Goal: Task Accomplishment & Management: Manage account settings

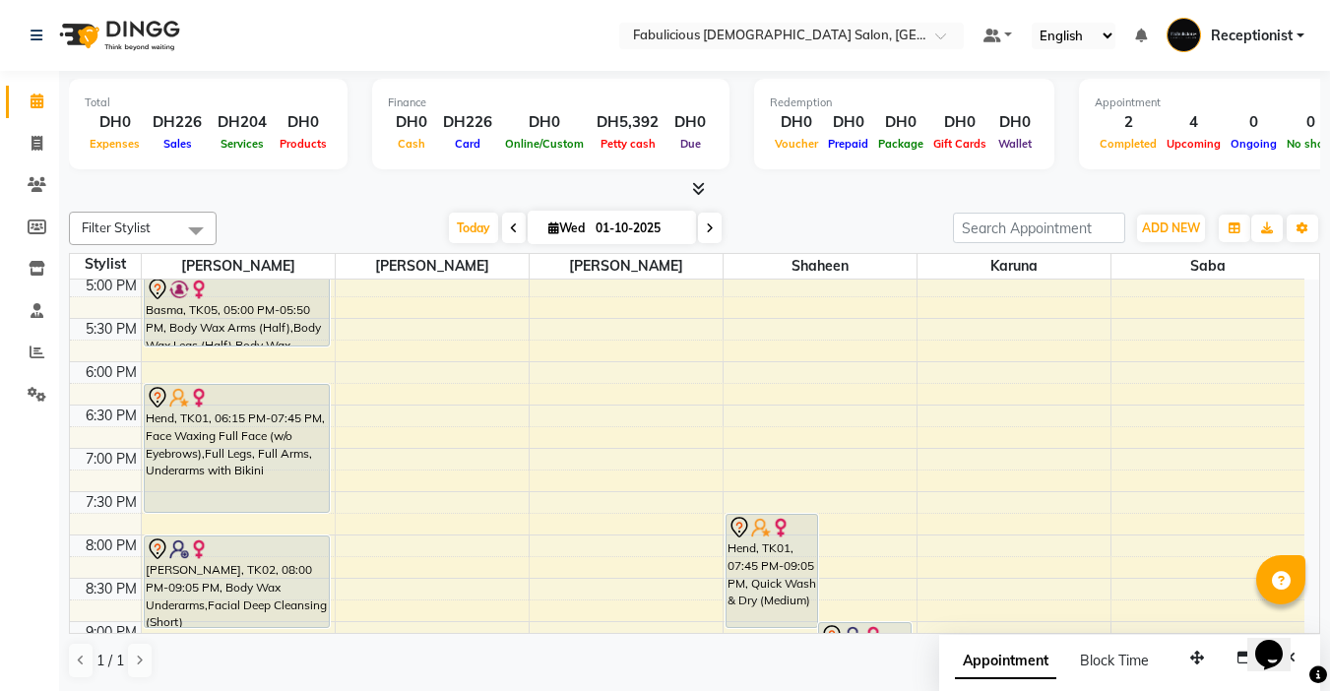
scroll to position [650, 0]
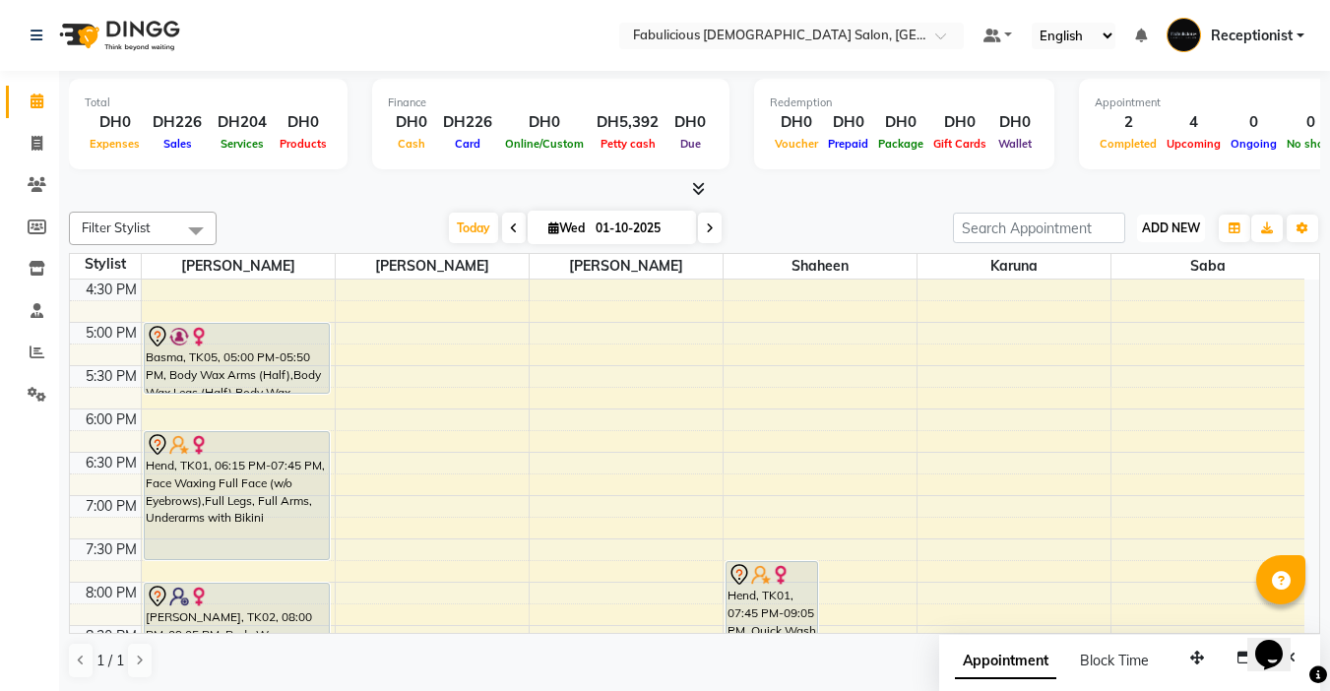
click at [1152, 236] on button "ADD NEW Toggle Dropdown" at bounding box center [1171, 229] width 68 height 28
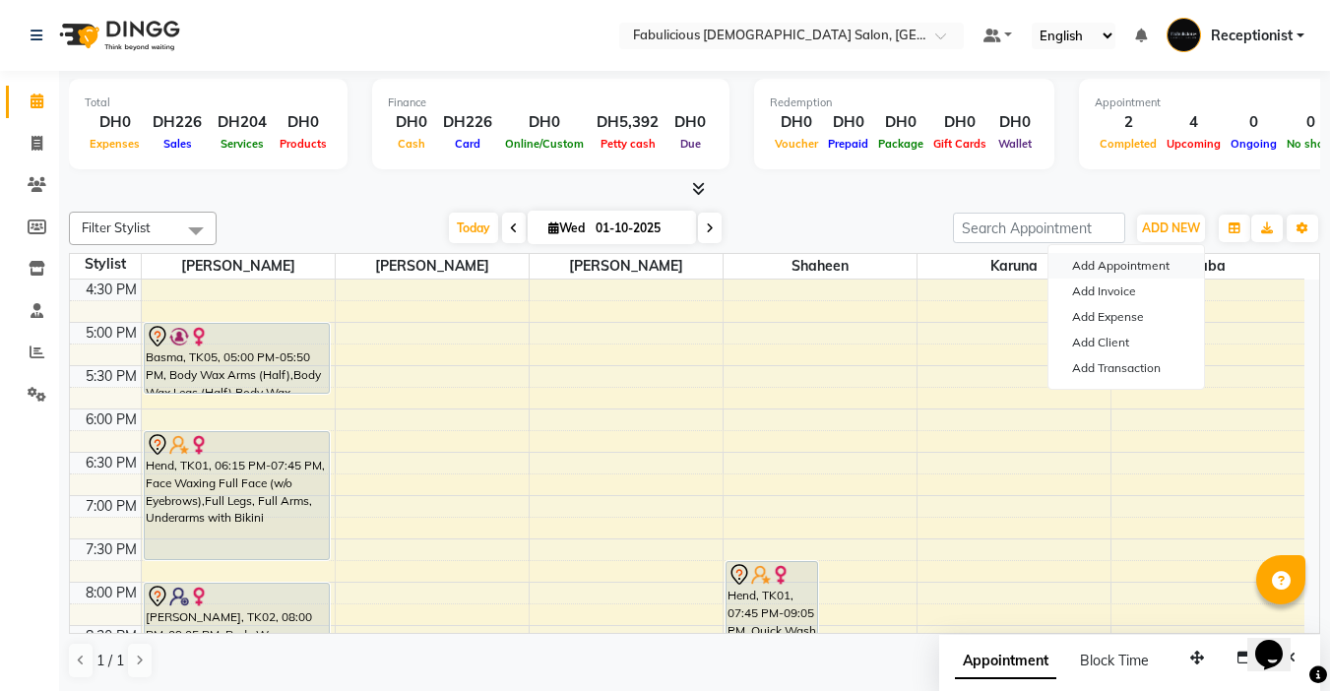
click at [1081, 268] on button "Add Appointment" at bounding box center [1127, 266] width 156 height 26
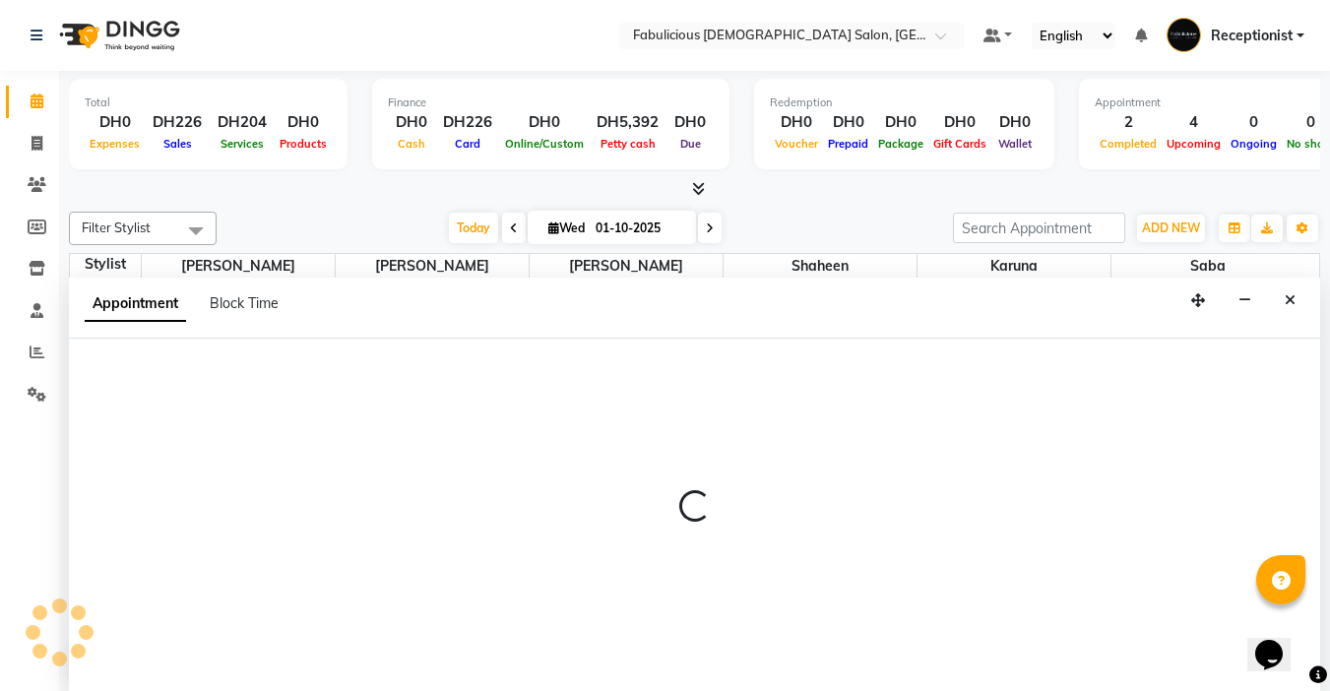
select select "tentative"
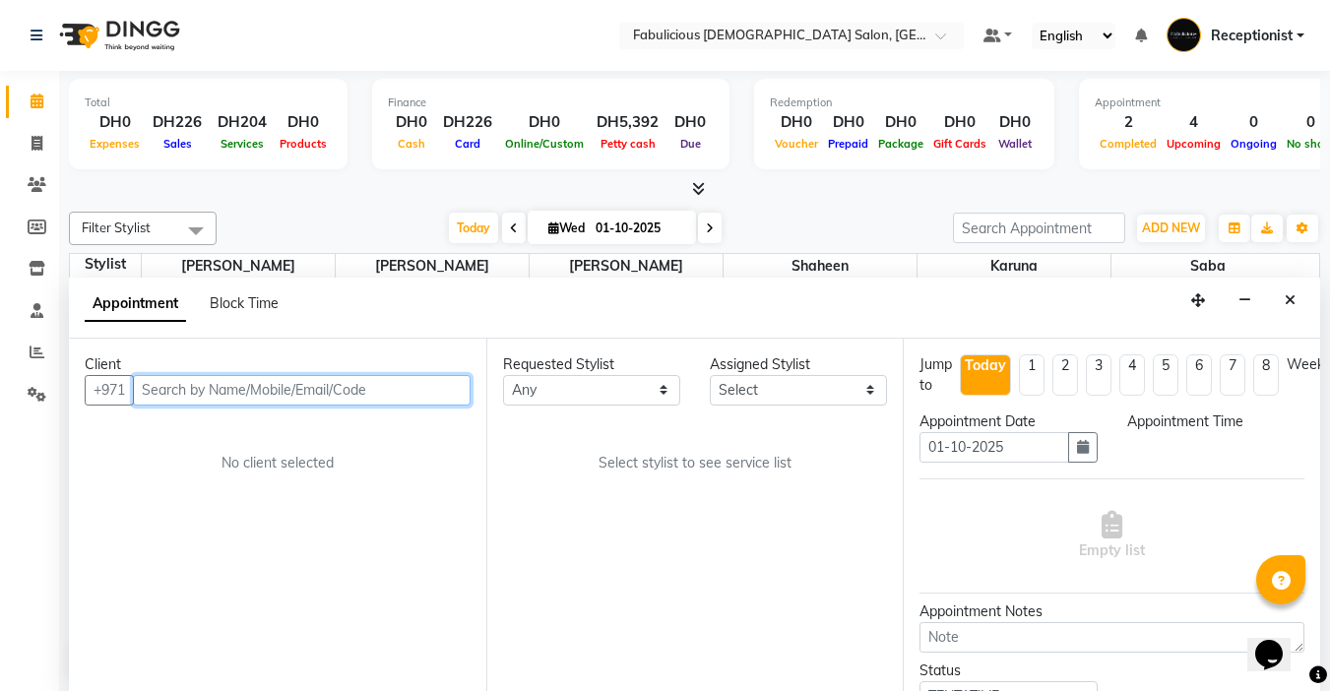
select select "600"
click at [330, 399] on input "text" at bounding box center [302, 389] width 338 height 31
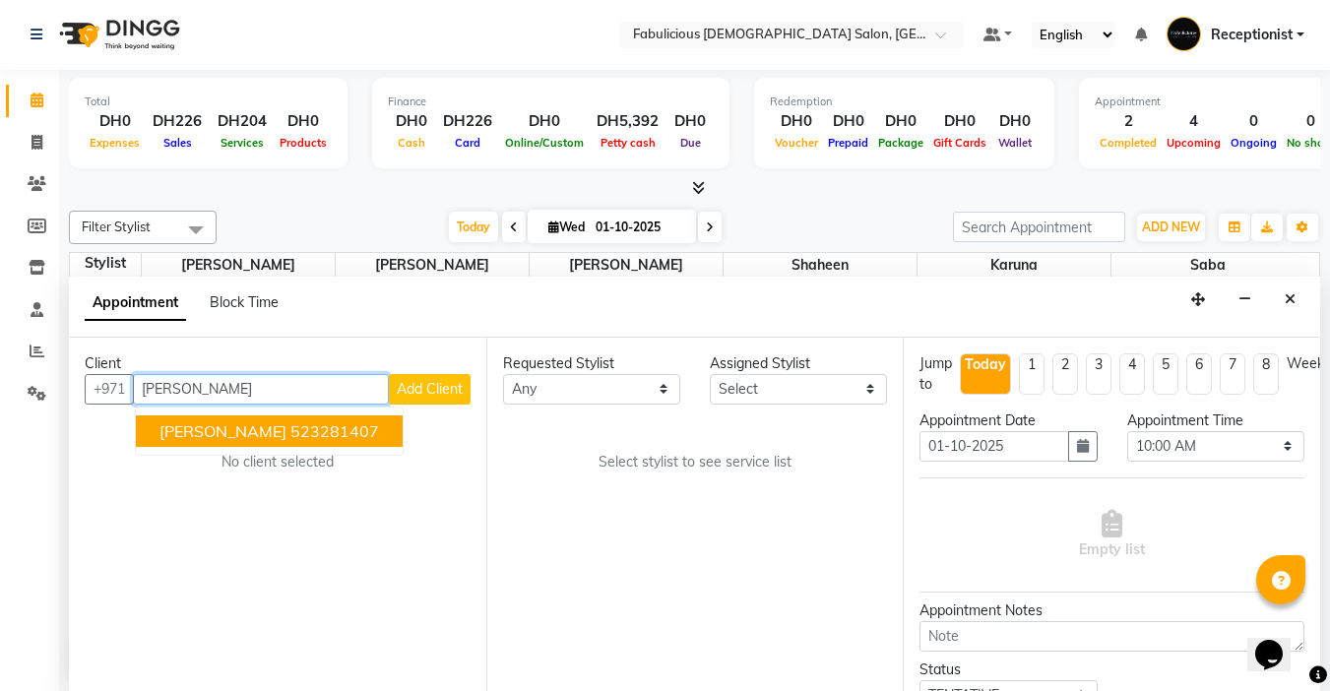
click at [268, 441] on button "[PERSON_NAME] 523281407" at bounding box center [269, 432] width 267 height 32
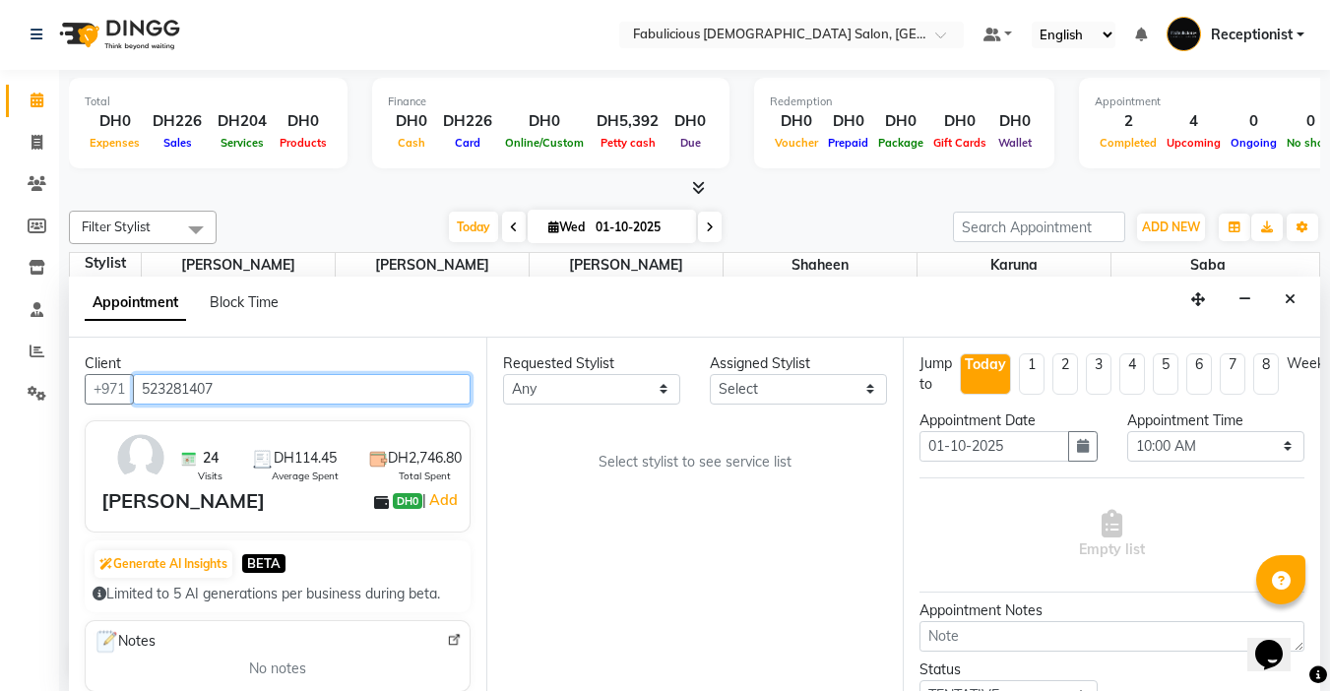
type input "523281407"
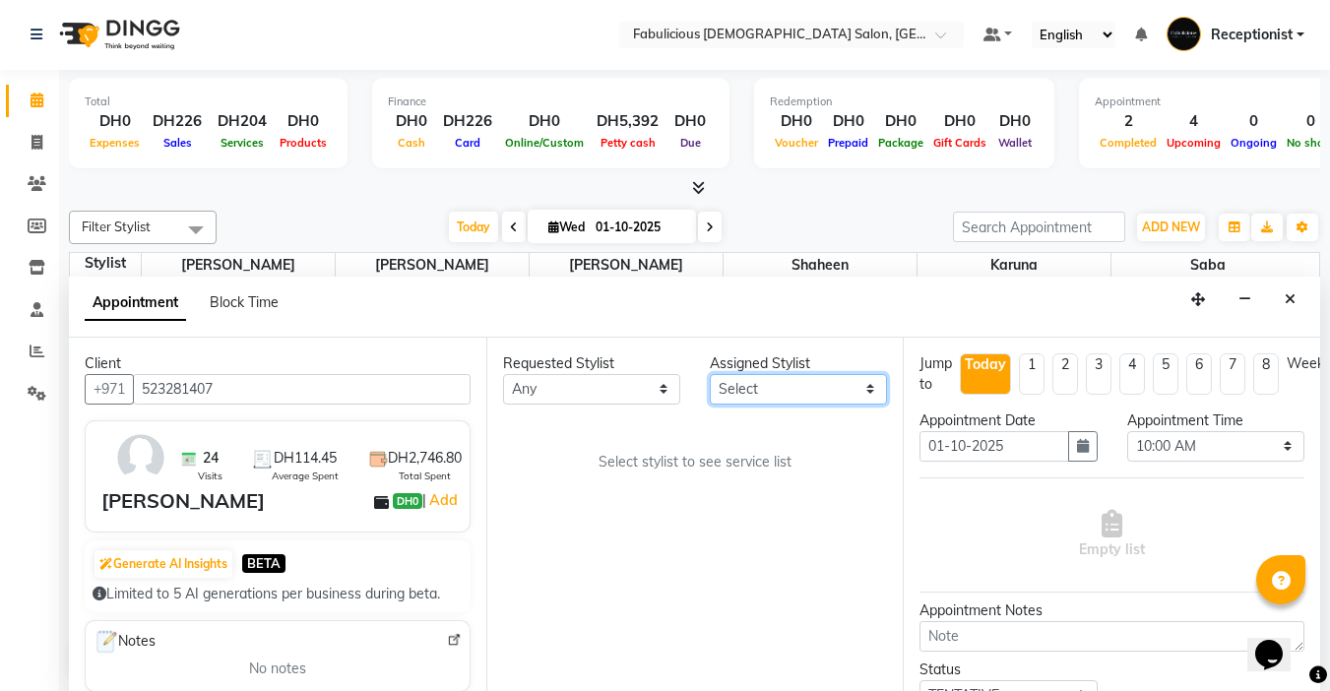
click at [780, 391] on select "Select [PERSON_NAME] [PERSON_NAME] [PERSON_NAME] [PERSON_NAME]" at bounding box center [798, 389] width 177 height 31
select select "11628"
click at [710, 374] on select "Select [PERSON_NAME] [PERSON_NAME] [PERSON_NAME] [PERSON_NAME]" at bounding box center [798, 389] width 177 height 31
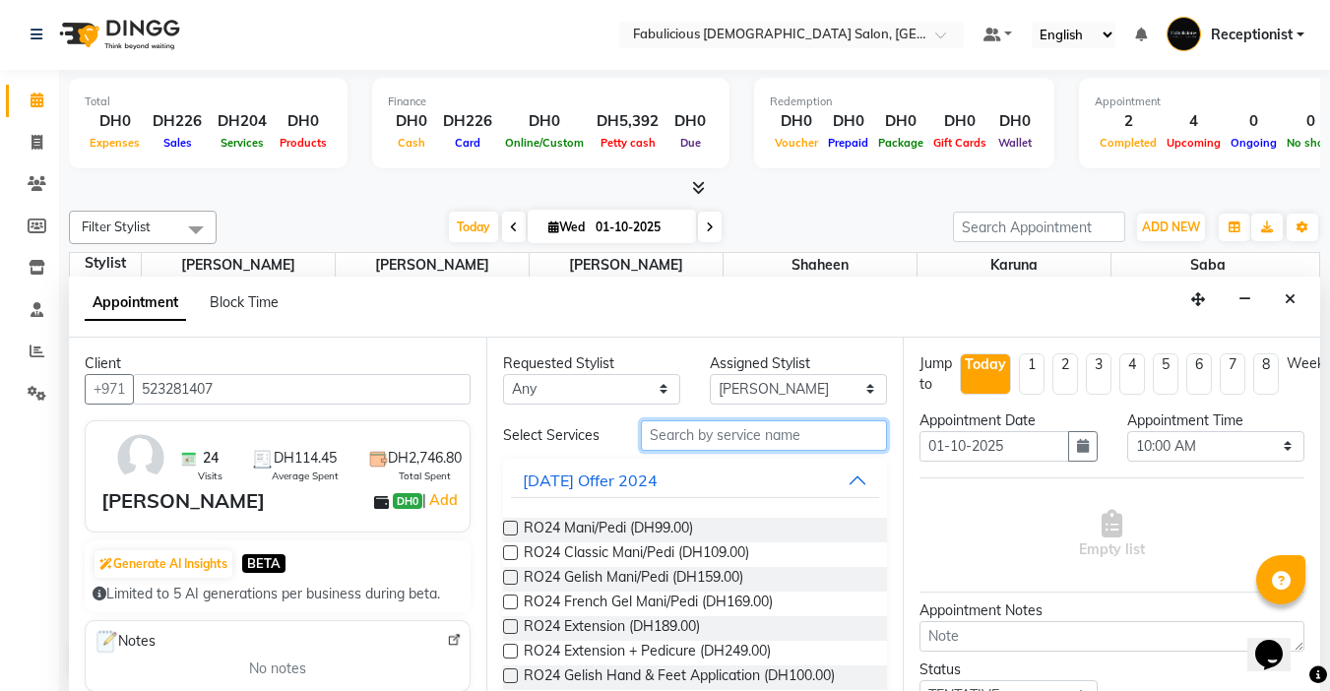
click at [731, 433] on input "text" at bounding box center [764, 435] width 246 height 31
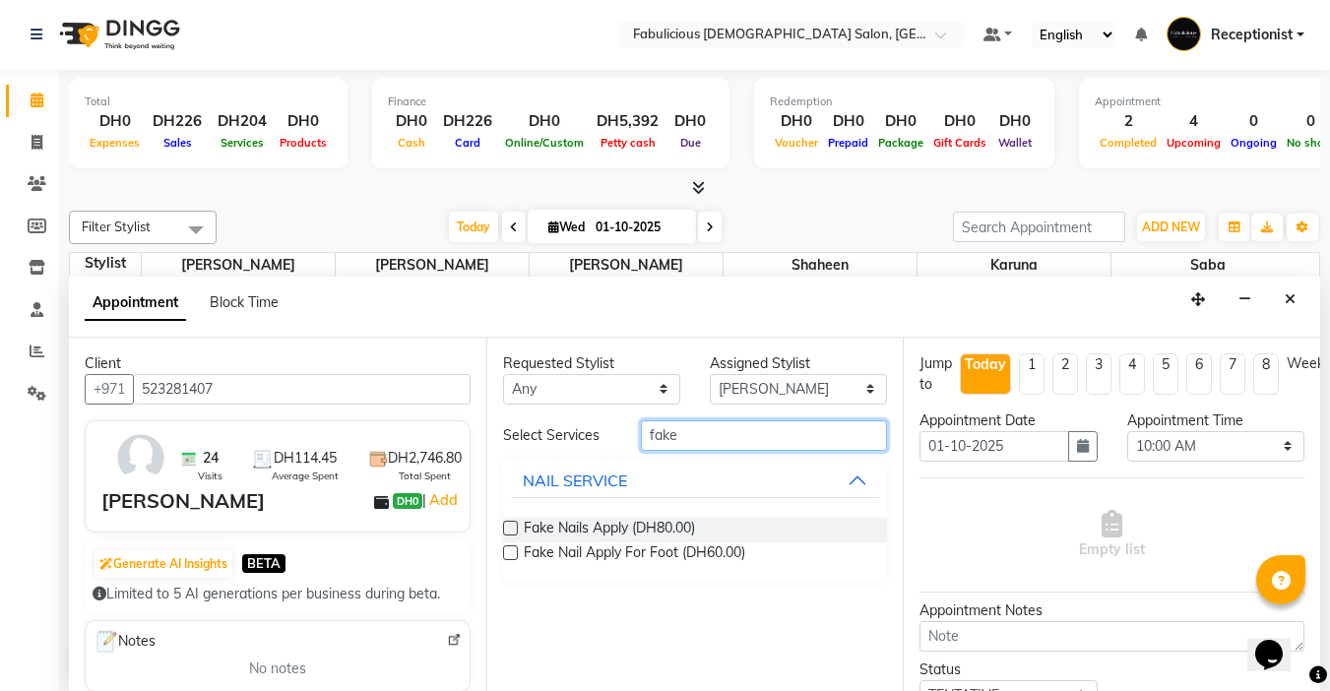
type input "fake"
click at [512, 532] on label at bounding box center [510, 528] width 15 height 15
click at [512, 532] on input "checkbox" at bounding box center [509, 530] width 13 height 13
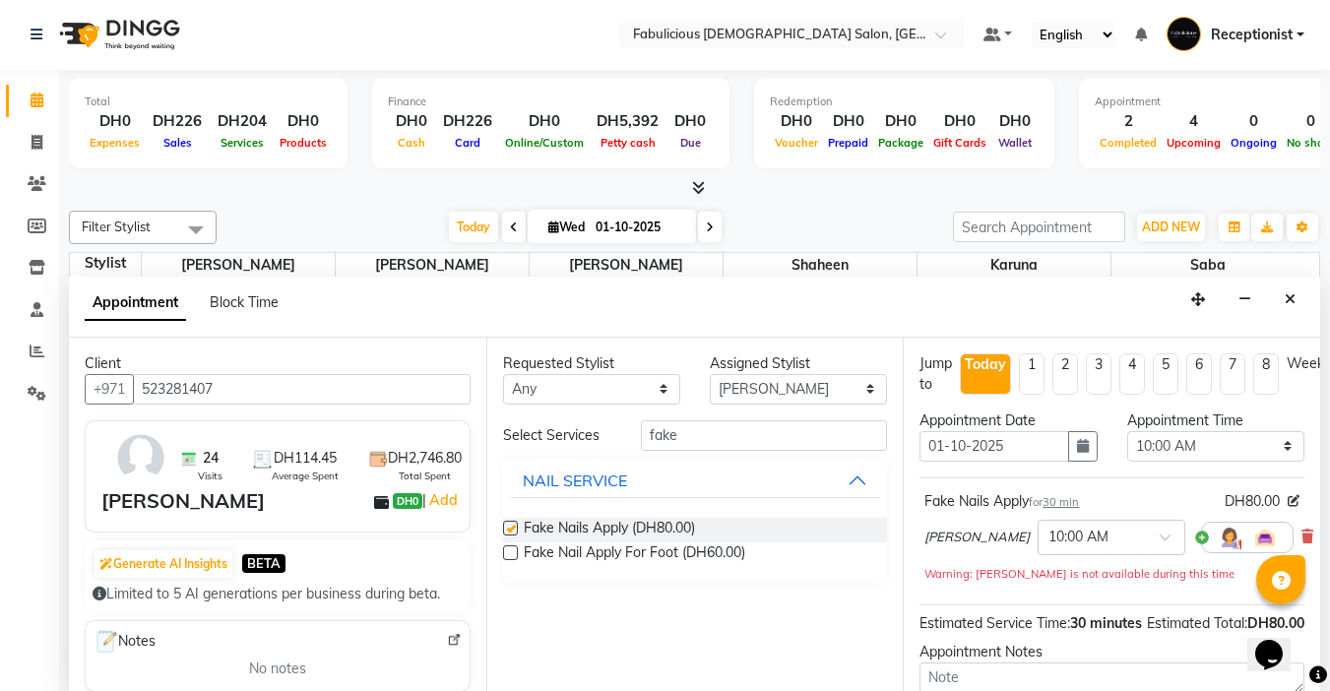
checkbox input "false"
click at [698, 449] on input "fake" at bounding box center [764, 435] width 246 height 31
type input "f"
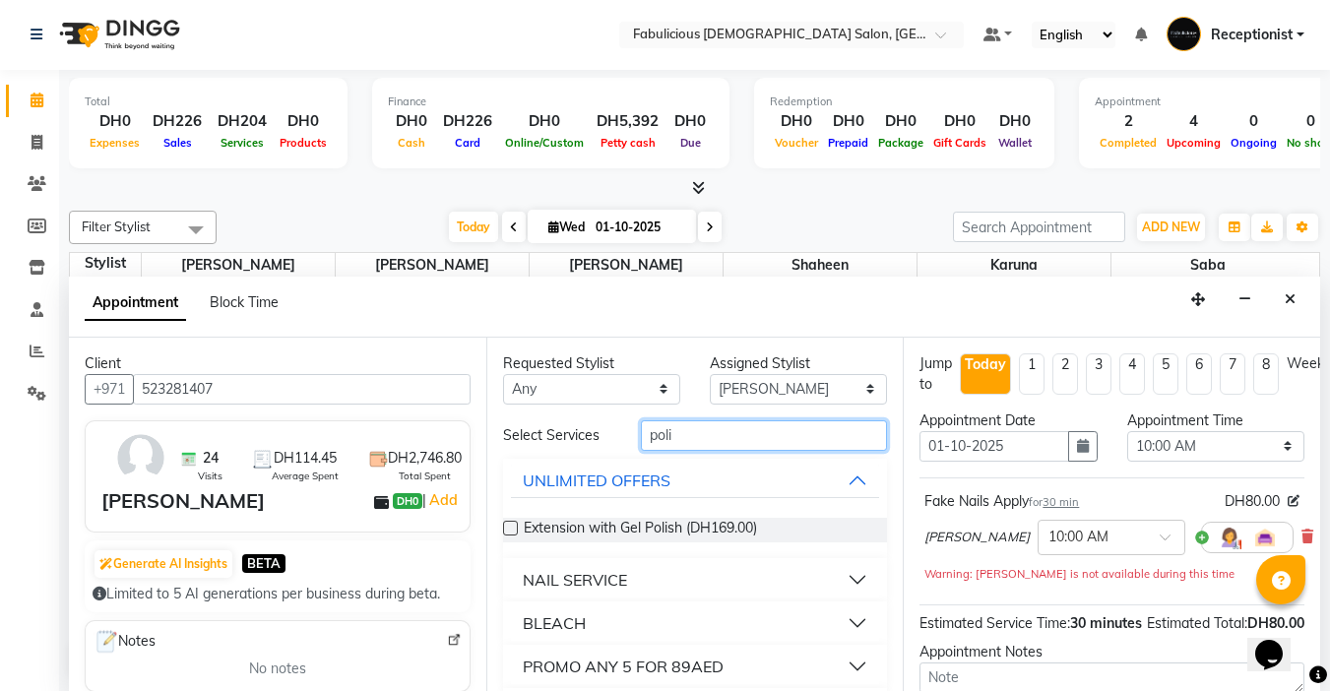
type input "poli"
click at [616, 569] on div "NAIL SERVICE" at bounding box center [575, 580] width 104 height 24
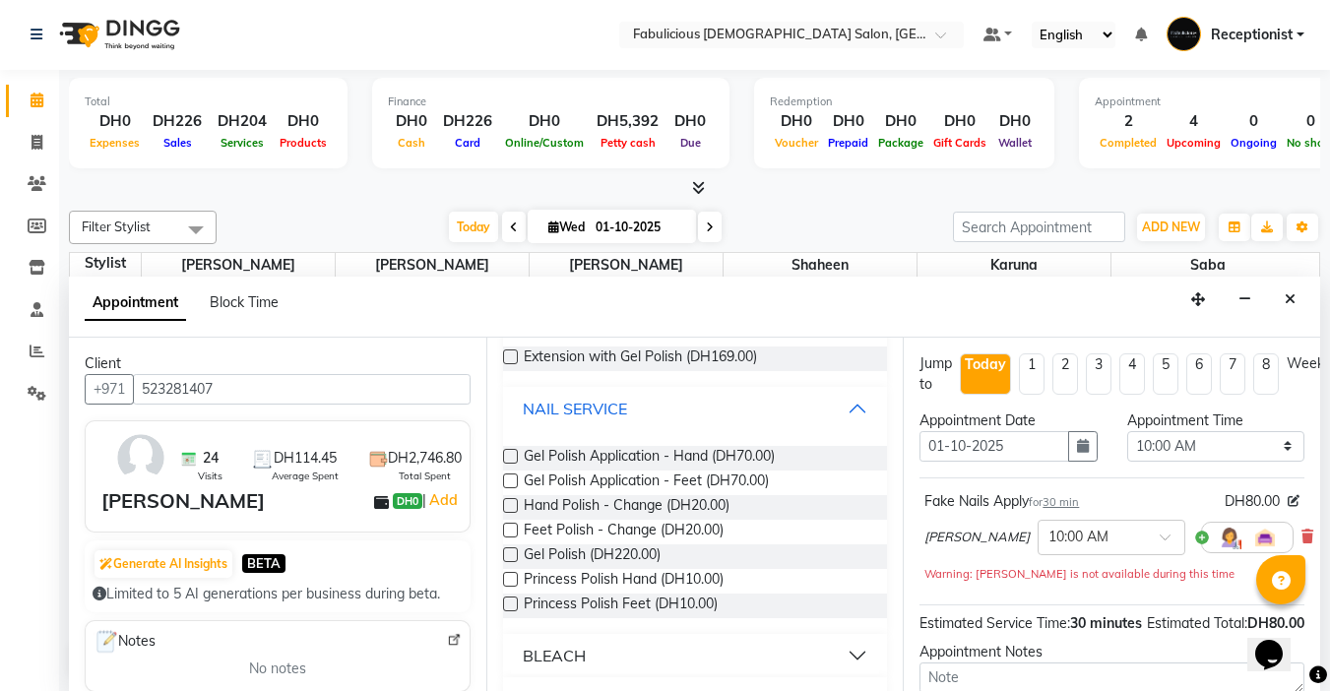
scroll to position [197, 0]
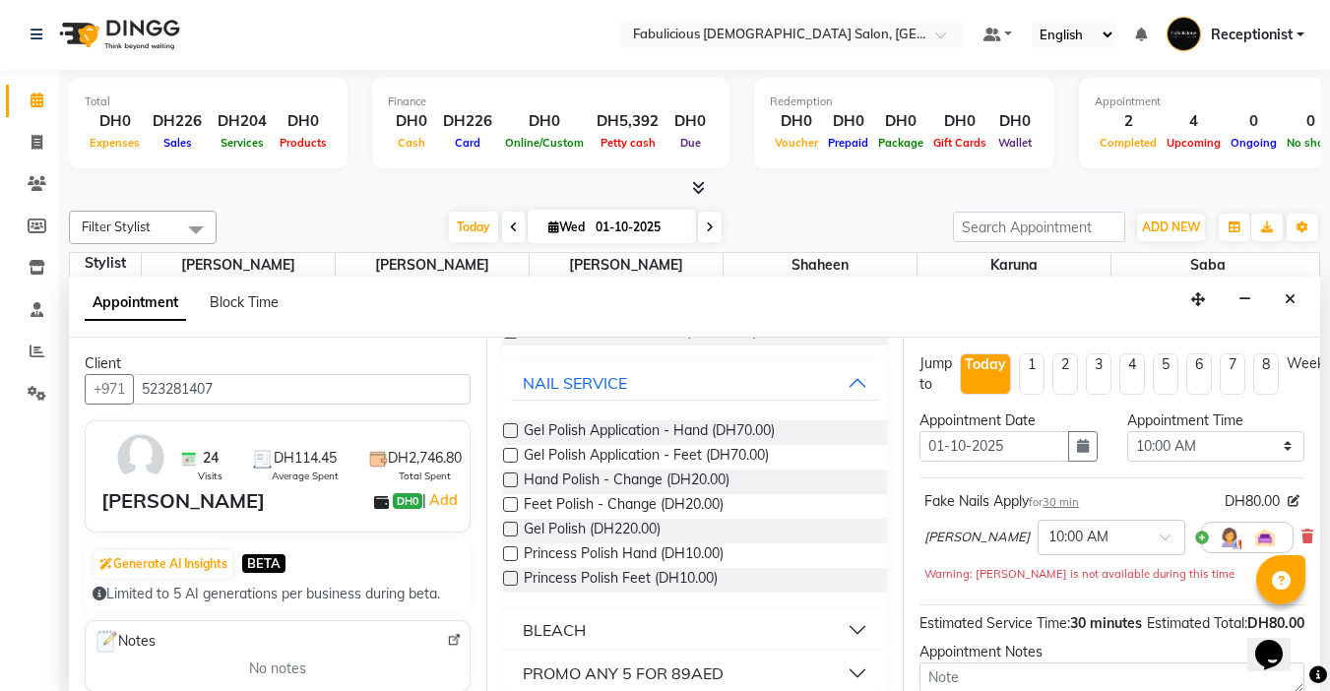
click at [510, 429] on label at bounding box center [510, 430] width 15 height 15
click at [510, 429] on input "checkbox" at bounding box center [509, 432] width 13 height 13
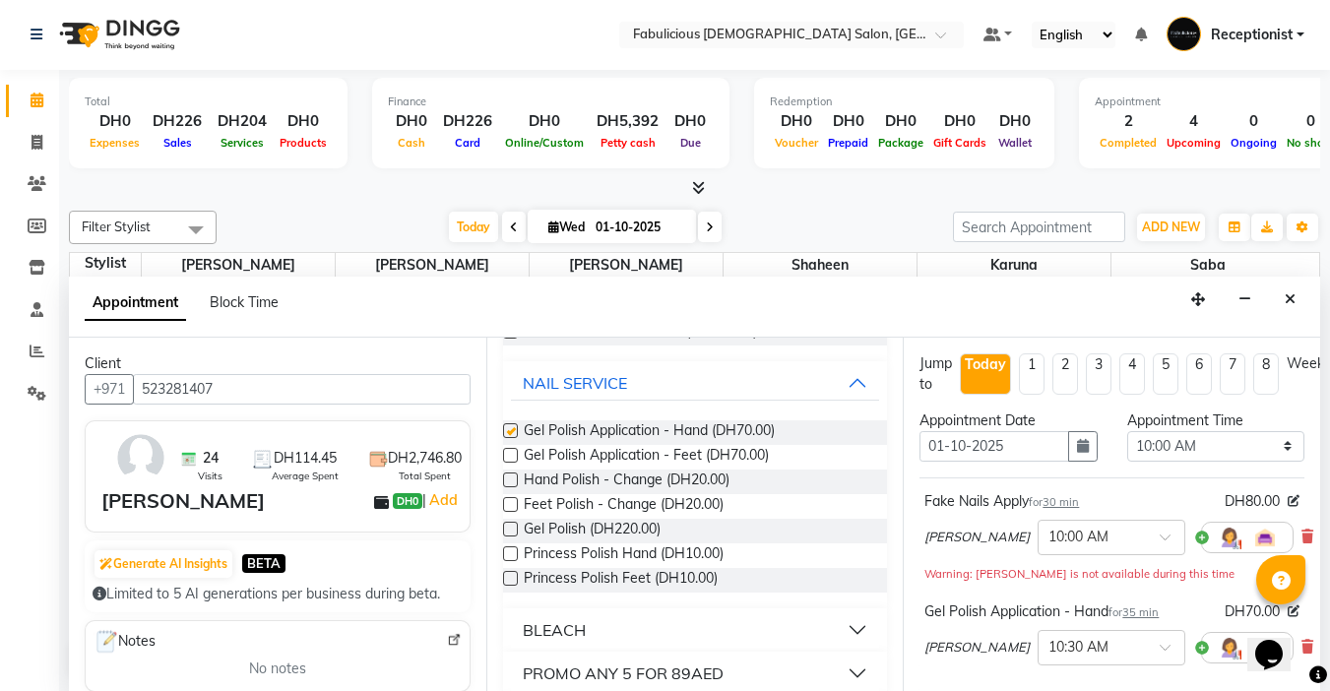
checkbox input "false"
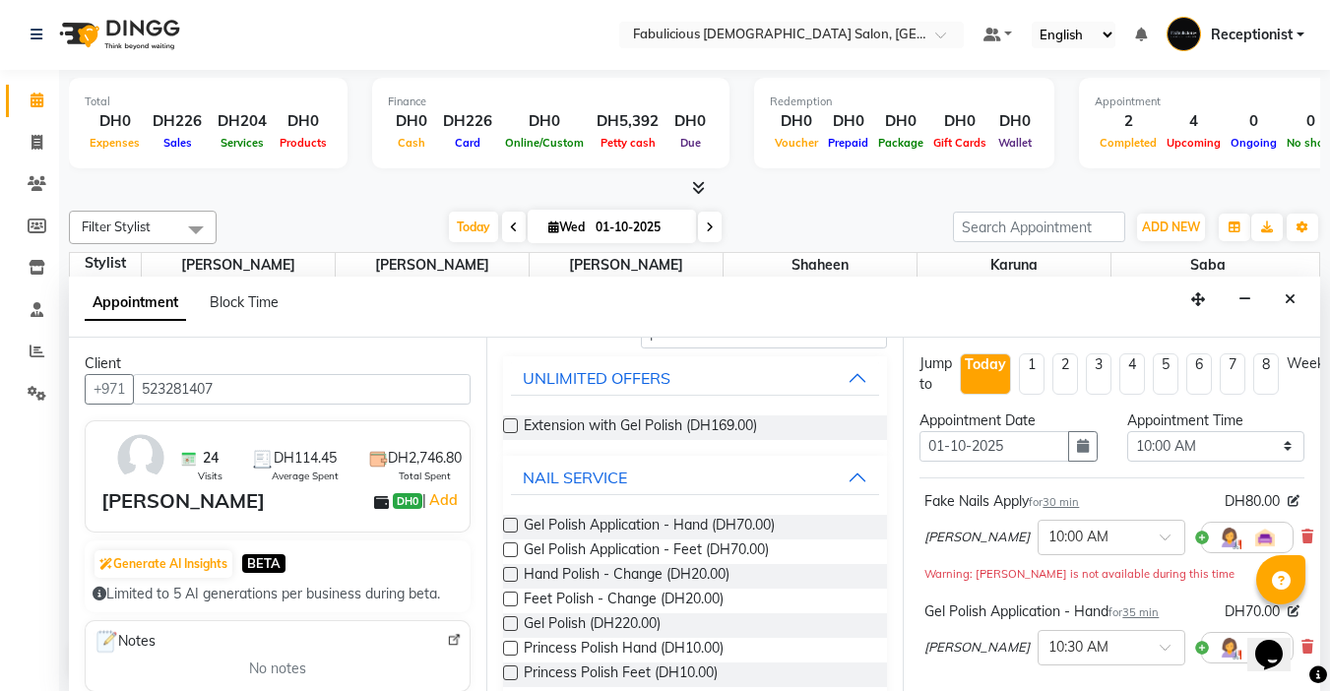
scroll to position [0, 0]
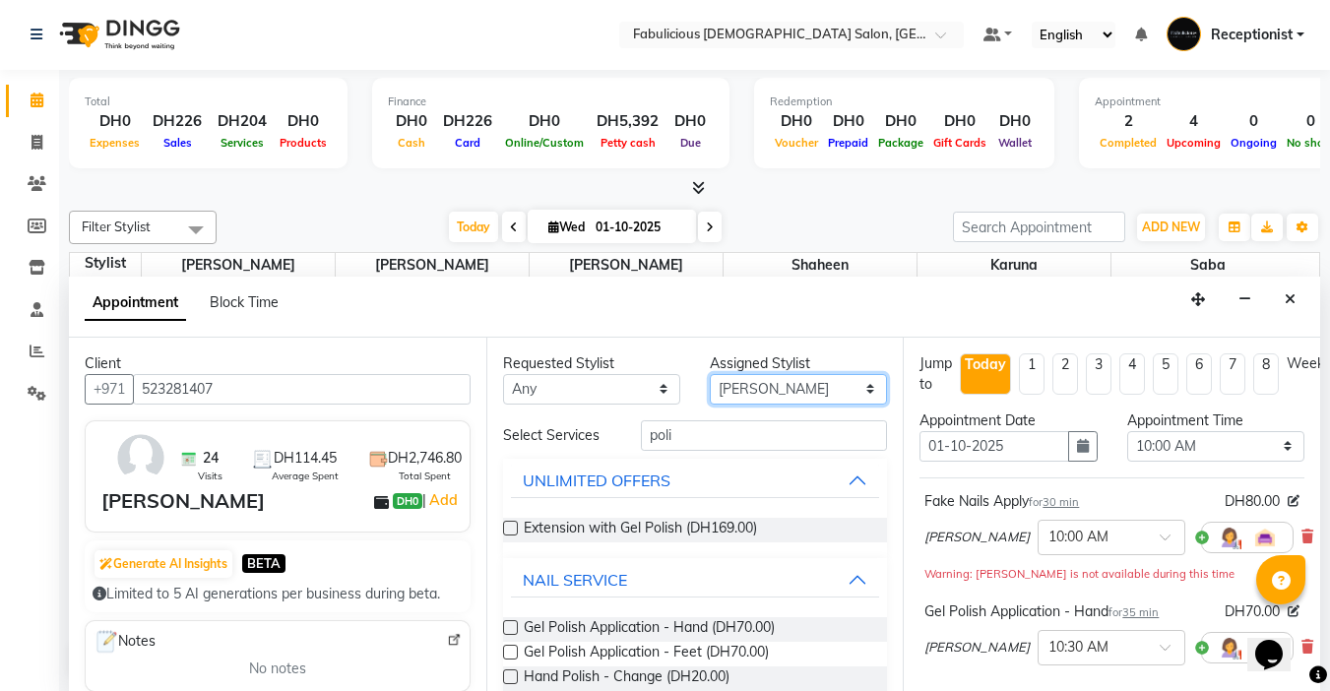
click at [772, 388] on select "Select [PERSON_NAME] [PERSON_NAME] [PERSON_NAME] [PERSON_NAME]" at bounding box center [798, 389] width 177 height 31
select select "11631"
click at [710, 374] on select "Select [PERSON_NAME] [PERSON_NAME] [PERSON_NAME] [PERSON_NAME]" at bounding box center [798, 389] width 177 height 31
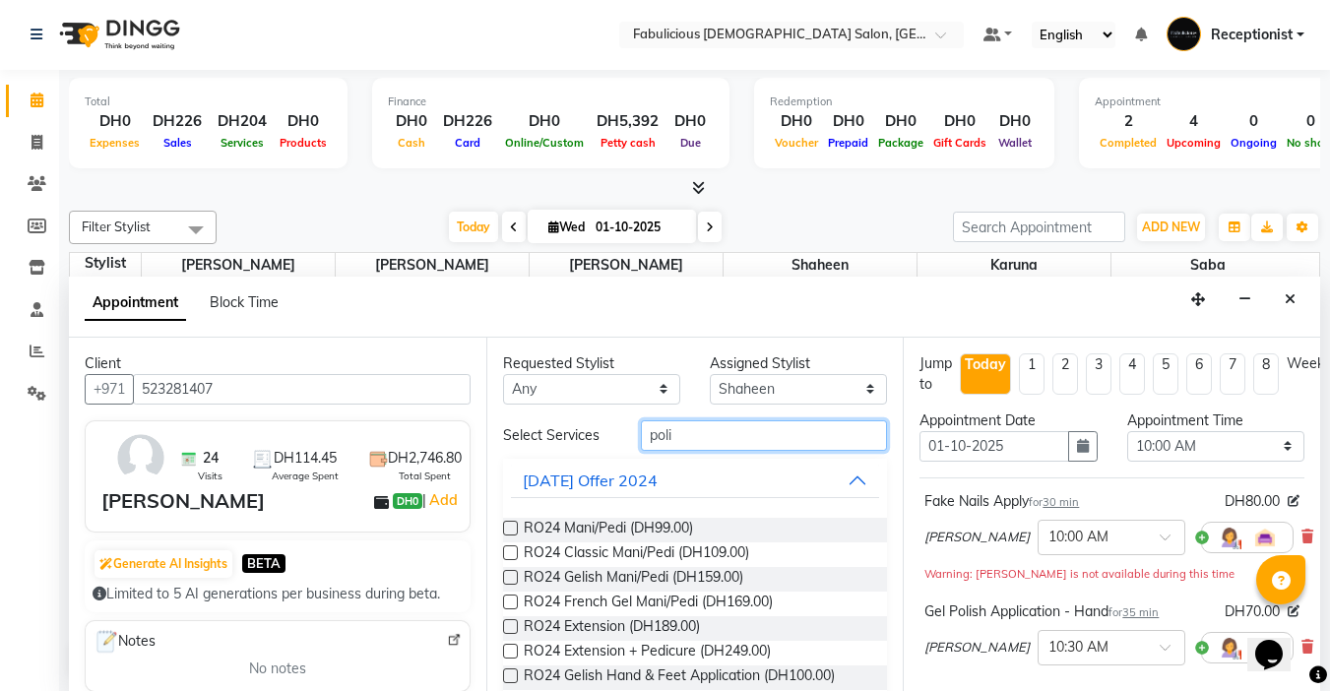
click at [690, 429] on input "poli" at bounding box center [764, 435] width 246 height 31
type input "p"
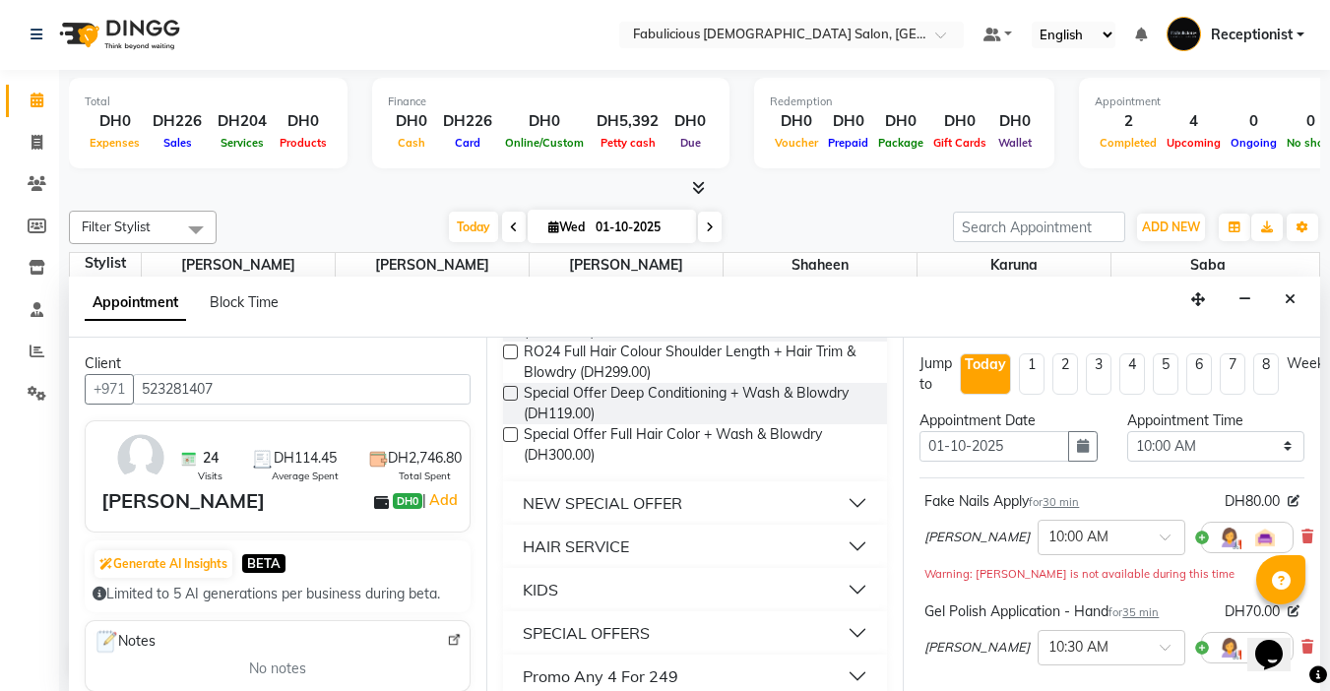
scroll to position [295, 0]
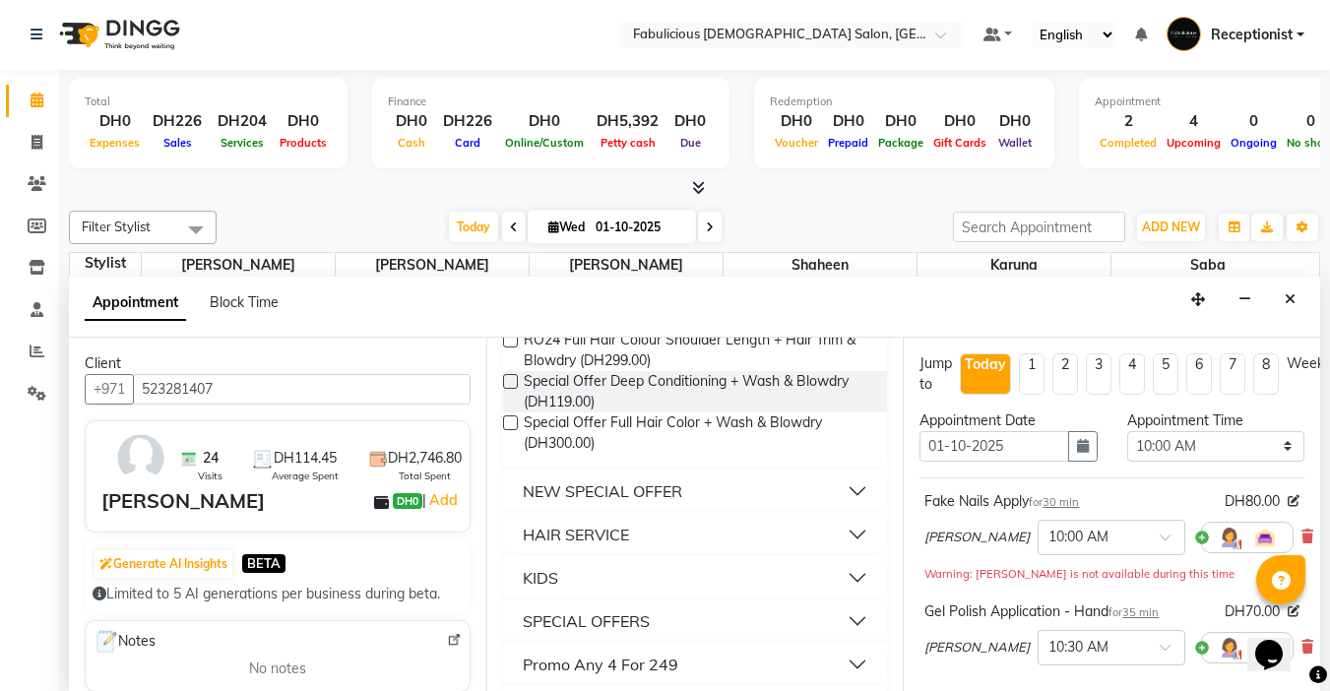
type input "blo"
click at [597, 541] on div "HAIR SERVICE" at bounding box center [576, 535] width 106 height 24
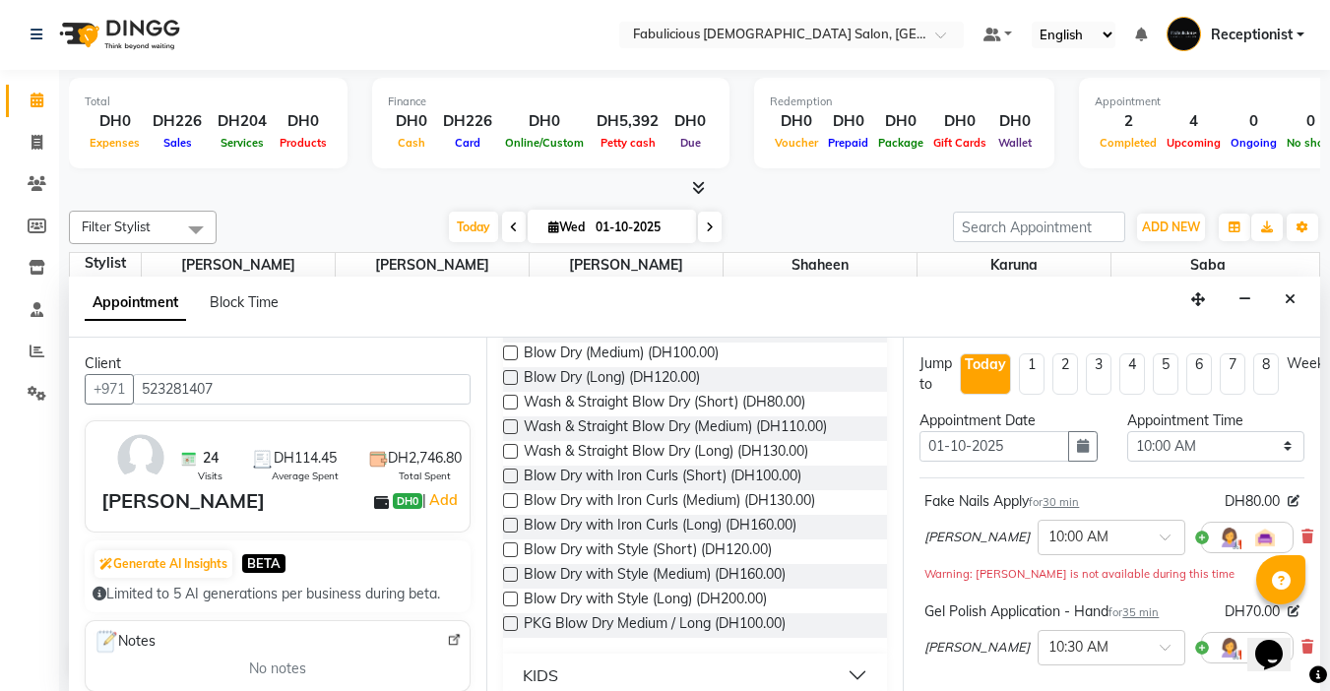
scroll to position [591, 0]
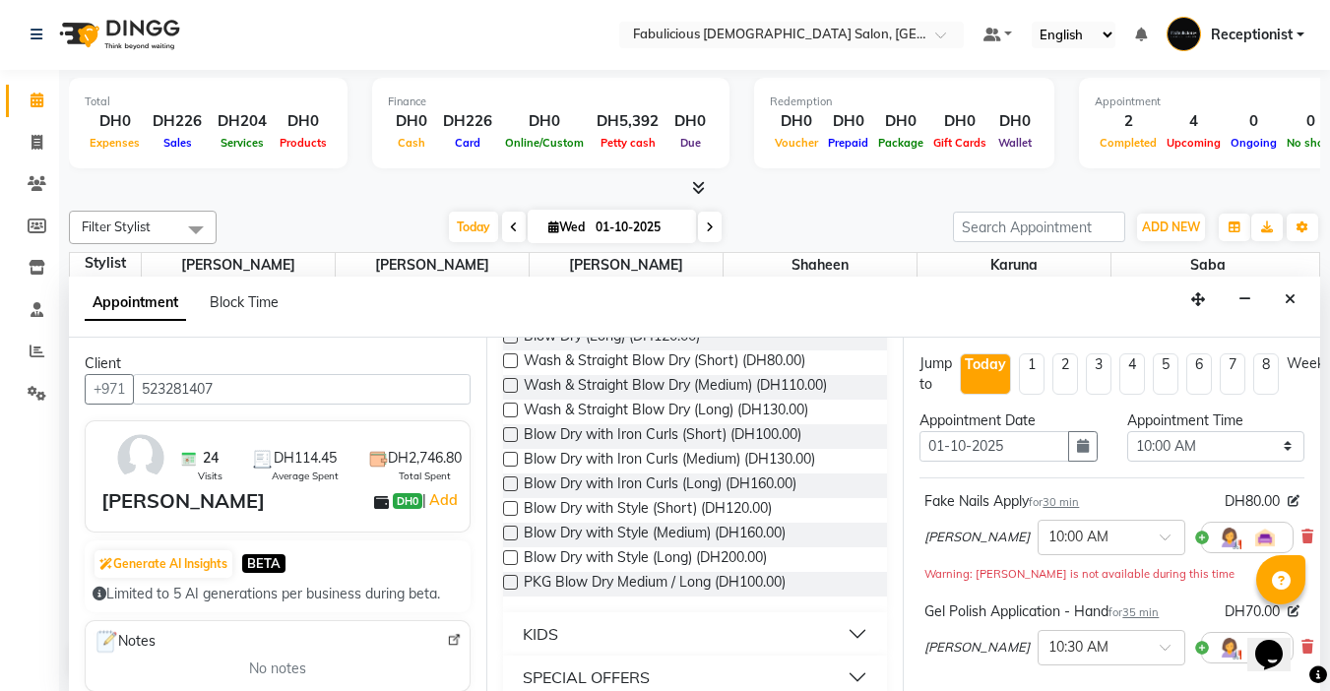
click at [504, 386] on label at bounding box center [510, 385] width 15 height 15
click at [504, 386] on input "checkbox" at bounding box center [509, 387] width 13 height 13
checkbox input "false"
click at [1271, 447] on select "Select 10:00 AM 10:15 AM 10:30 AM 10:45 AM 11:00 AM 11:15 AM 11:30 AM 11:45 AM …" at bounding box center [1215, 446] width 177 height 31
select select "870"
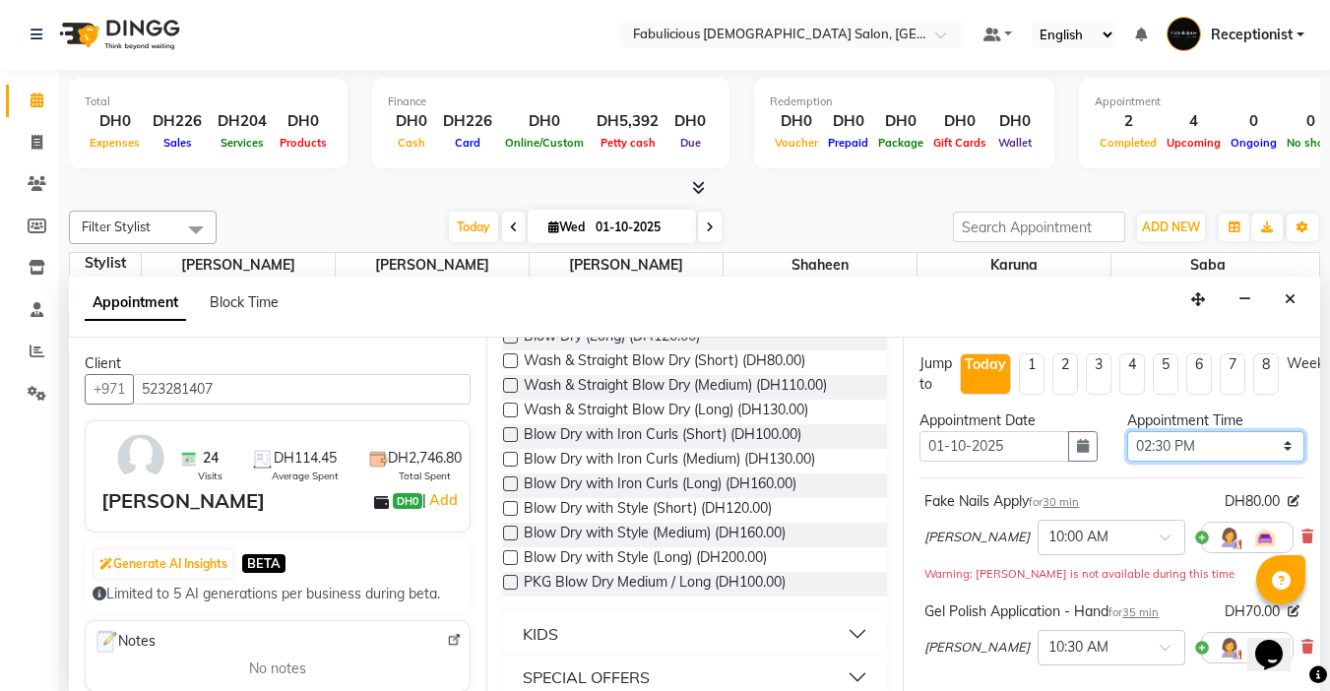
click at [1127, 431] on select "Select 10:00 AM 10:15 AM 10:30 AM 10:45 AM 11:00 AM 11:15 AM 11:30 AM 11:45 AM …" at bounding box center [1215, 446] width 177 height 31
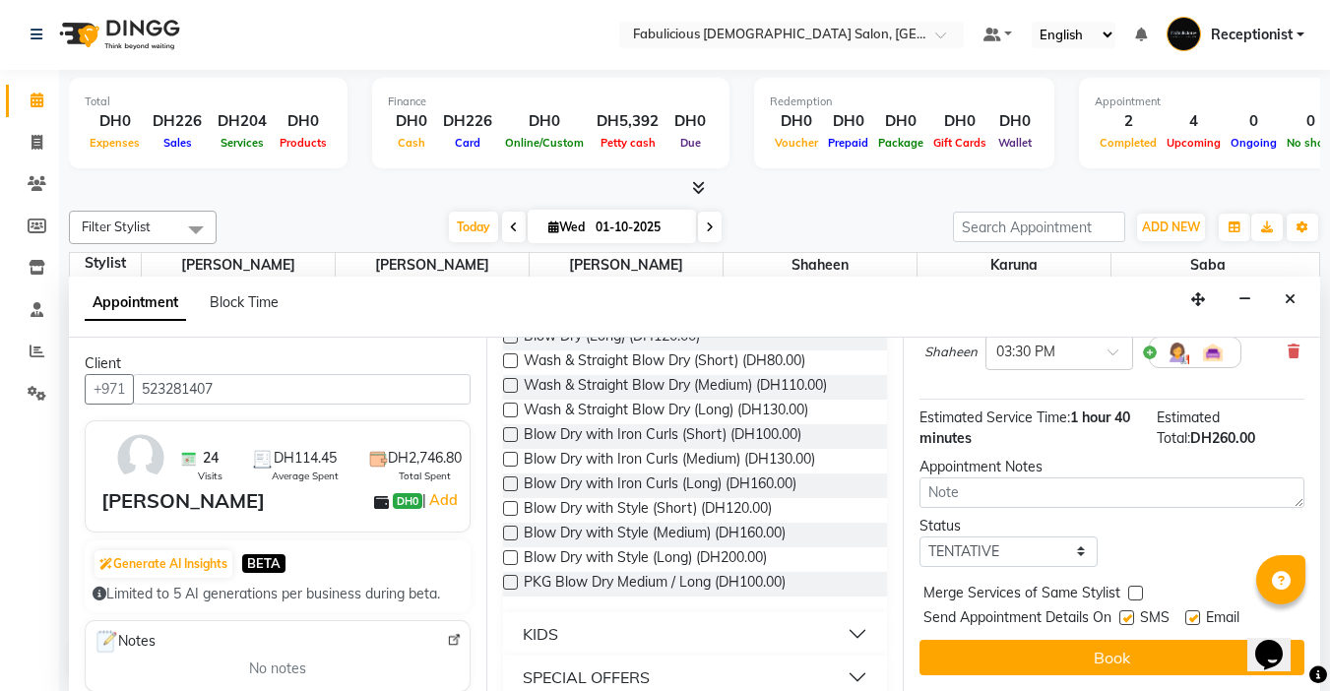
scroll to position [400, 0]
click at [1134, 586] on label at bounding box center [1135, 593] width 15 height 15
click at [1134, 589] on input "checkbox" at bounding box center [1134, 595] width 13 height 13
checkbox input "true"
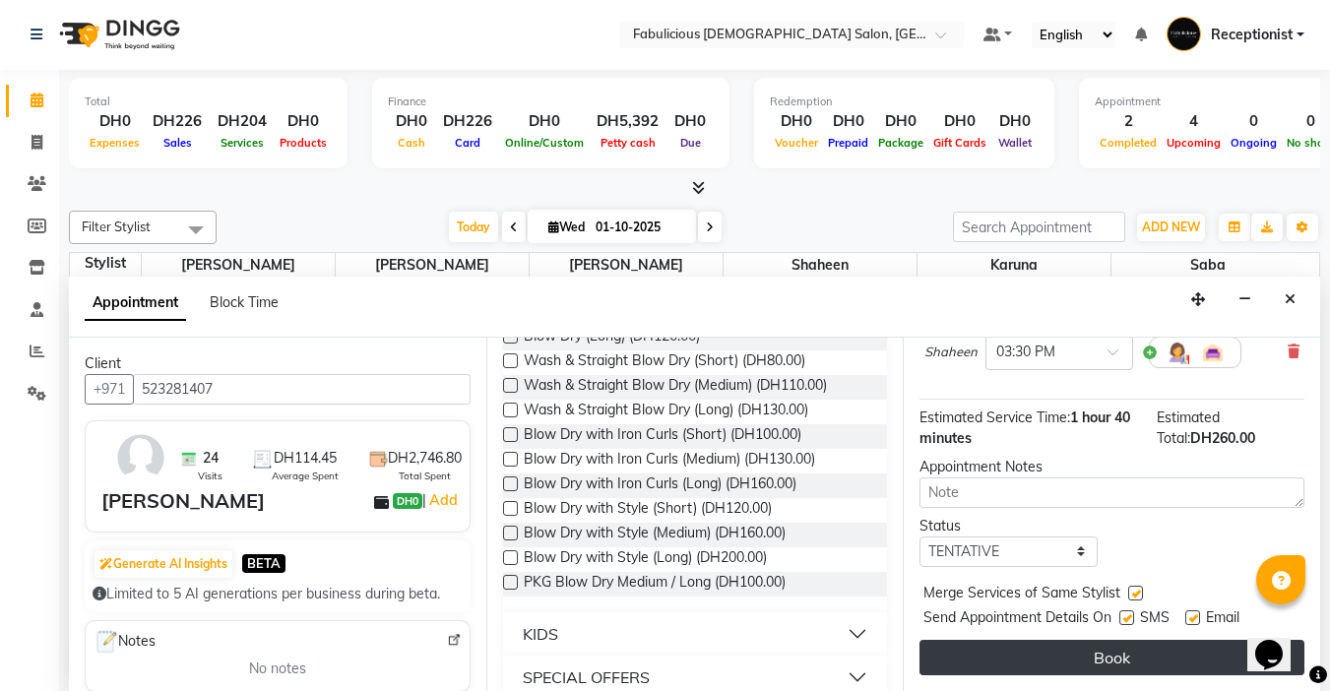
click at [1097, 641] on button "Book" at bounding box center [1112, 657] width 385 height 35
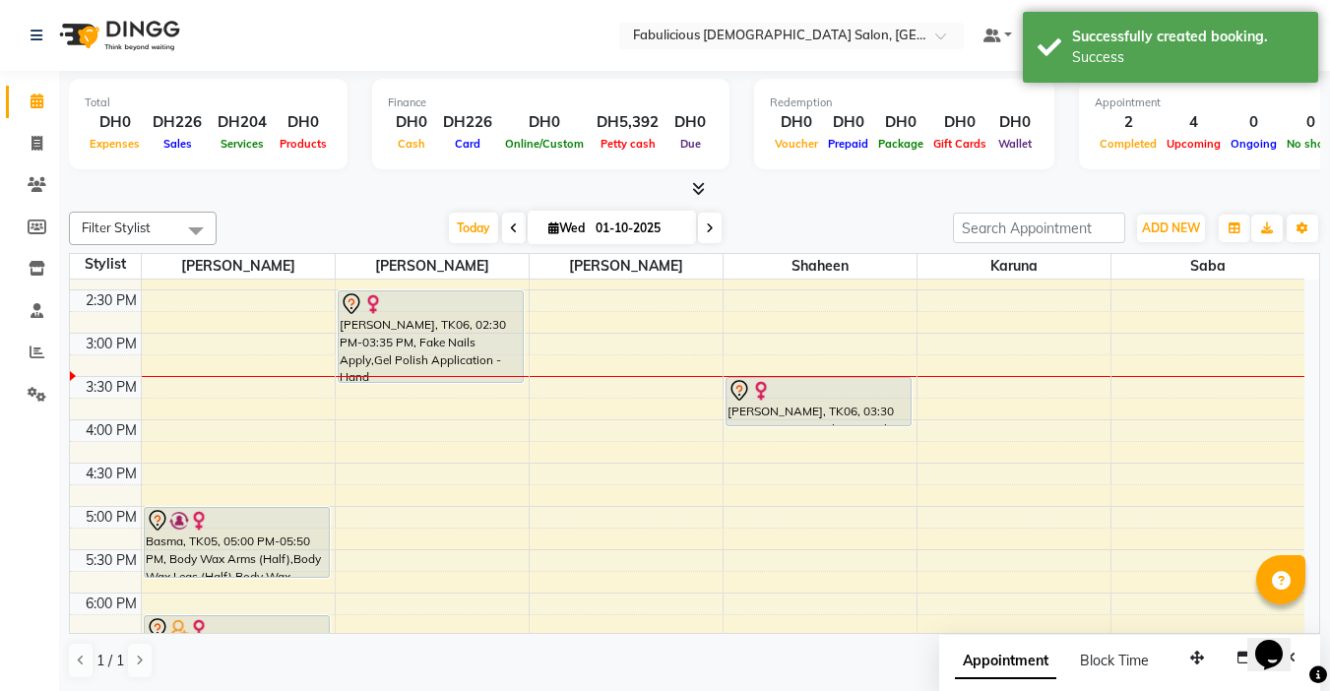
scroll to position [354, 0]
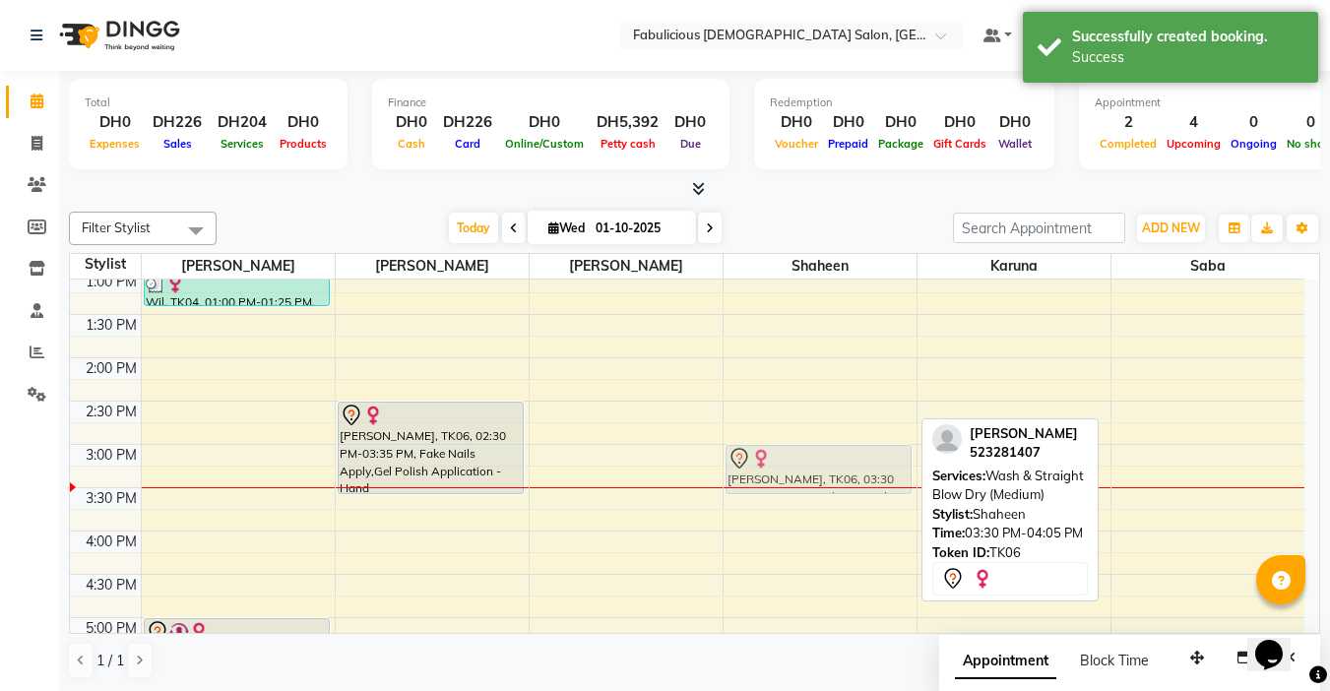
drag, startPoint x: 811, startPoint y: 512, endPoint x: 812, endPoint y: 477, distance: 35.5
click at [812, 477] on div "Hend, TK01, 07:45 PM-09:05 PM, Quick Wash & Dry (Medium) [PERSON_NAME], TK02, 0…" at bounding box center [820, 574] width 193 height 1299
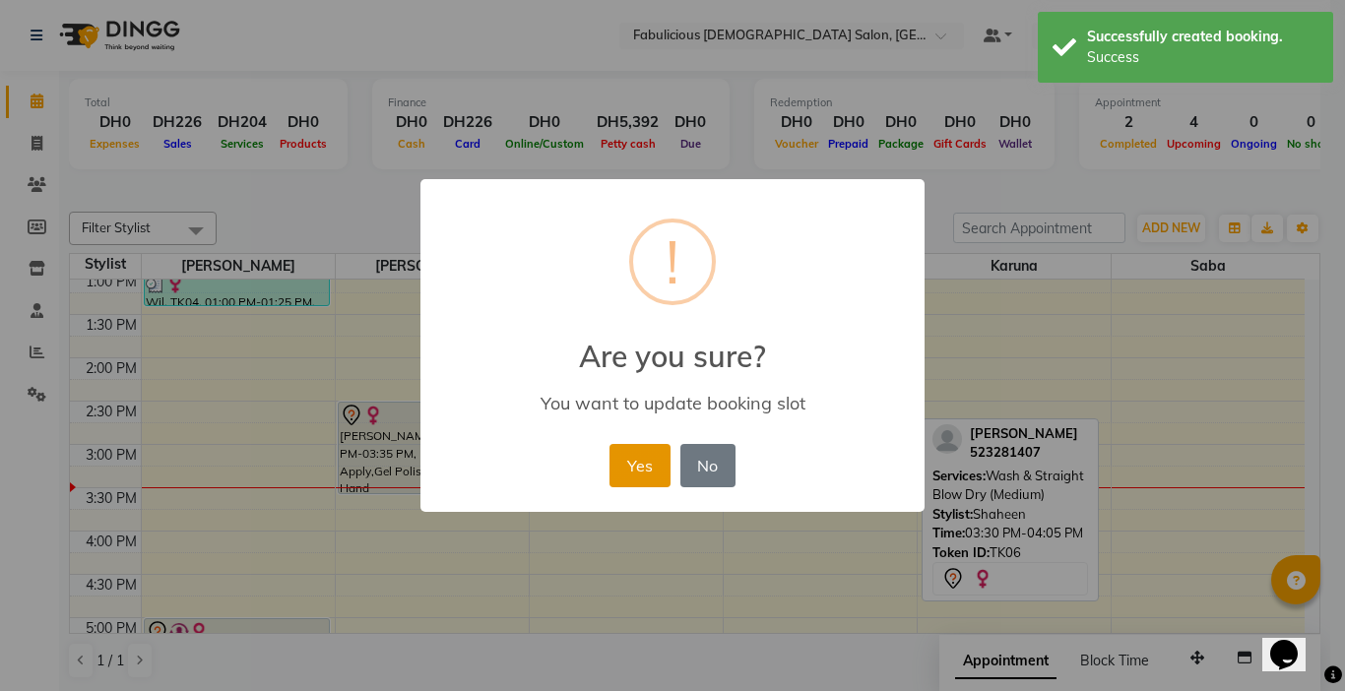
click at [633, 464] on button "Yes" at bounding box center [639, 465] width 60 height 43
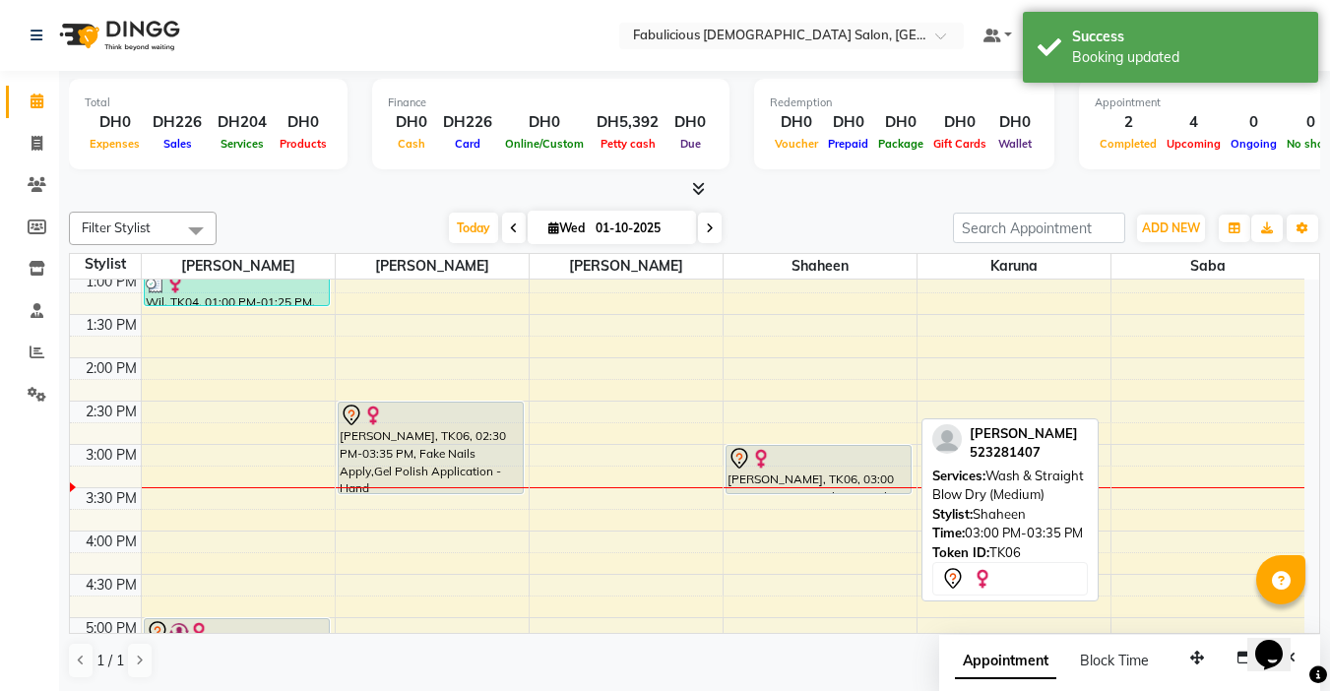
click at [777, 492] on div at bounding box center [819, 493] width 184 height 8
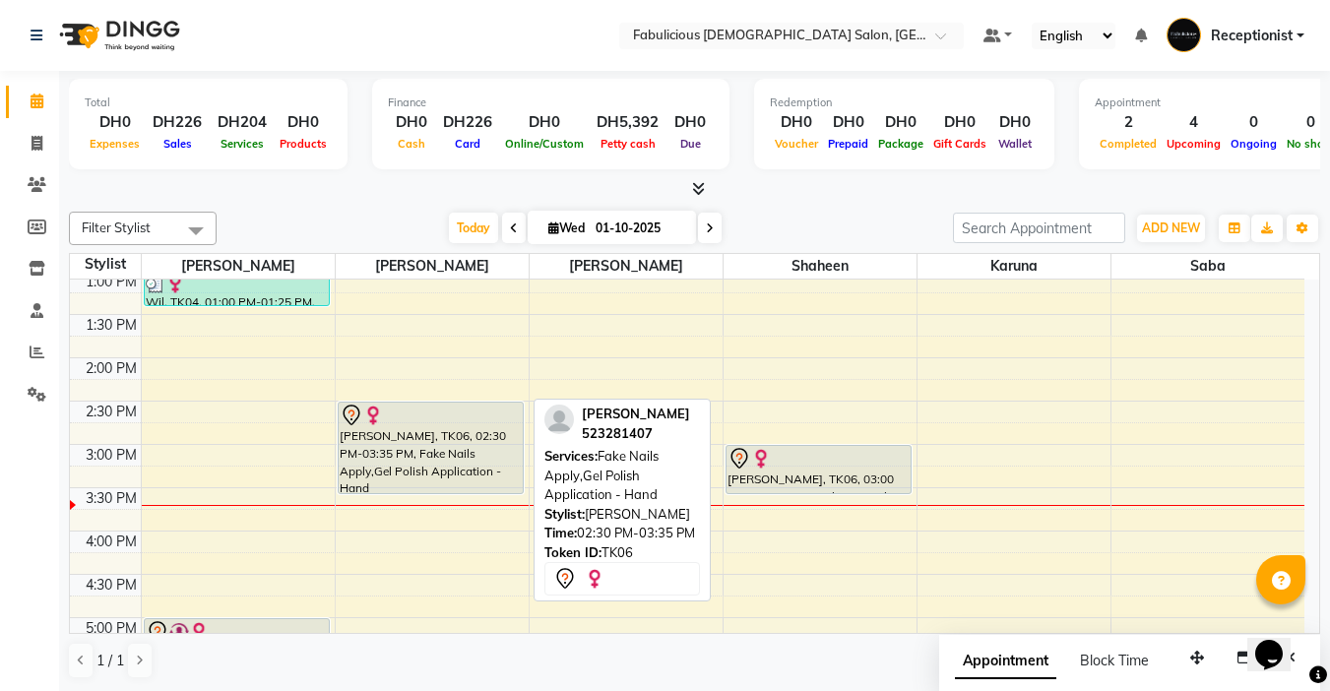
click at [454, 460] on div "[PERSON_NAME], TK06, 02:30 PM-03:35 PM, Fake Nails Apply,Gel Polish Application…" at bounding box center [431, 448] width 184 height 91
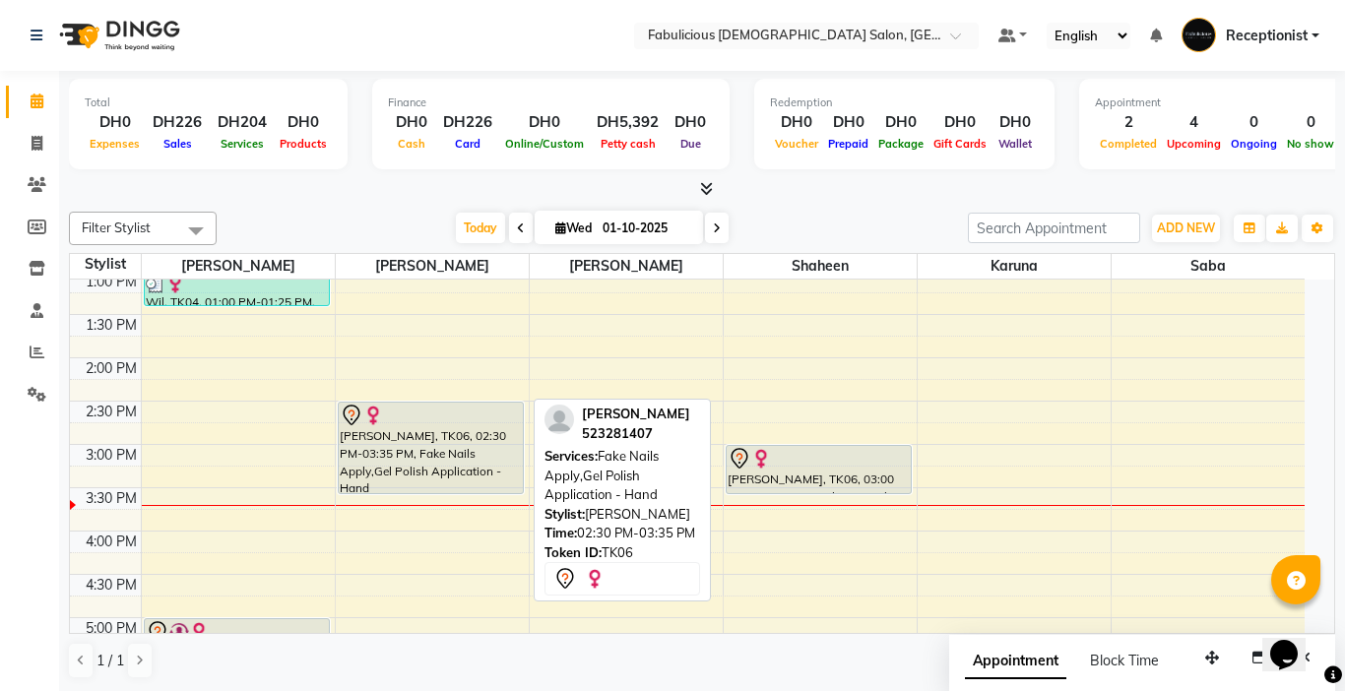
select select "7"
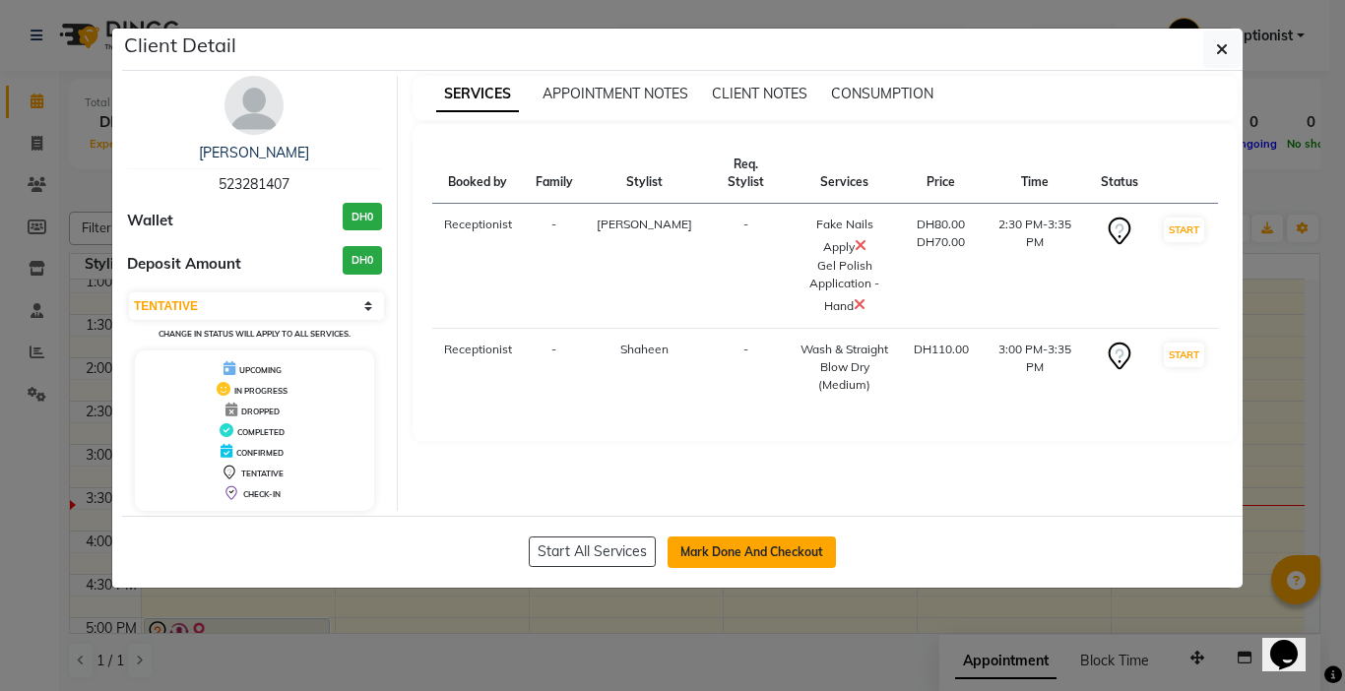
click at [702, 561] on button "Mark Done And Checkout" at bounding box center [752, 553] width 168 height 32
select select "service"
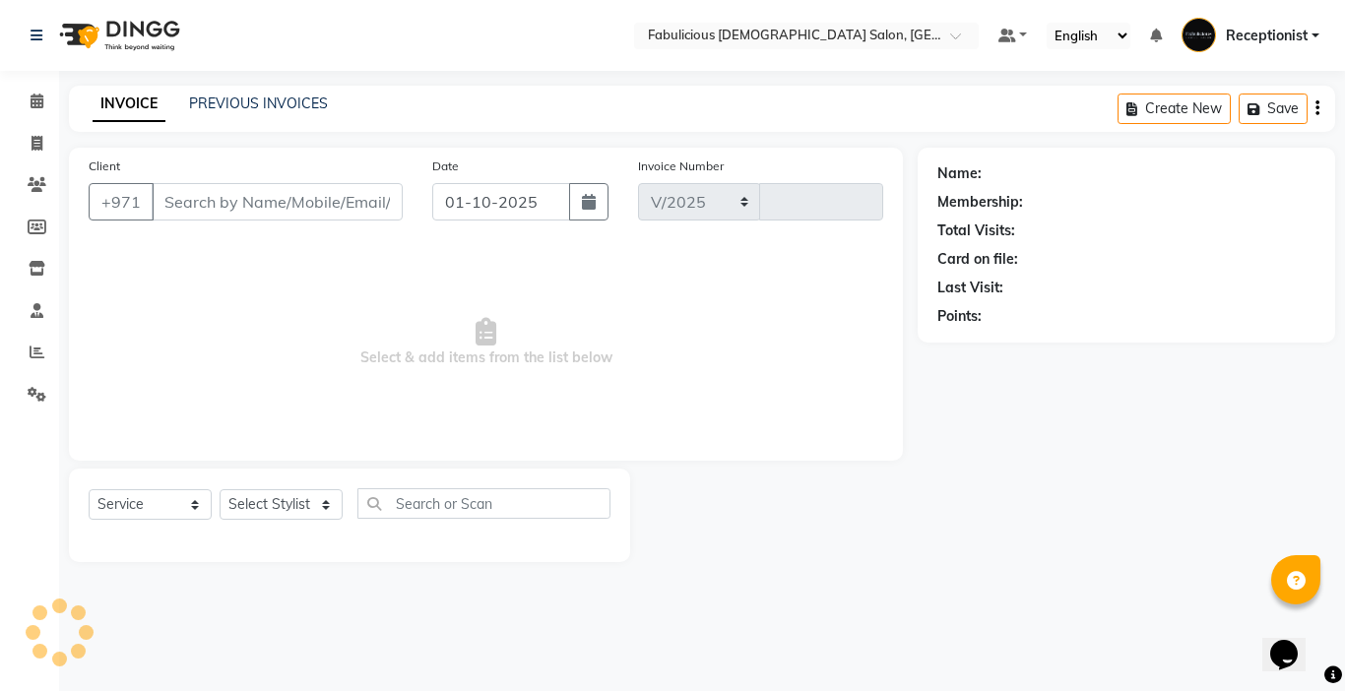
select select "738"
type input "2418"
type input "523281407"
select select "11631"
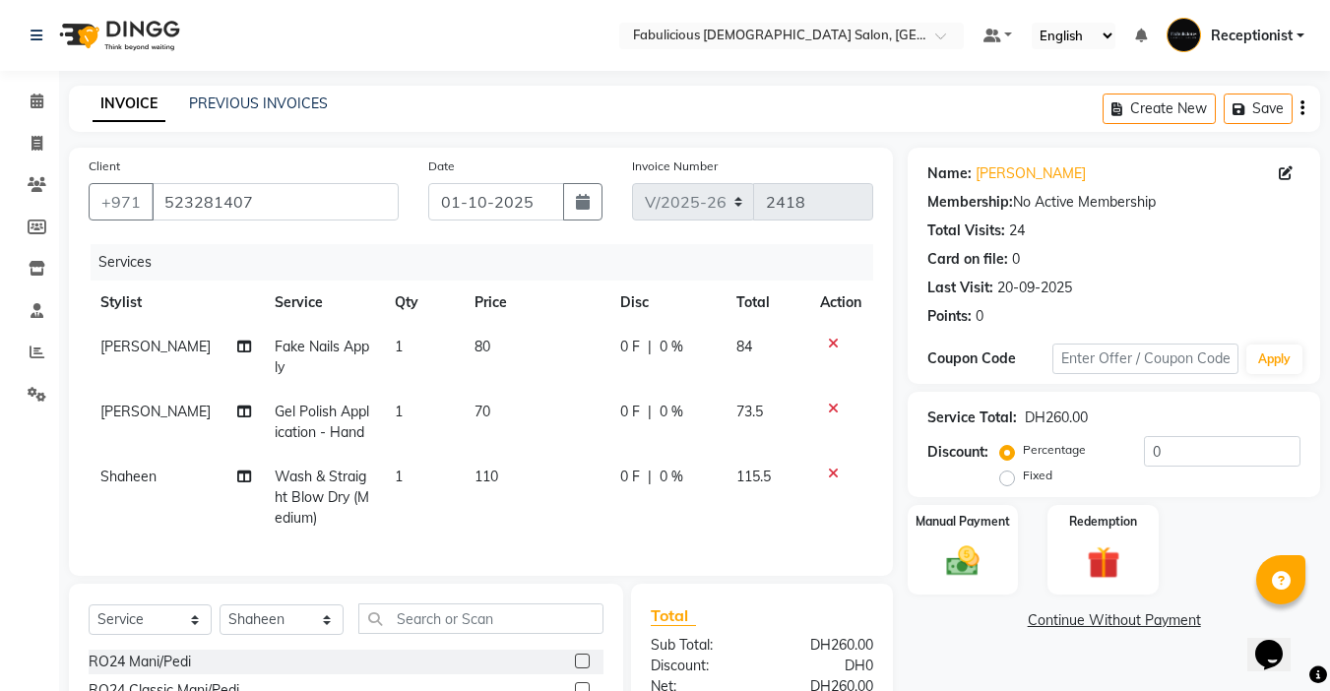
click at [489, 369] on td "80" at bounding box center [536, 357] width 146 height 65
select select "11628"
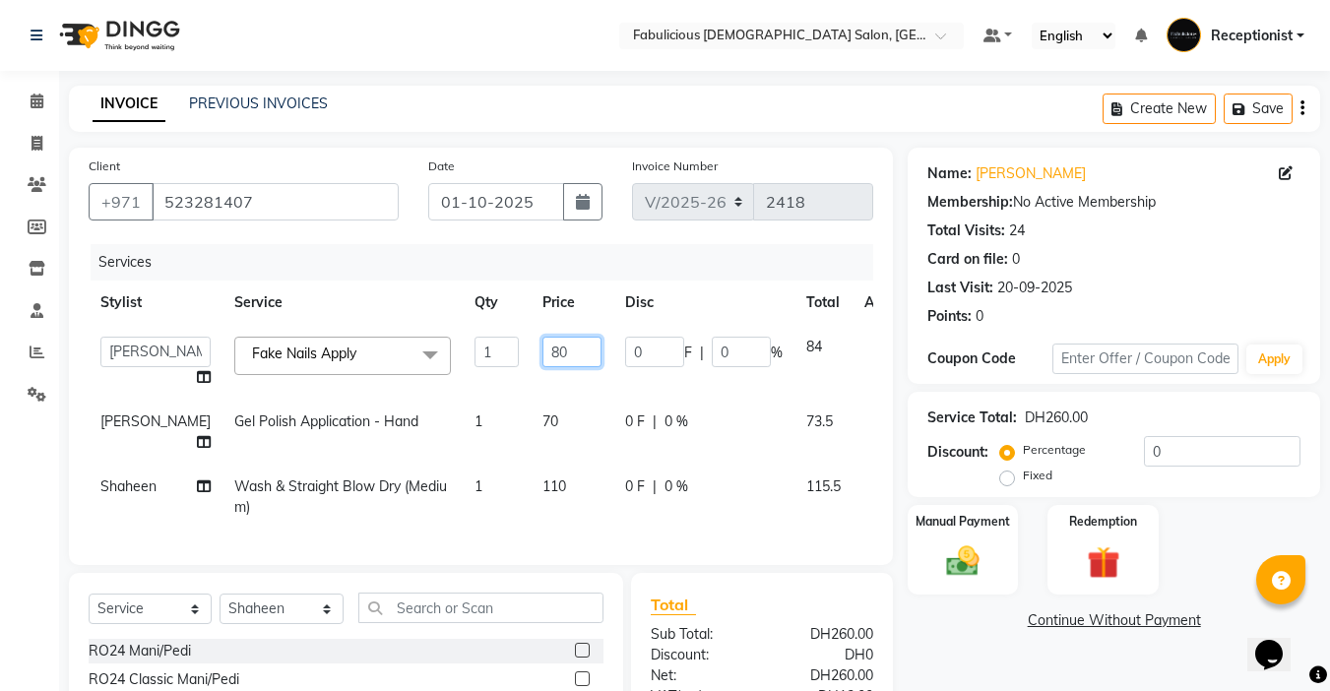
click at [543, 355] on input "80" at bounding box center [572, 352] width 59 height 31
type input "8"
type input "50"
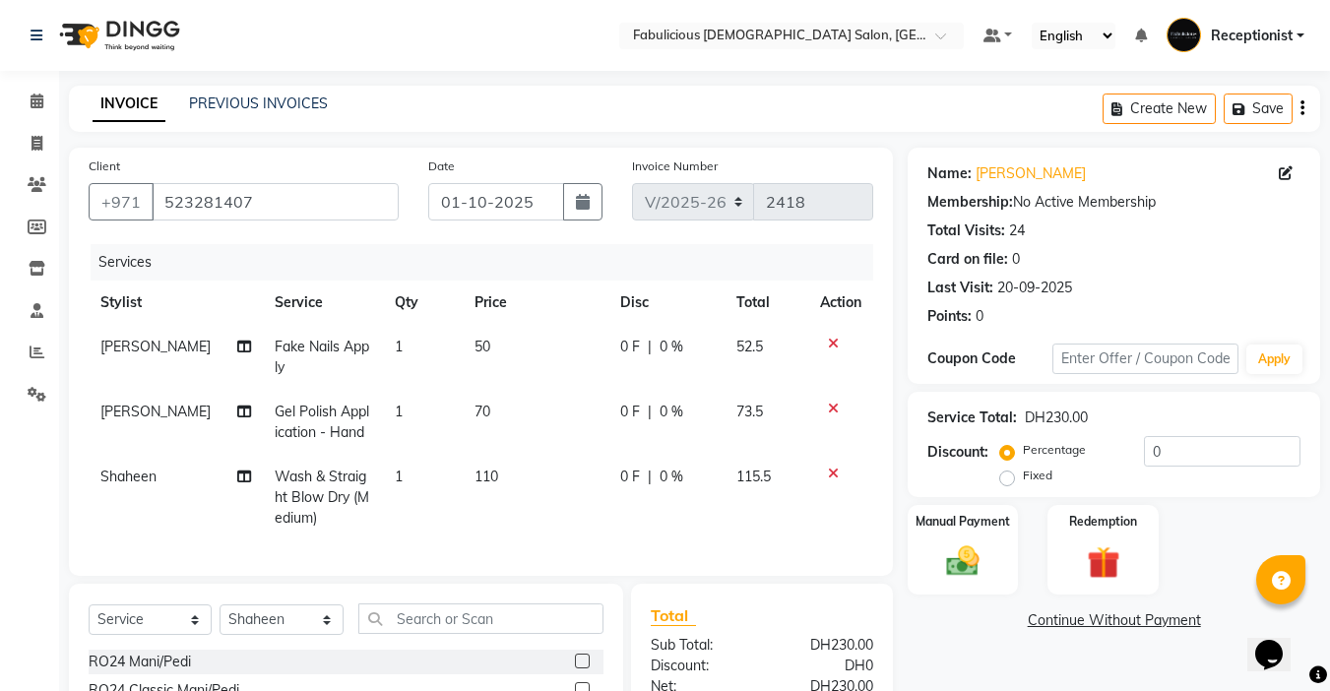
click at [524, 483] on td "110" at bounding box center [536, 498] width 146 height 86
select select "11631"
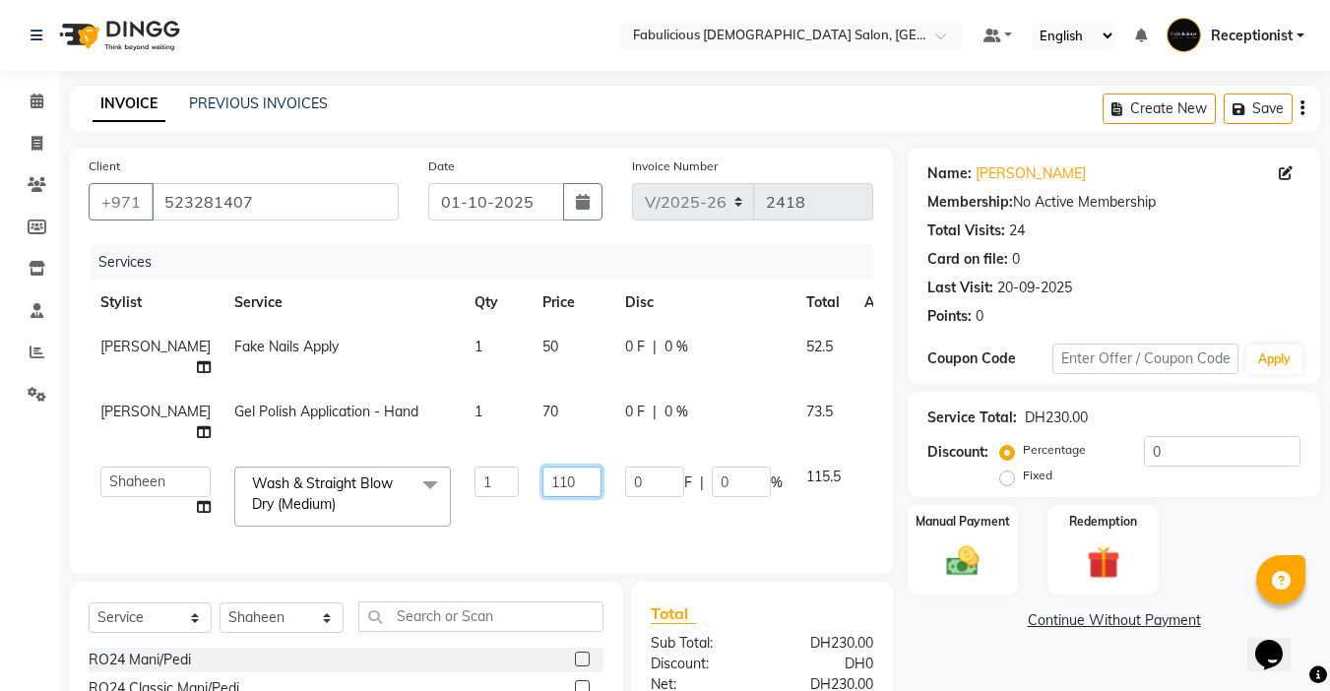
click at [543, 471] on input "110" at bounding box center [572, 482] width 59 height 31
type input "1"
type input "100"
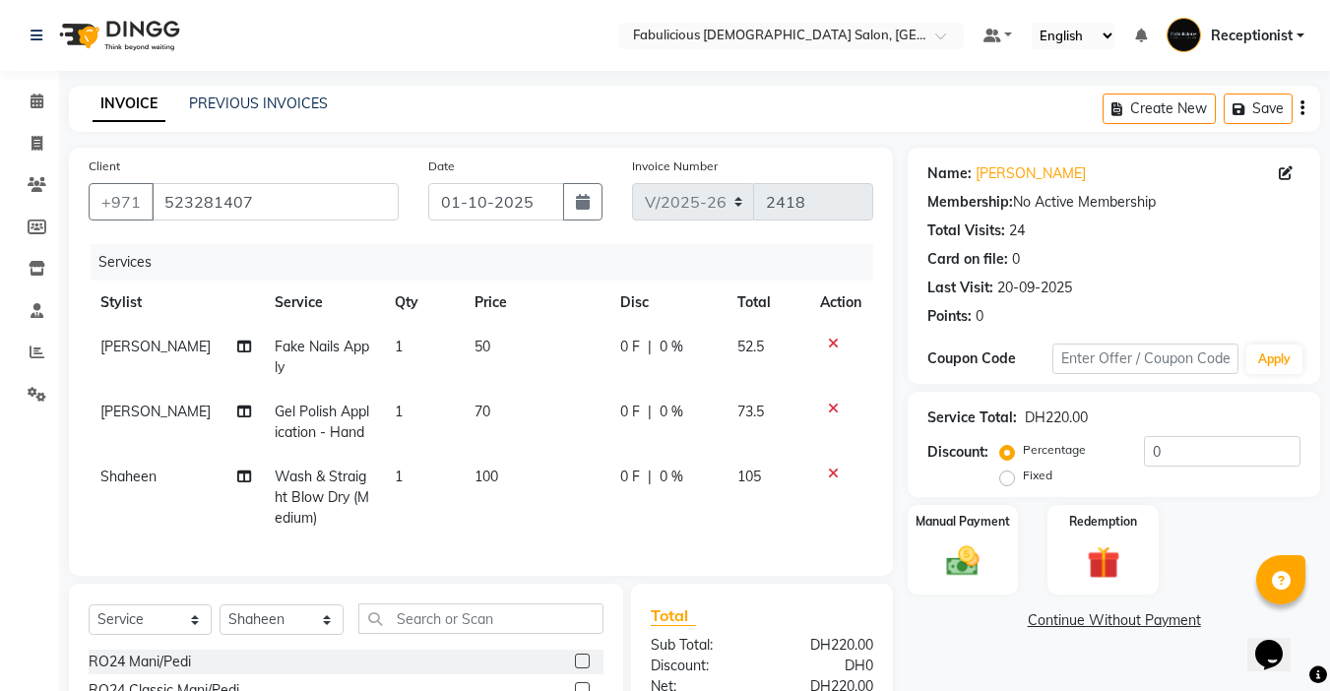
click at [530, 520] on td "100" at bounding box center [536, 498] width 146 height 86
select select "11631"
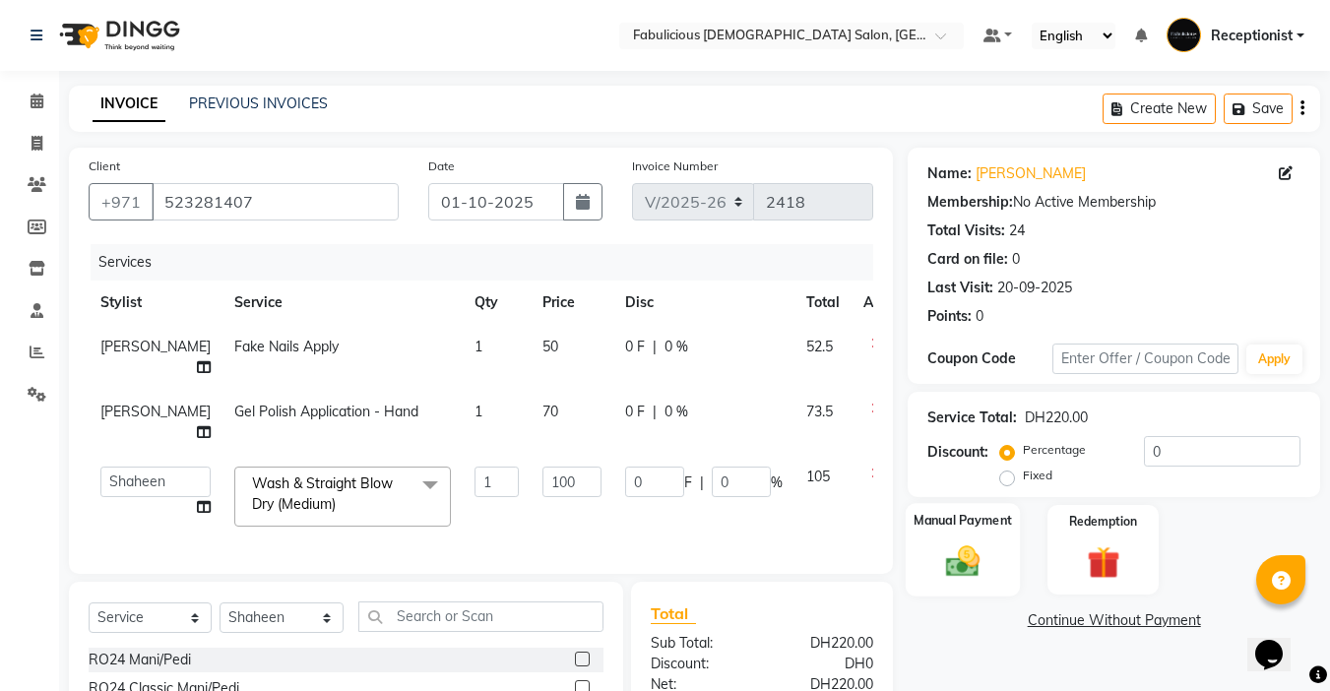
scroll to position [225, 0]
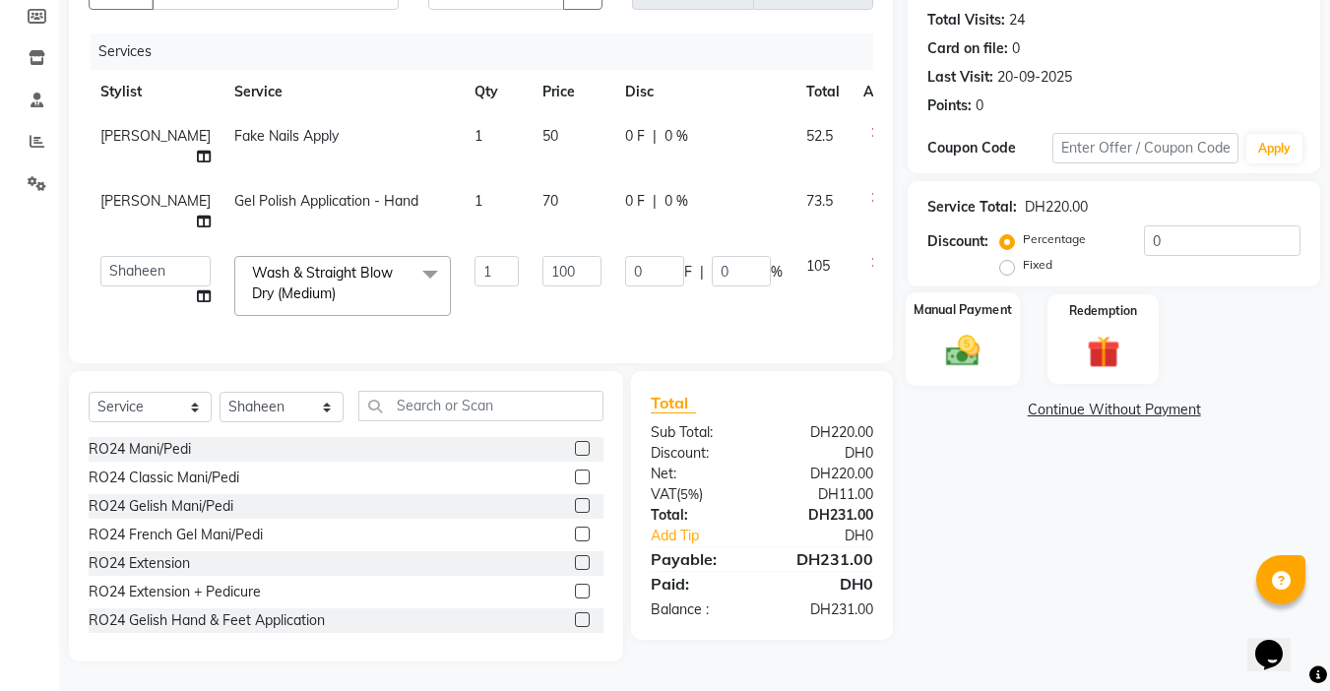
click at [961, 338] on img at bounding box center [962, 350] width 55 height 39
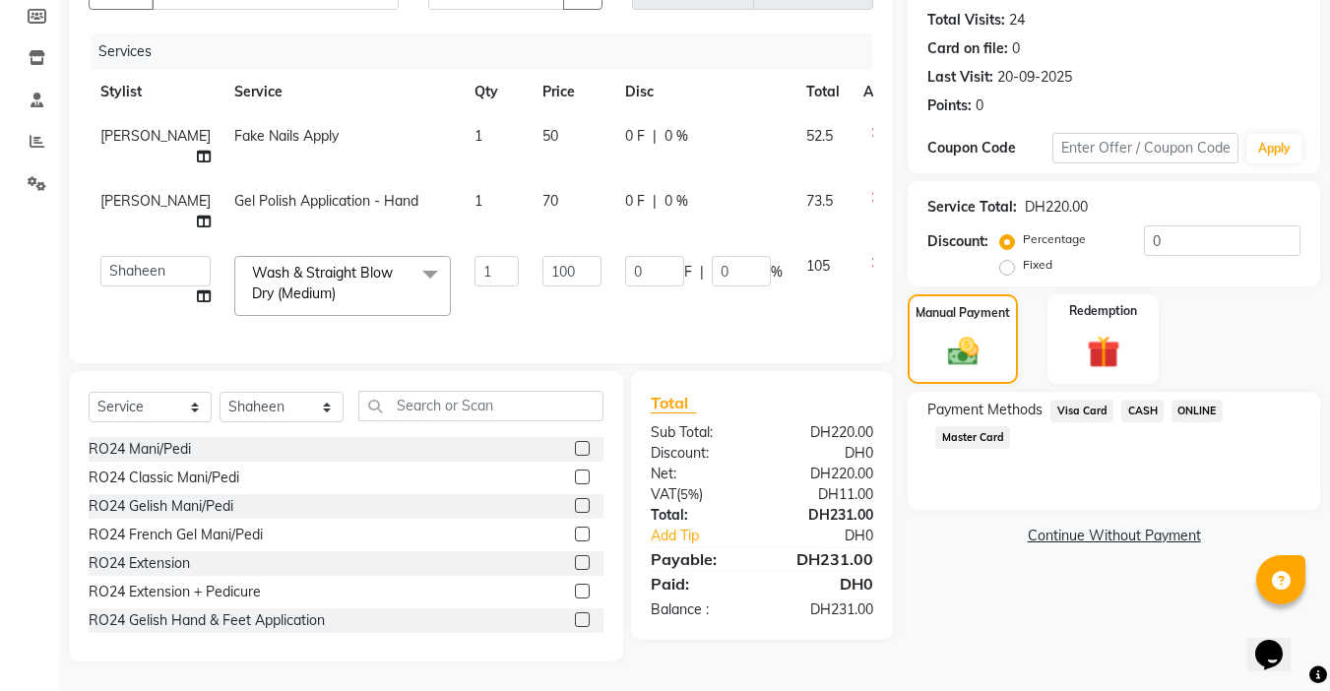
click at [959, 426] on span "Master Card" at bounding box center [972, 437] width 75 height 23
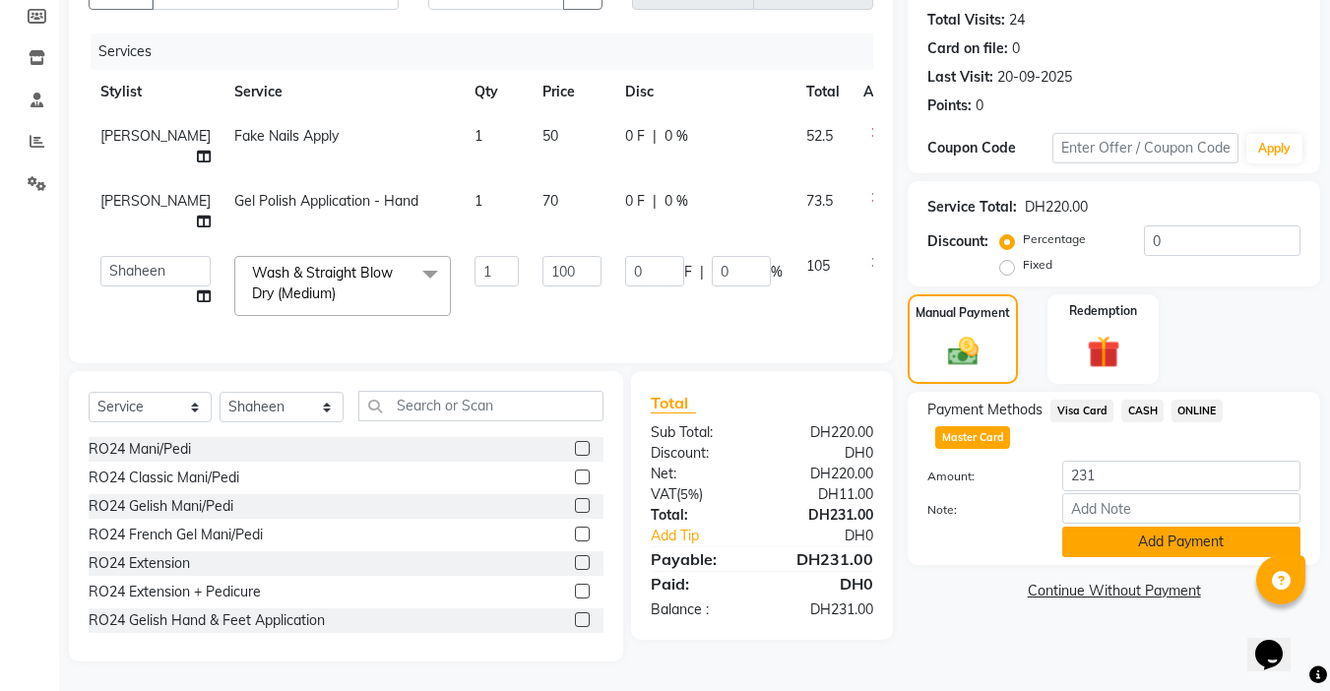
click at [1148, 529] on button "Add Payment" at bounding box center [1181, 542] width 238 height 31
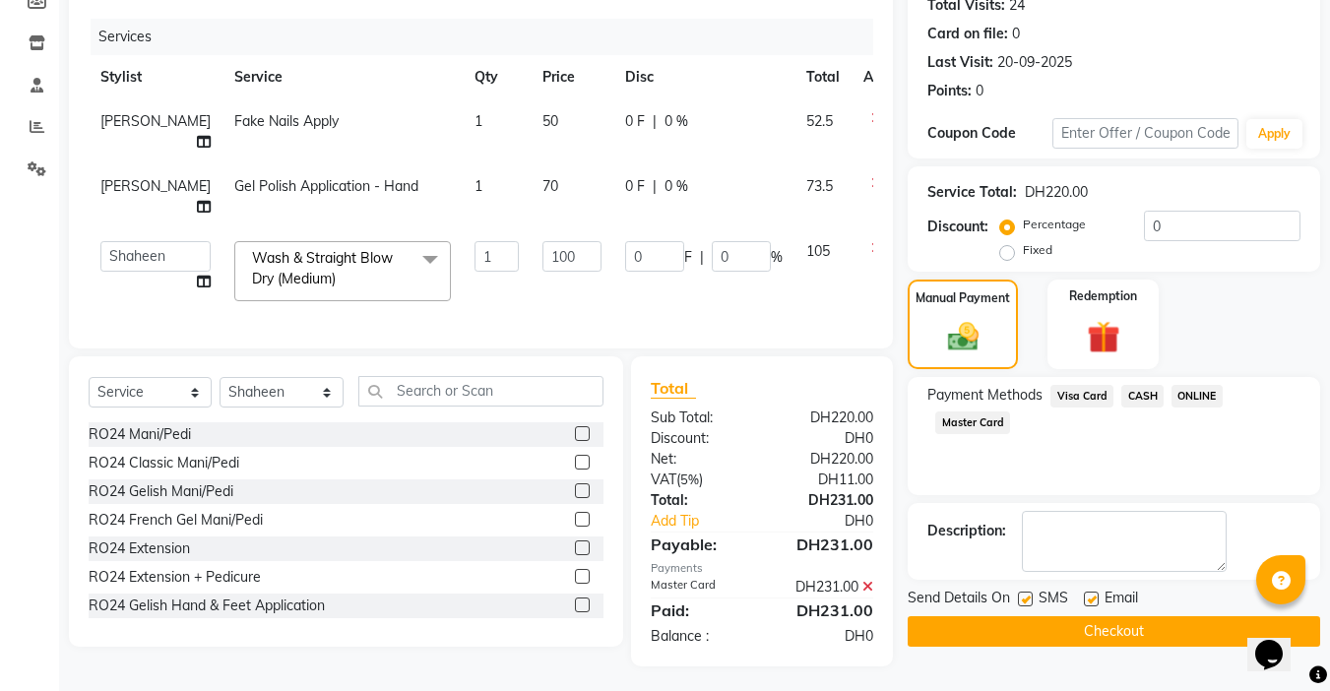
click at [1101, 632] on button "Checkout" at bounding box center [1114, 631] width 413 height 31
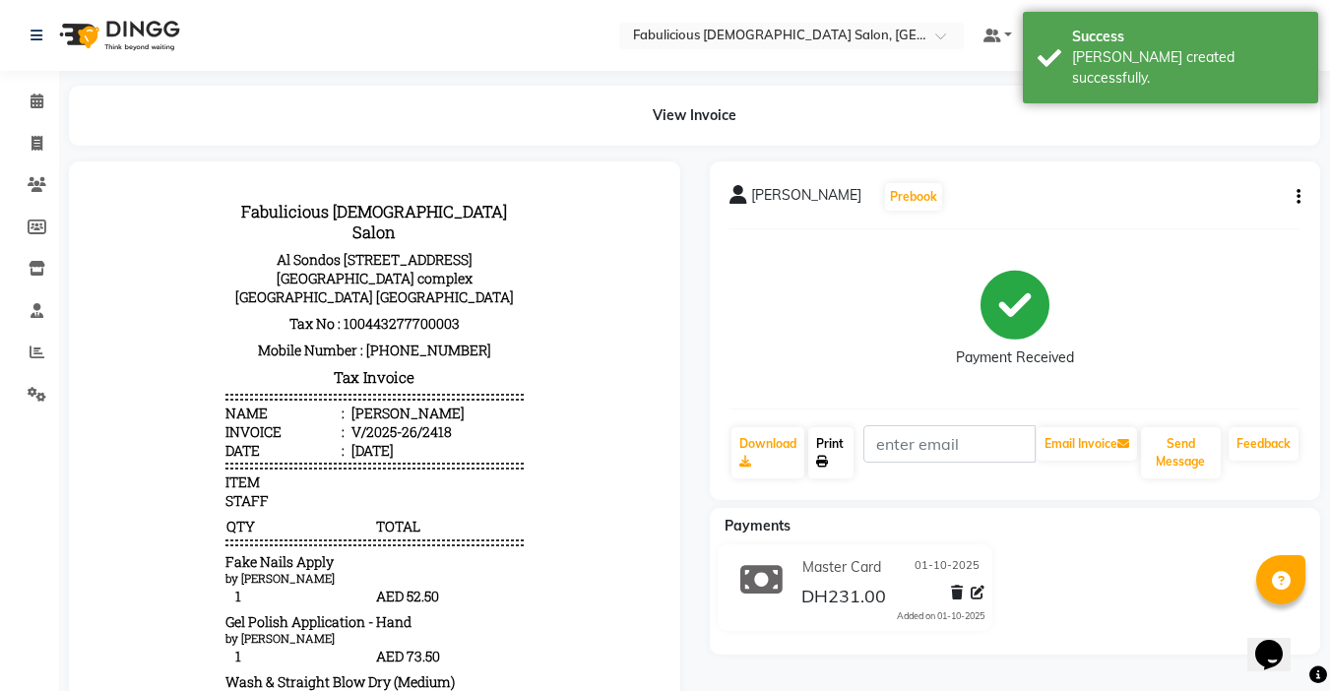
click at [821, 450] on link "Print" at bounding box center [830, 452] width 45 height 51
click at [56, 111] on div "View Invoice" at bounding box center [694, 116] width 1281 height 60
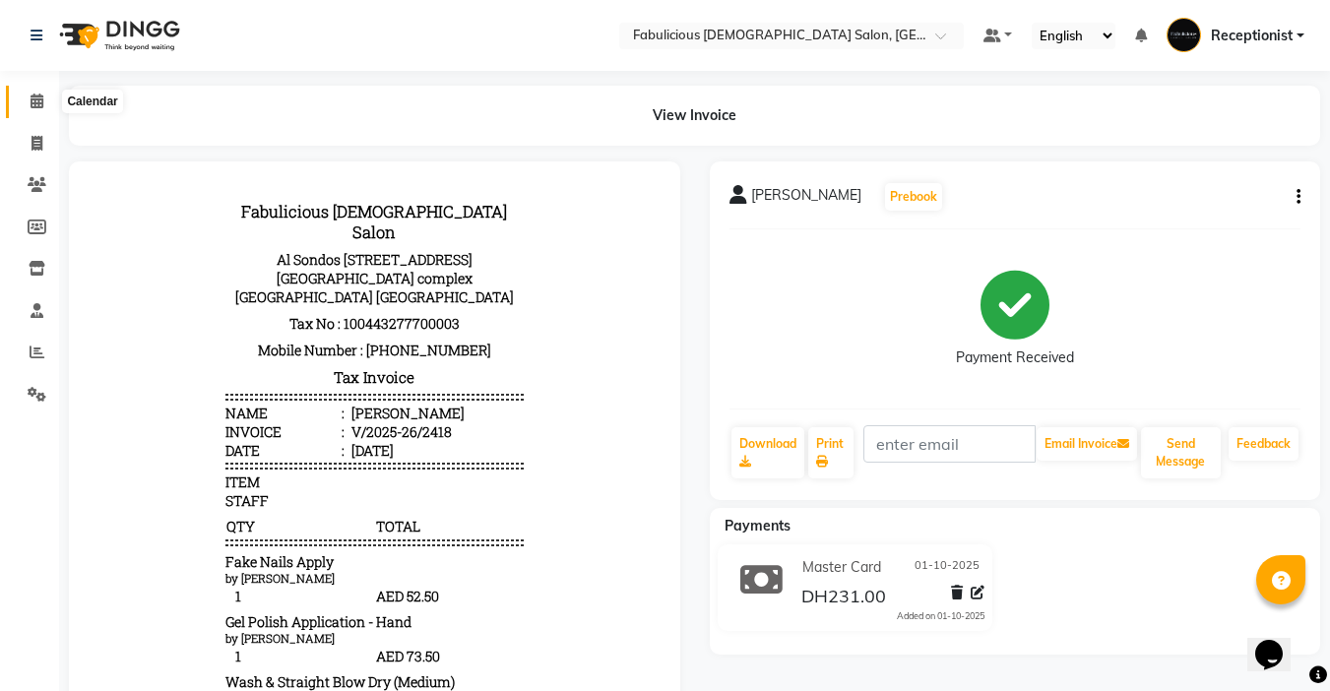
click at [32, 97] on icon at bounding box center [37, 101] width 13 height 15
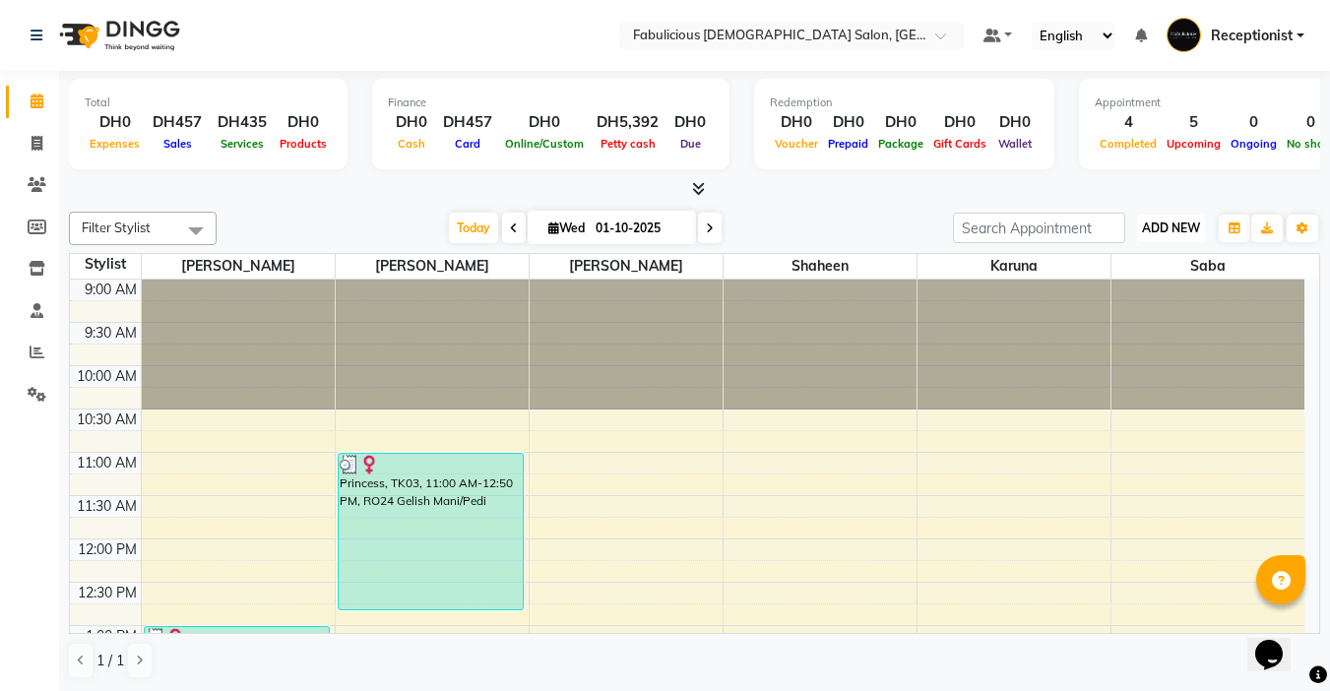
click at [1176, 221] on span "ADD NEW" at bounding box center [1171, 228] width 58 height 15
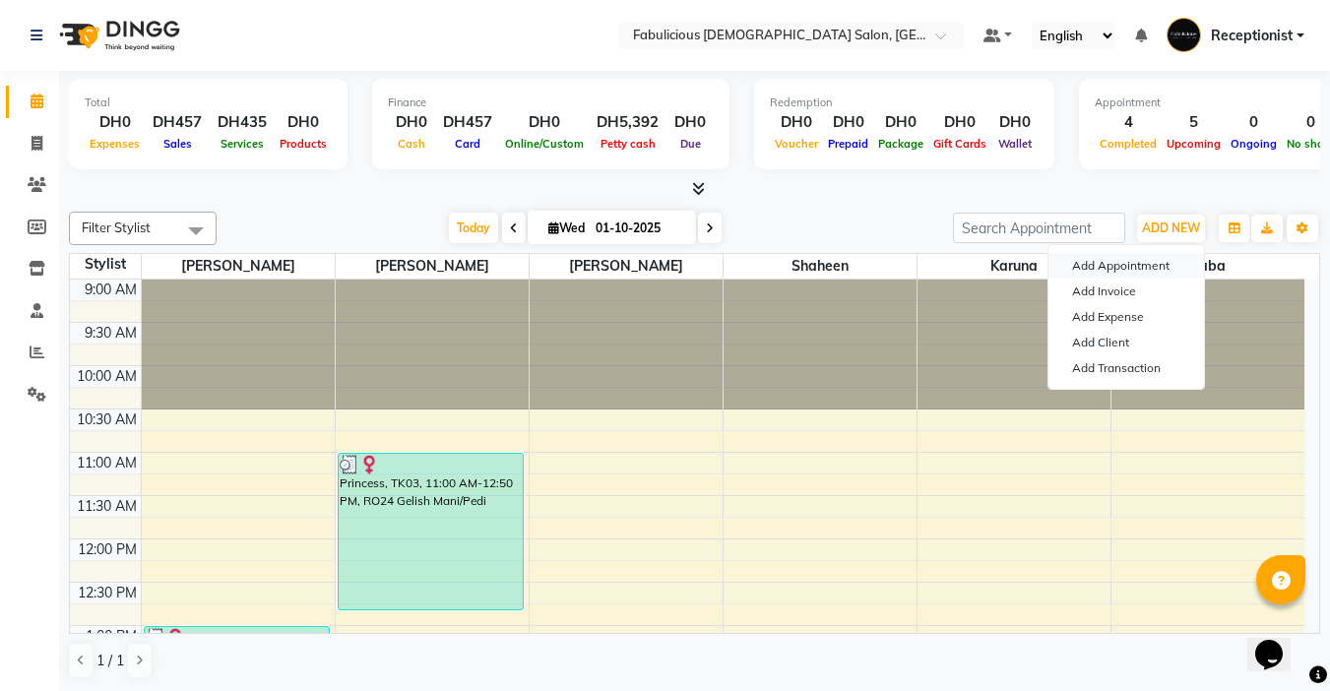
click at [1128, 261] on button "Add Appointment" at bounding box center [1127, 266] width 156 height 26
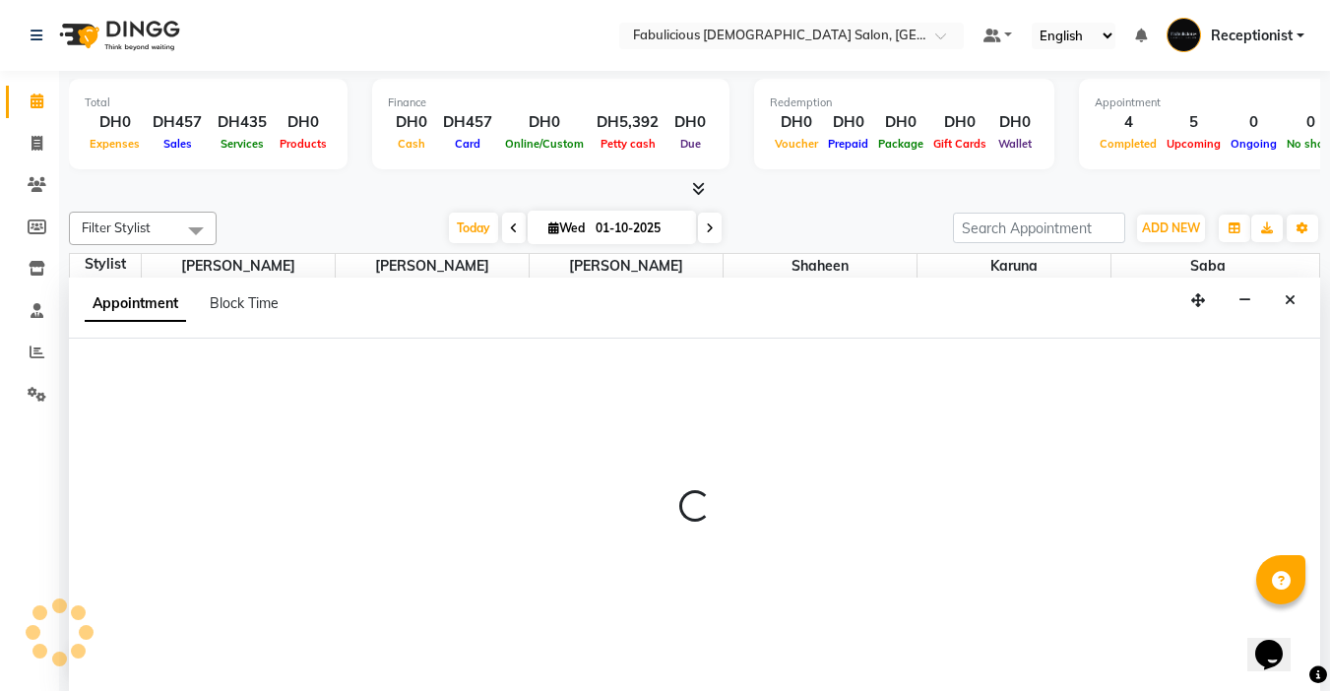
scroll to position [1, 0]
select select "tentative"
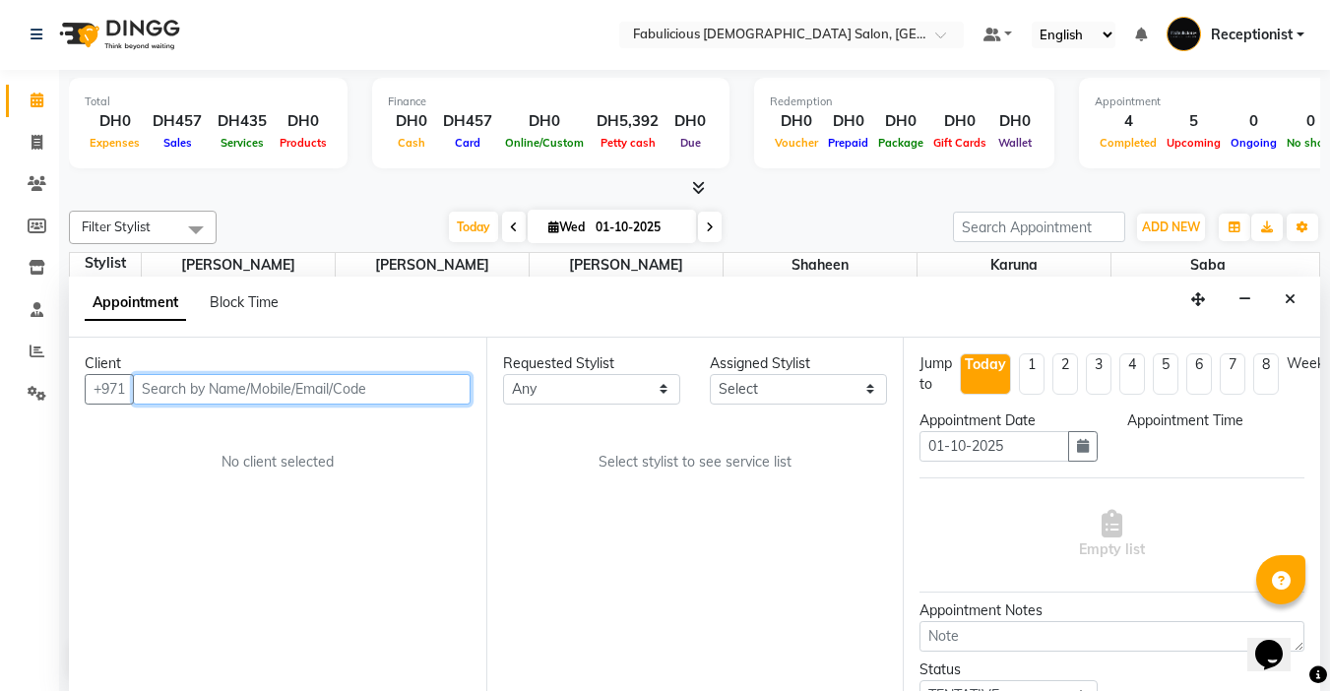
select select "600"
click at [411, 387] on input "text" at bounding box center [302, 389] width 338 height 31
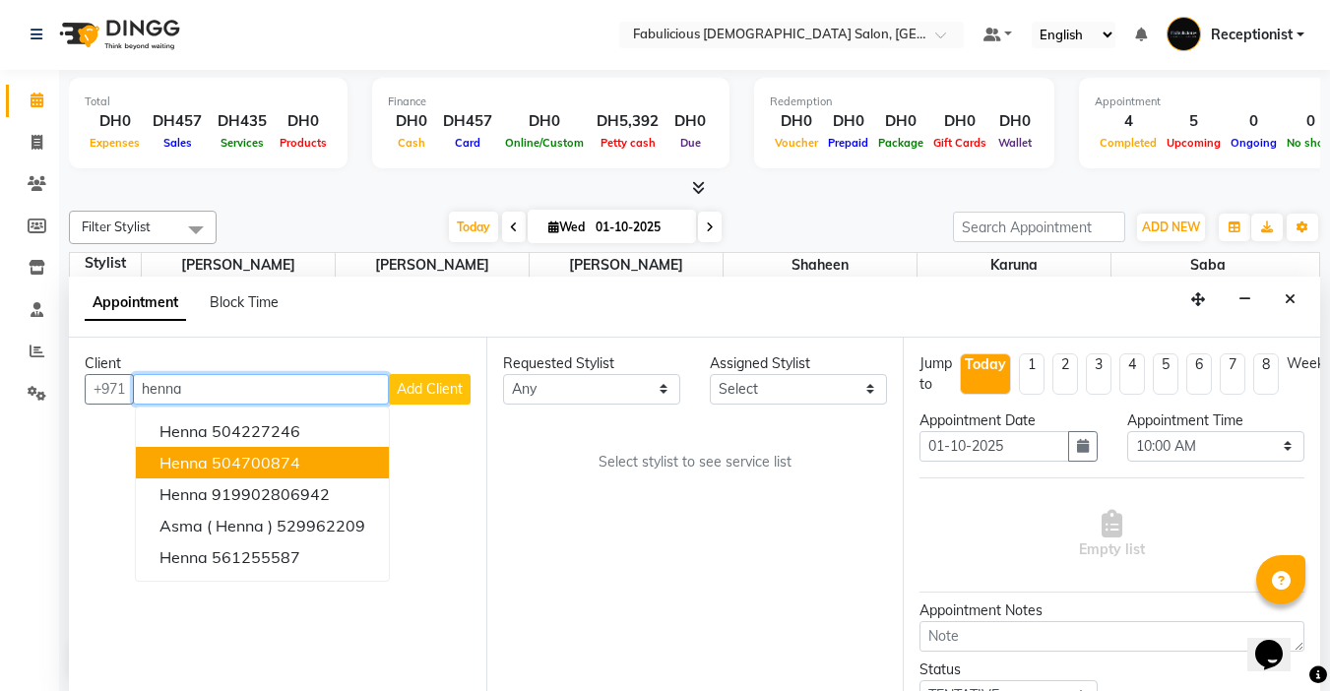
click at [203, 464] on span "Henna" at bounding box center [184, 463] width 48 height 20
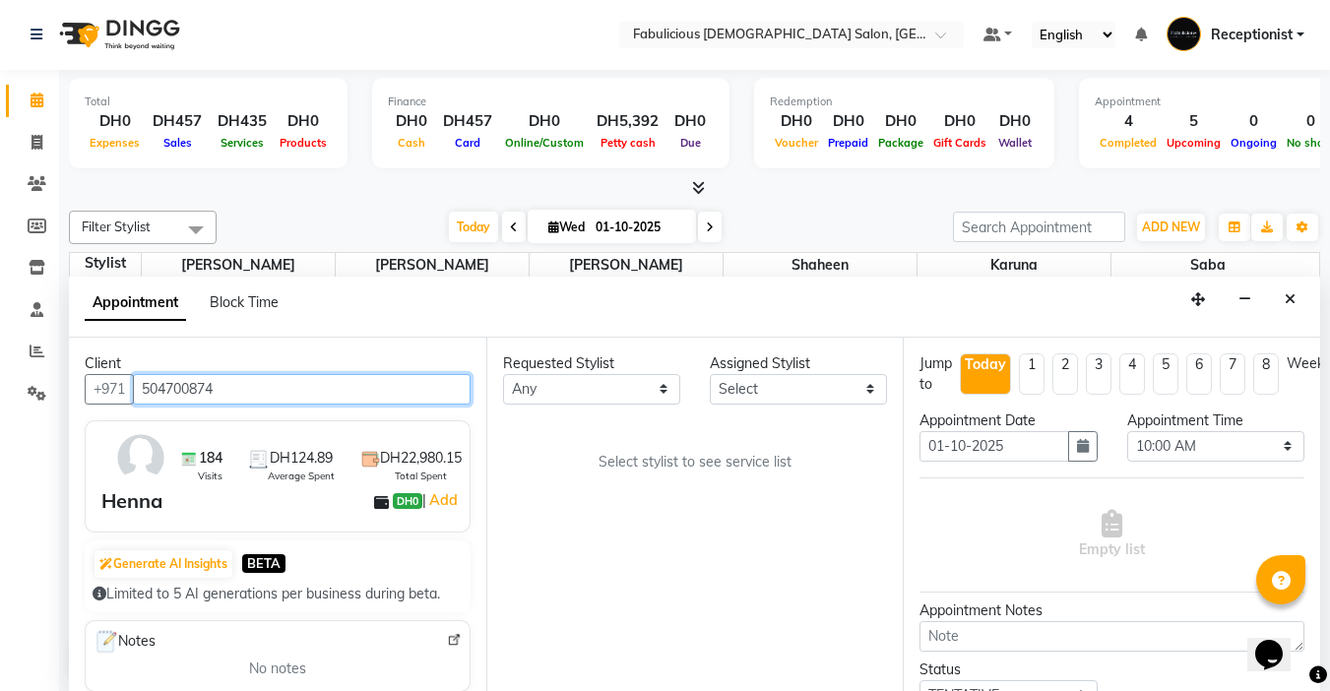
type input "504700874"
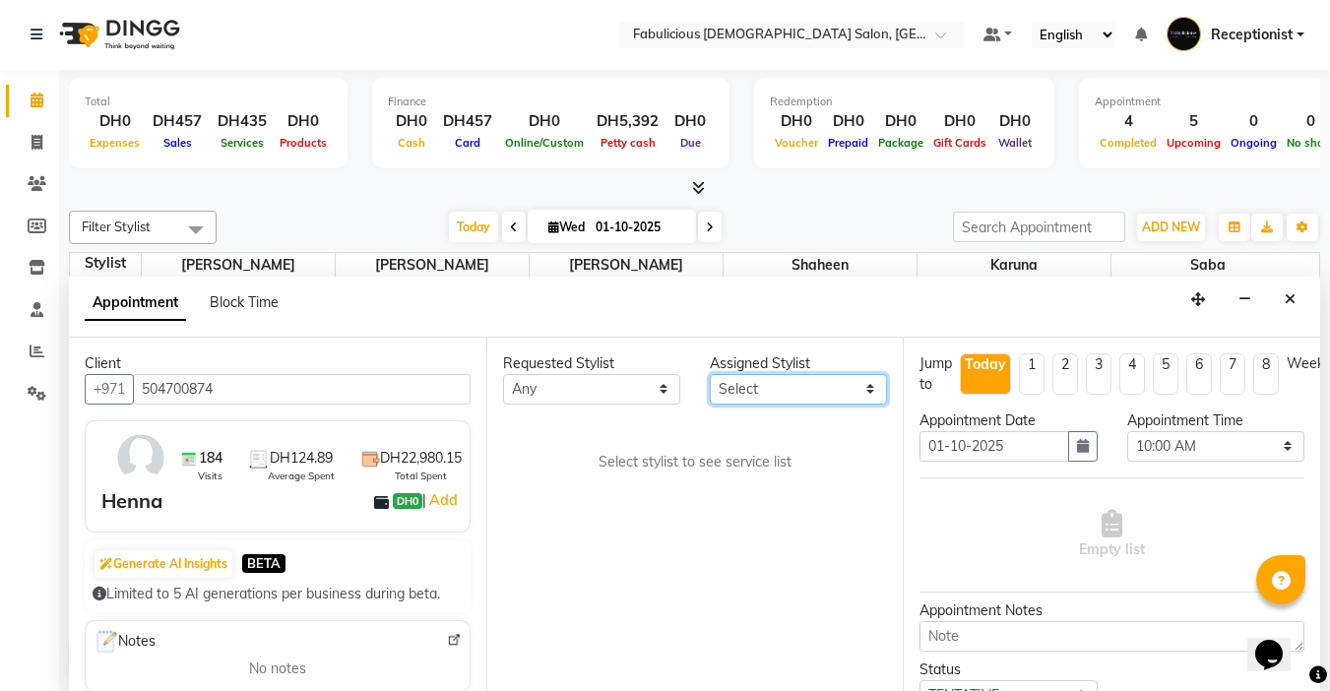
click at [758, 383] on select "Select [PERSON_NAME] [PERSON_NAME] [PERSON_NAME] [PERSON_NAME]" at bounding box center [798, 389] width 177 height 31
select select "11631"
click at [710, 374] on select "Select [PERSON_NAME] [PERSON_NAME] [PERSON_NAME] [PERSON_NAME]" at bounding box center [798, 389] width 177 height 31
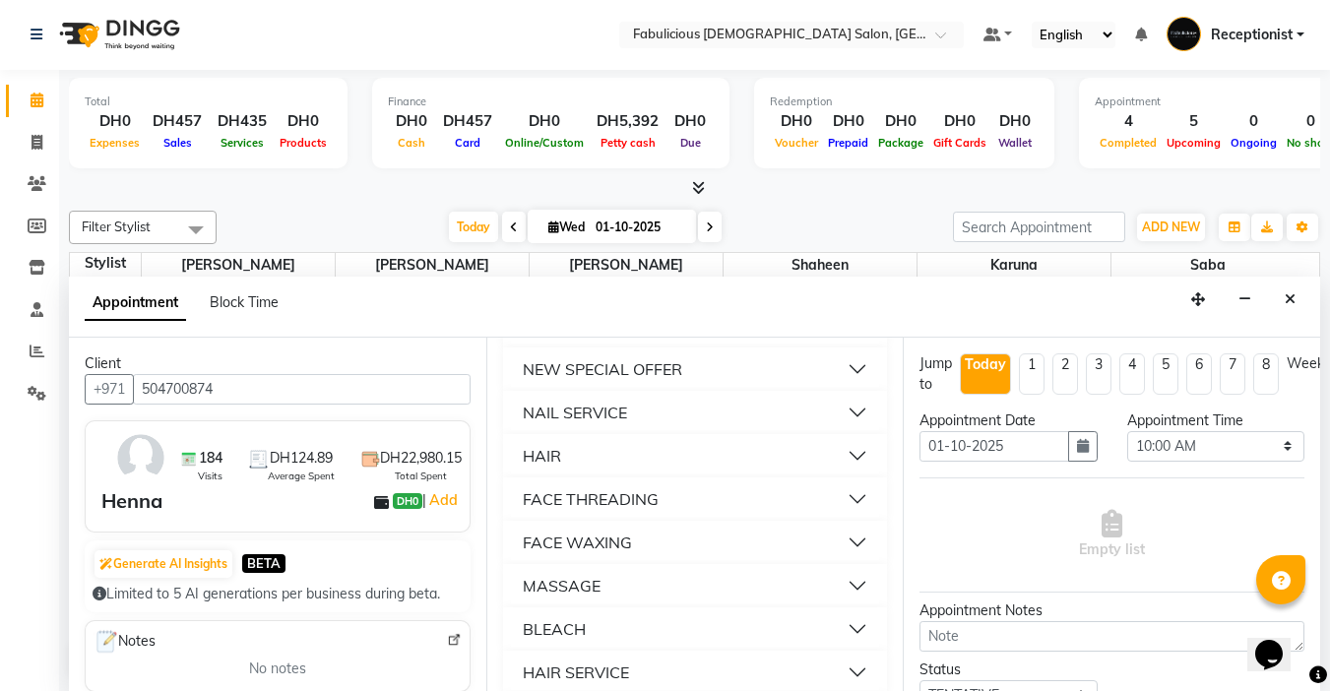
scroll to position [1280, 0]
click at [559, 552] on div "MASSAGE" at bounding box center [562, 541] width 78 height 24
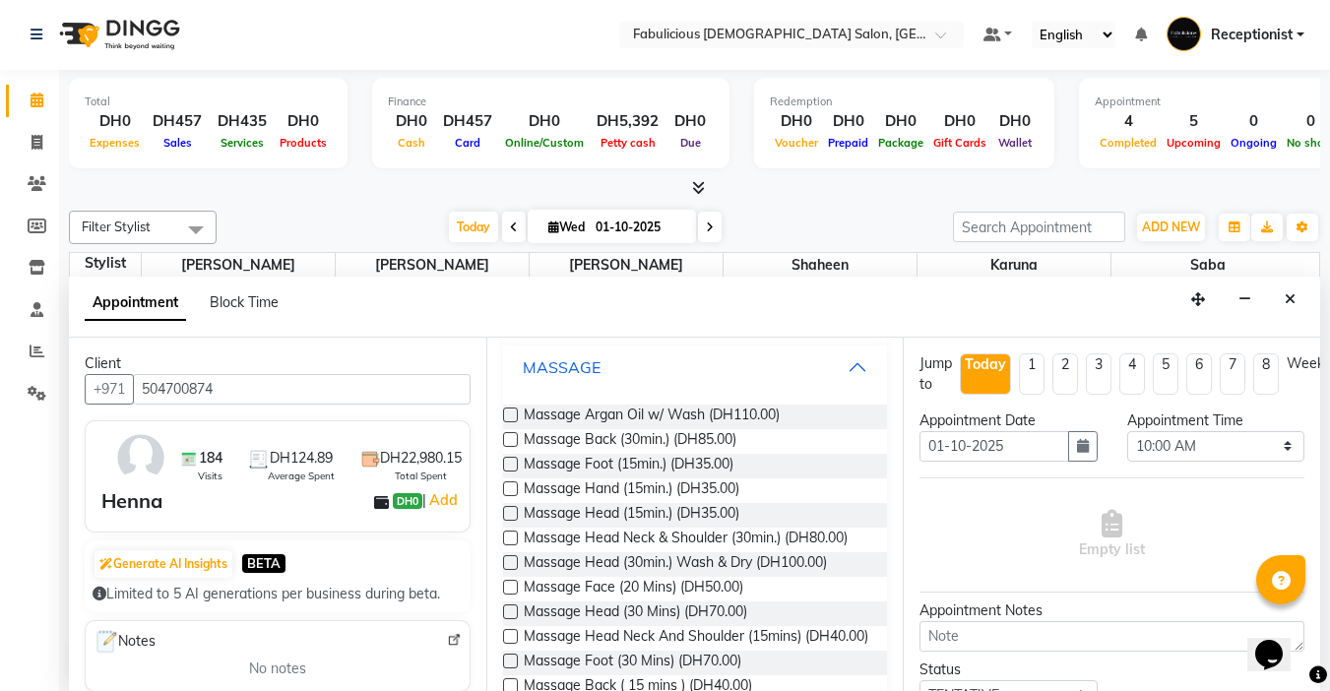
scroll to position [1477, 0]
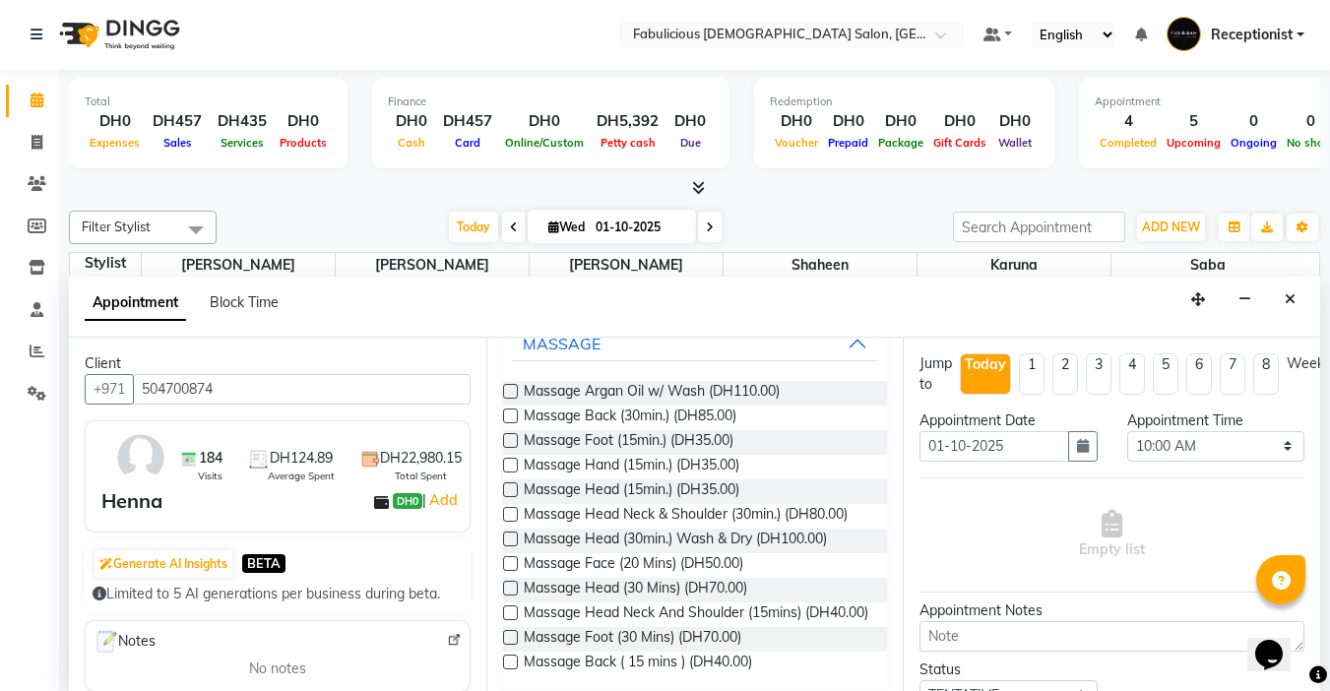
click at [505, 497] on label at bounding box center [510, 489] width 15 height 15
click at [505, 498] on input "checkbox" at bounding box center [509, 491] width 13 height 13
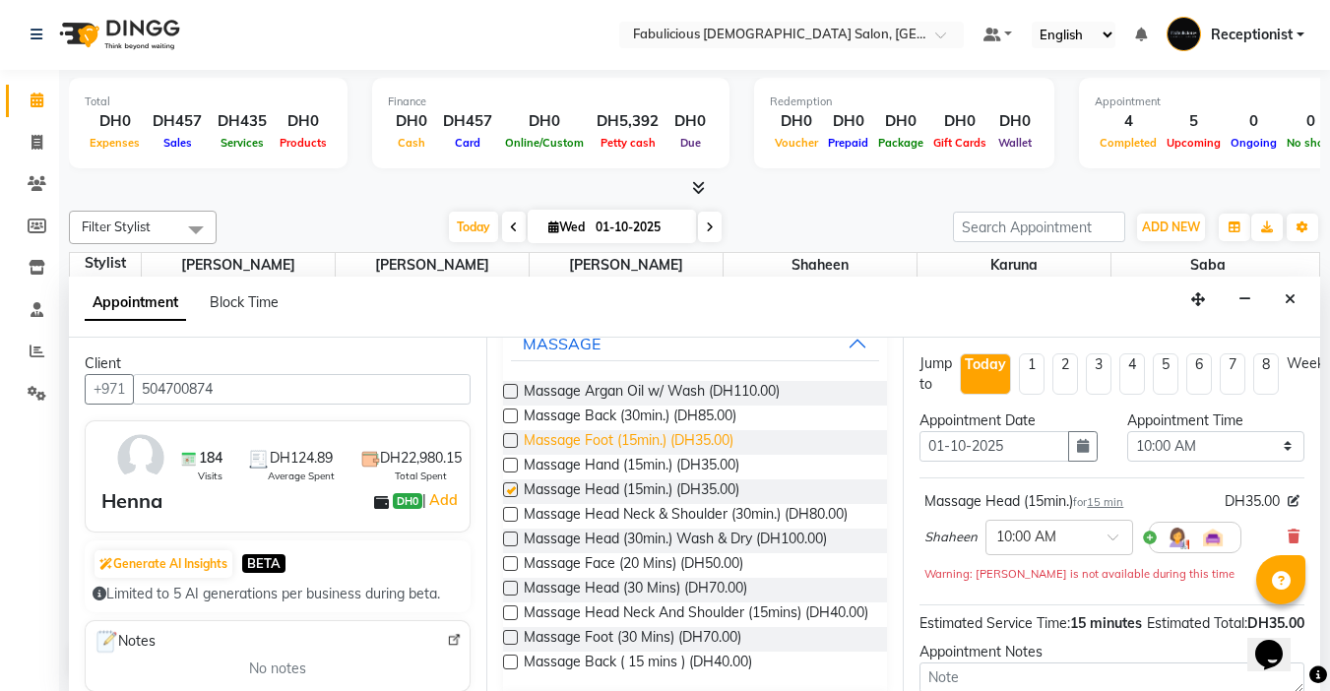
checkbox input "false"
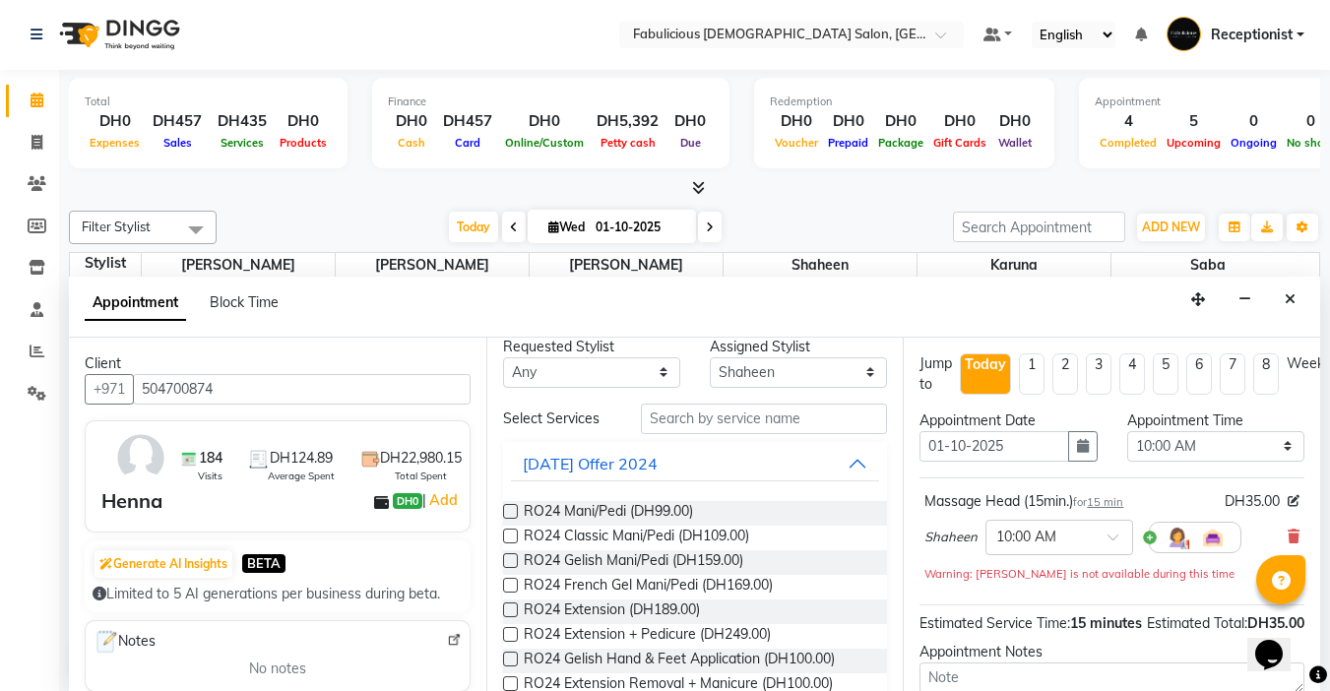
scroll to position [0, 0]
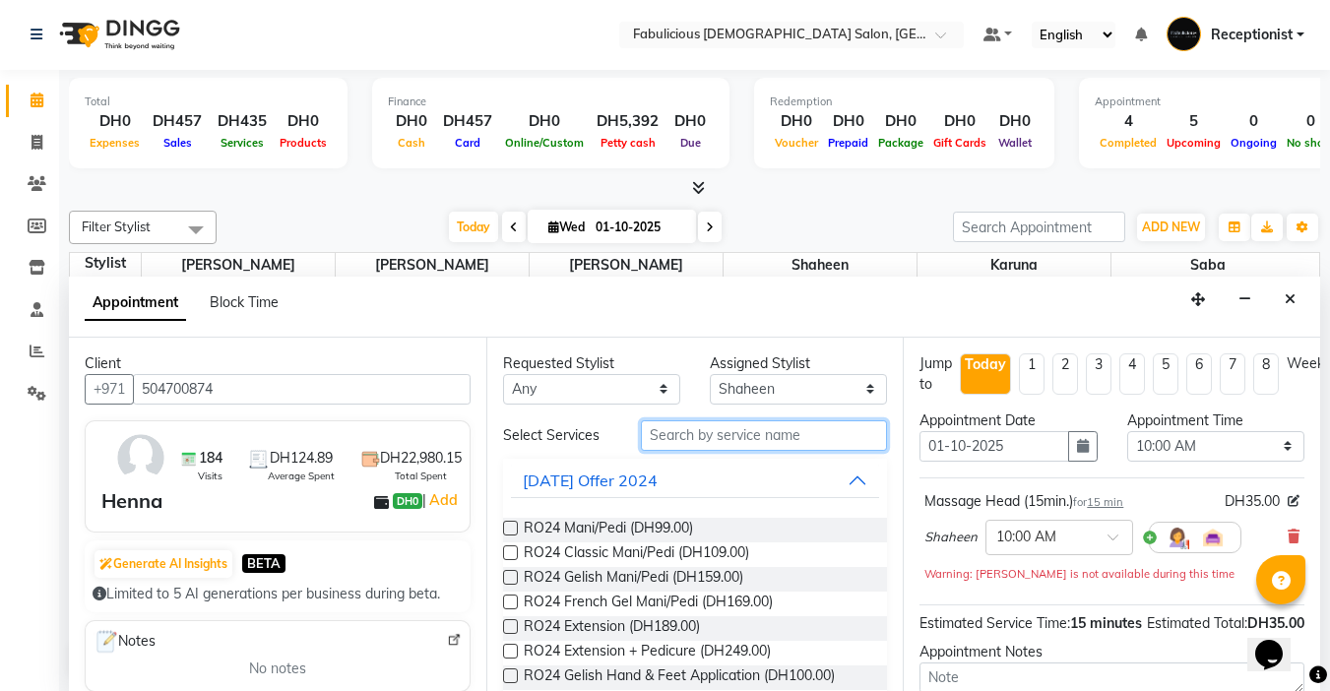
click at [717, 441] on input "text" at bounding box center [764, 435] width 246 height 31
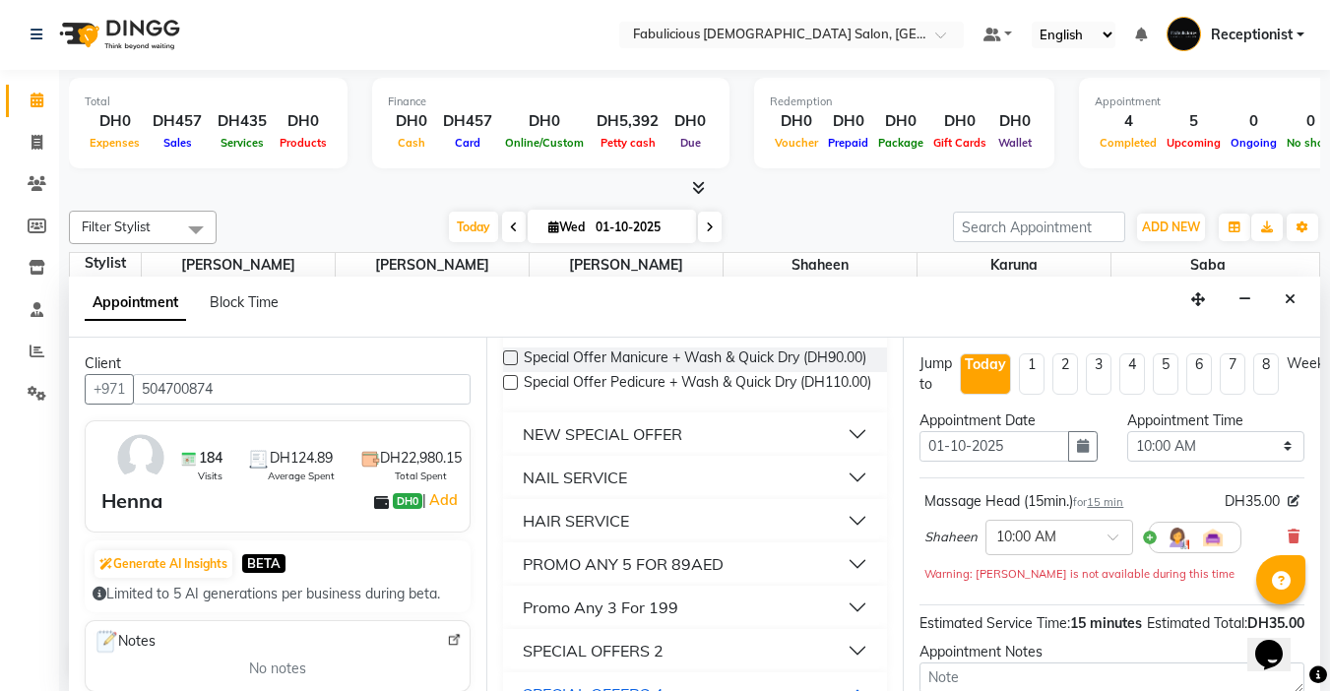
scroll to position [197, 0]
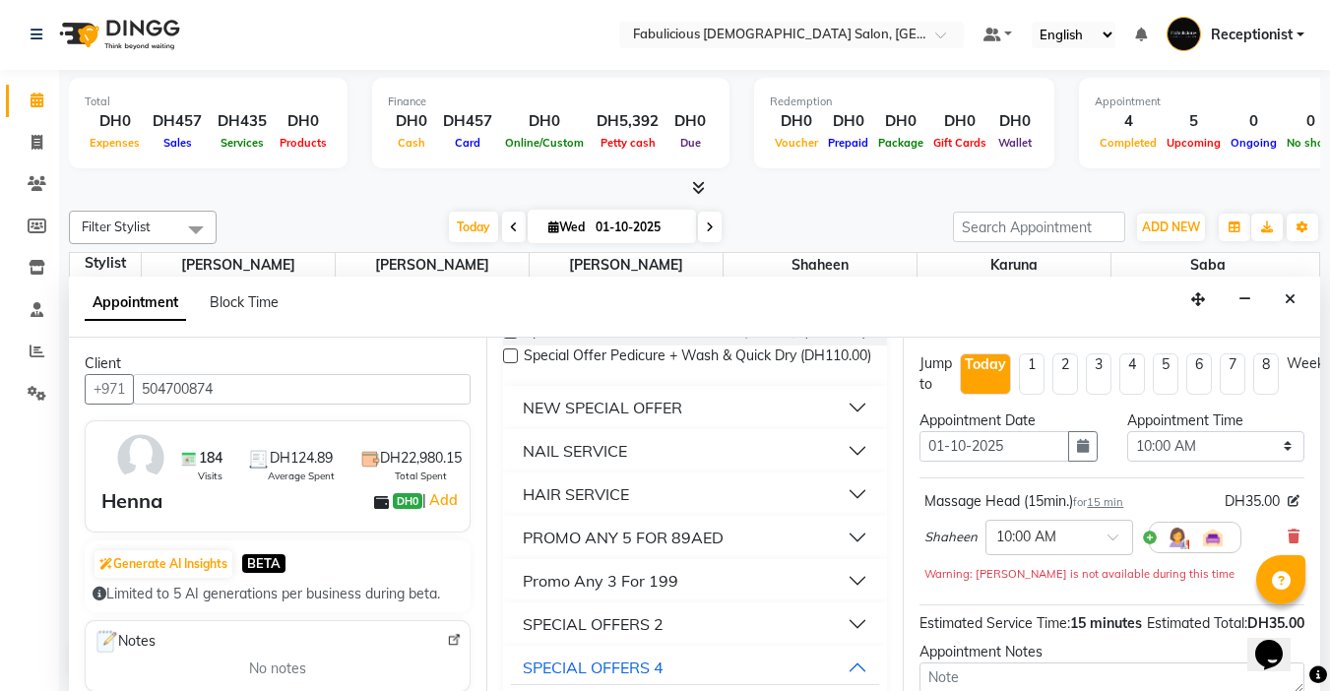
type input "q"
click at [570, 506] on div "HAIR SERVICE" at bounding box center [576, 494] width 106 height 24
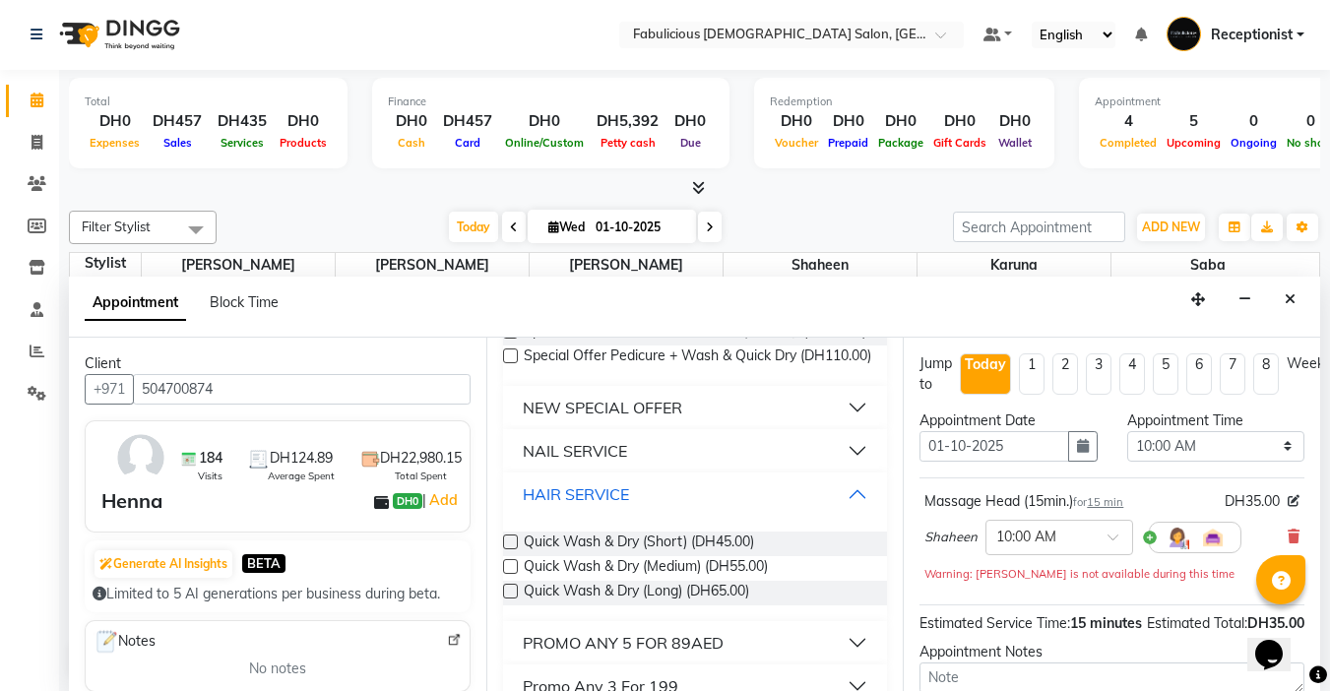
scroll to position [295, 0]
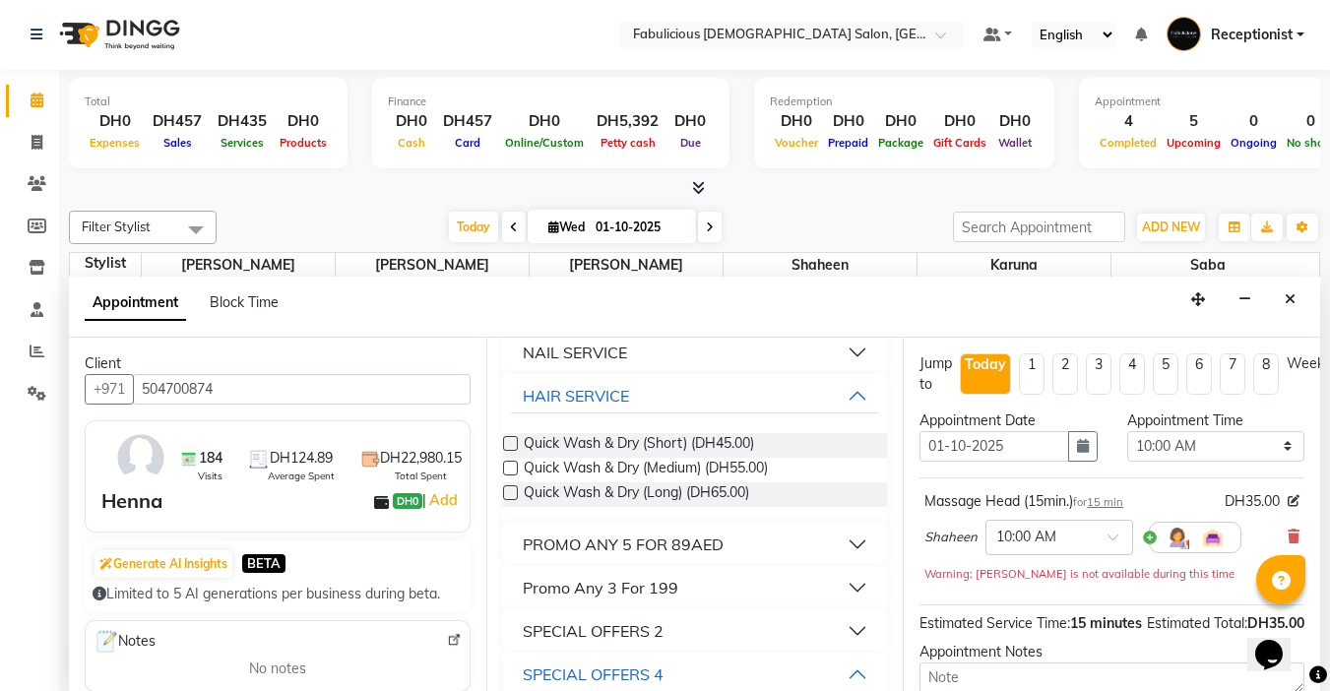
click at [511, 476] on label at bounding box center [510, 468] width 15 height 15
click at [511, 477] on input "checkbox" at bounding box center [509, 470] width 13 height 13
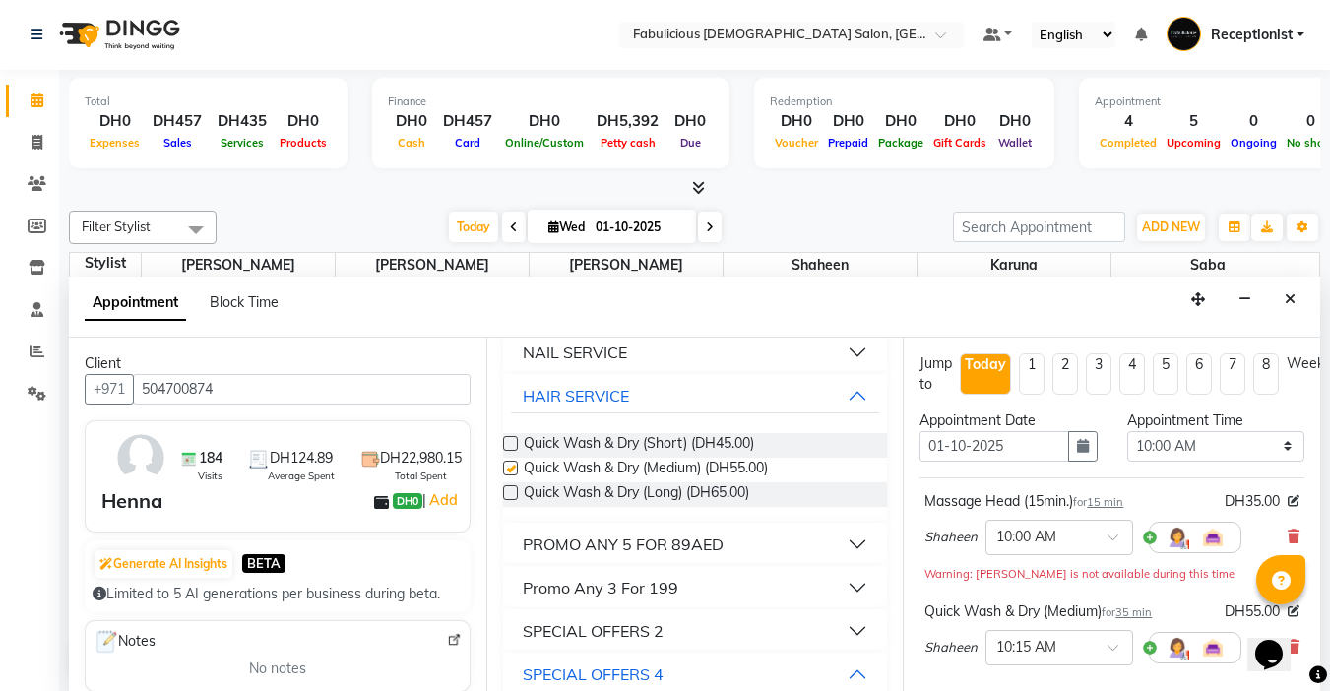
checkbox input "false"
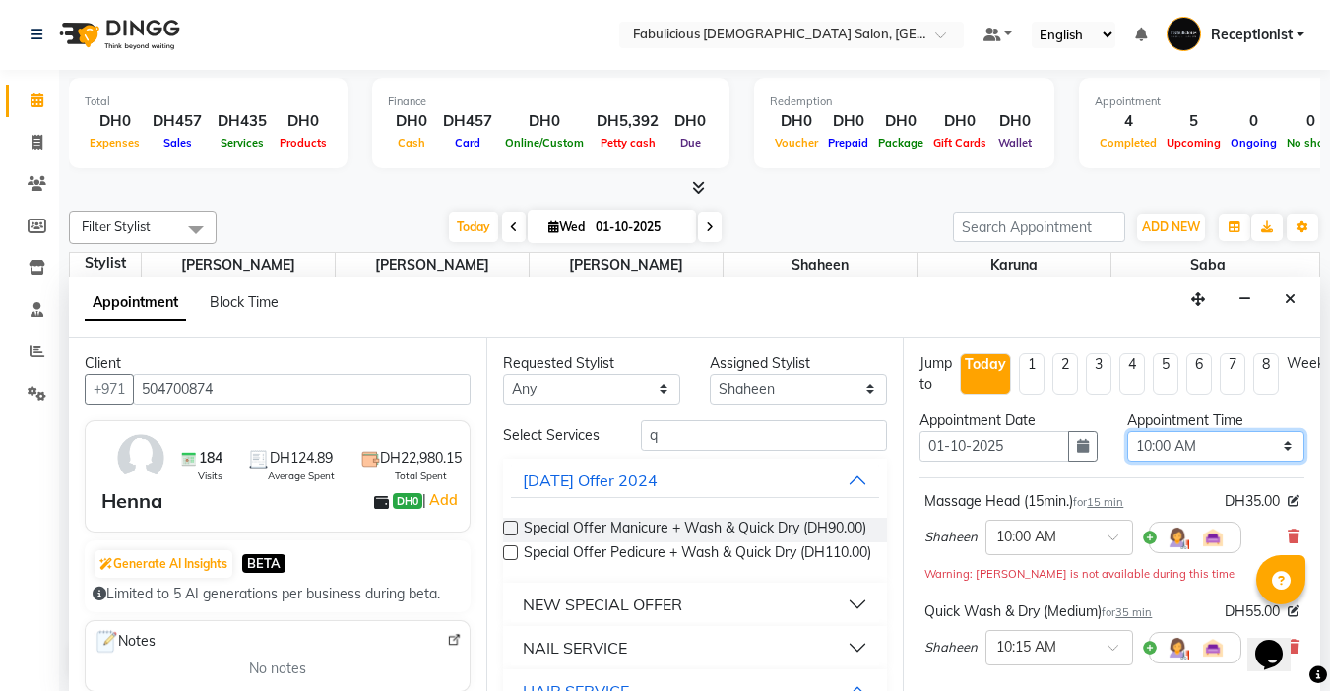
click at [1270, 453] on select "Select 10:00 AM 10:15 AM 10:30 AM 10:45 AM 11:00 AM 11:15 AM 11:30 AM 11:45 AM …" at bounding box center [1215, 446] width 177 height 31
select select "1110"
click at [1127, 431] on select "Select 10:00 AM 10:15 AM 10:30 AM 10:45 AM 11:00 AM 11:15 AM 11:30 AM 11:45 AM …" at bounding box center [1215, 446] width 177 height 31
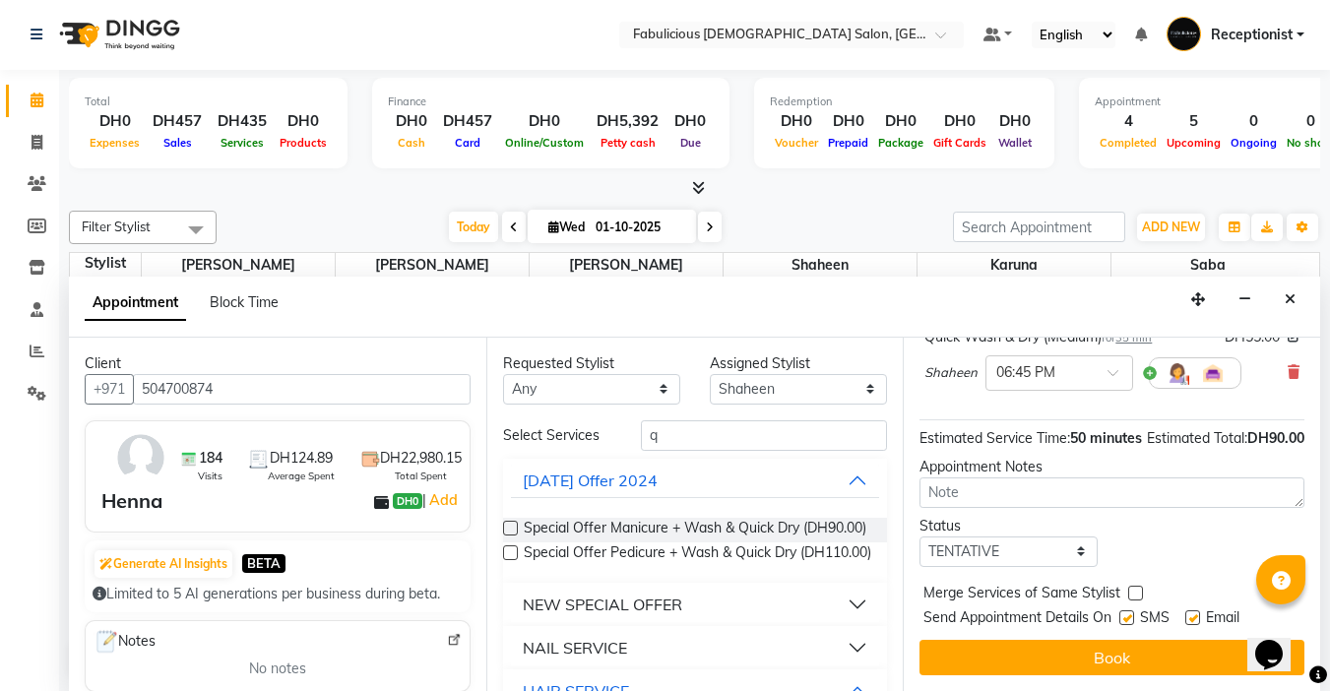
scroll to position [289, 0]
click at [1133, 586] on label at bounding box center [1135, 593] width 15 height 15
click at [1133, 589] on input "checkbox" at bounding box center [1134, 595] width 13 height 13
checkbox input "true"
click at [1085, 642] on button "Book" at bounding box center [1112, 657] width 385 height 35
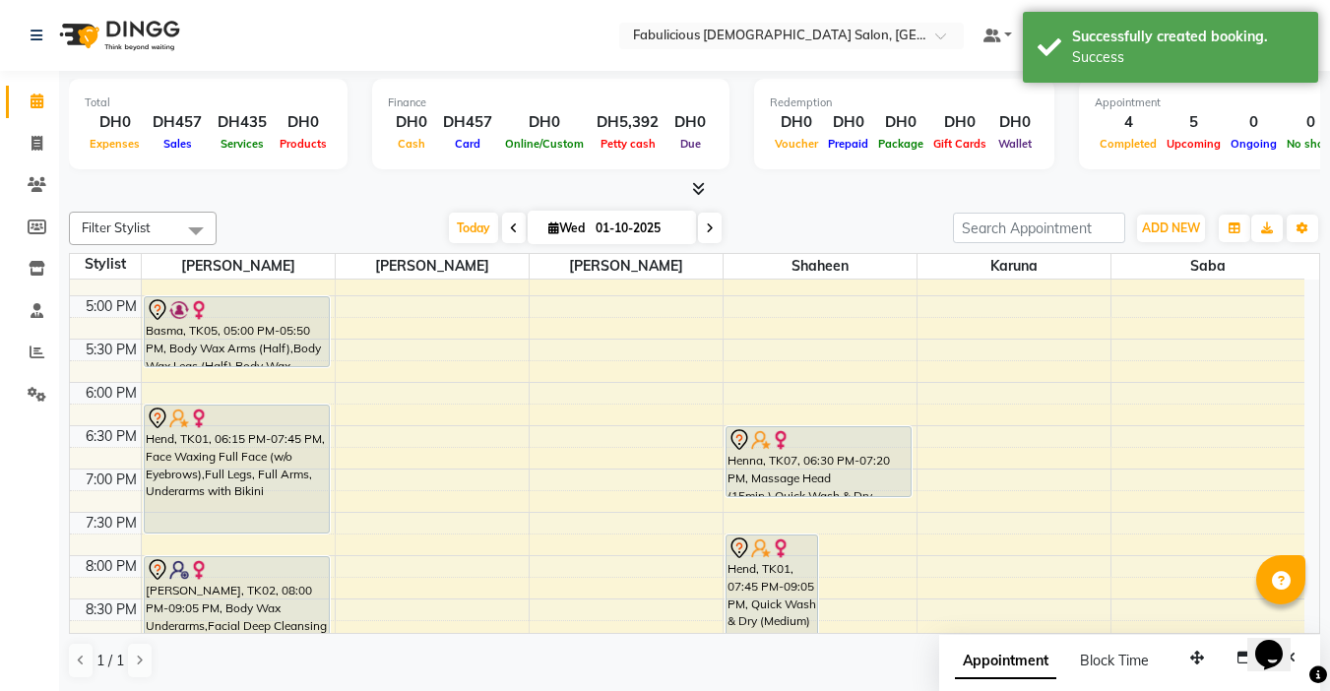
scroll to position [689, 0]
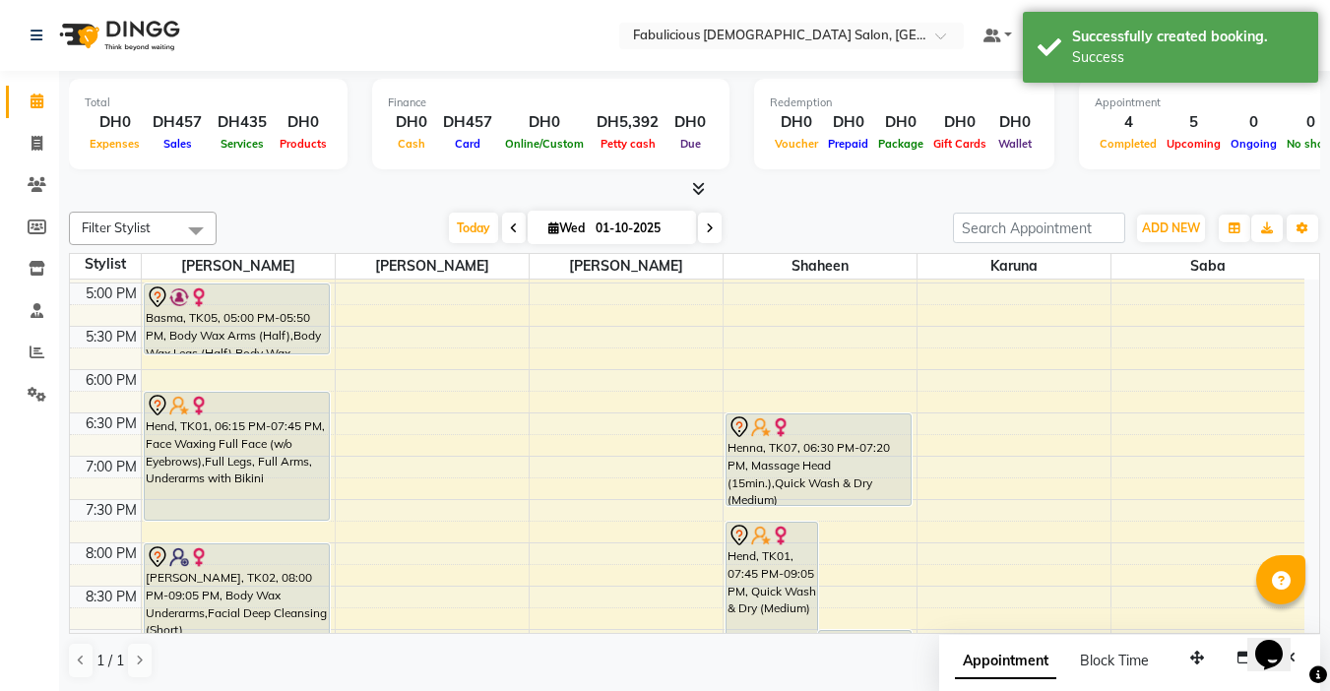
drag, startPoint x: 787, startPoint y: 483, endPoint x: 797, endPoint y: 517, distance: 34.9
click at [797, 517] on div "9:00 AM 9:30 AM 10:00 AM 10:30 AM 11:00 AM 11:30 AM 12:00 PM 12:30 PM 1:00 PM 1…" at bounding box center [687, 239] width 1235 height 1299
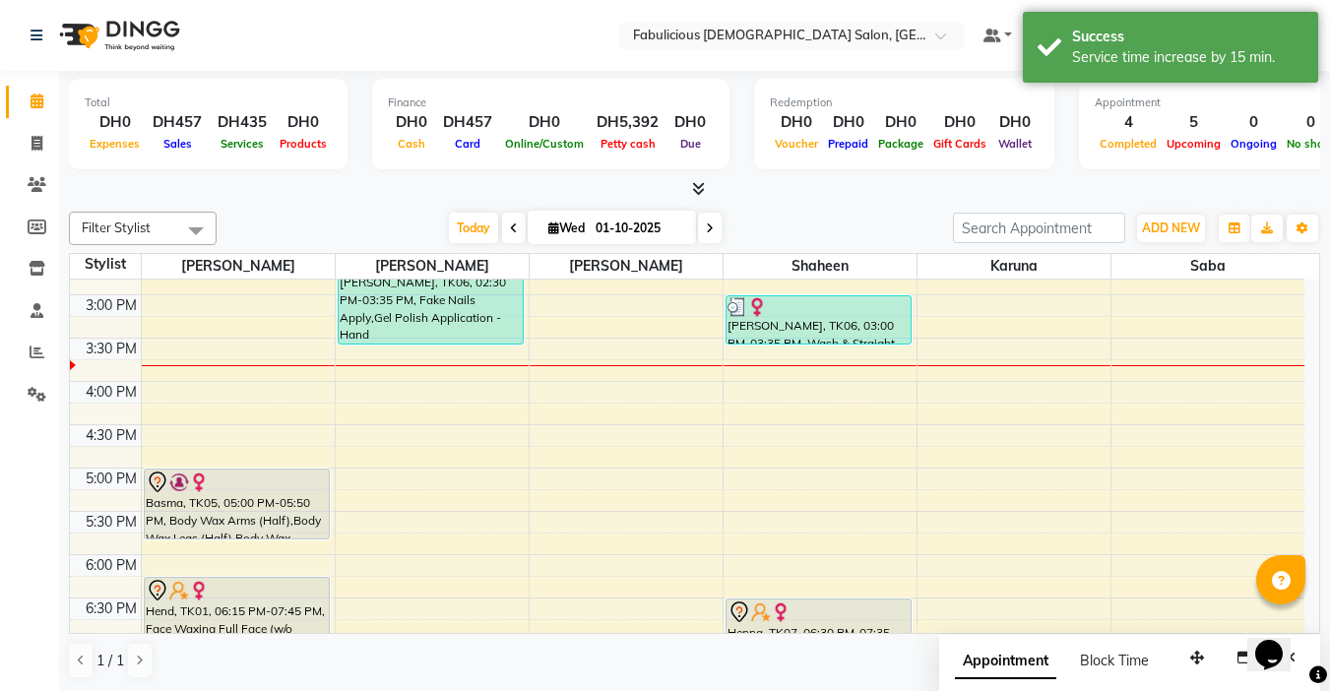
scroll to position [453, 0]
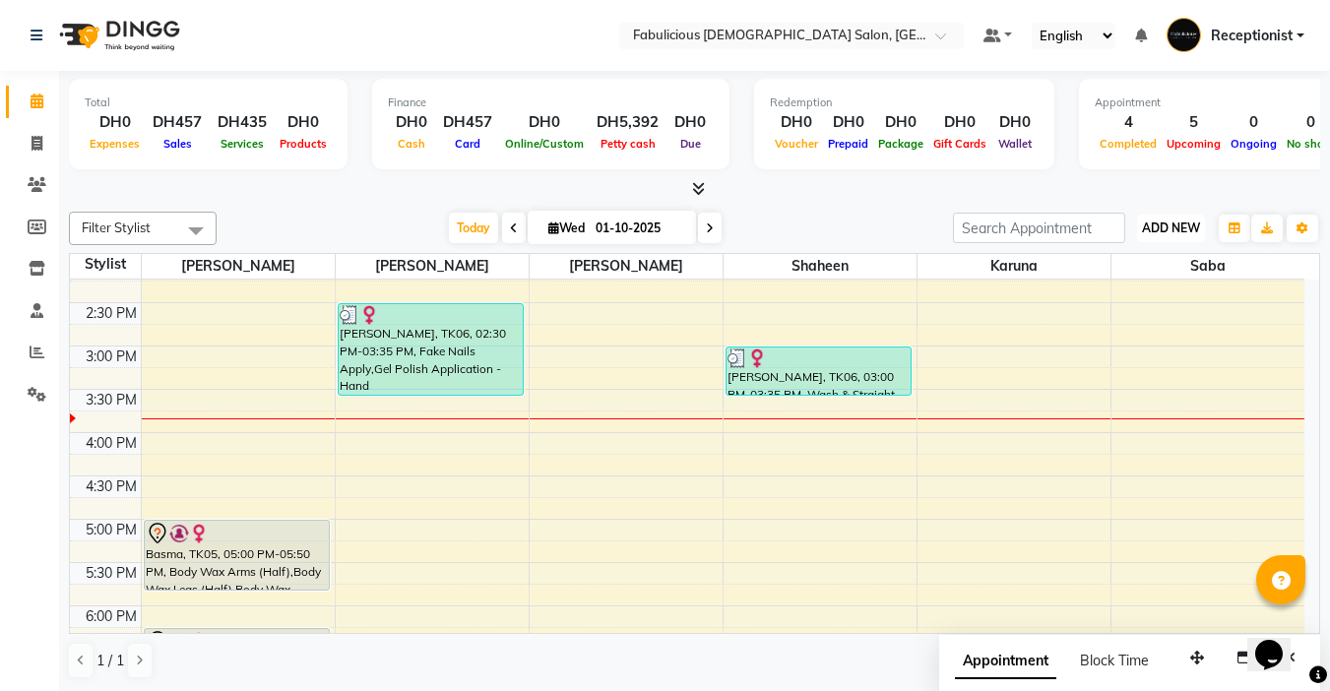
click at [1151, 229] on span "ADD NEW" at bounding box center [1171, 228] width 58 height 15
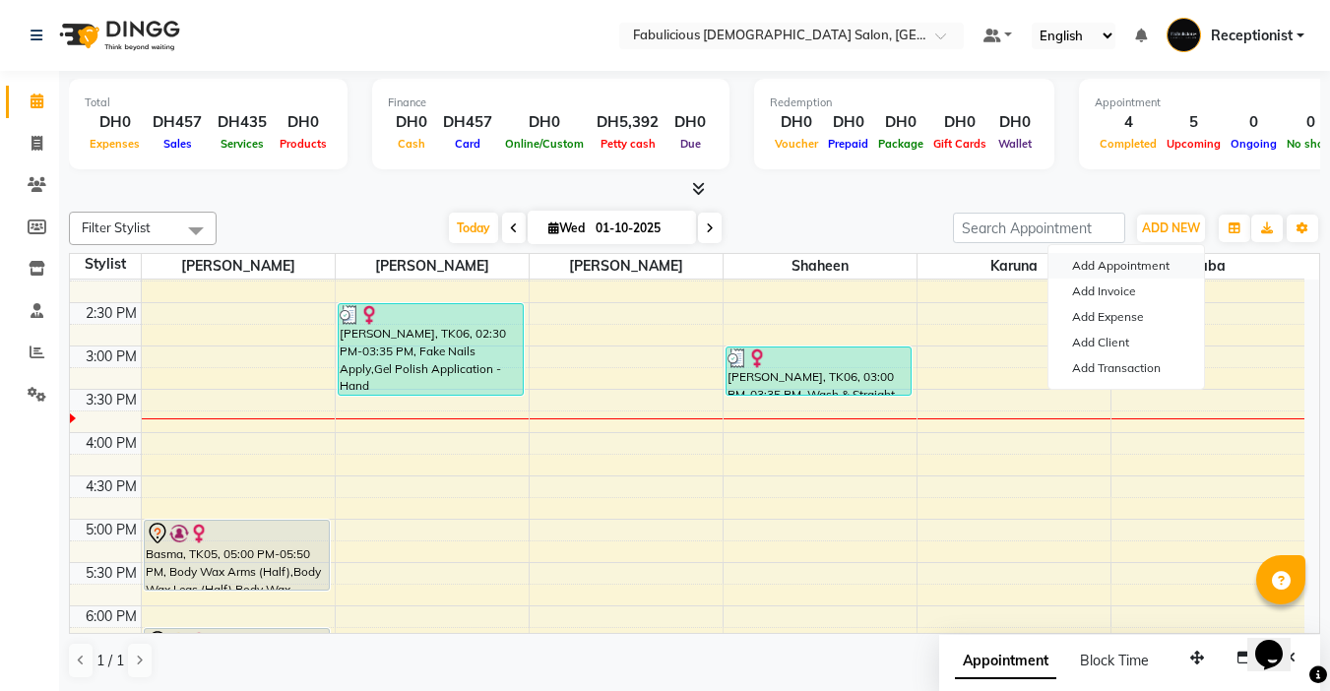
click at [1079, 266] on button "Add Appointment" at bounding box center [1127, 266] width 156 height 26
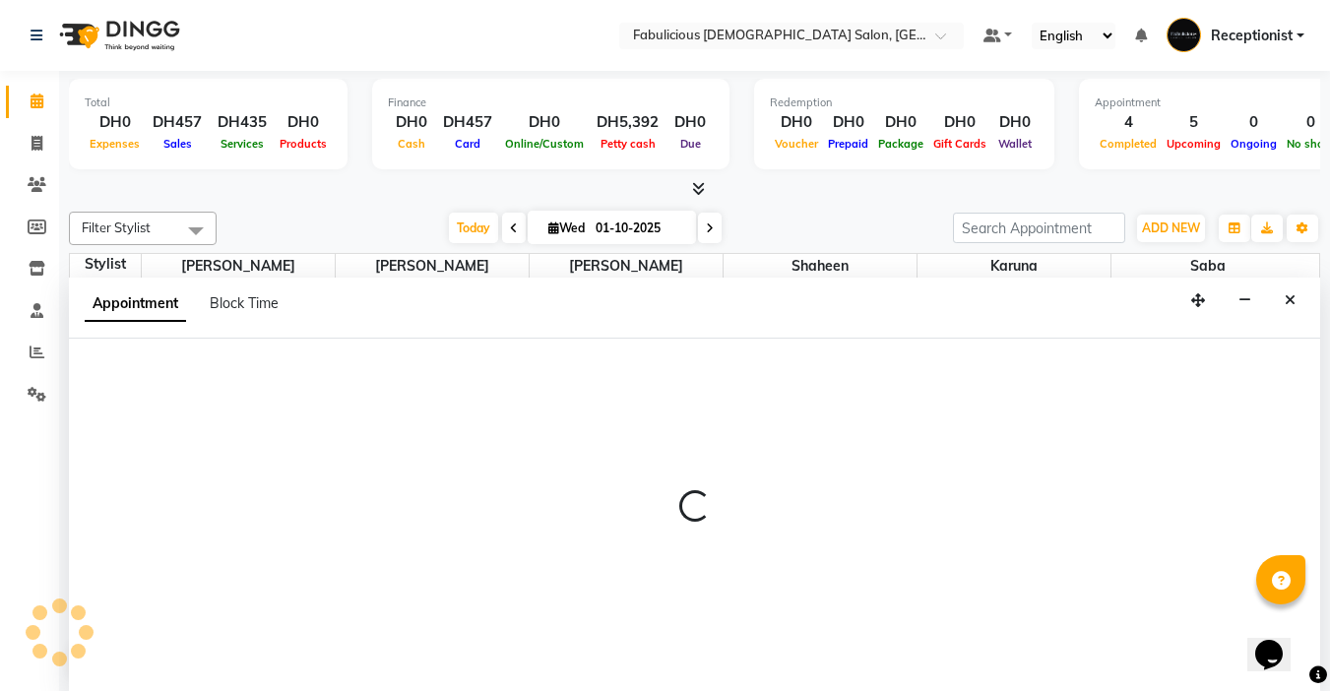
select select "tentative"
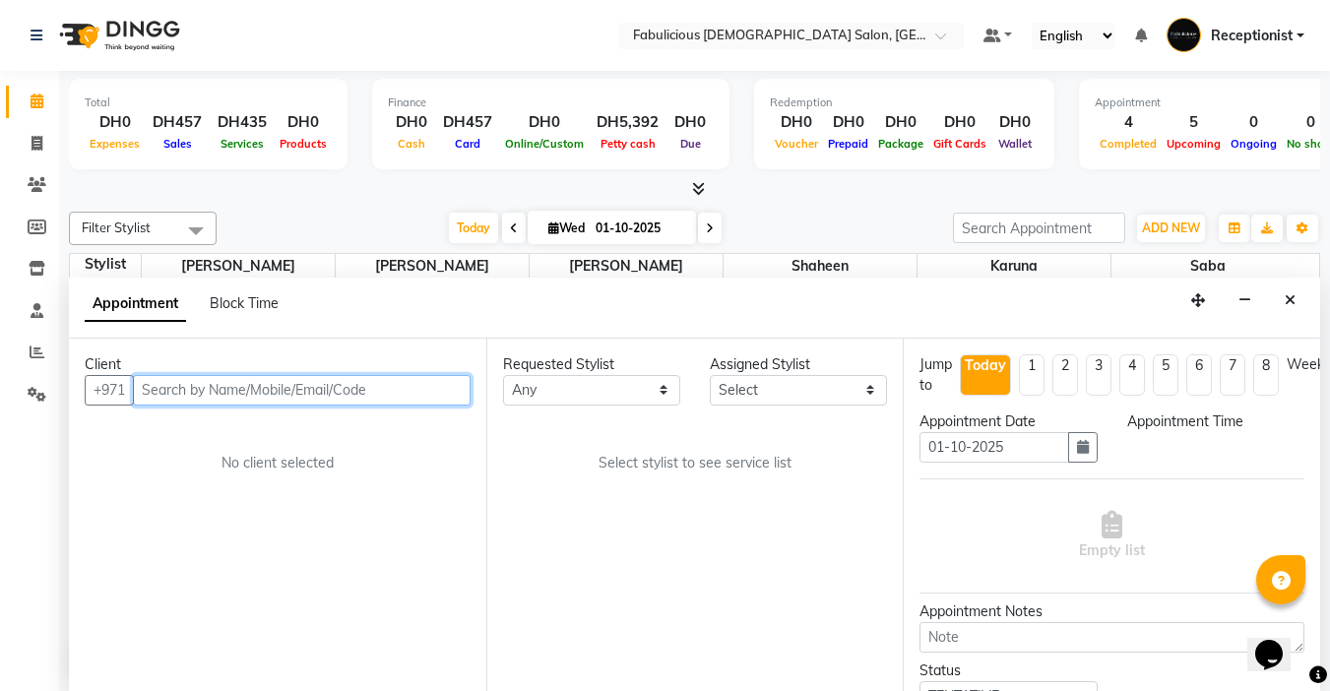
select select "600"
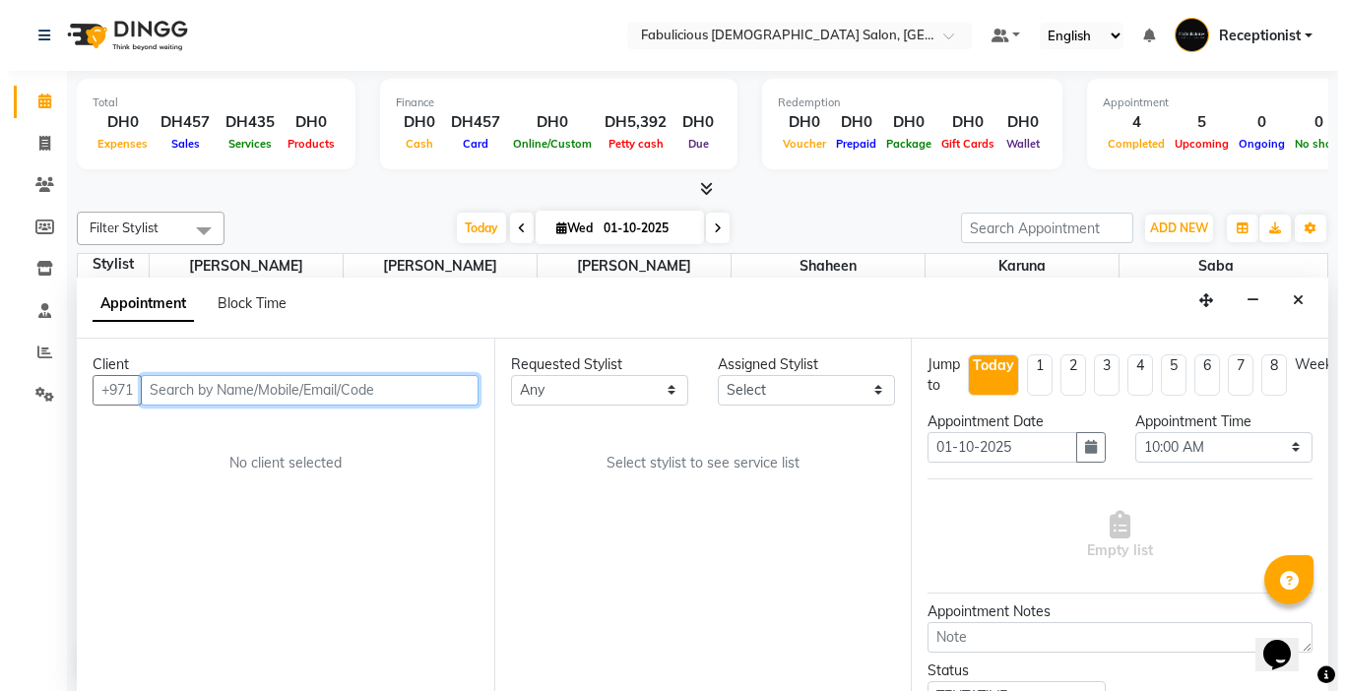
scroll to position [1, 0]
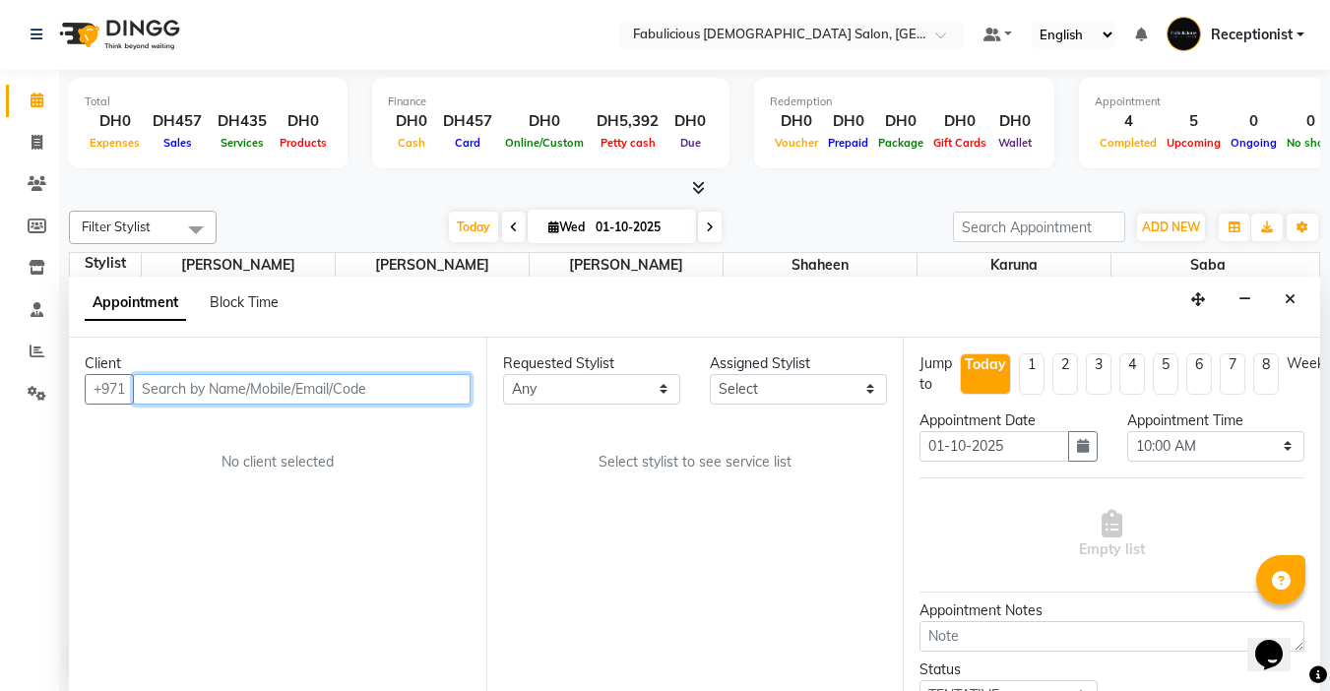
click at [283, 388] on input "text" at bounding box center [302, 389] width 338 height 31
type input "545044339"
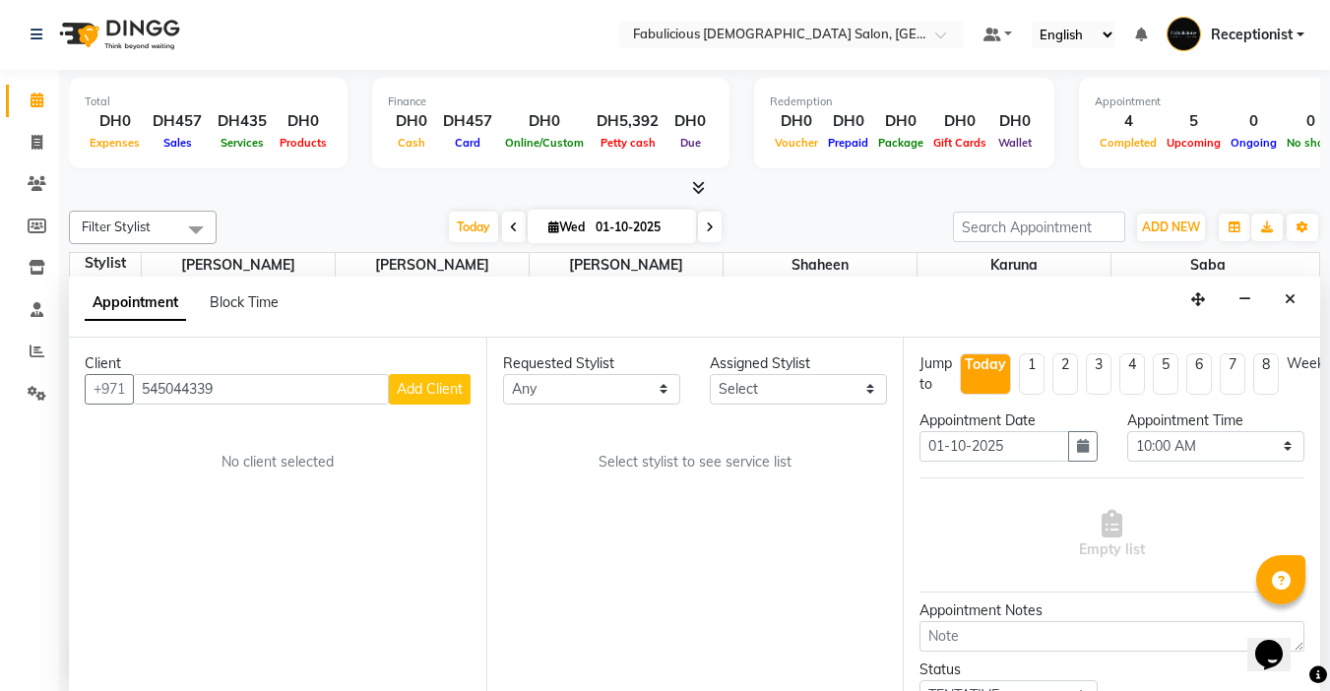
click at [408, 392] on span "Add Client" at bounding box center [430, 389] width 66 height 18
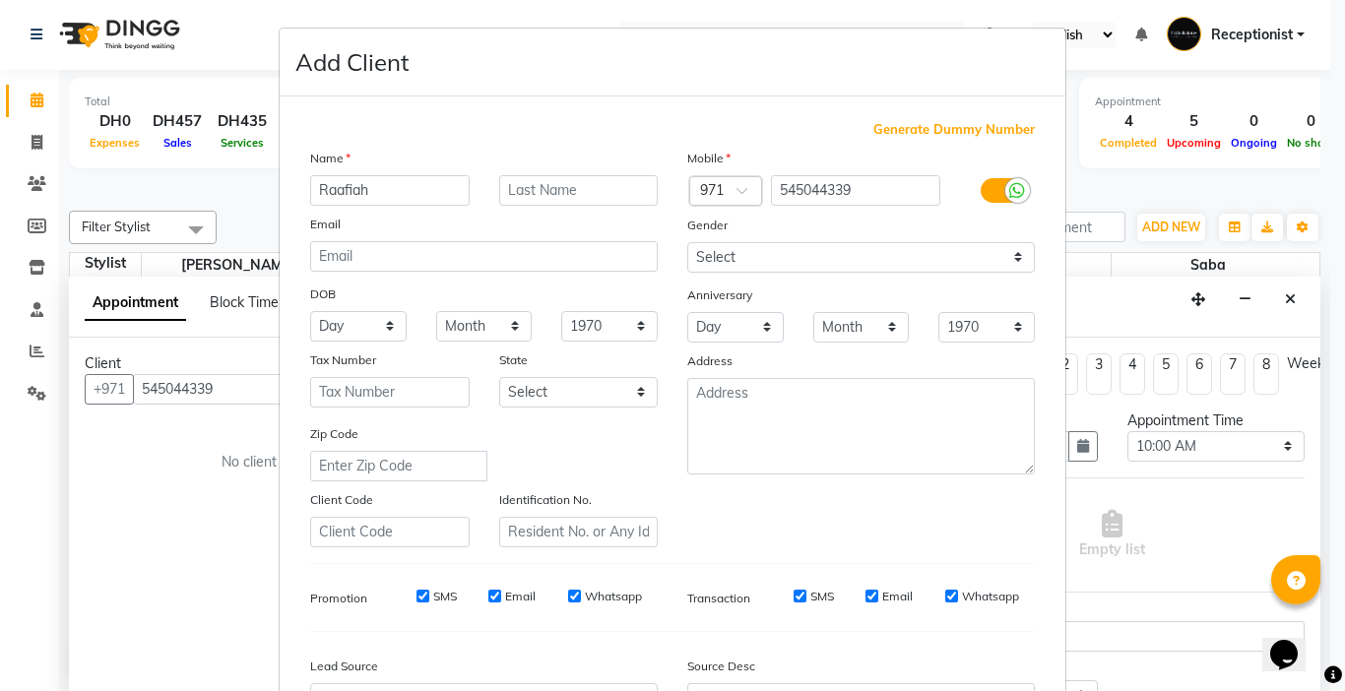
type input "Raafiah"
click at [800, 250] on select "Select [DEMOGRAPHIC_DATA] [DEMOGRAPHIC_DATA] Other Prefer Not To Say" at bounding box center [861, 257] width 348 height 31
select select "[DEMOGRAPHIC_DATA]"
click at [687, 242] on select "Select [DEMOGRAPHIC_DATA] [DEMOGRAPHIC_DATA] Other Prefer Not To Say" at bounding box center [861, 257] width 348 height 31
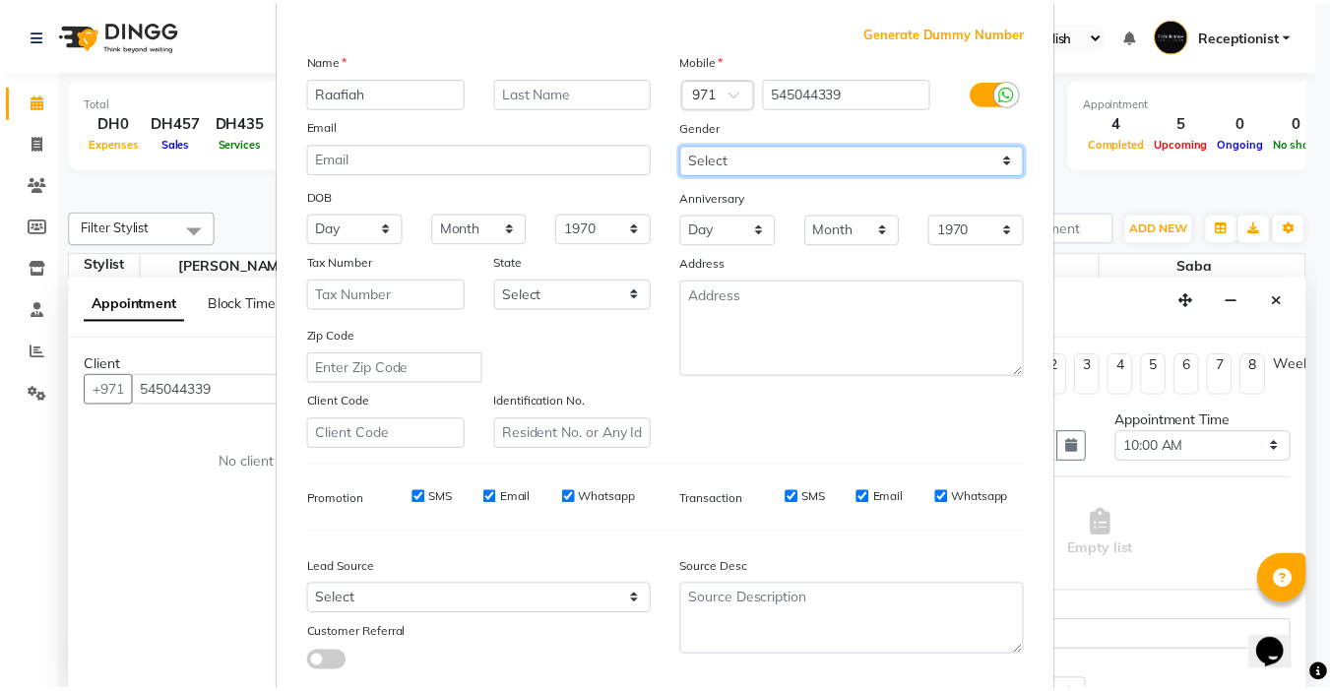
scroll to position [218, 0]
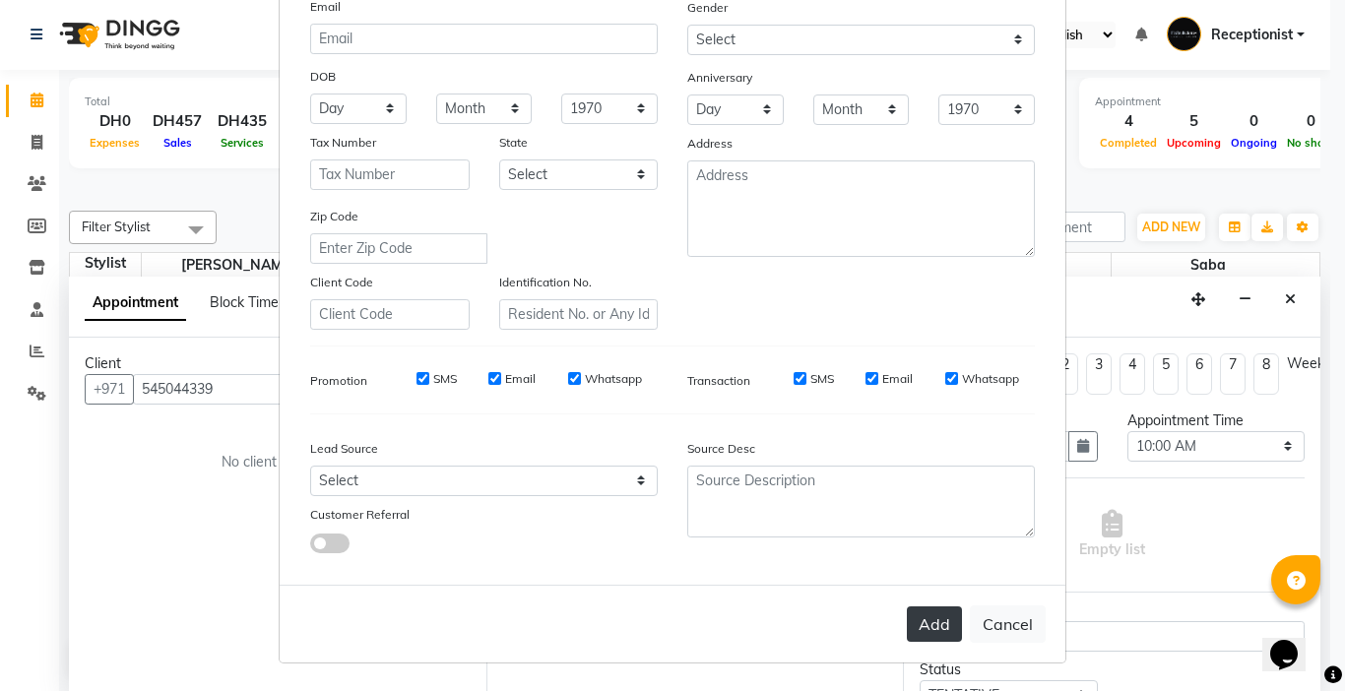
click at [928, 637] on button "Add" at bounding box center [934, 624] width 55 height 35
select select
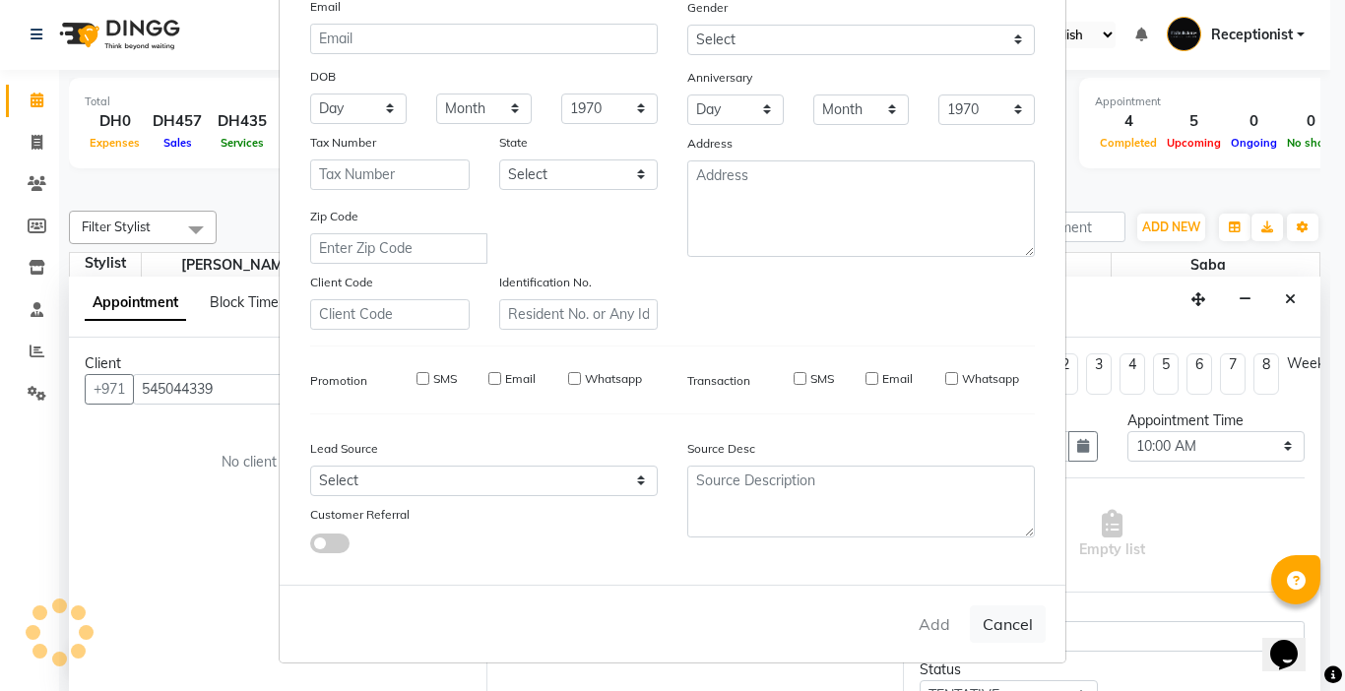
select select
checkbox input "false"
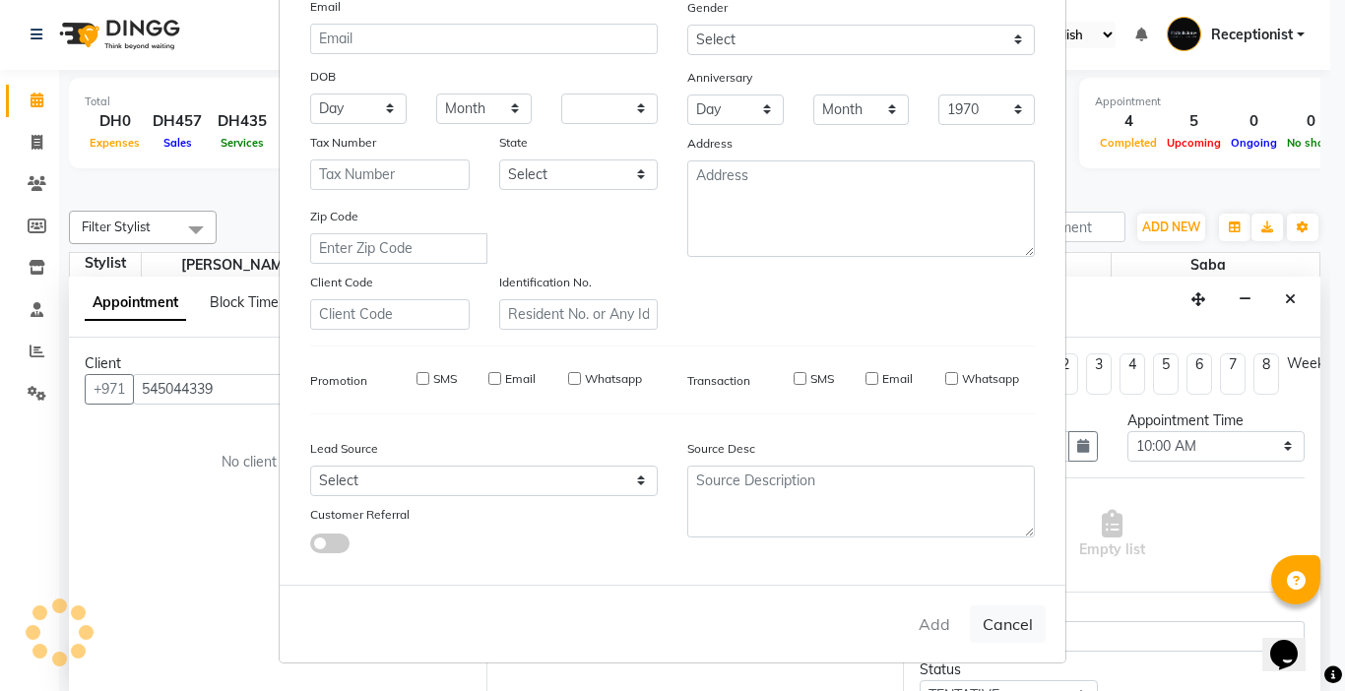
checkbox input "false"
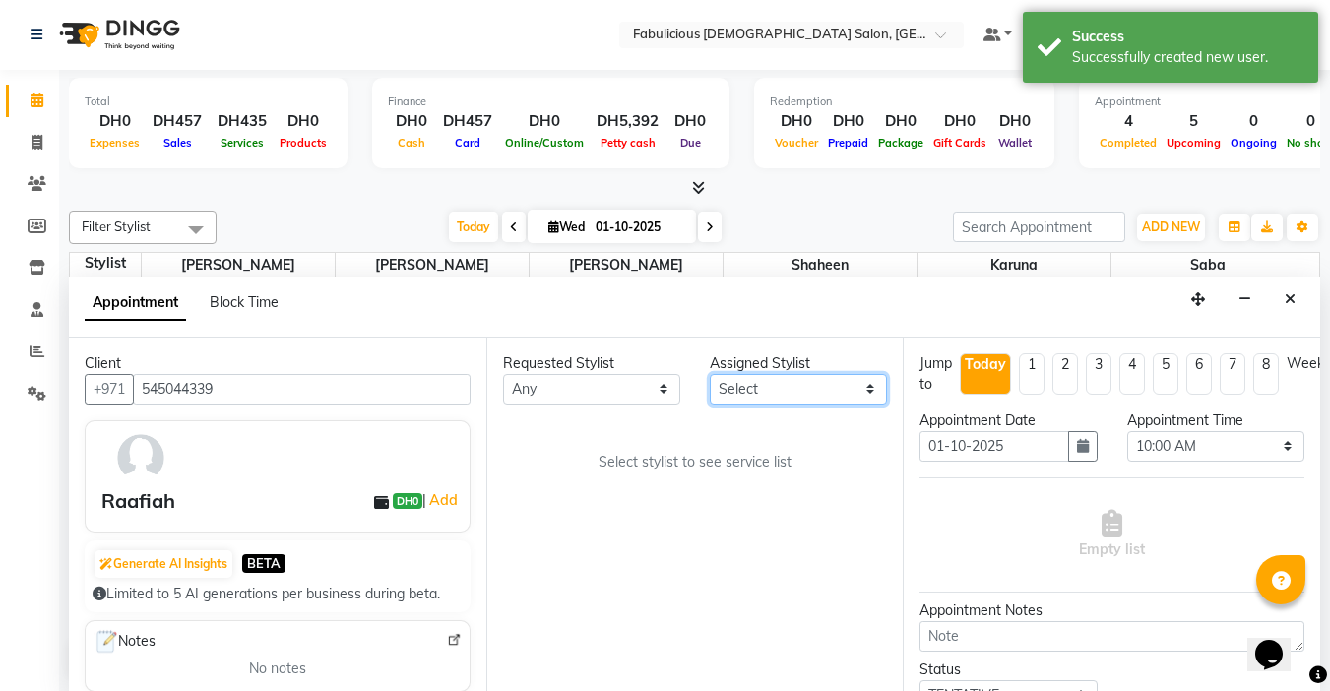
click at [795, 393] on select "Select [PERSON_NAME] [PERSON_NAME] [PERSON_NAME] [PERSON_NAME]" at bounding box center [798, 389] width 177 height 31
select select "11631"
click at [710, 374] on select "Select [PERSON_NAME] [PERSON_NAME] [PERSON_NAME] [PERSON_NAME]" at bounding box center [798, 389] width 177 height 31
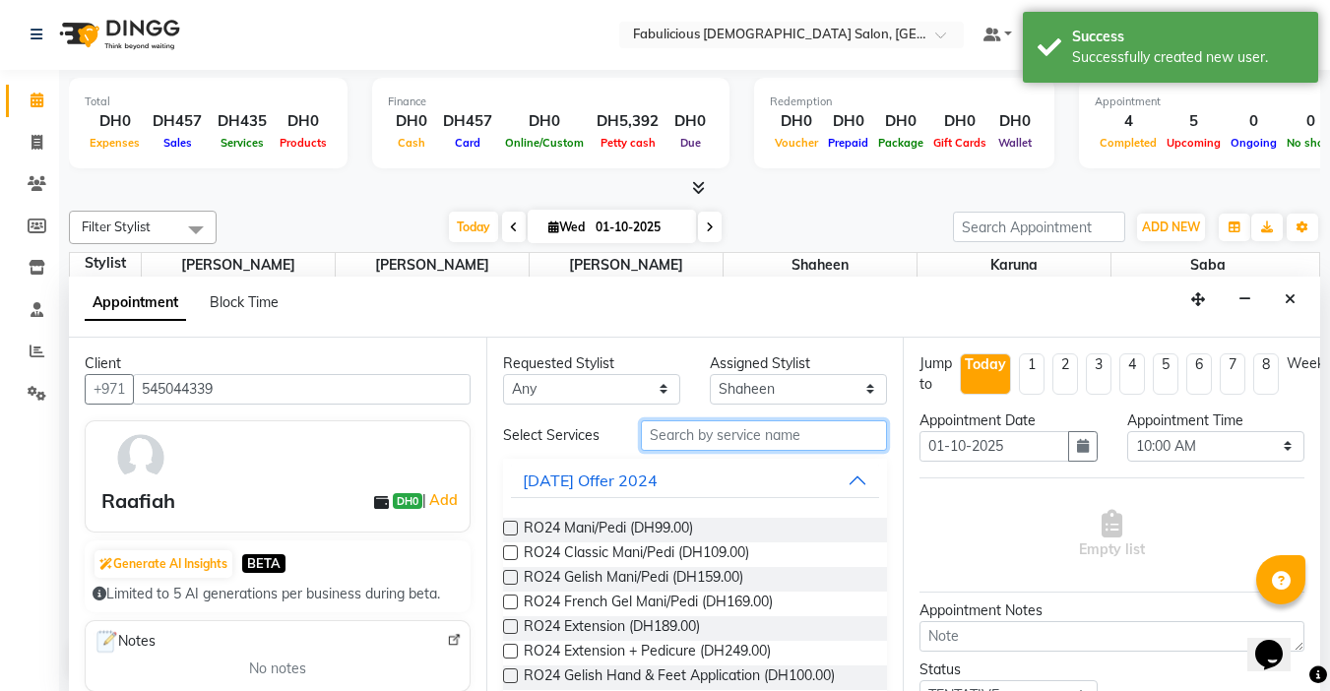
click at [714, 432] on input "text" at bounding box center [764, 435] width 246 height 31
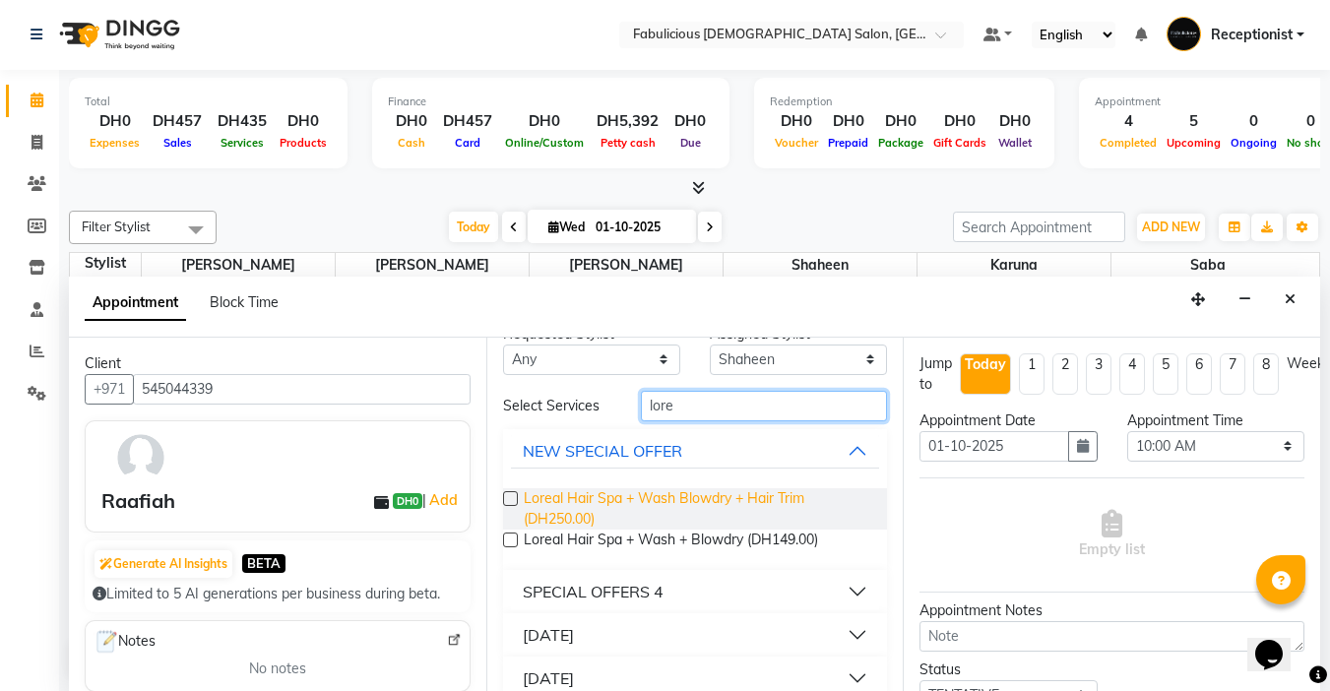
scroll to position [54, 0]
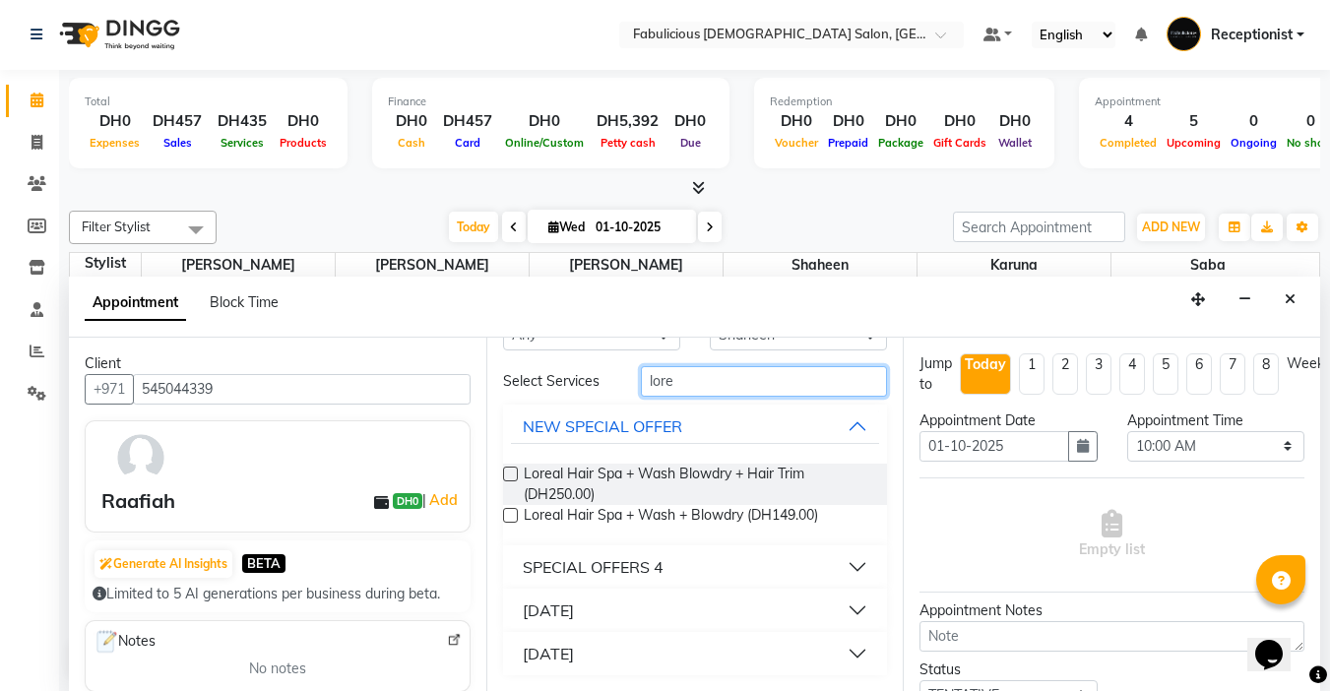
type input "lore"
click at [568, 566] on div "SPECIAL OFFERS 4" at bounding box center [593, 567] width 141 height 24
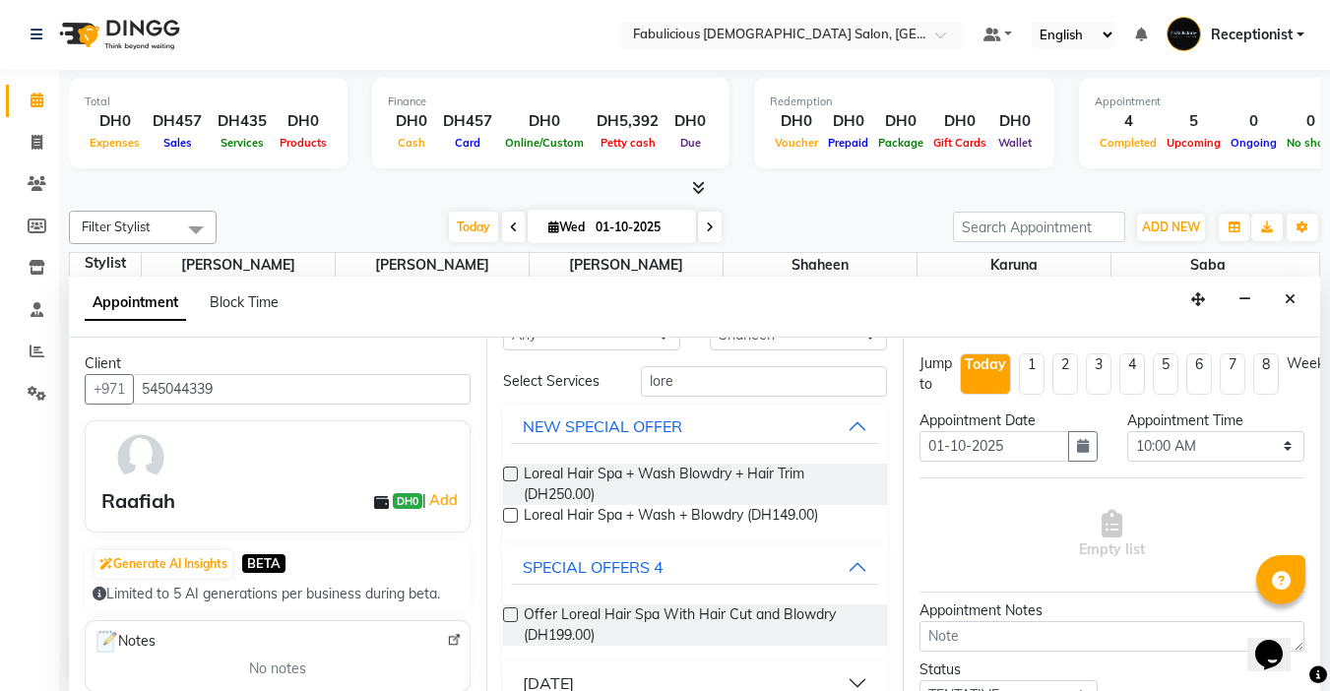
click at [509, 511] on label at bounding box center [510, 515] width 15 height 15
click at [509, 511] on input "checkbox" at bounding box center [509, 517] width 13 height 13
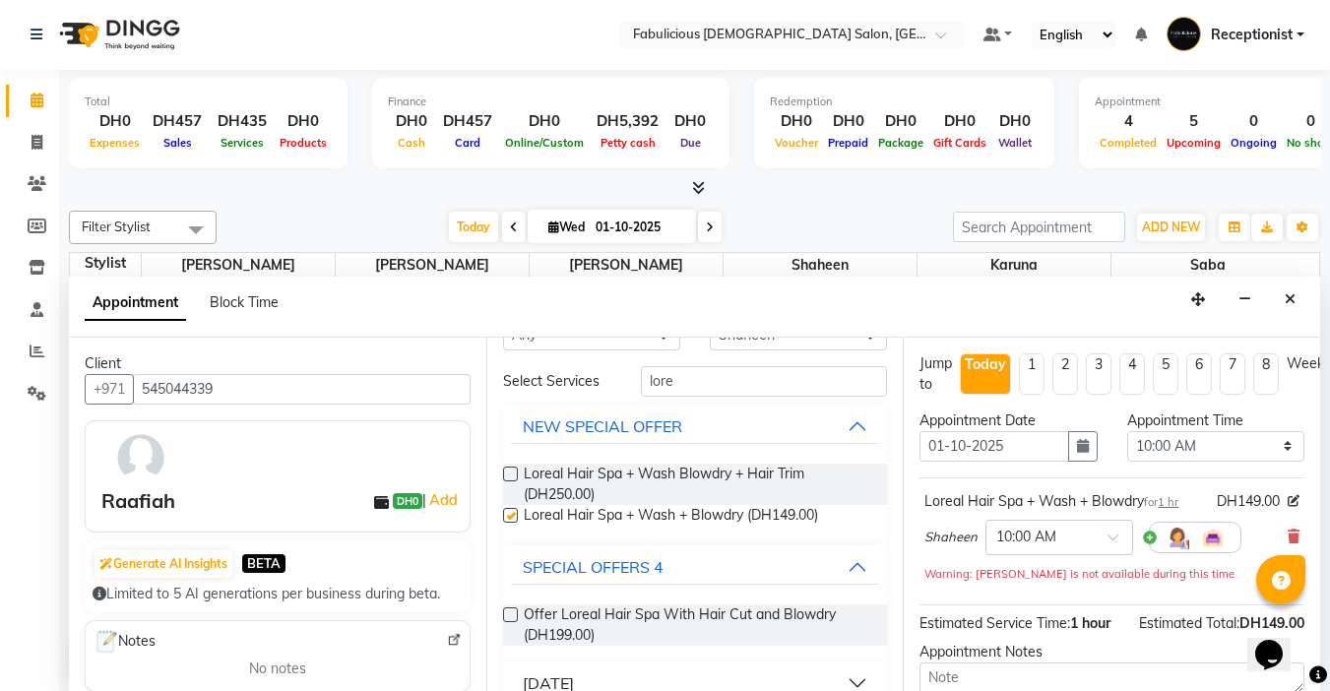
checkbox input "false"
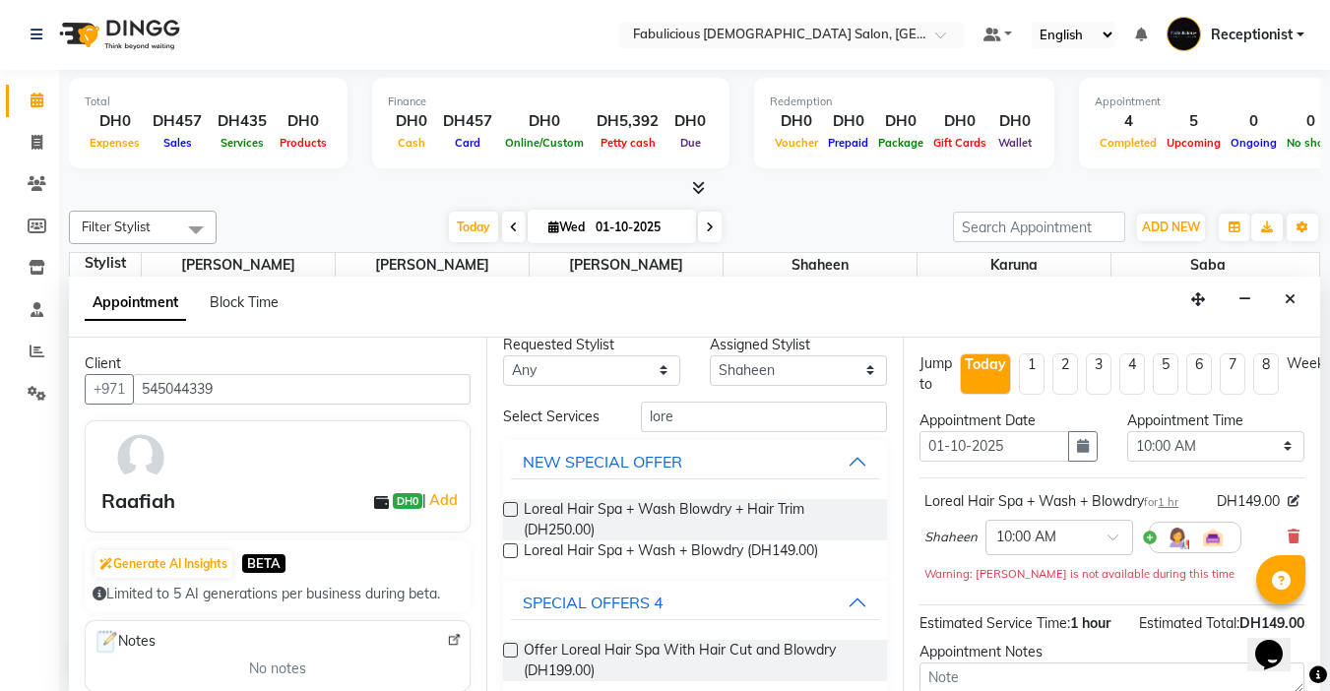
scroll to position [0, 0]
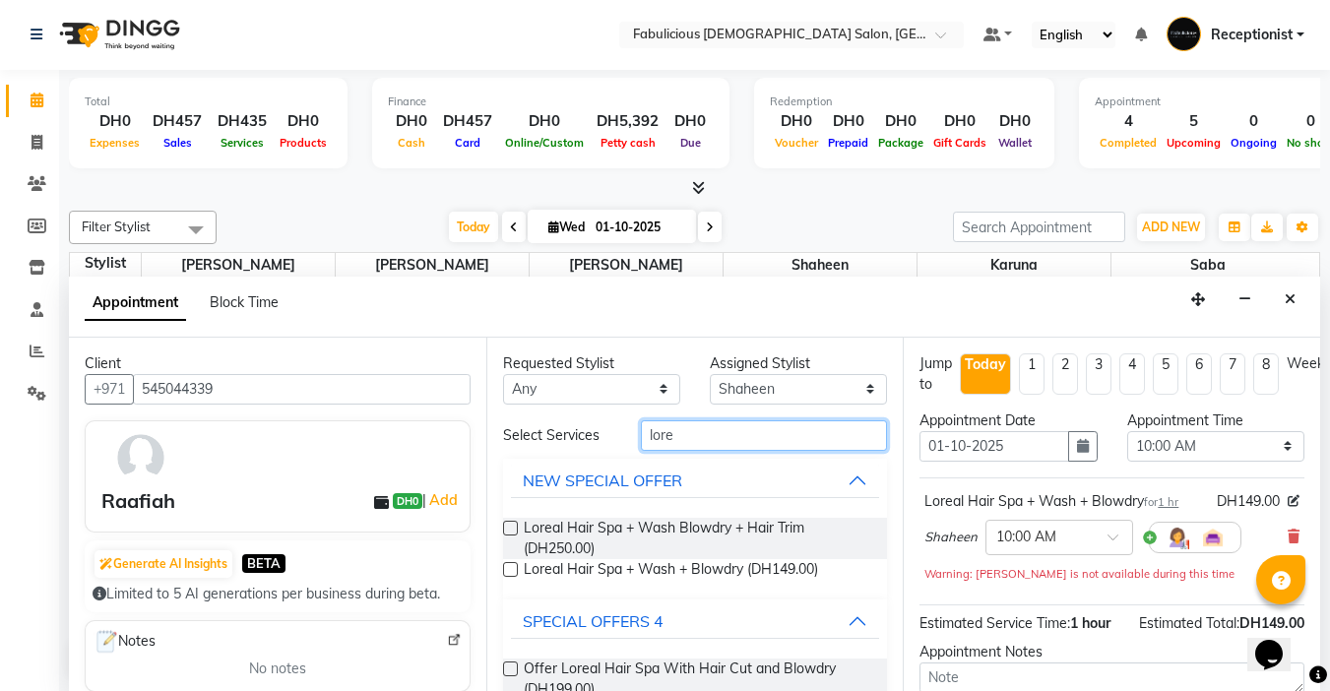
click at [730, 436] on input "lore" at bounding box center [764, 435] width 246 height 31
type input "l"
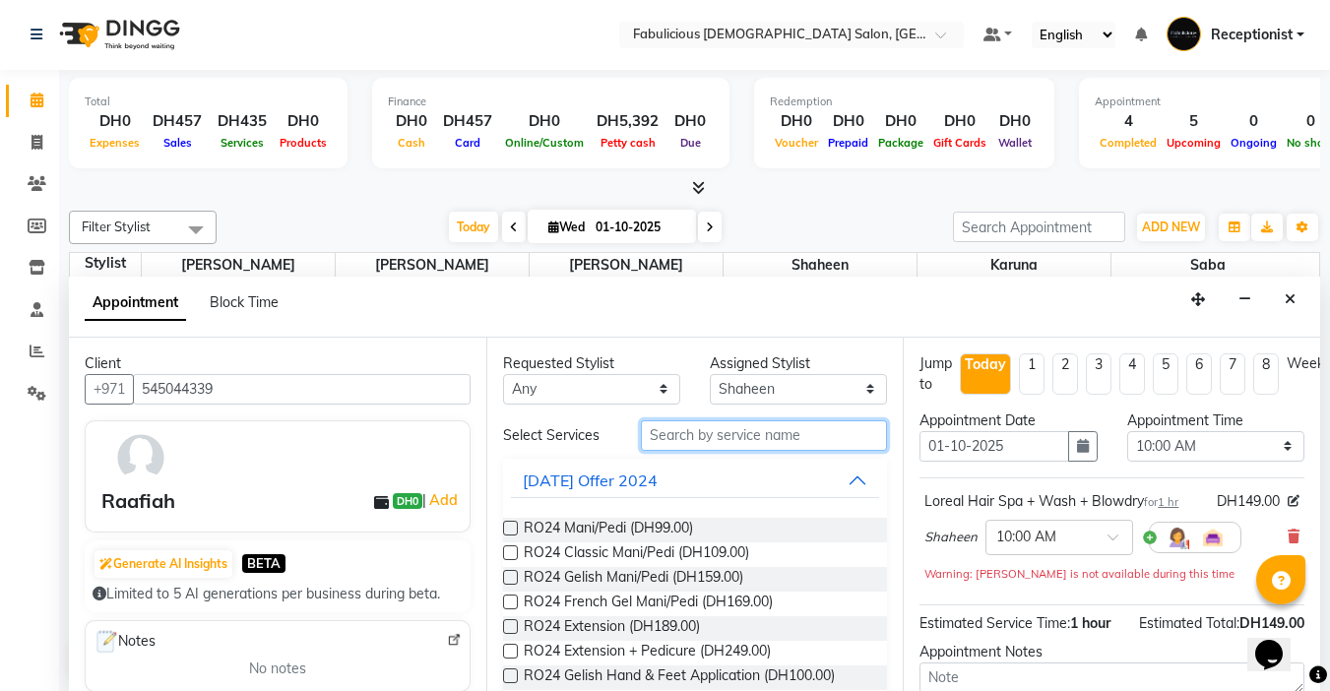
click at [687, 435] on input "text" at bounding box center [764, 435] width 246 height 31
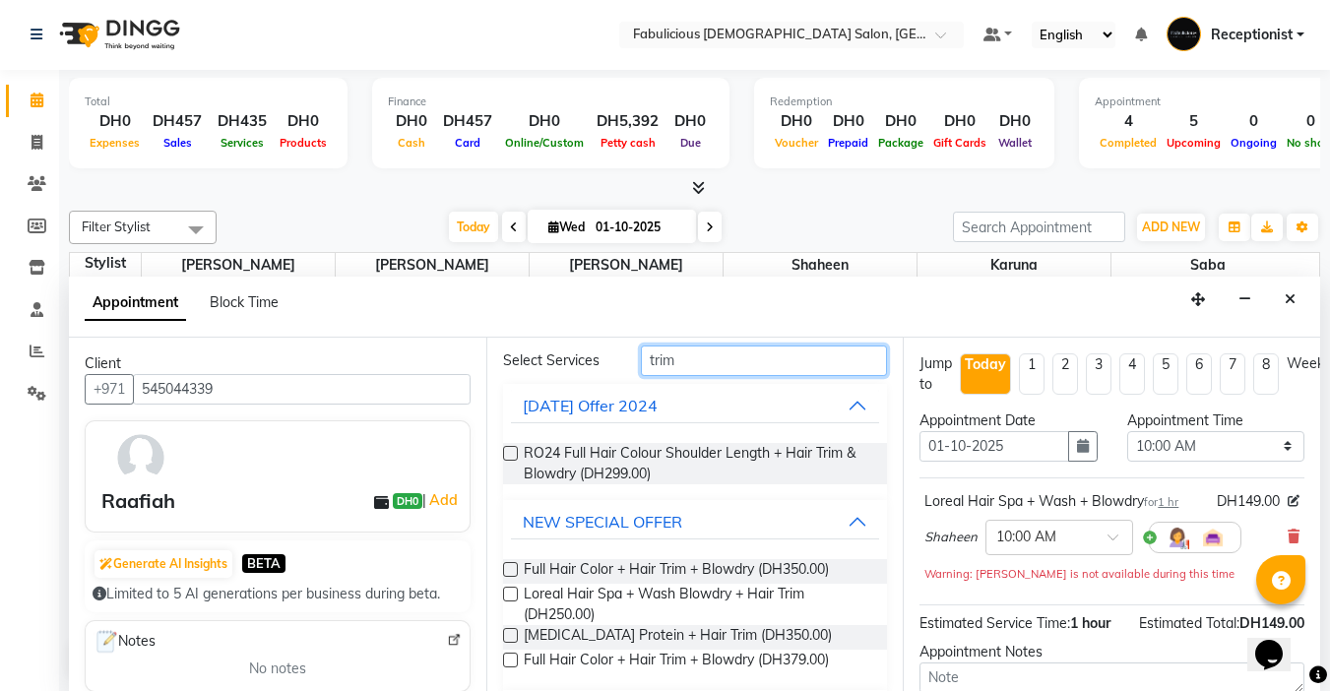
scroll to position [295, 0]
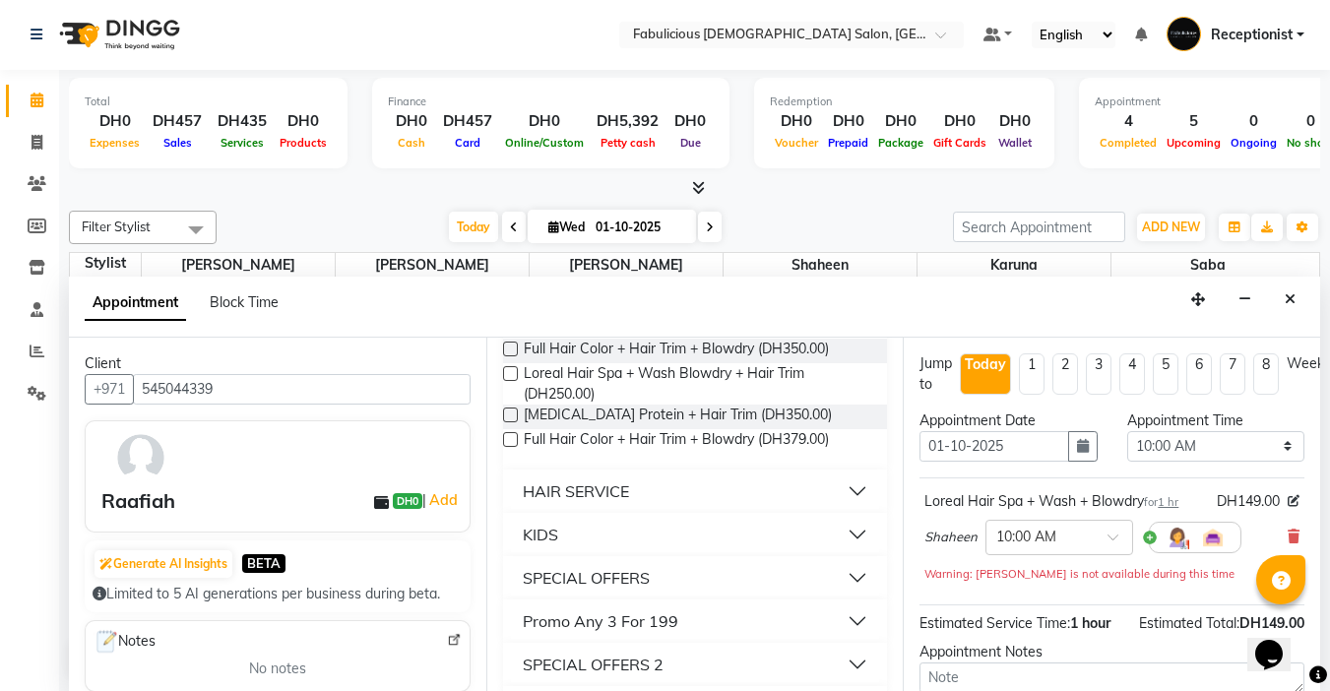
type input "trim"
click at [571, 492] on div "HAIR SERVICE" at bounding box center [576, 492] width 106 height 24
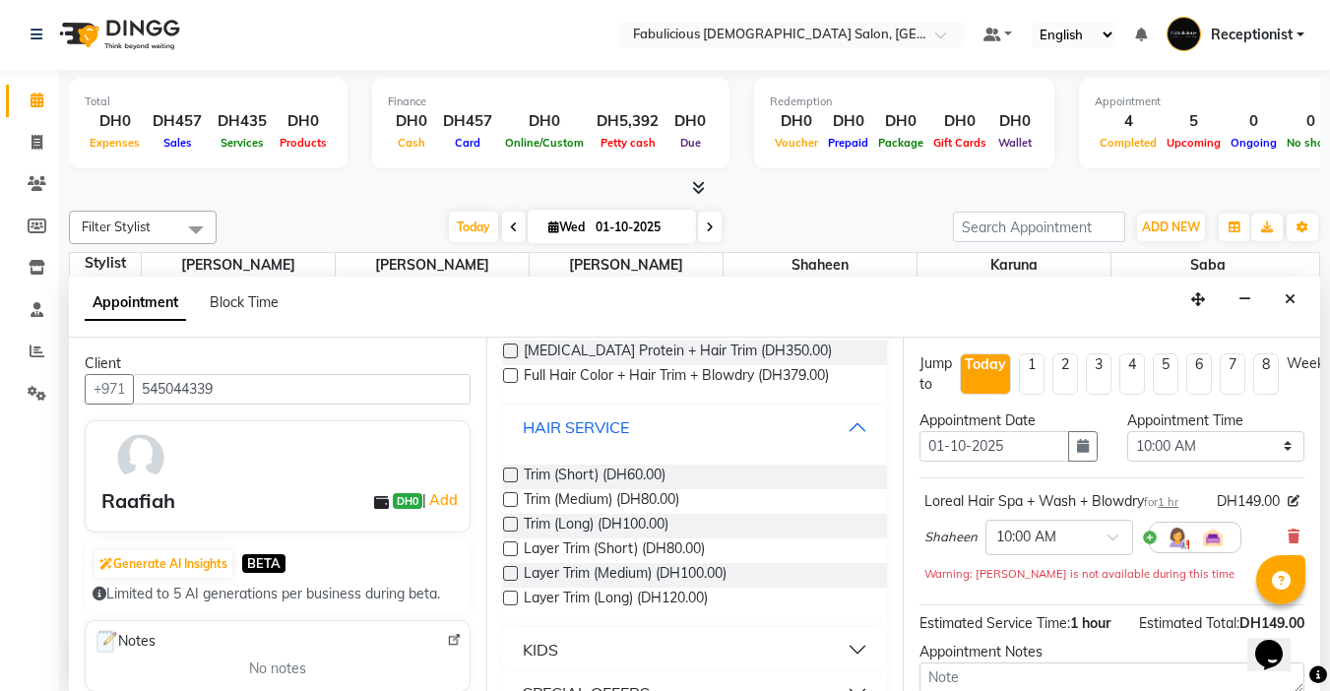
scroll to position [394, 0]
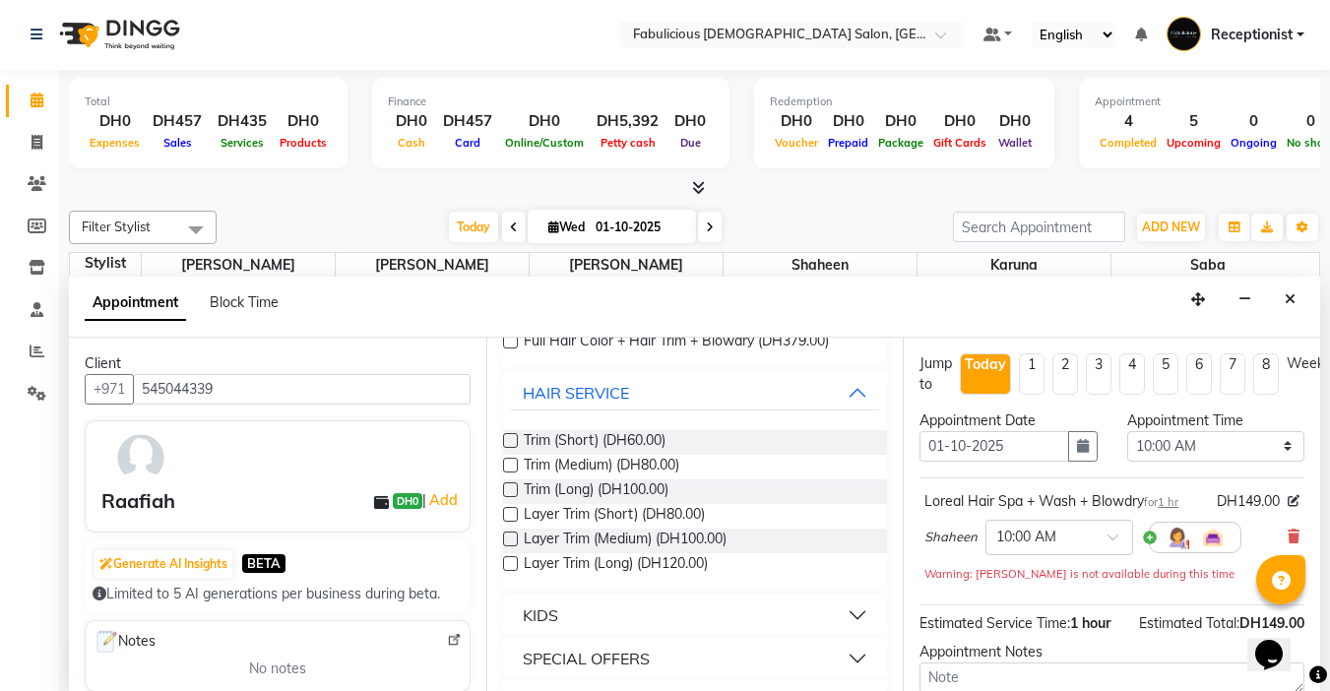
click at [512, 516] on label at bounding box center [510, 514] width 15 height 15
click at [512, 516] on input "checkbox" at bounding box center [509, 516] width 13 height 13
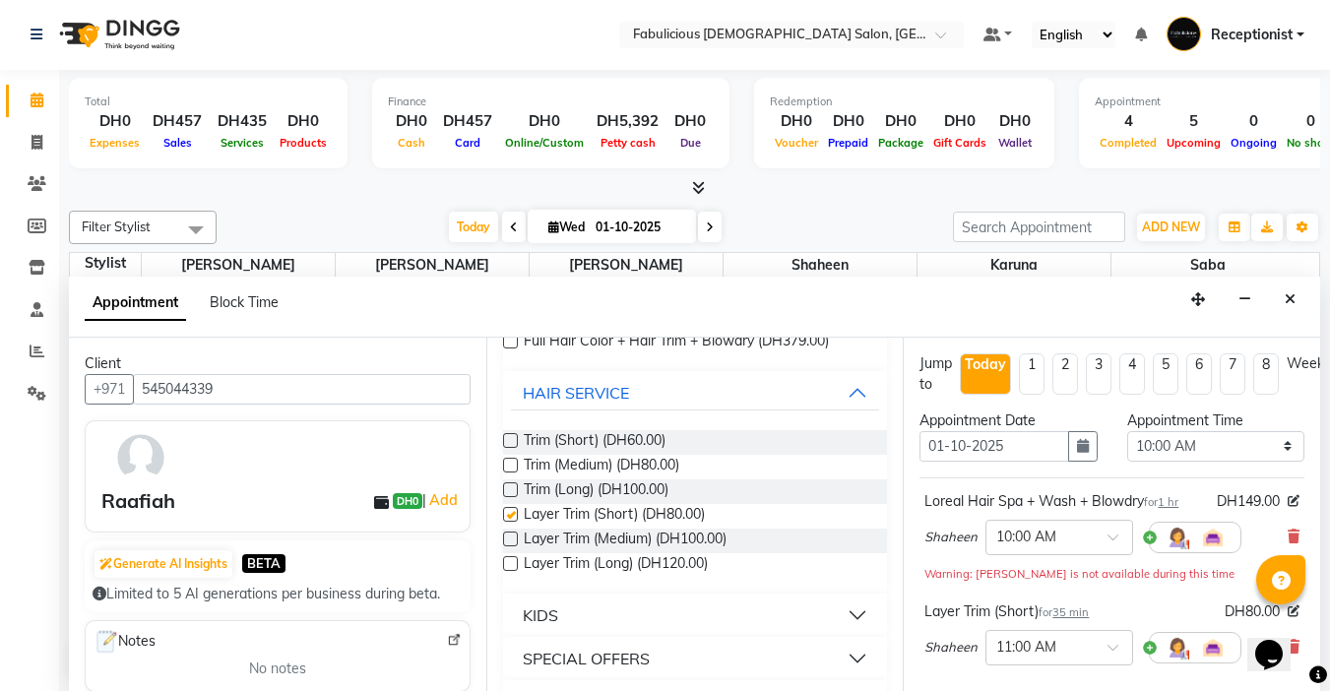
checkbox input "false"
click at [1267, 445] on select "Select 10:00 AM 10:15 AM 10:30 AM 10:45 AM 11:00 AM 11:15 AM 11:30 AM 11:45 AM …" at bounding box center [1215, 446] width 177 height 31
select select "1020"
click at [1127, 431] on select "Select 10:00 AM 10:15 AM 10:30 AM 10:45 AM 11:00 AM 11:15 AM 11:30 AM 11:45 AM …" at bounding box center [1215, 446] width 177 height 31
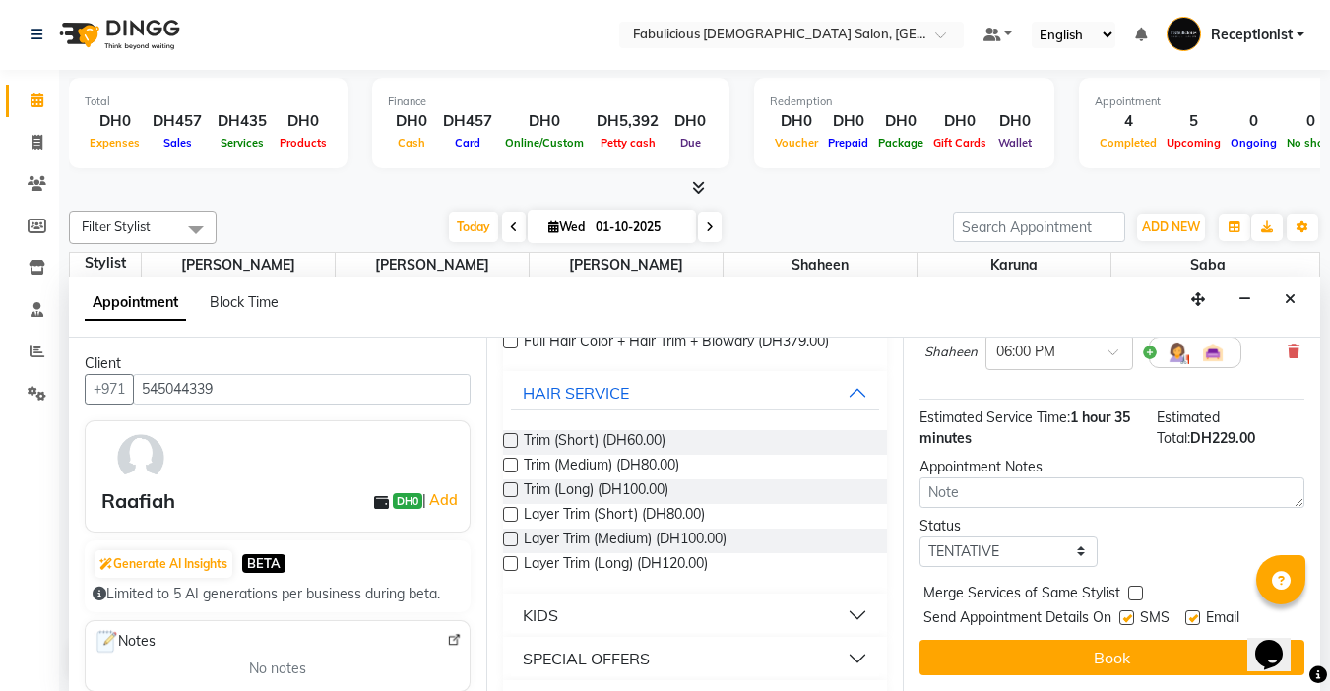
scroll to position [289, 0]
click at [1133, 586] on label at bounding box center [1135, 593] width 15 height 15
click at [1133, 589] on input "checkbox" at bounding box center [1134, 595] width 13 height 13
checkbox input "true"
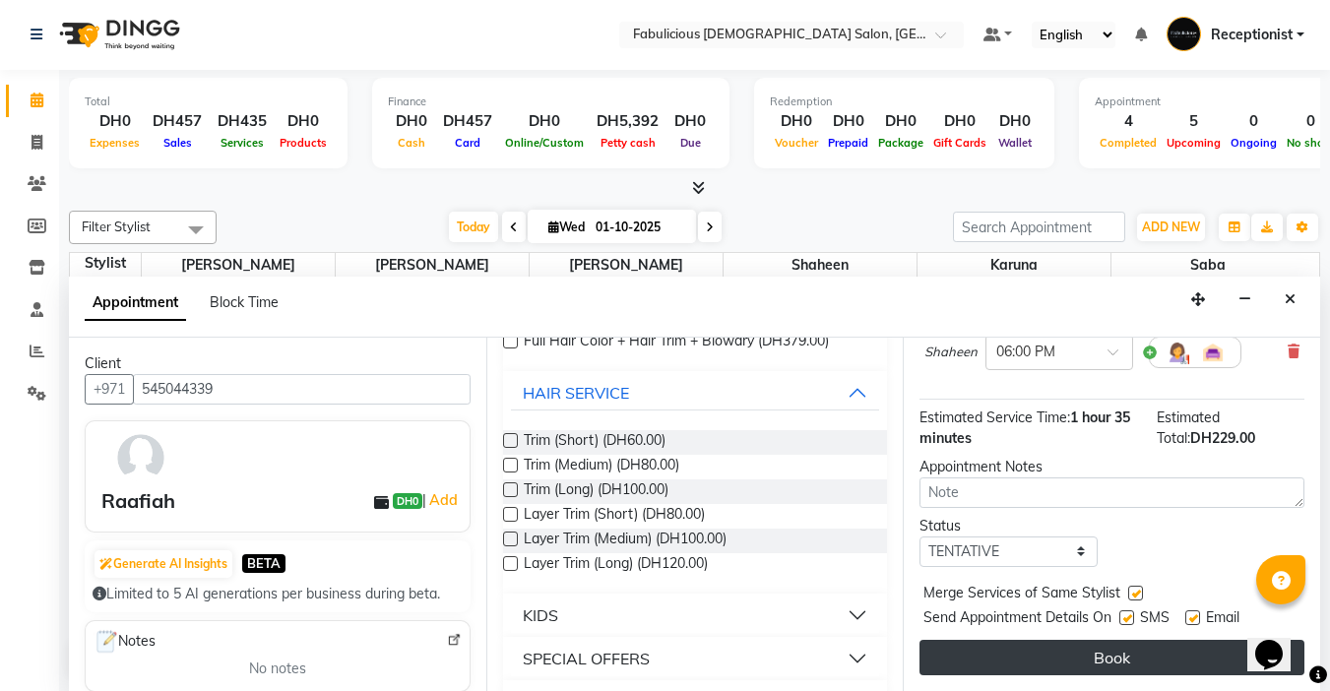
click at [1111, 643] on button "Book" at bounding box center [1112, 657] width 385 height 35
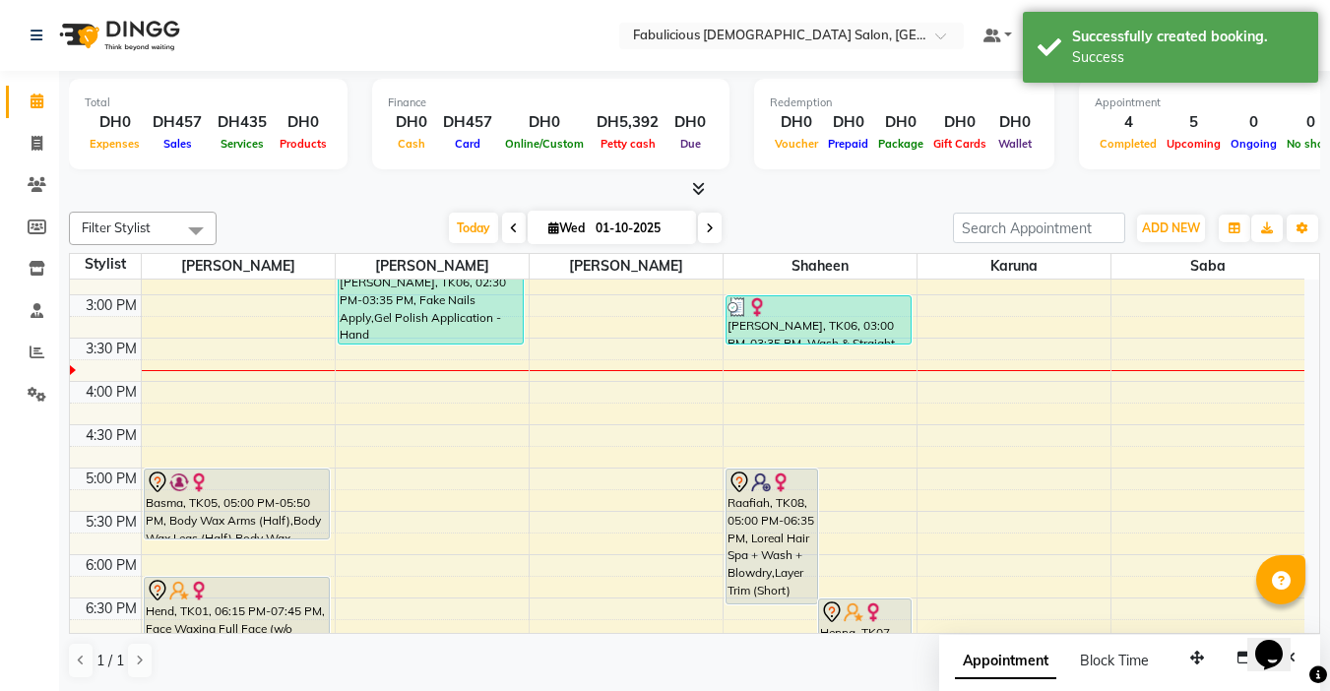
scroll to position [650, 0]
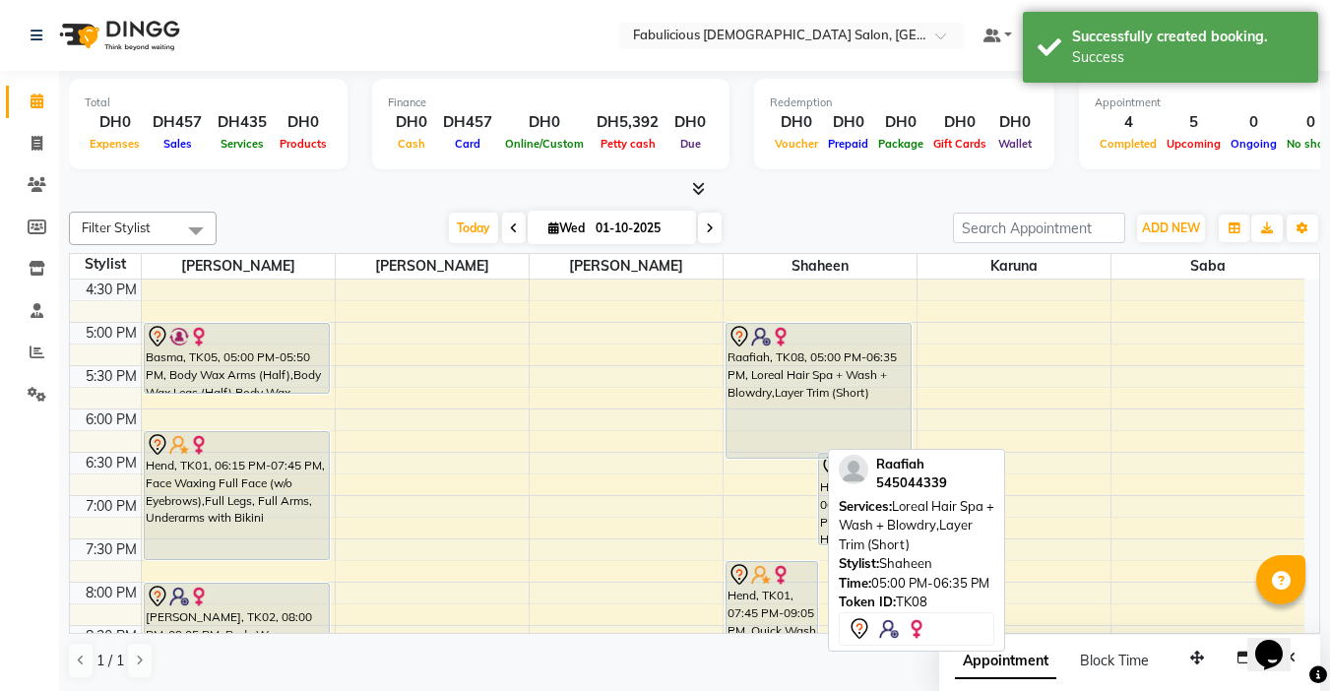
click at [772, 456] on div "Raafiah, TK08, 05:00 PM-06:35 PM, Loreal Hair Spa + Wash + Blowdry,Layer Trim (…" at bounding box center [820, 279] width 193 height 1299
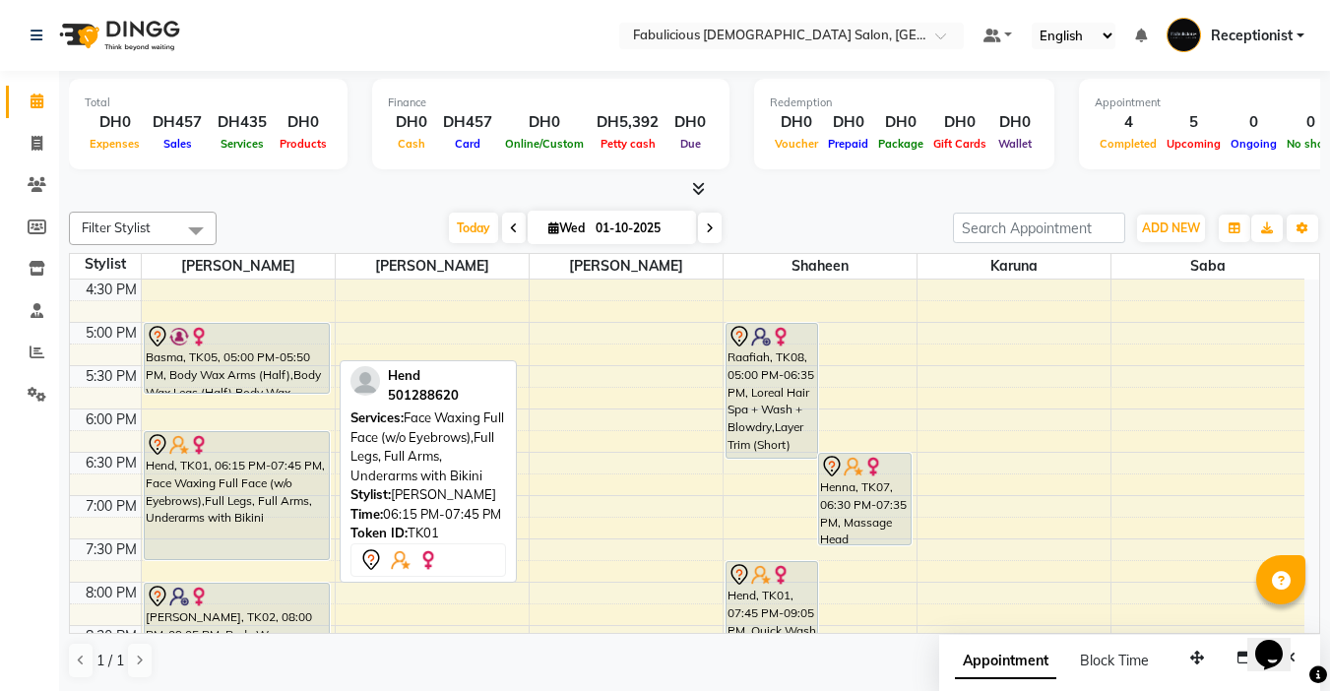
click at [226, 416] on div "Wil, TK04, 01:00 PM-01:25 PM, Face Threading Eyebrow Basma, TK05, 05:00 PM-05:5…" at bounding box center [238, 279] width 193 height 1299
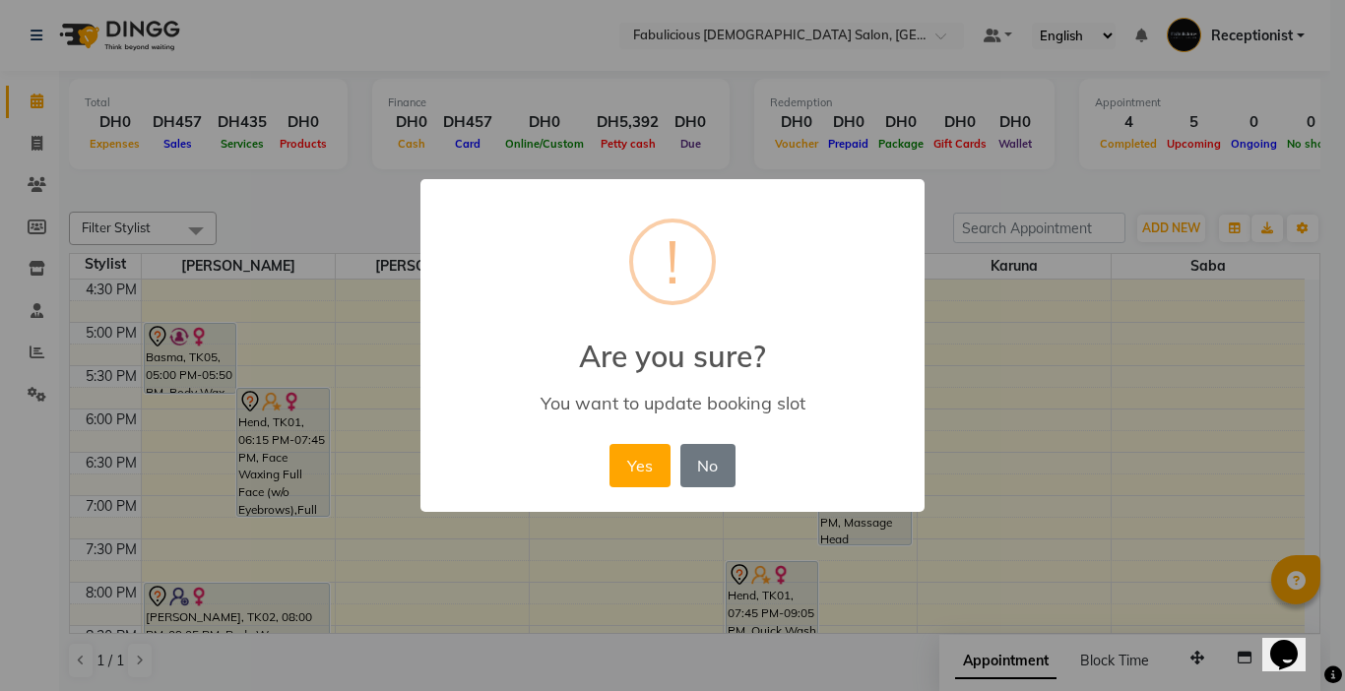
click at [1329, 456] on div "× ! Are you sure? You want to update booking slot Yes No No" at bounding box center [672, 345] width 1345 height 691
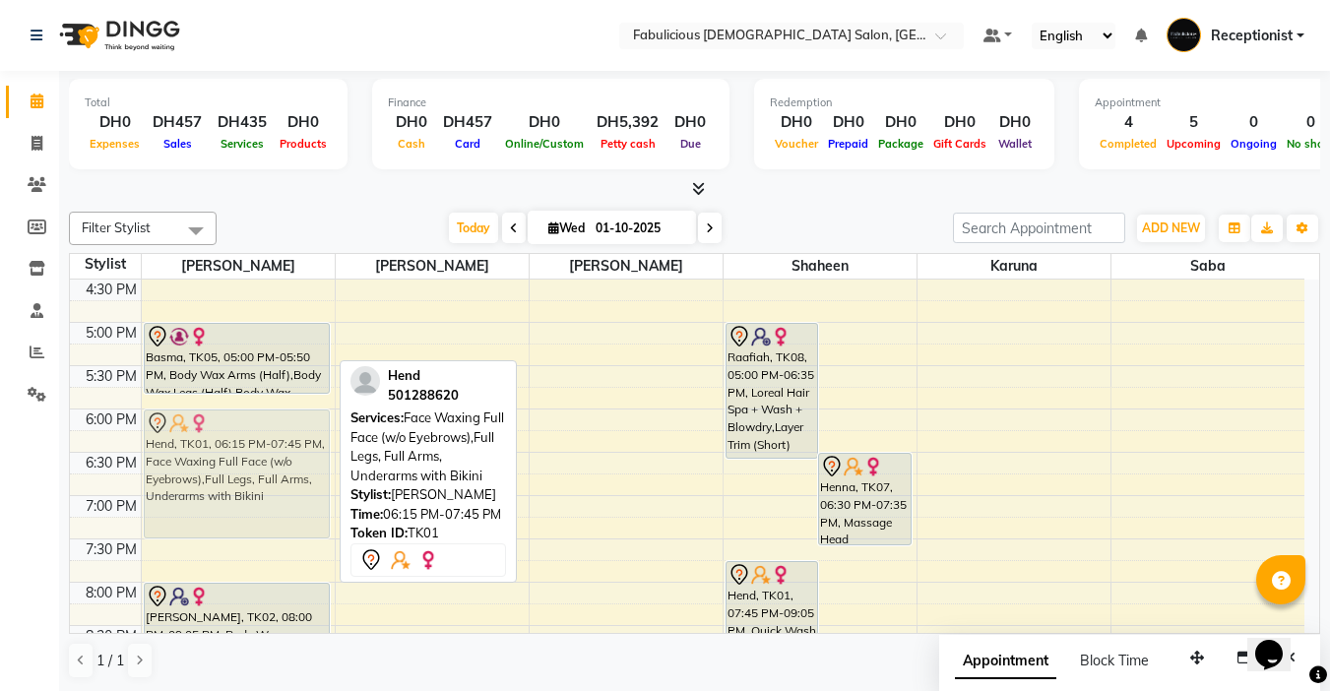
drag, startPoint x: 276, startPoint y: 443, endPoint x: 279, endPoint y: 418, distance: 24.8
click at [279, 419] on div "Wil, TK04, 01:00 PM-01:25 PM, Face Threading Eyebrow Basma, TK05, 05:00 PM-05:5…" at bounding box center [238, 279] width 193 height 1299
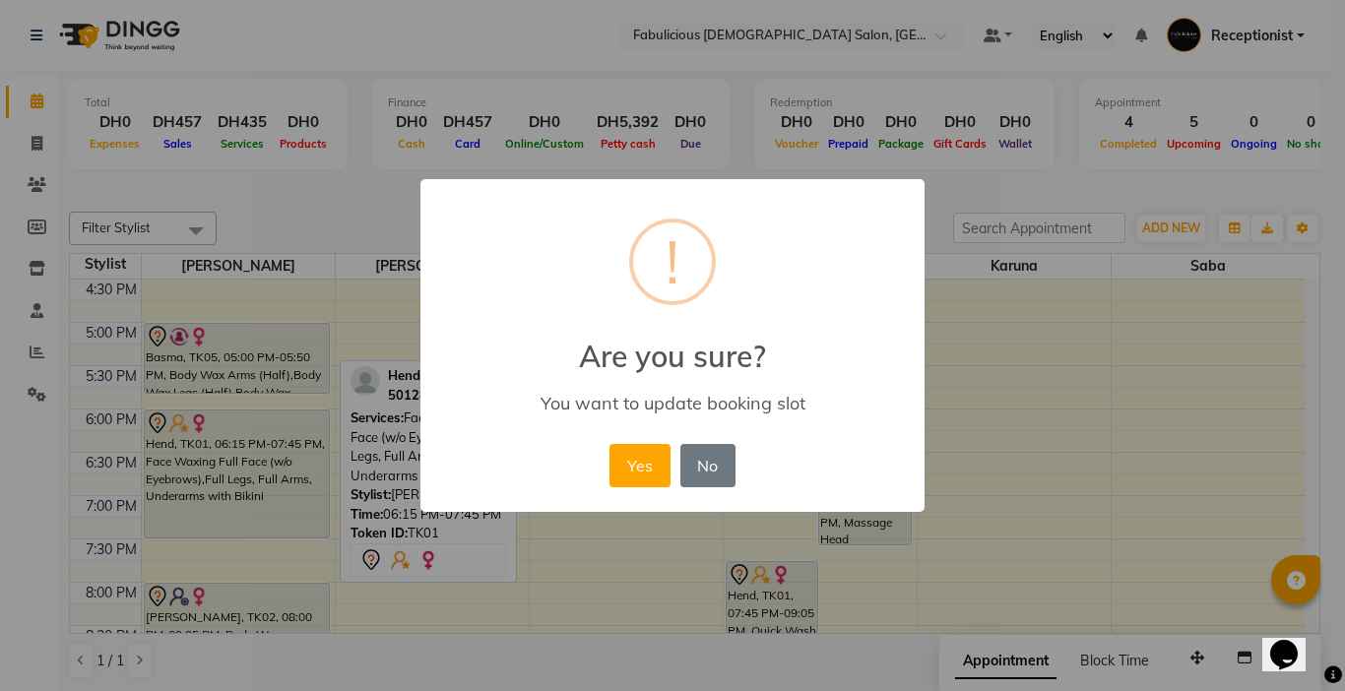
drag, startPoint x: 621, startPoint y: 465, endPoint x: 821, endPoint y: 463, distance: 199.9
click at [628, 465] on button "Yes" at bounding box center [639, 465] width 60 height 43
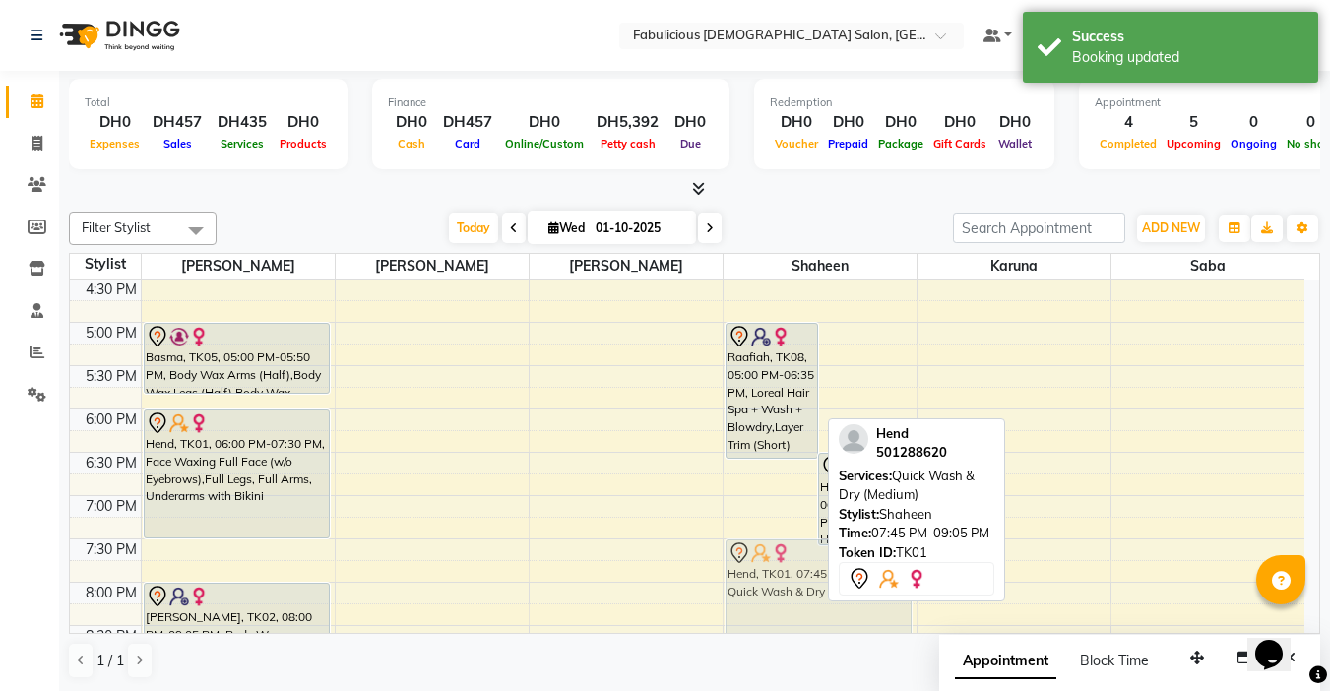
click at [765, 566] on div "Raafiah, TK08, 05:00 PM-06:35 PM, Loreal Hair Spa + Wash + Blowdry,Layer Trim (…" at bounding box center [820, 279] width 193 height 1299
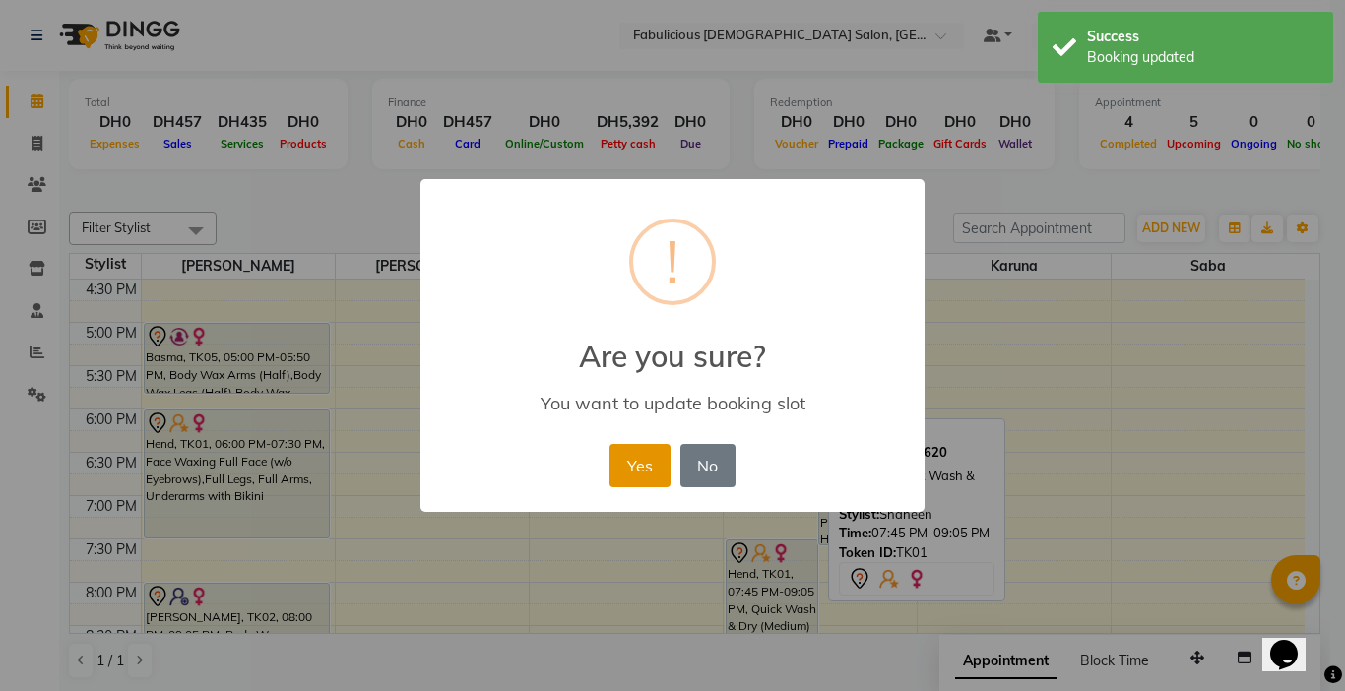
click at [634, 454] on button "Yes" at bounding box center [639, 465] width 60 height 43
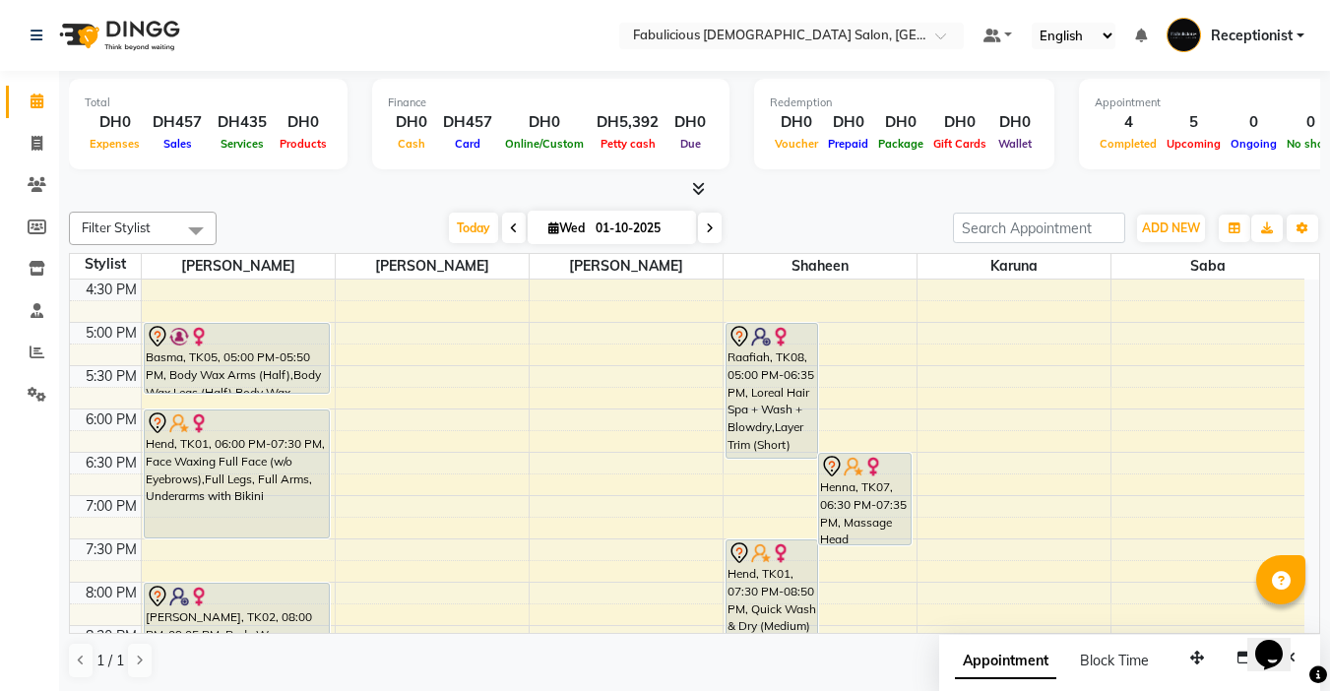
scroll to position [551, 0]
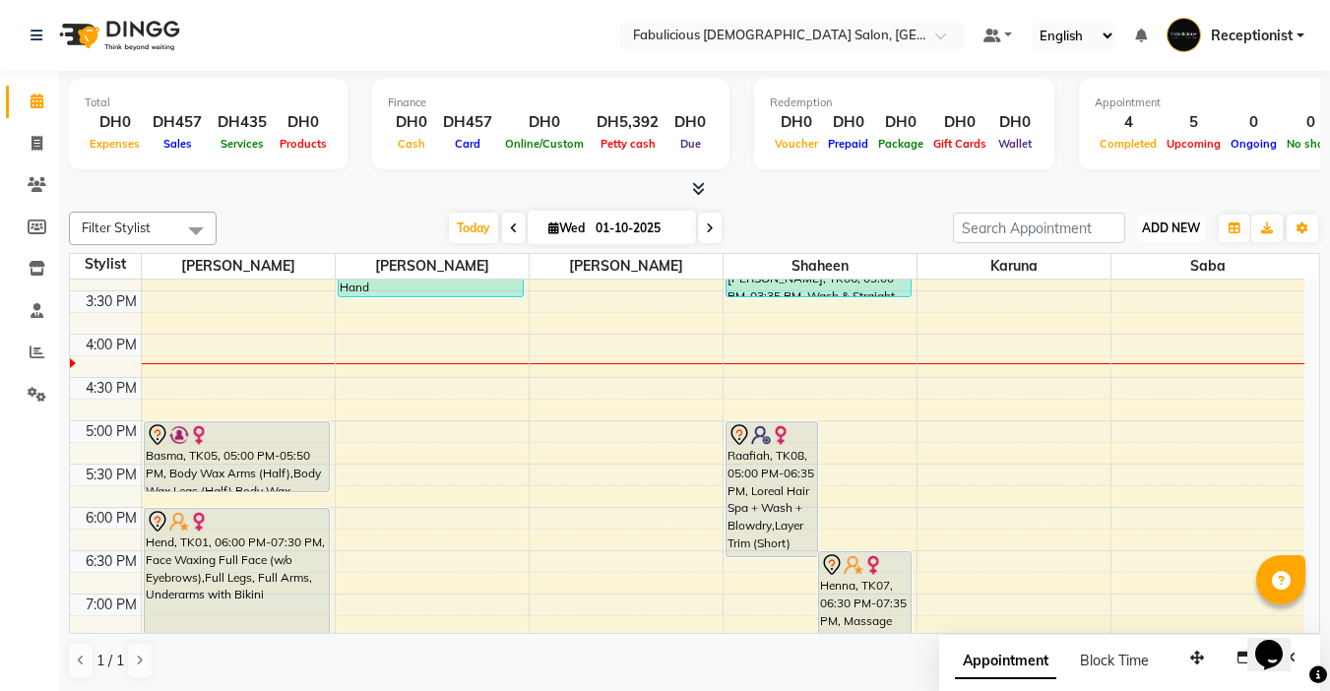
click at [1147, 236] on button "ADD NEW Toggle Dropdown" at bounding box center [1171, 229] width 68 height 28
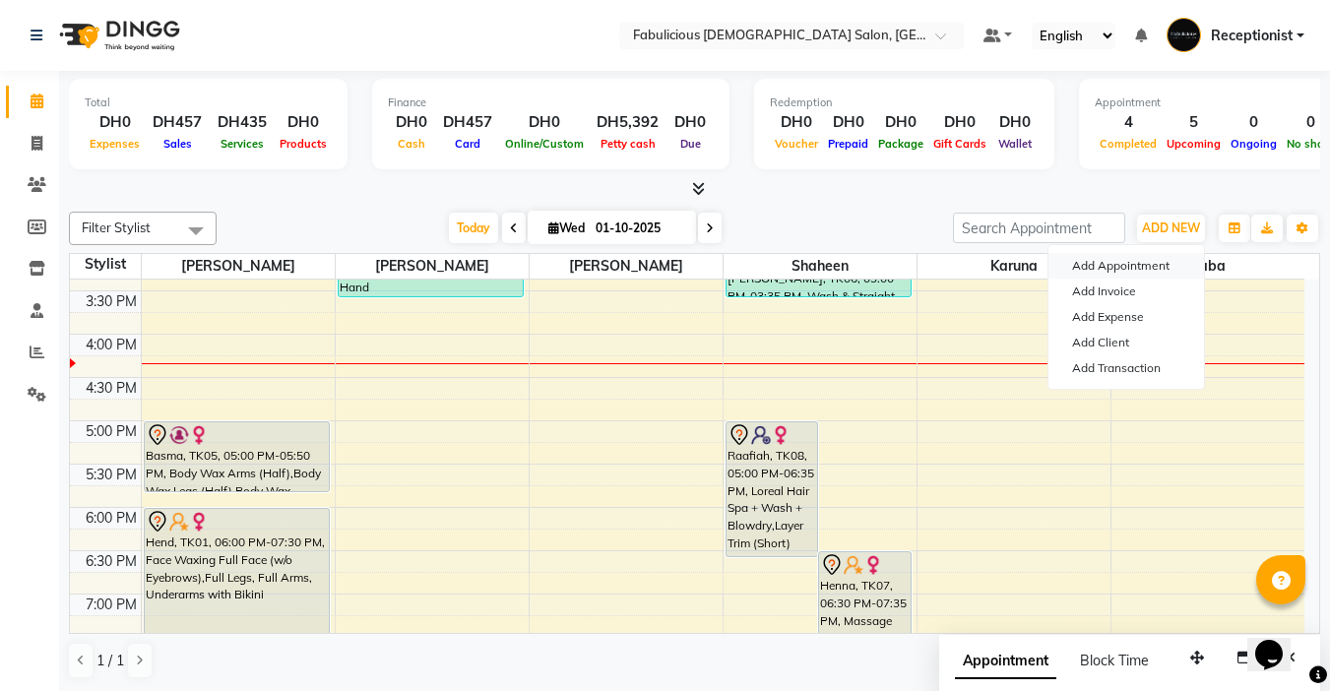
drag, startPoint x: 1093, startPoint y: 259, endPoint x: 917, endPoint y: 288, distance: 178.7
click at [1092, 259] on button "Add Appointment" at bounding box center [1127, 266] width 156 height 26
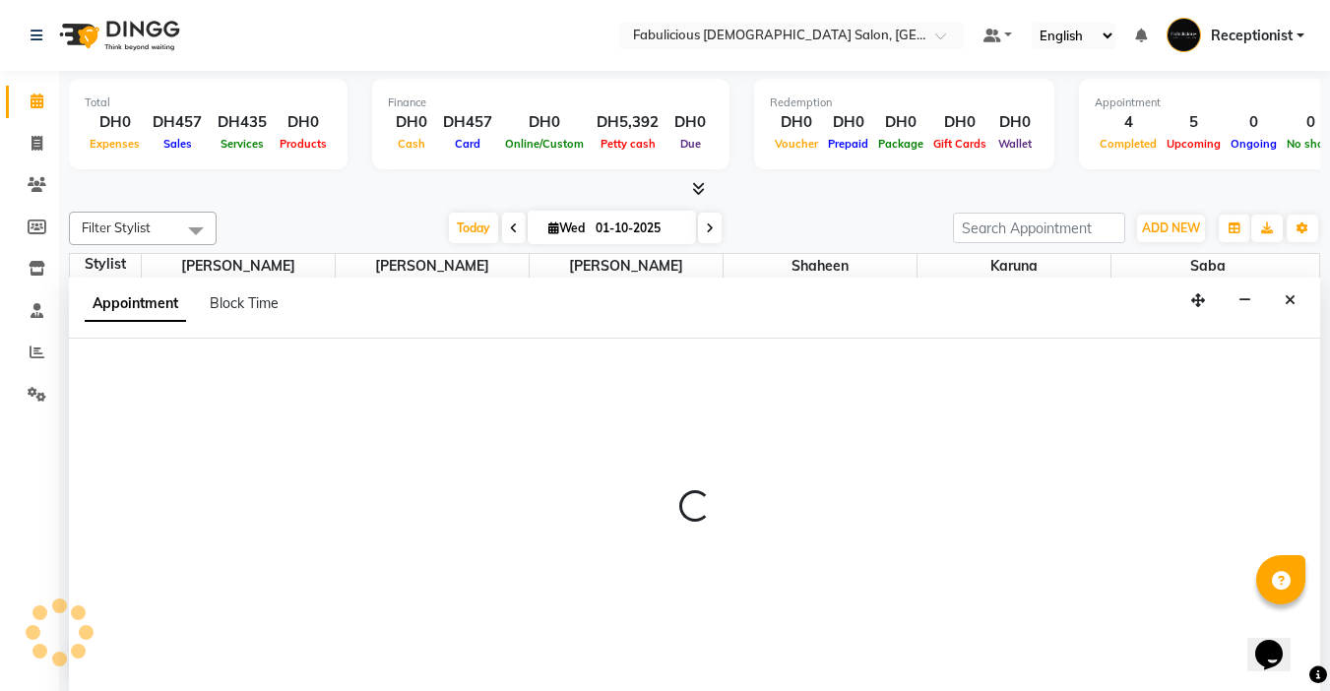
select select "tentative"
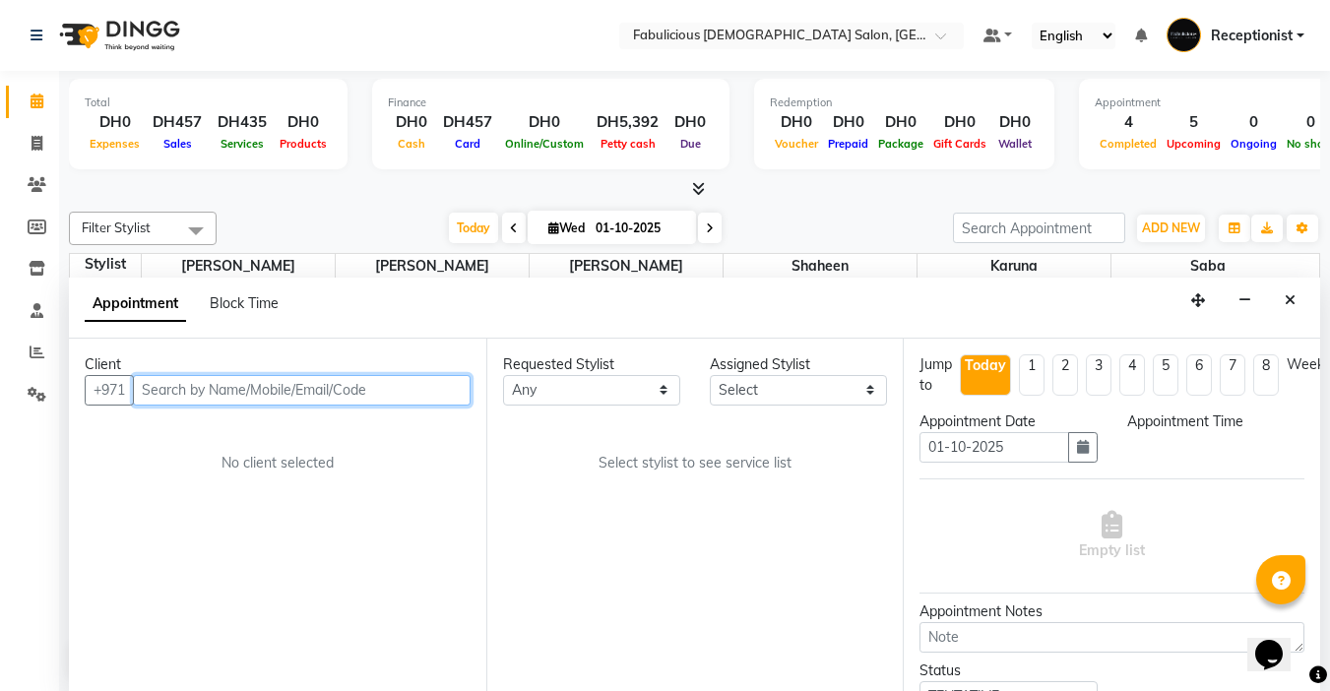
select select "600"
click at [235, 386] on input "text" at bounding box center [302, 389] width 338 height 31
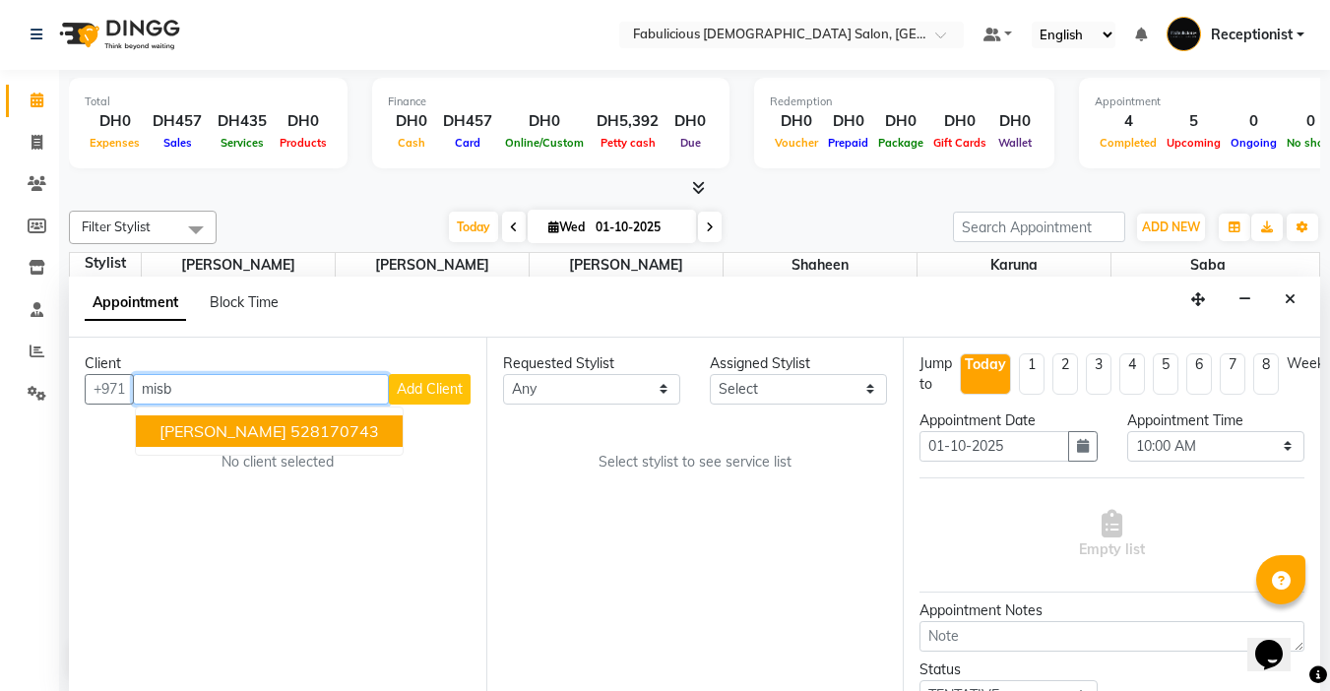
click at [290, 430] on ngb-highlight "528170743" at bounding box center [334, 431] width 89 height 20
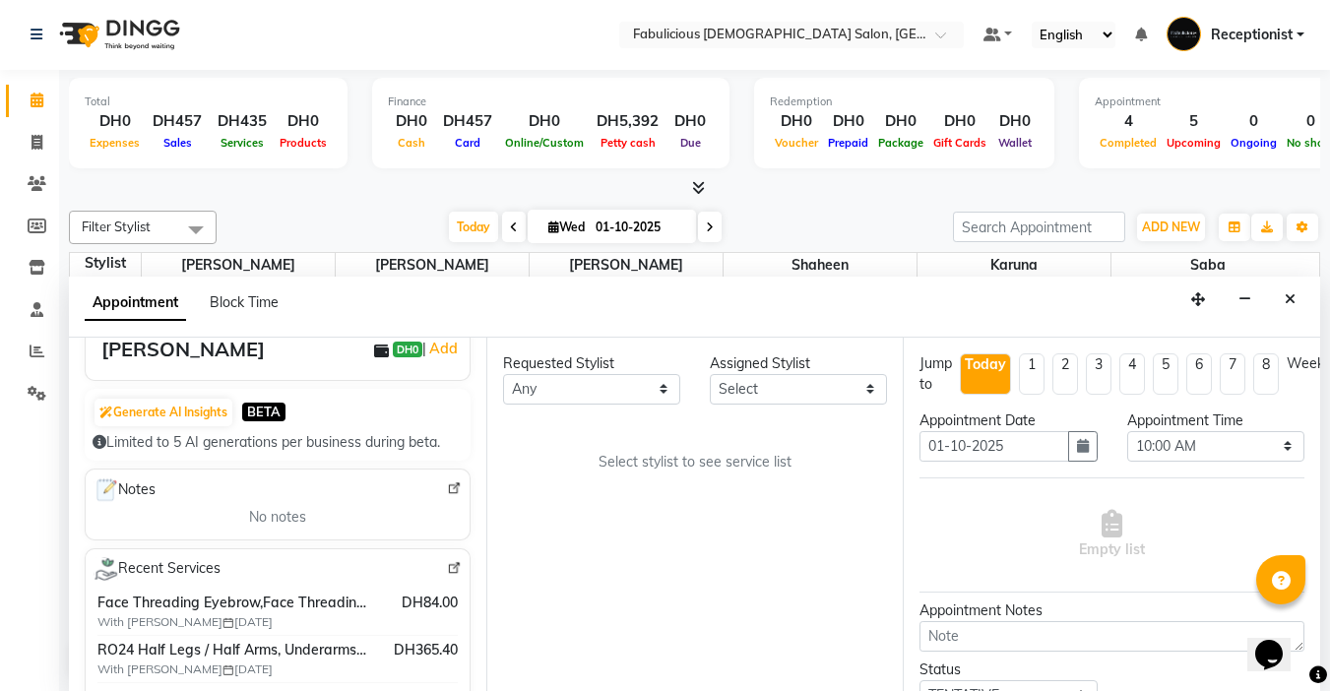
scroll to position [197, 0]
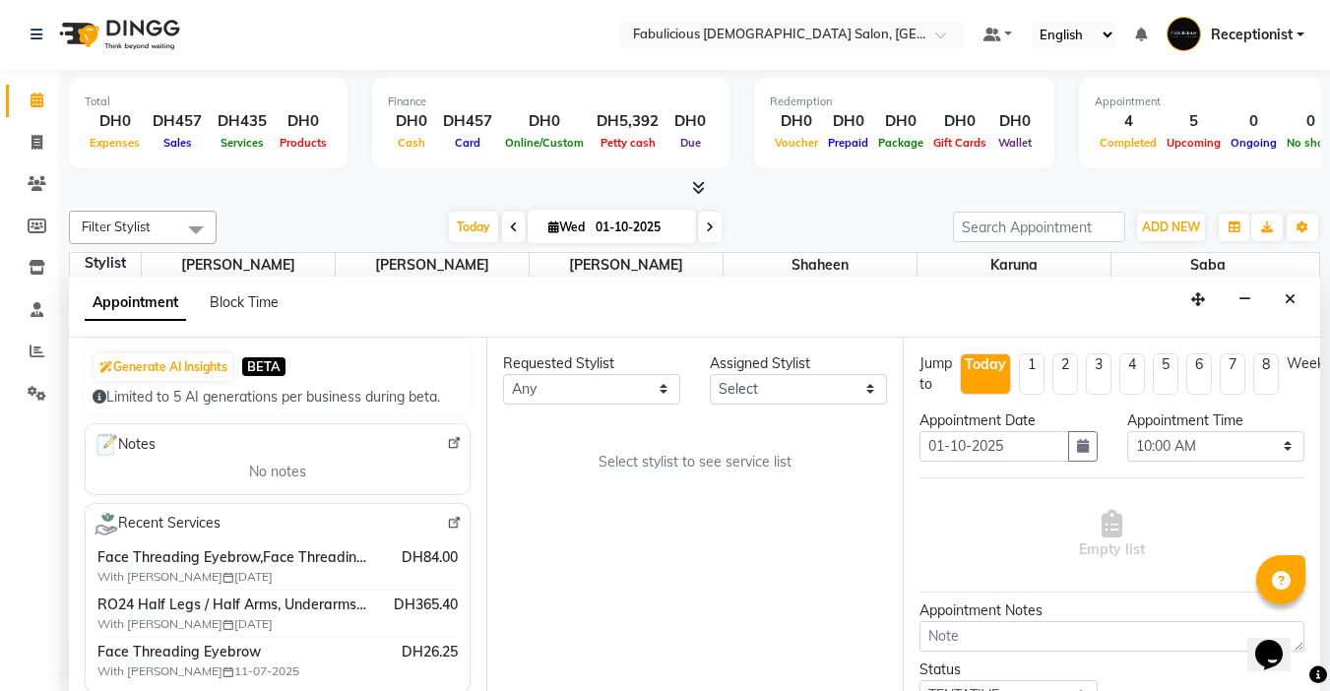
type input "528170743"
click at [811, 395] on select "Select [PERSON_NAME] [PERSON_NAME] [PERSON_NAME] [PERSON_NAME]" at bounding box center [798, 389] width 177 height 31
select select "11627"
click at [710, 374] on select "Select [PERSON_NAME] [PERSON_NAME] [PERSON_NAME] [PERSON_NAME]" at bounding box center [798, 389] width 177 height 31
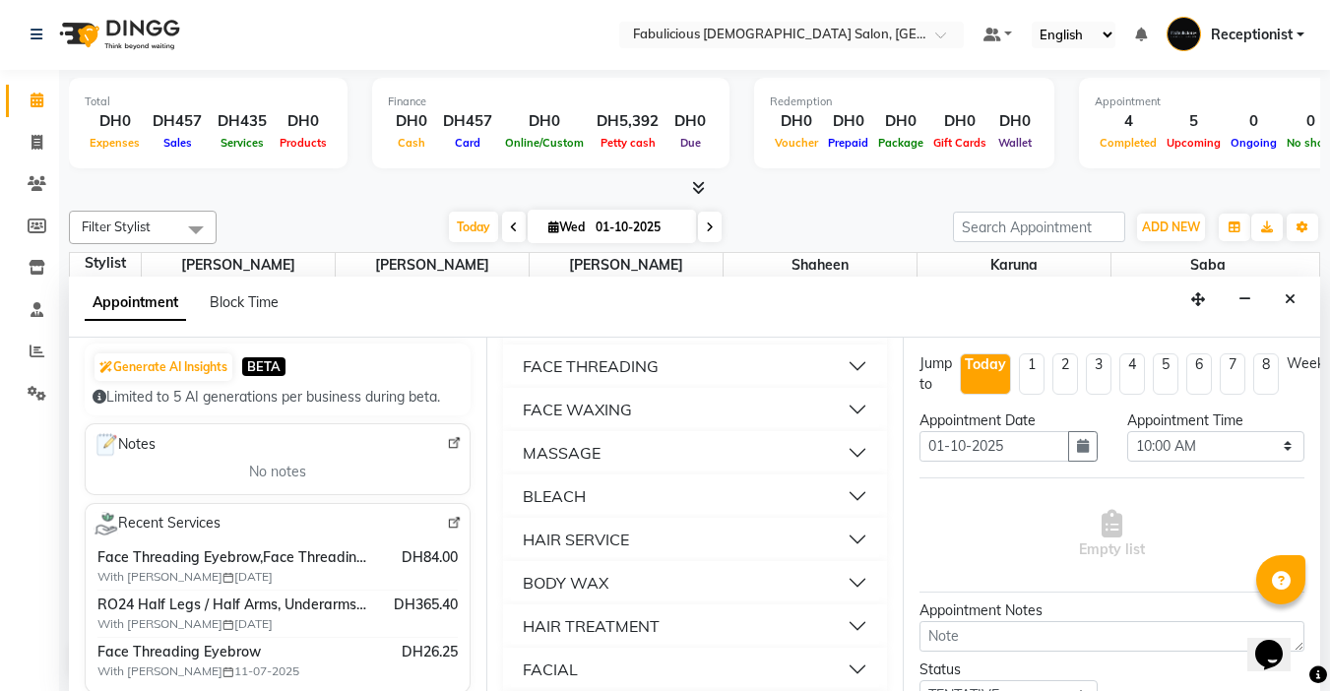
scroll to position [1378, 0]
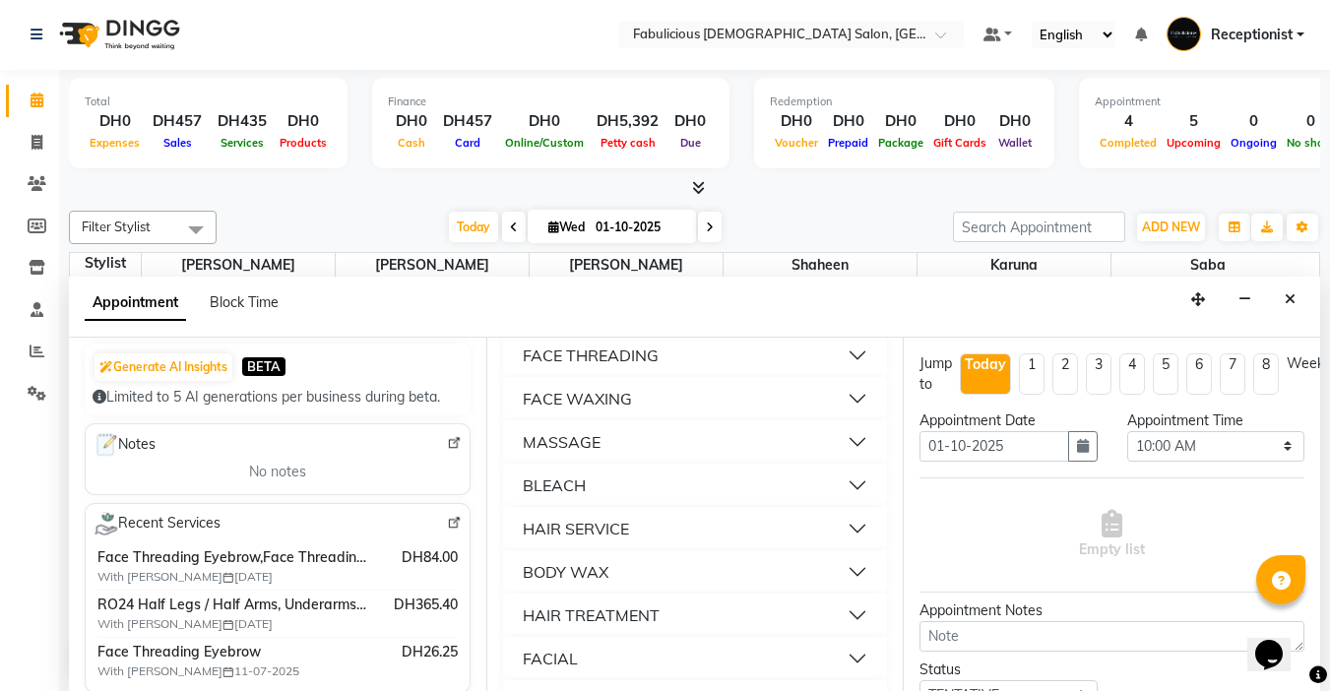
click at [629, 367] on div "FACE THREADING" at bounding box center [591, 356] width 136 height 24
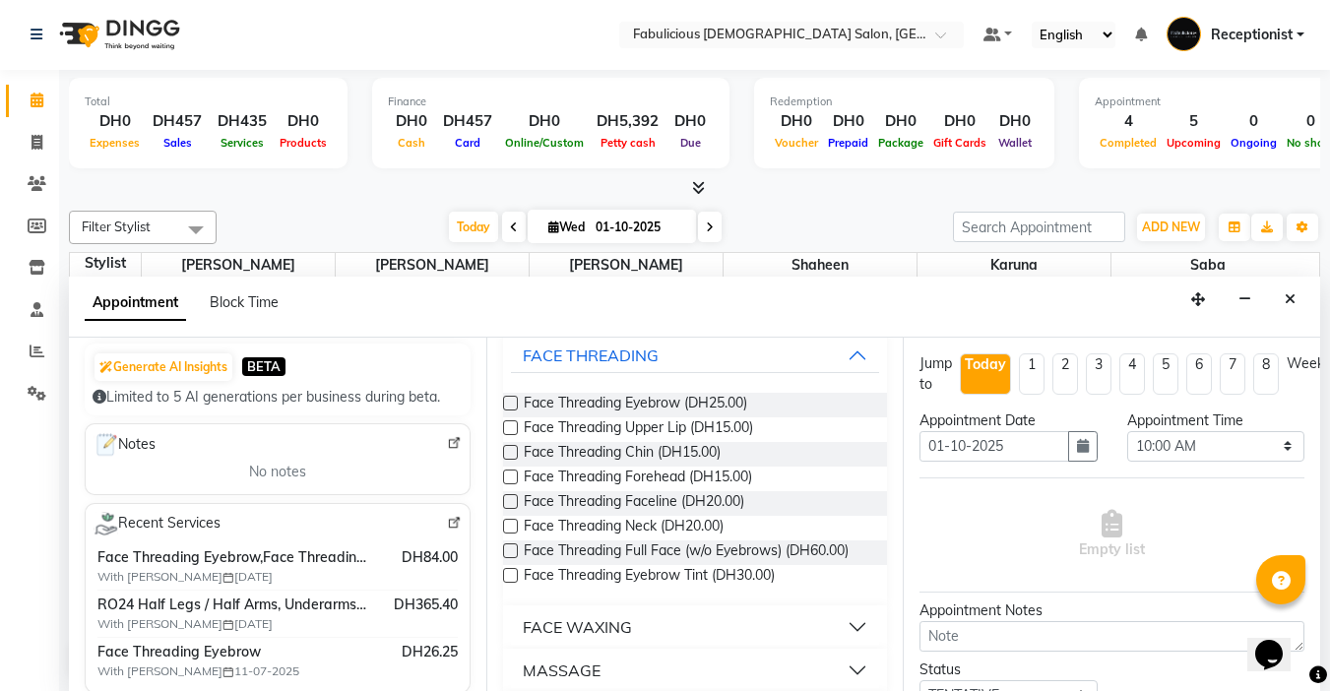
click at [508, 411] on label at bounding box center [510, 403] width 15 height 15
click at [508, 412] on input "checkbox" at bounding box center [509, 405] width 13 height 13
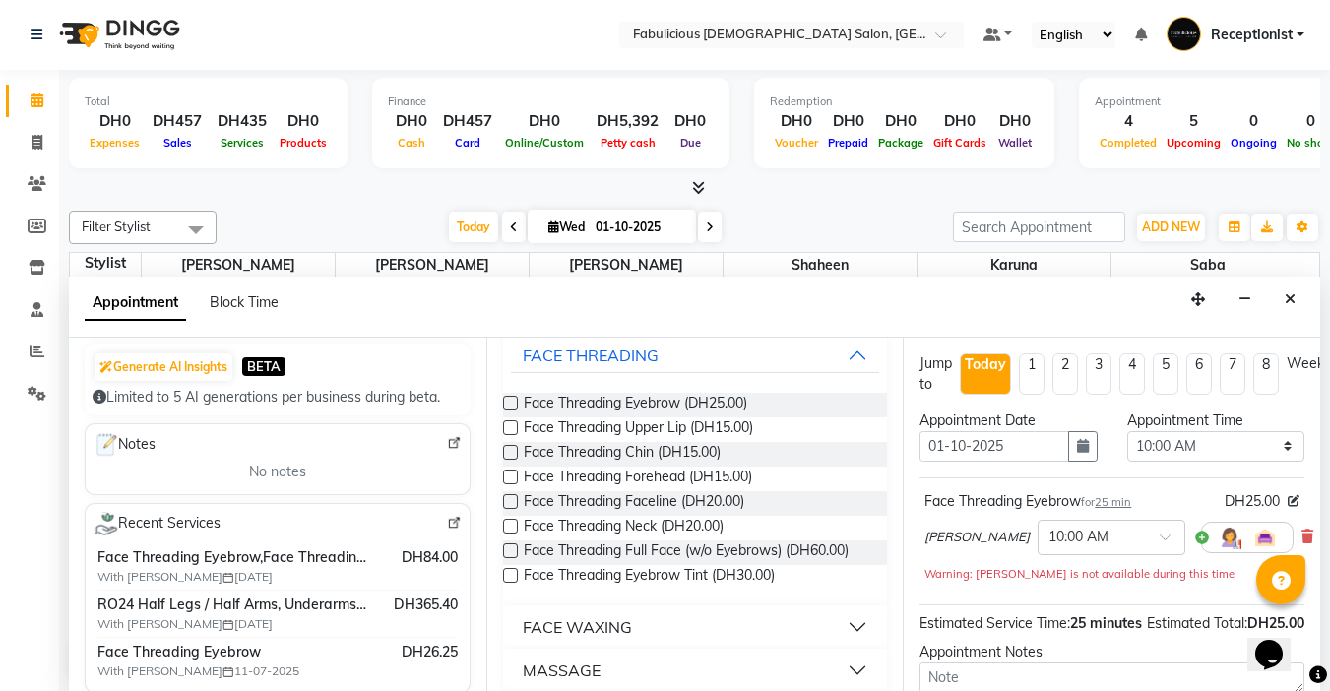
checkbox input "false"
click at [509, 435] on label at bounding box center [510, 427] width 15 height 15
click at [509, 436] on input "checkbox" at bounding box center [509, 429] width 13 height 13
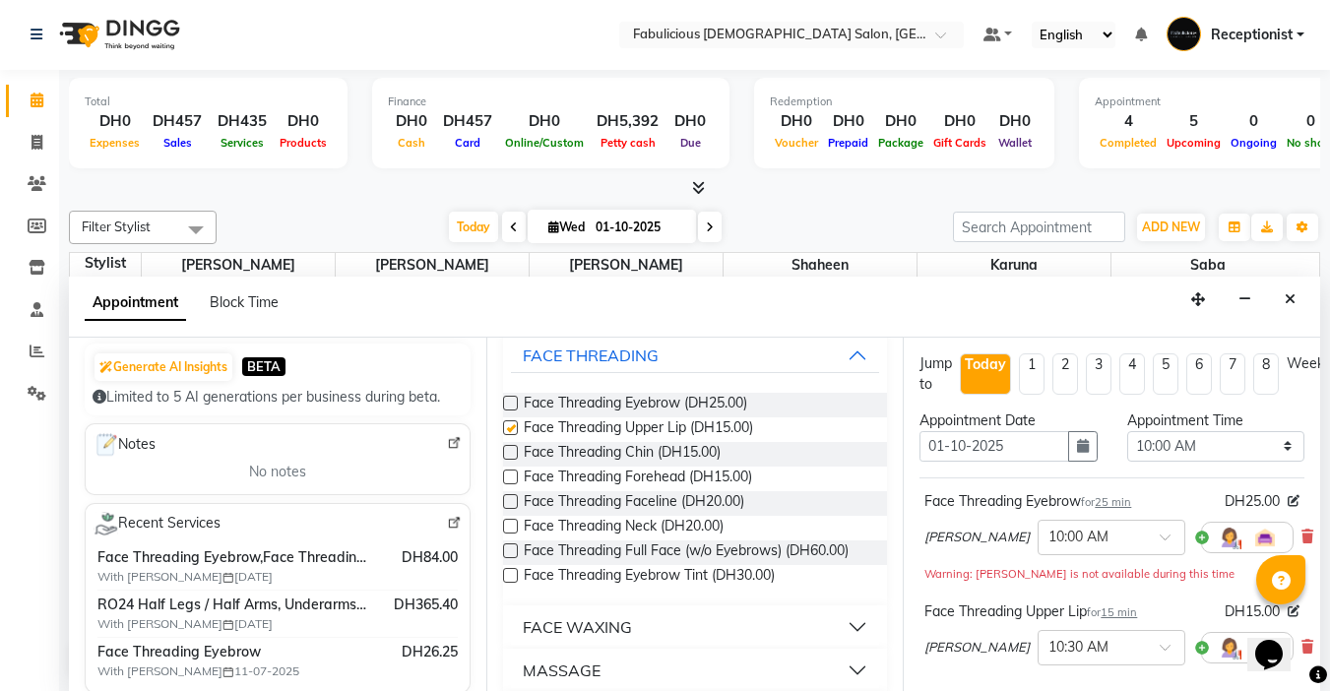
checkbox input "false"
click at [1275, 448] on select "Select 10:00 AM 10:15 AM 10:30 AM 10:45 AM 11:00 AM 11:15 AM 11:30 AM 11:45 AM …" at bounding box center [1215, 446] width 177 height 31
select select "960"
click at [1127, 431] on select "Select 10:00 AM 10:15 AM 10:30 AM 10:45 AM 11:00 AM 11:15 AM 11:30 AM 11:45 AM …" at bounding box center [1215, 446] width 177 height 31
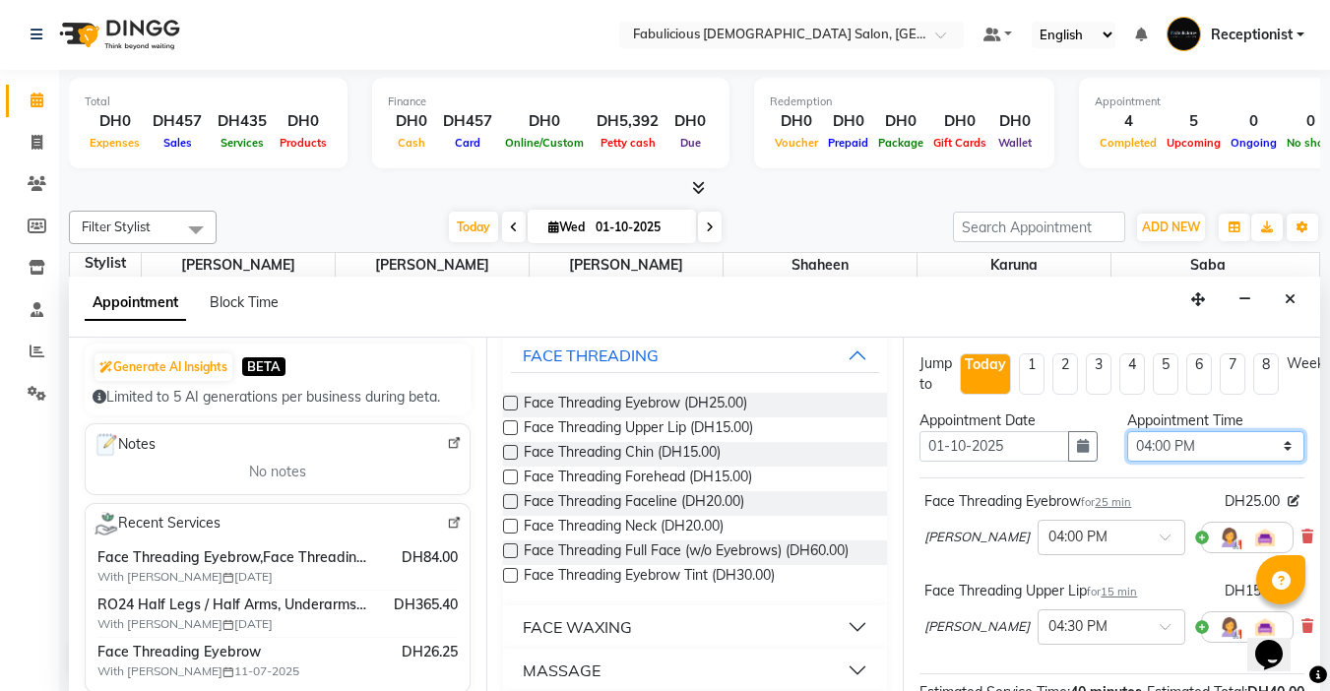
scroll to position [289, 0]
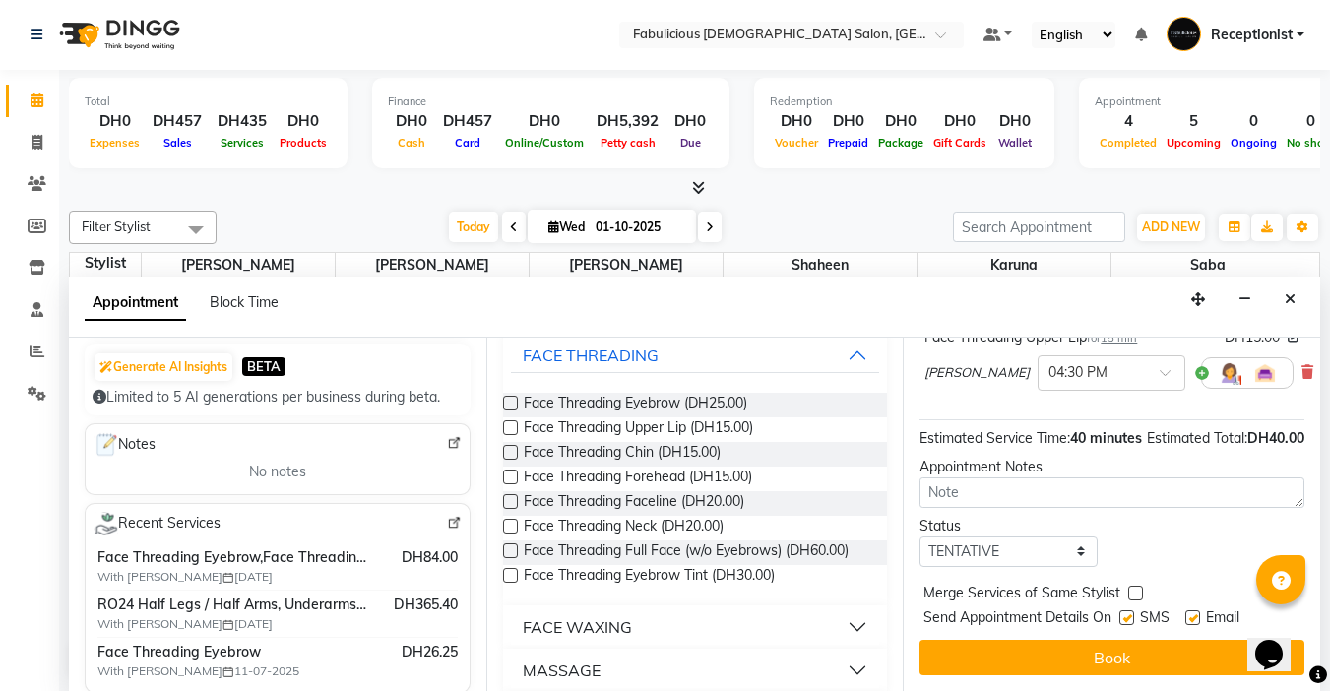
click at [1138, 586] on label at bounding box center [1135, 593] width 15 height 15
click at [1138, 589] on input "checkbox" at bounding box center [1134, 595] width 13 height 13
checkbox input "true"
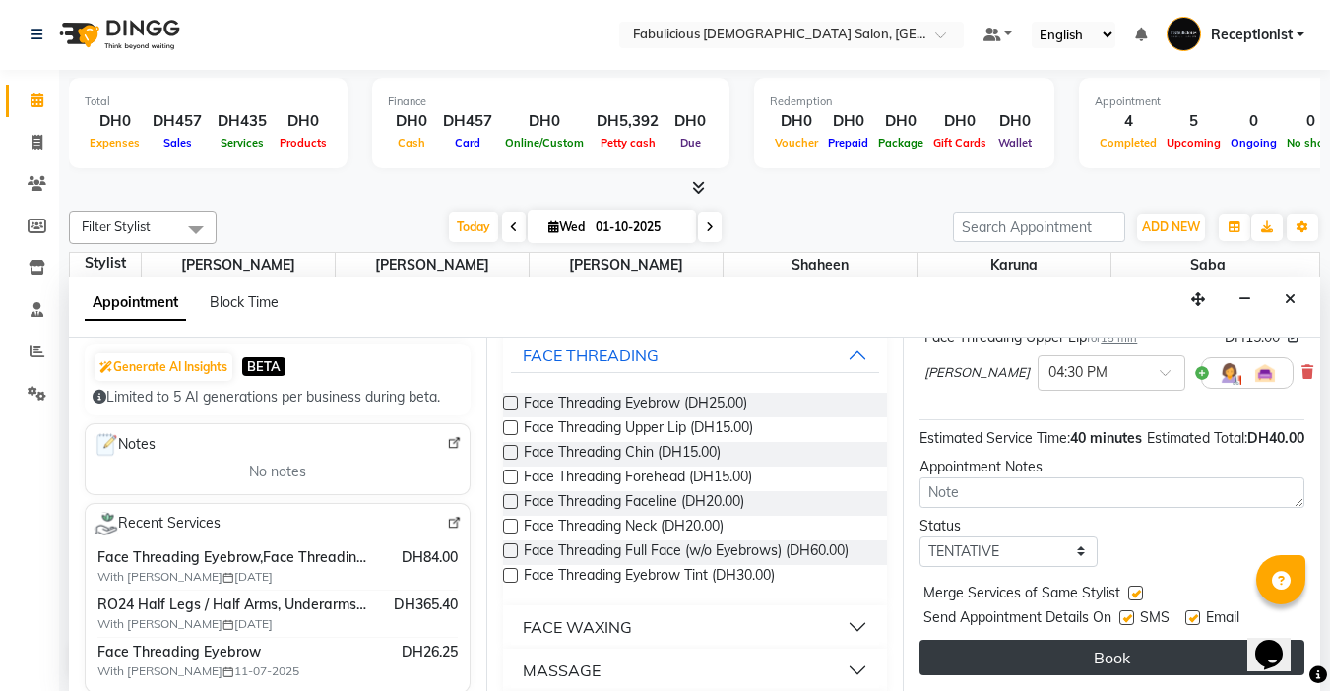
click at [1120, 640] on button "Book" at bounding box center [1112, 657] width 385 height 35
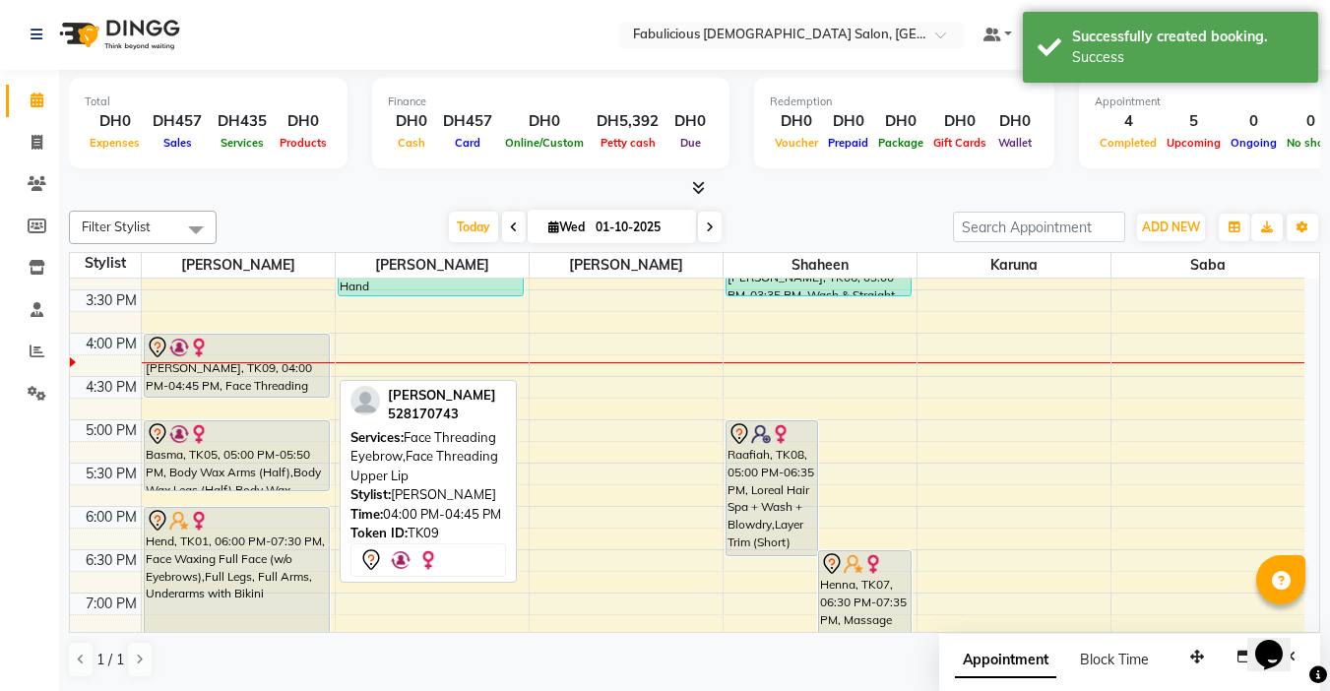
scroll to position [0, 0]
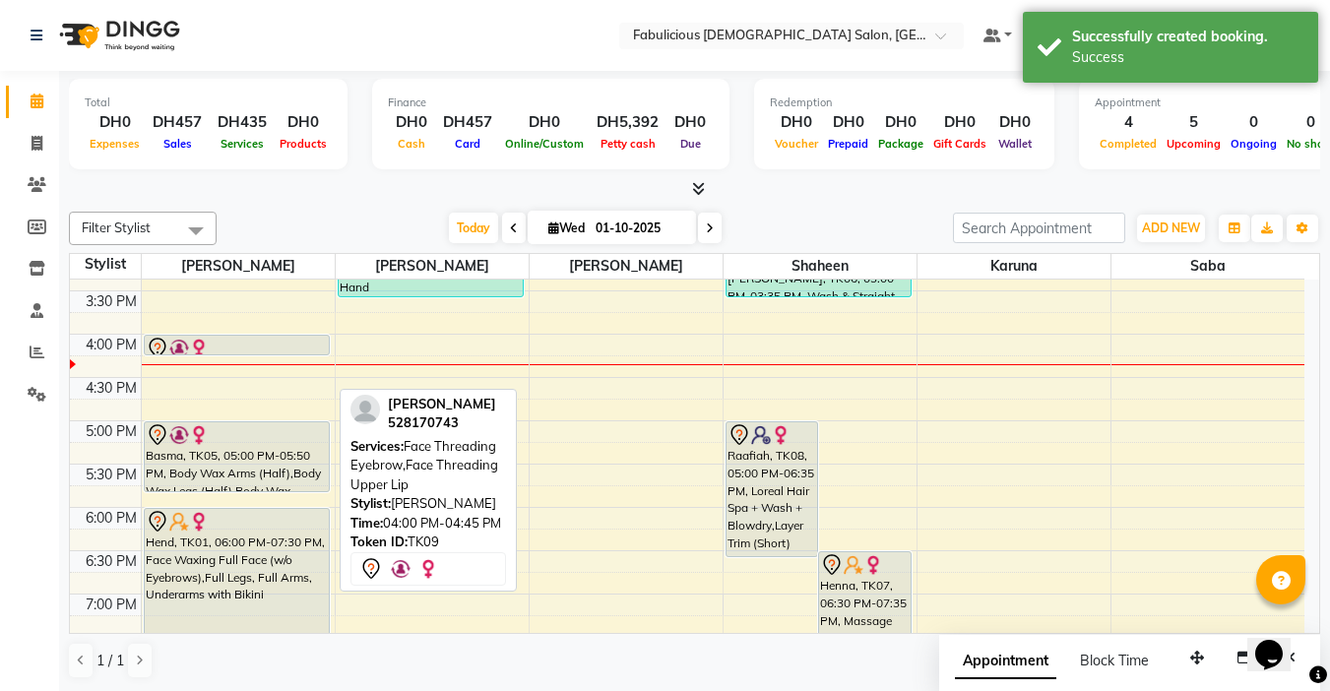
drag, startPoint x: 207, startPoint y: 394, endPoint x: 213, endPoint y: 355, distance: 38.9
click at [213, 355] on div "Wil, TK04, 01:00 PM-01:25 PM, Face Threading Eyebrow [PERSON_NAME], TK09, 04:00…" at bounding box center [238, 377] width 193 height 1299
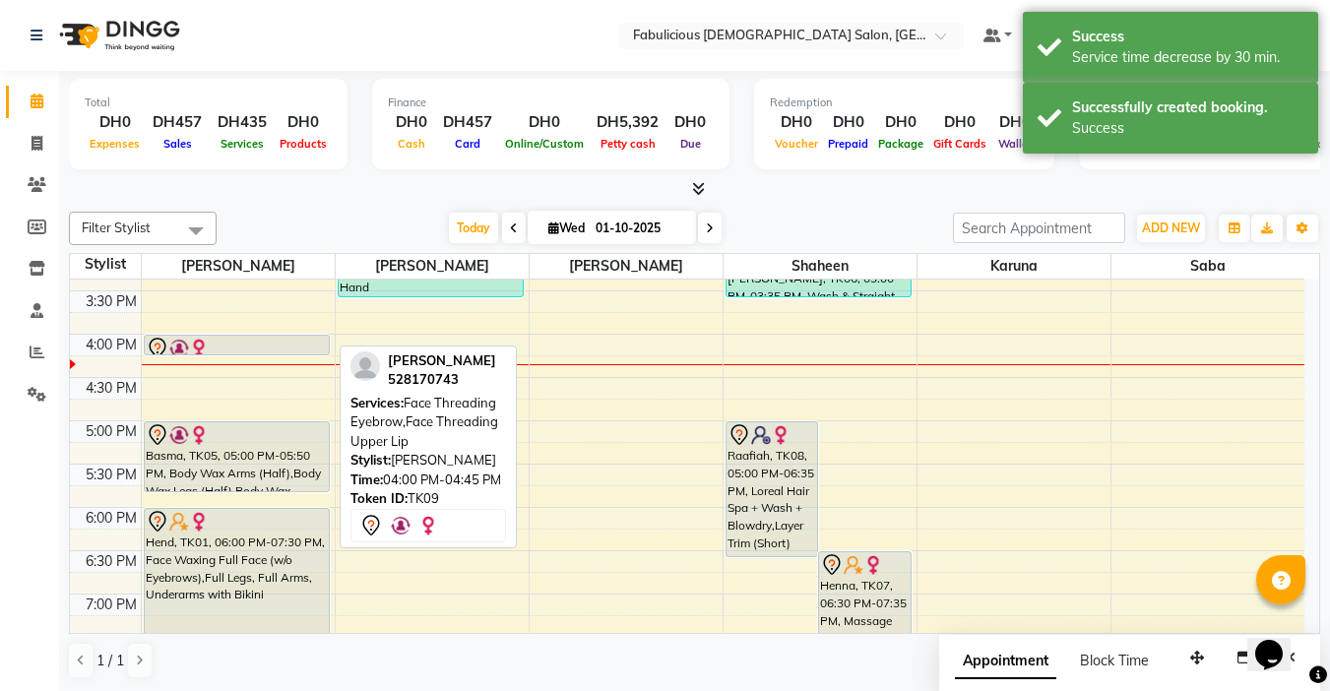
click at [223, 348] on div at bounding box center [237, 349] width 182 height 24
click at [229, 347] on div at bounding box center [237, 349] width 182 height 24
select select "7"
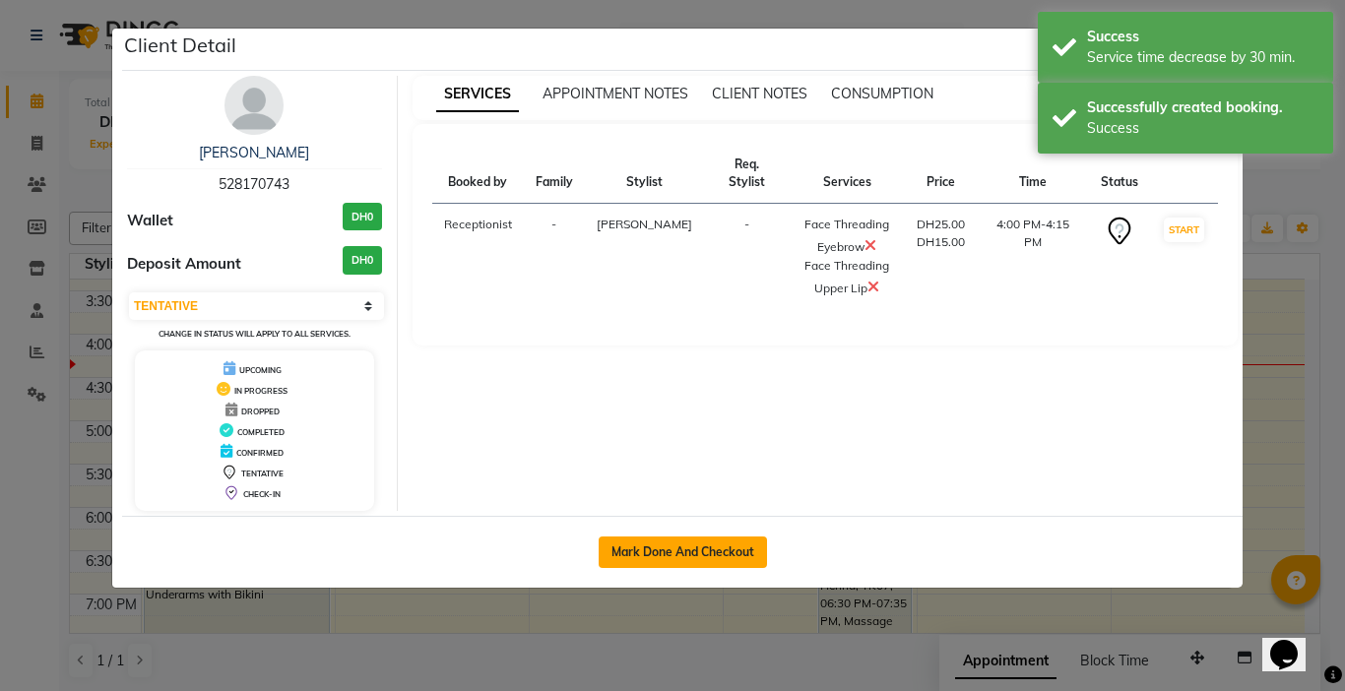
click at [660, 557] on button "Mark Done And Checkout" at bounding box center [683, 553] width 168 height 32
select select "service"
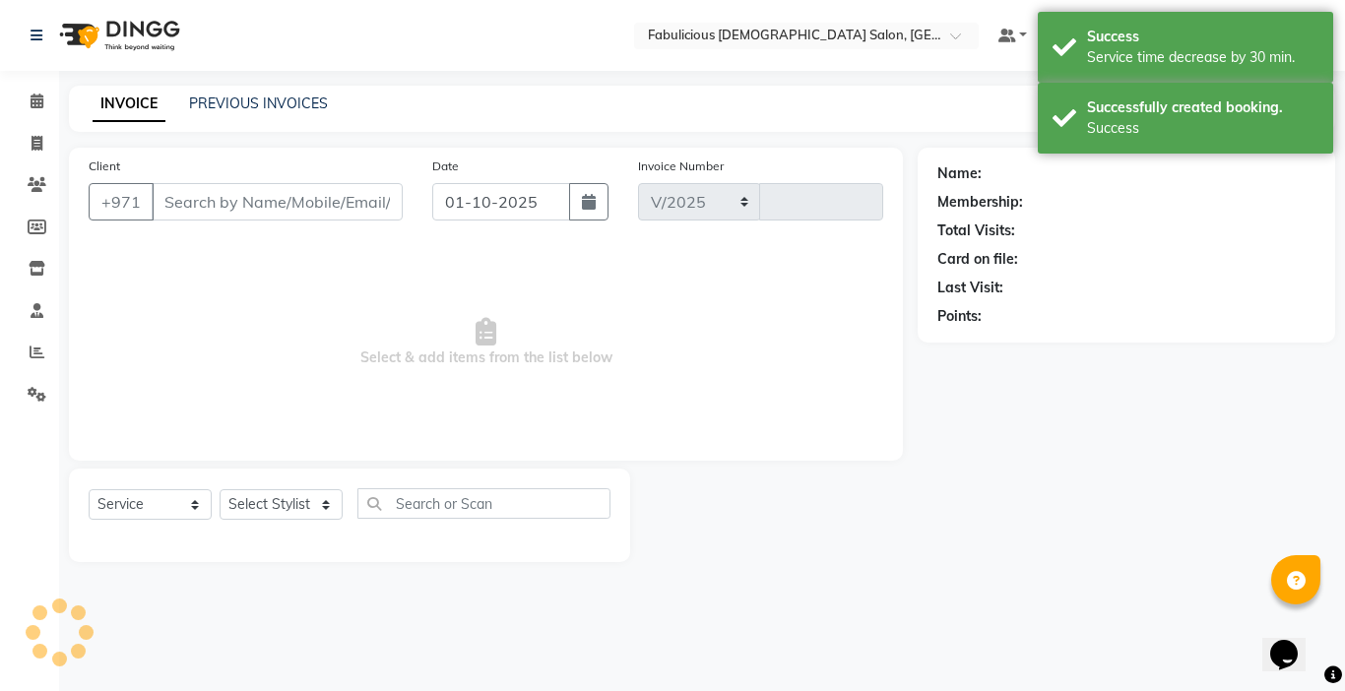
select select "738"
type input "2419"
type input "528170743"
select select "11627"
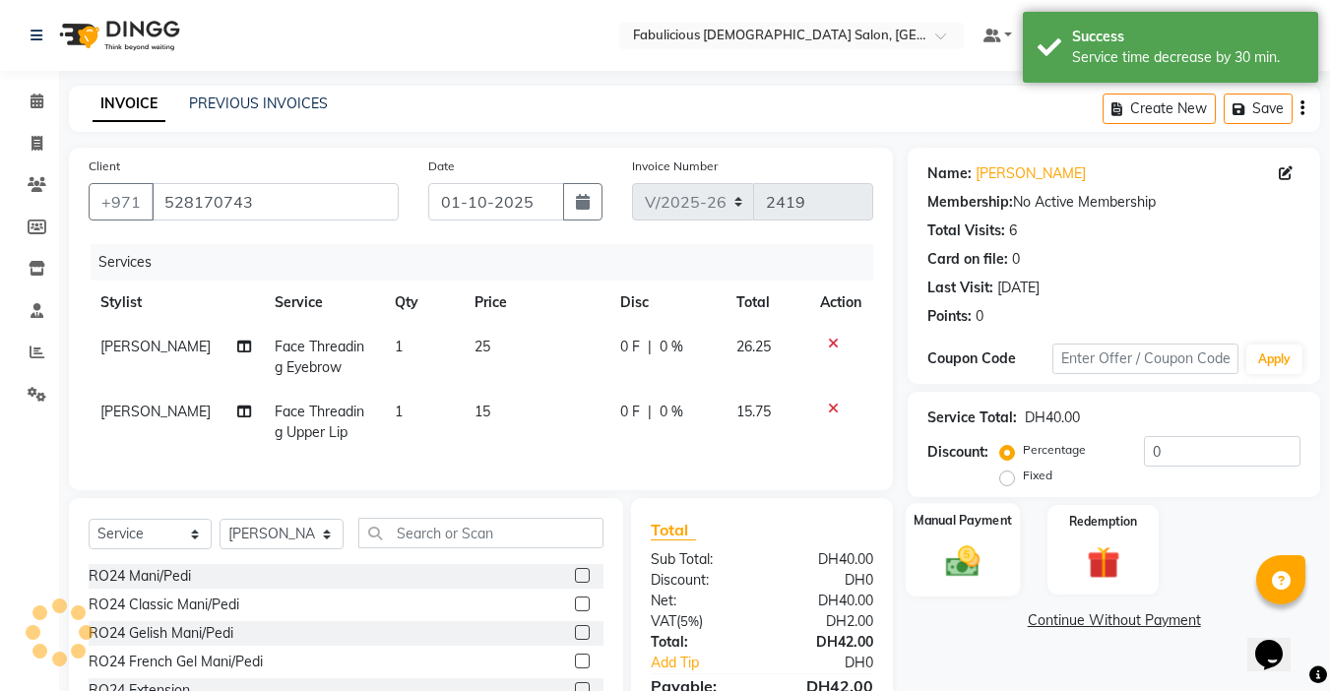
click at [958, 575] on img at bounding box center [962, 561] width 55 height 39
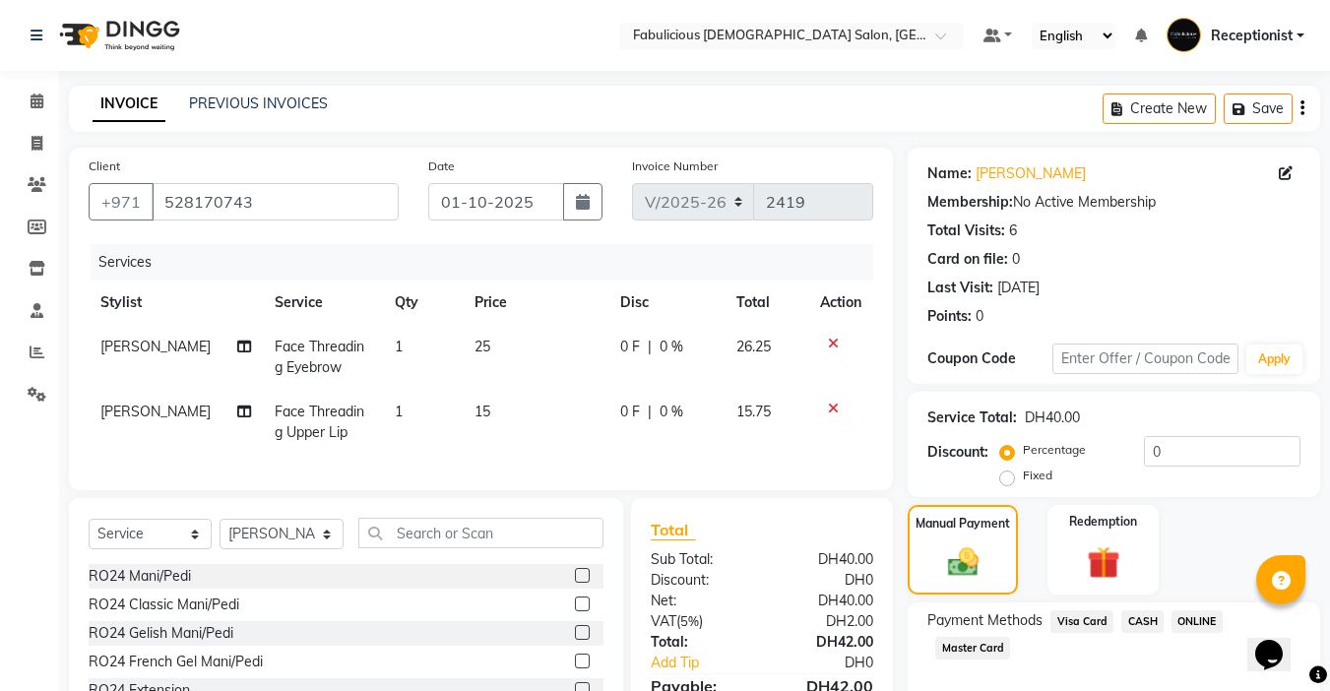
click at [974, 637] on span "Master Card" at bounding box center [972, 648] width 75 height 23
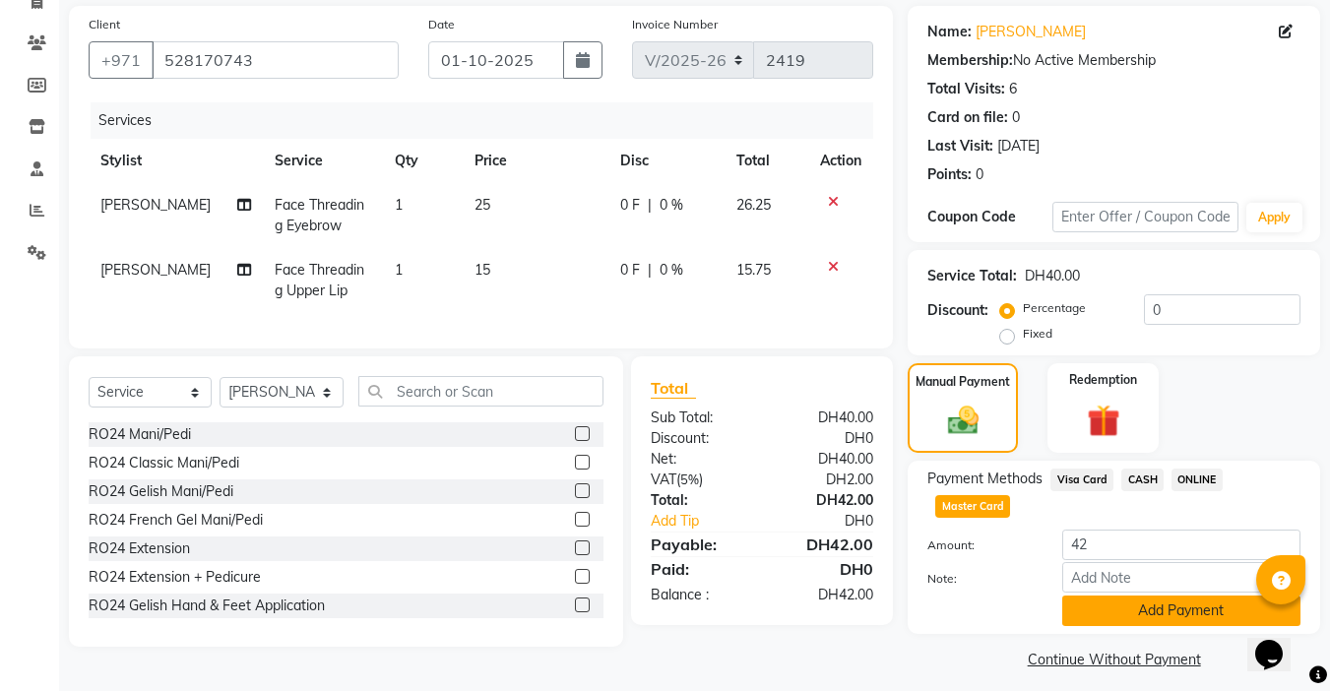
click at [1113, 607] on button "Add Payment" at bounding box center [1181, 611] width 238 height 31
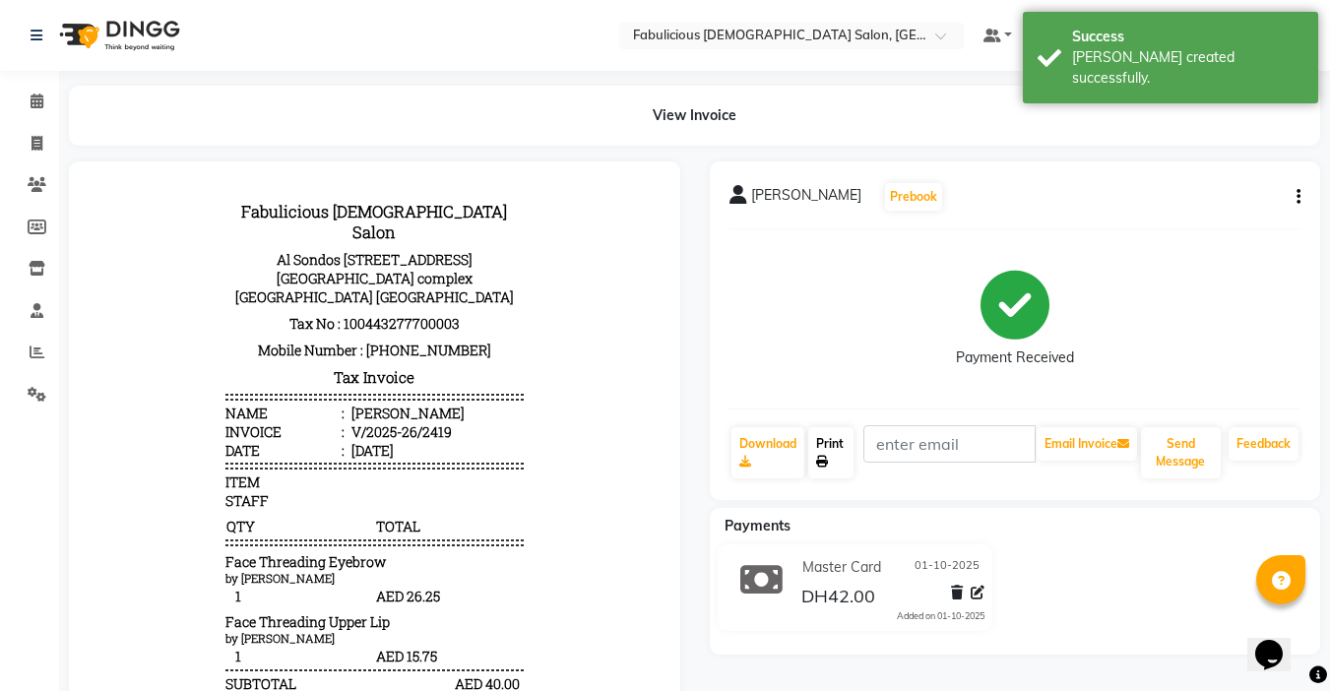
click at [809, 450] on link "Print" at bounding box center [830, 452] width 45 height 51
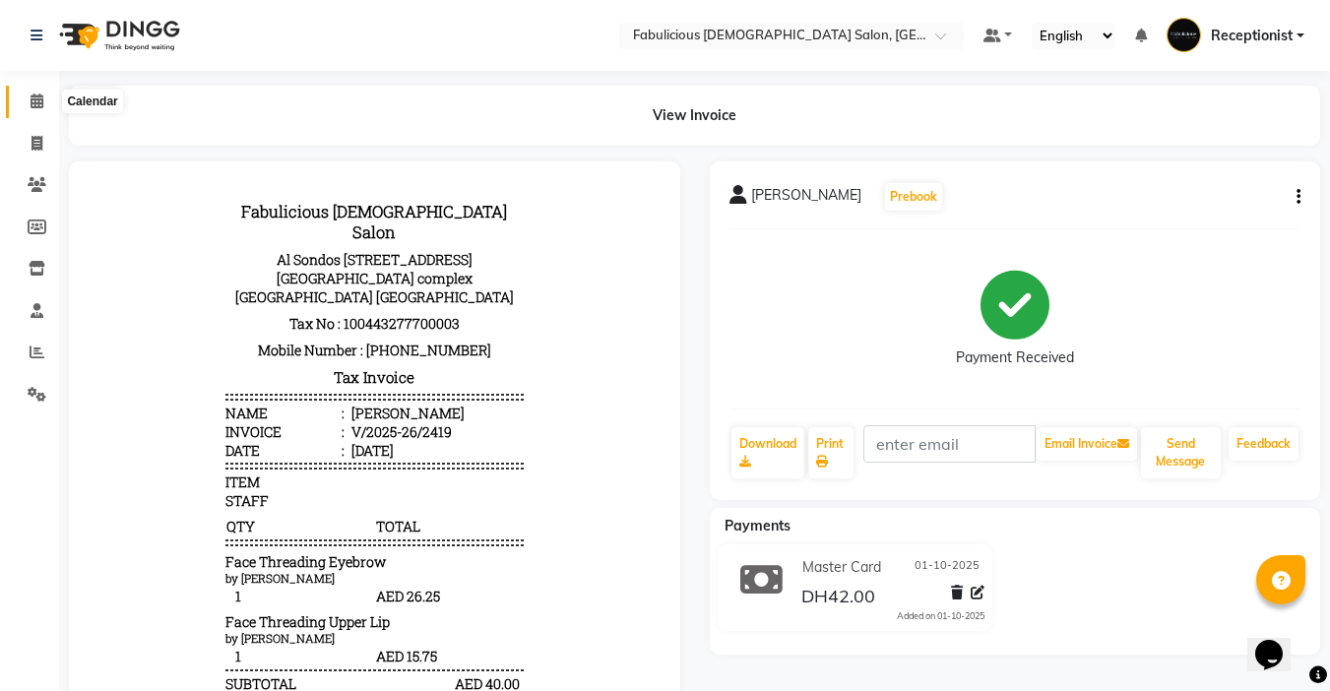
click at [32, 97] on icon at bounding box center [37, 101] width 13 height 15
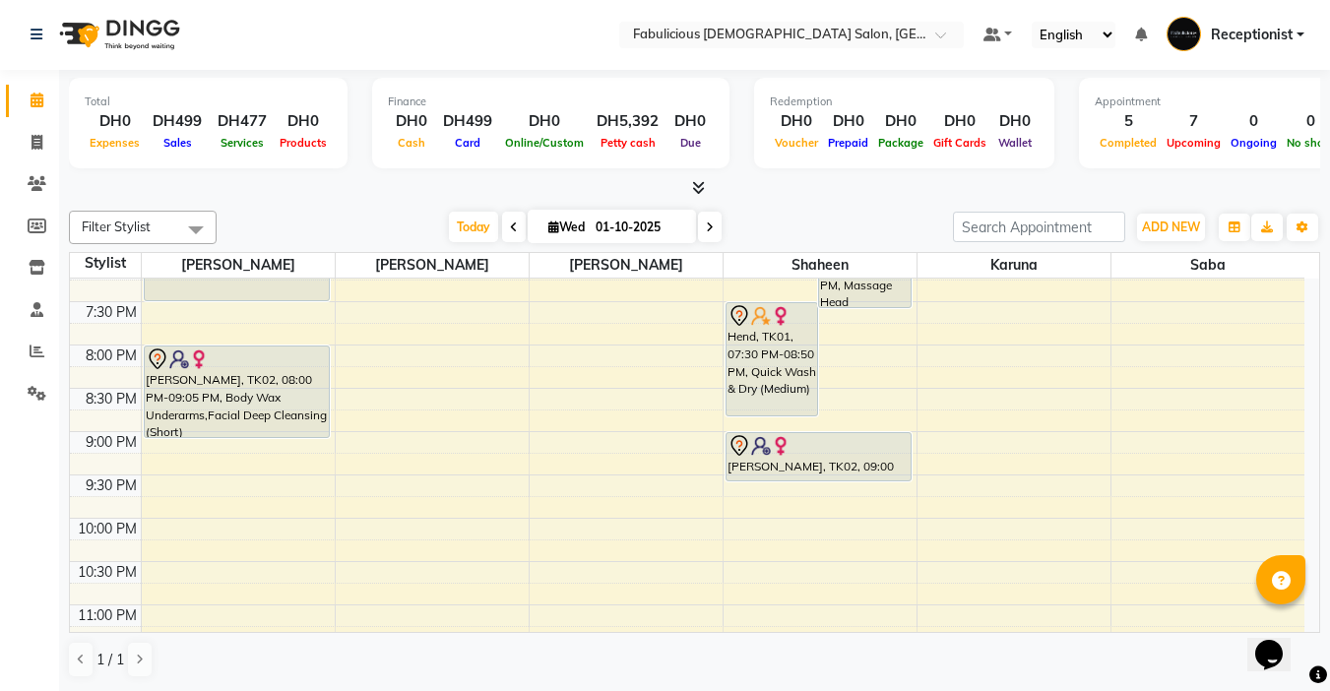
scroll to position [788, 0]
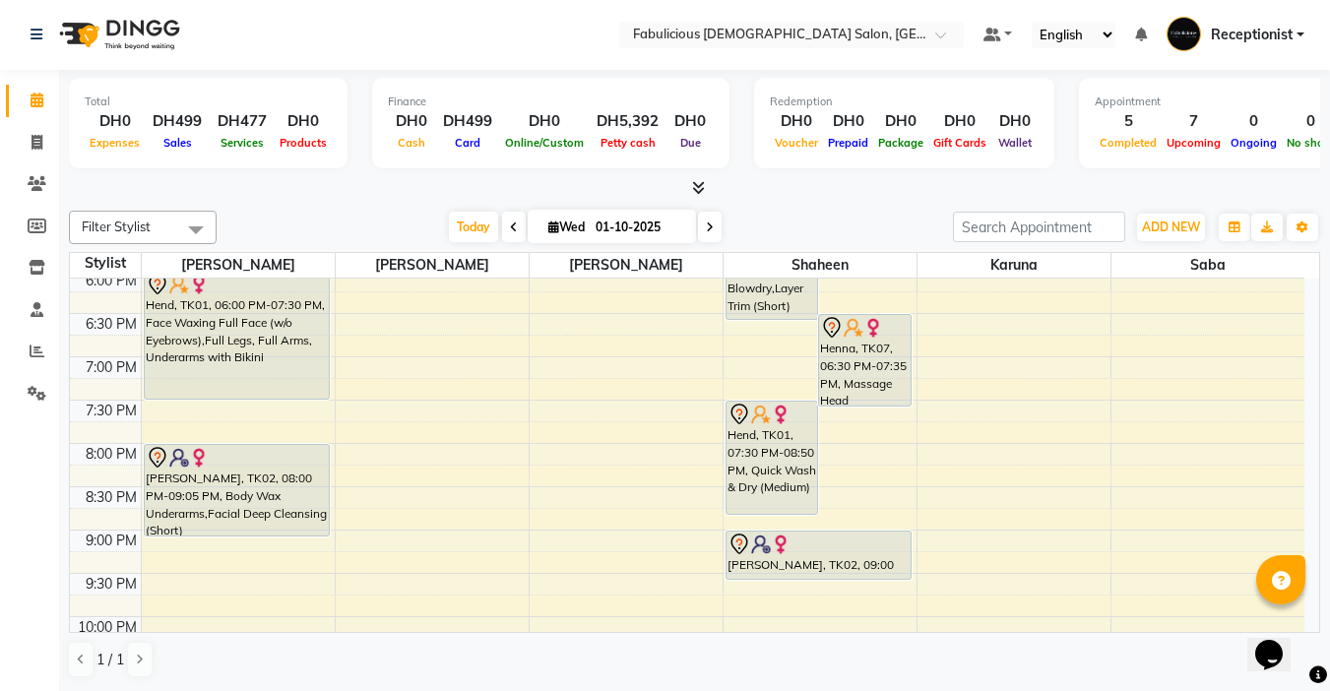
click at [708, 223] on icon at bounding box center [710, 228] width 8 height 12
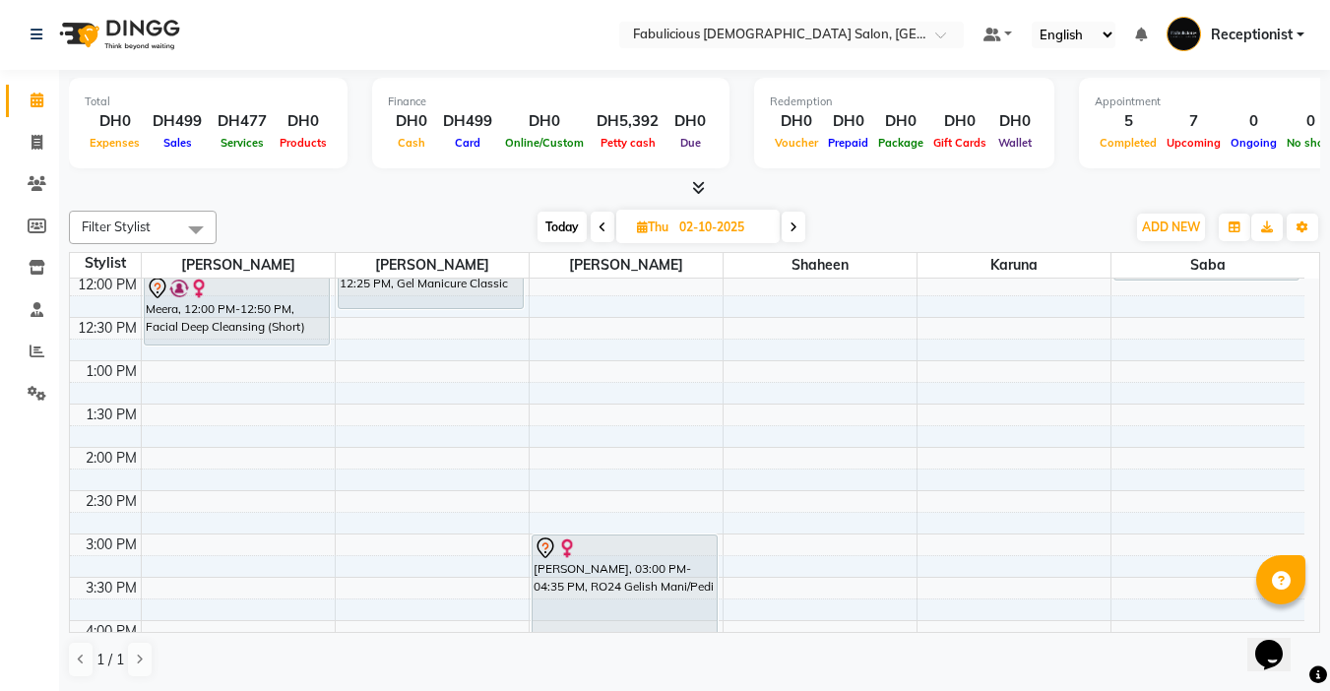
scroll to position [295, 0]
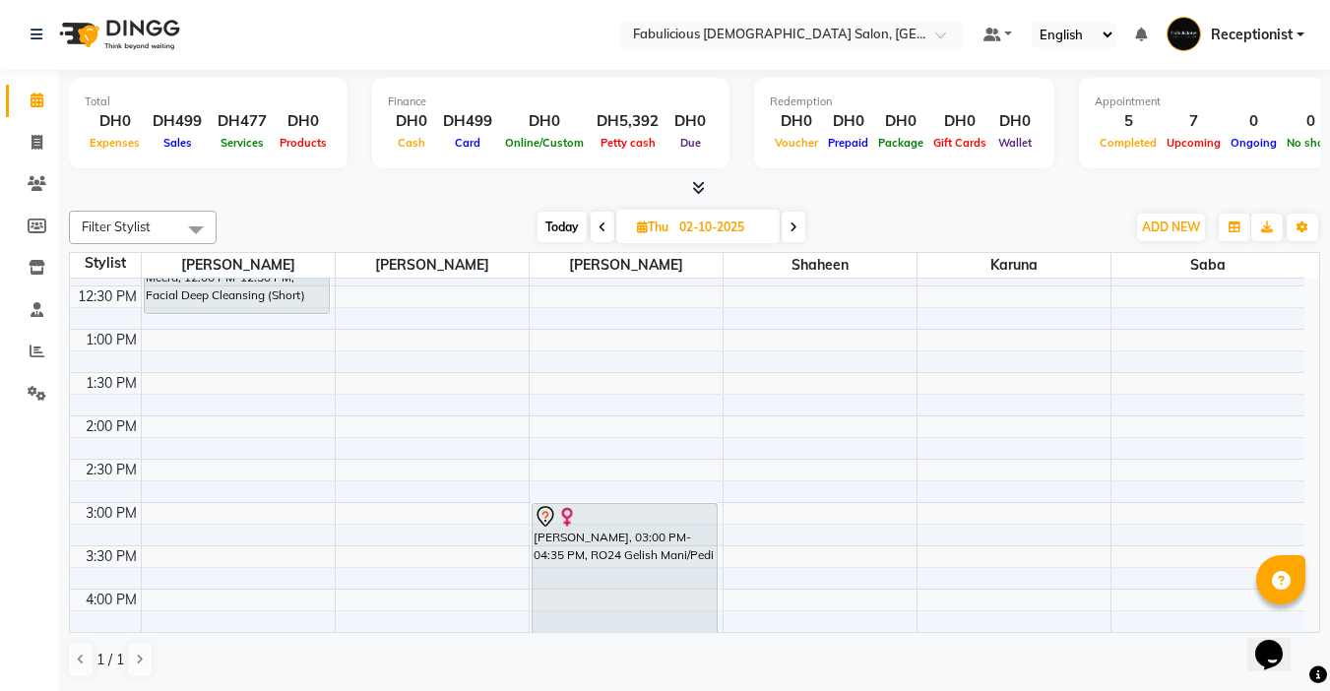
click at [559, 223] on span "Today" at bounding box center [562, 227] width 49 height 31
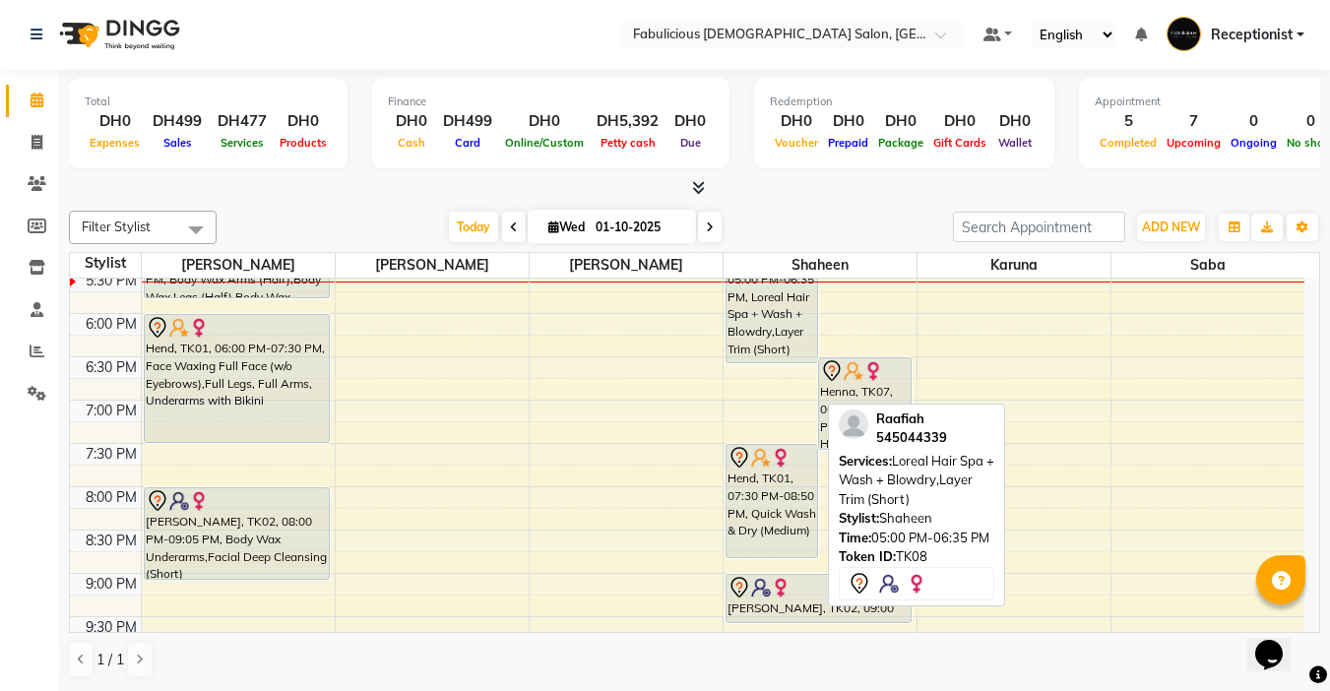
scroll to position [793, 0]
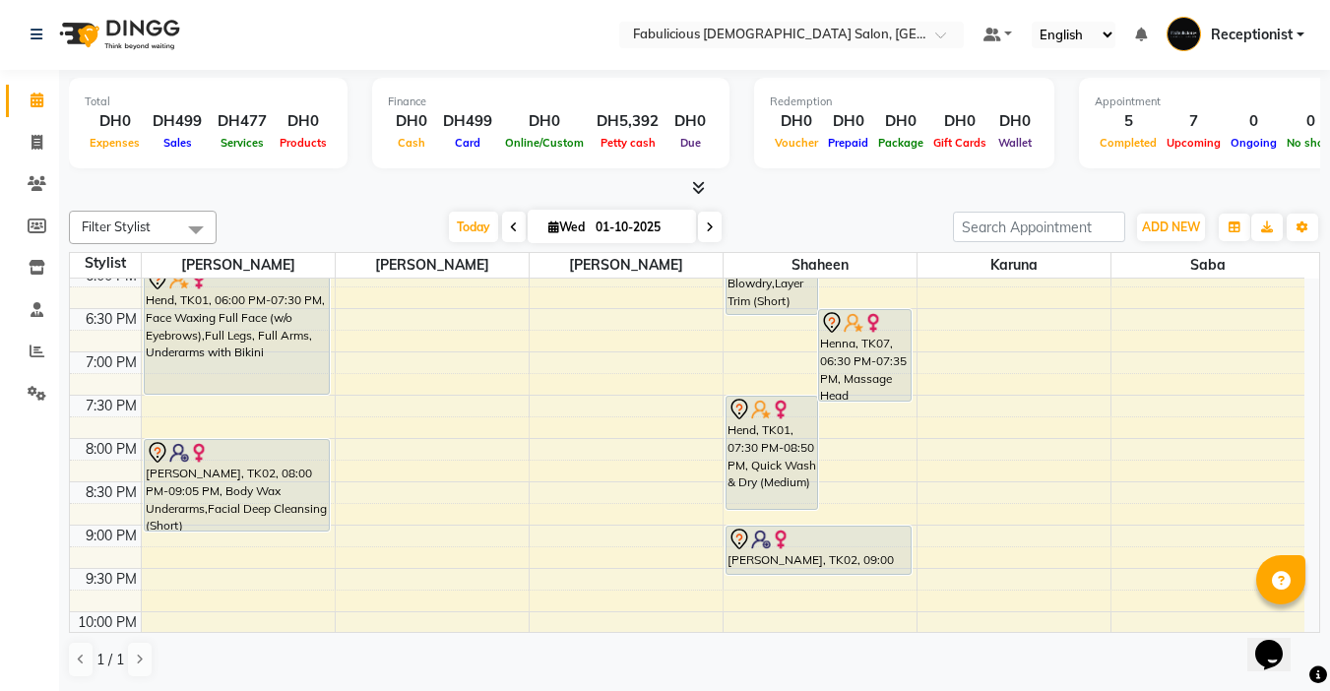
click at [706, 226] on icon at bounding box center [710, 228] width 8 height 12
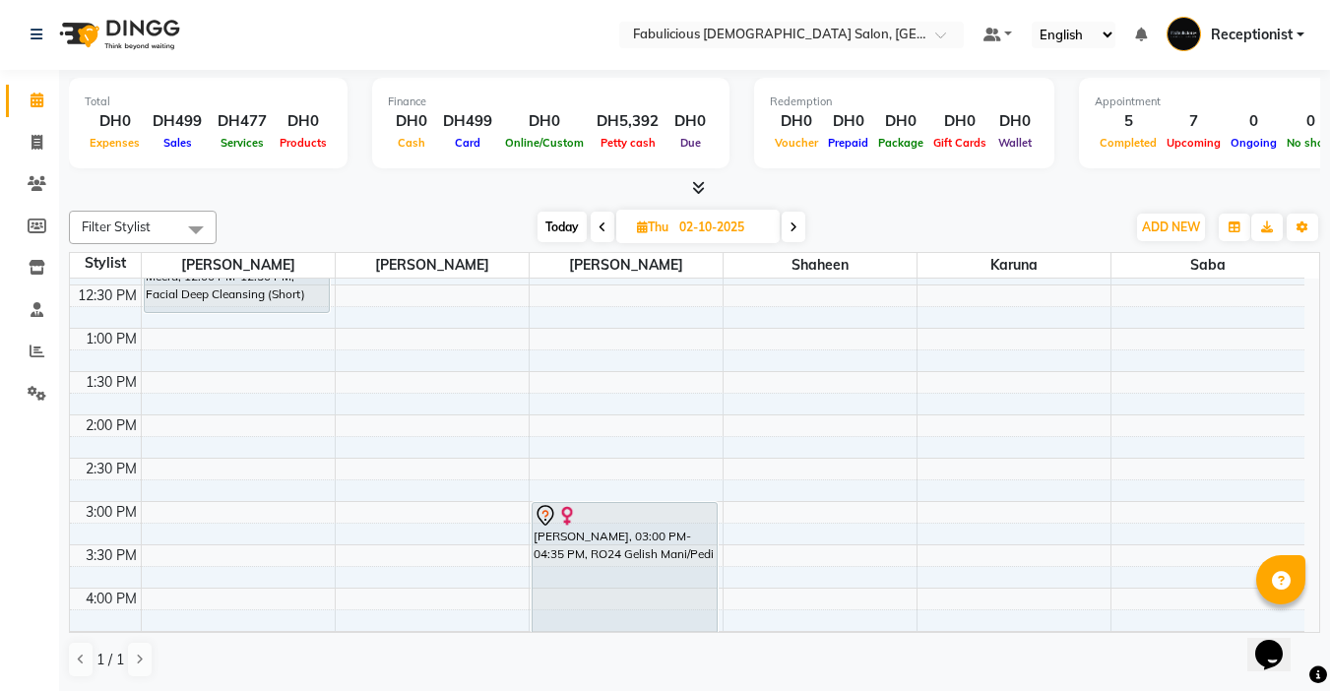
scroll to position [295, 0]
click at [599, 224] on icon at bounding box center [603, 228] width 8 height 12
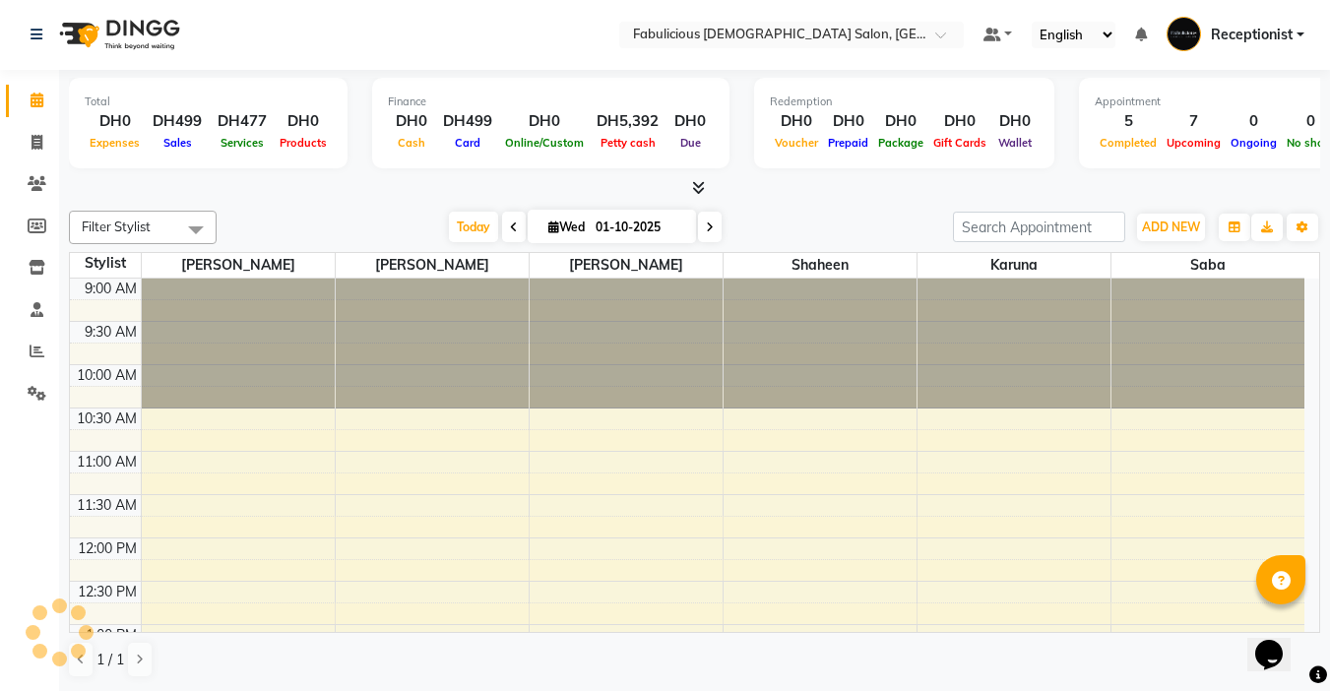
scroll to position [694, 0]
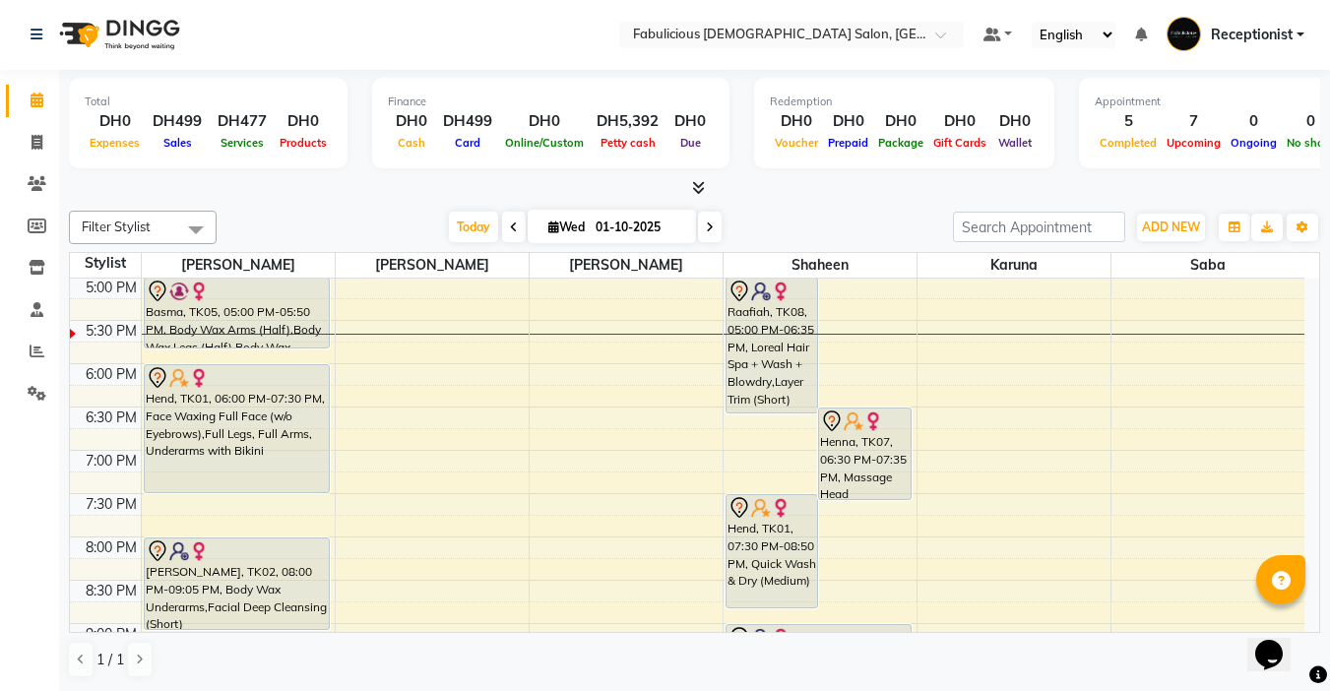
click at [510, 225] on icon at bounding box center [514, 228] width 8 height 12
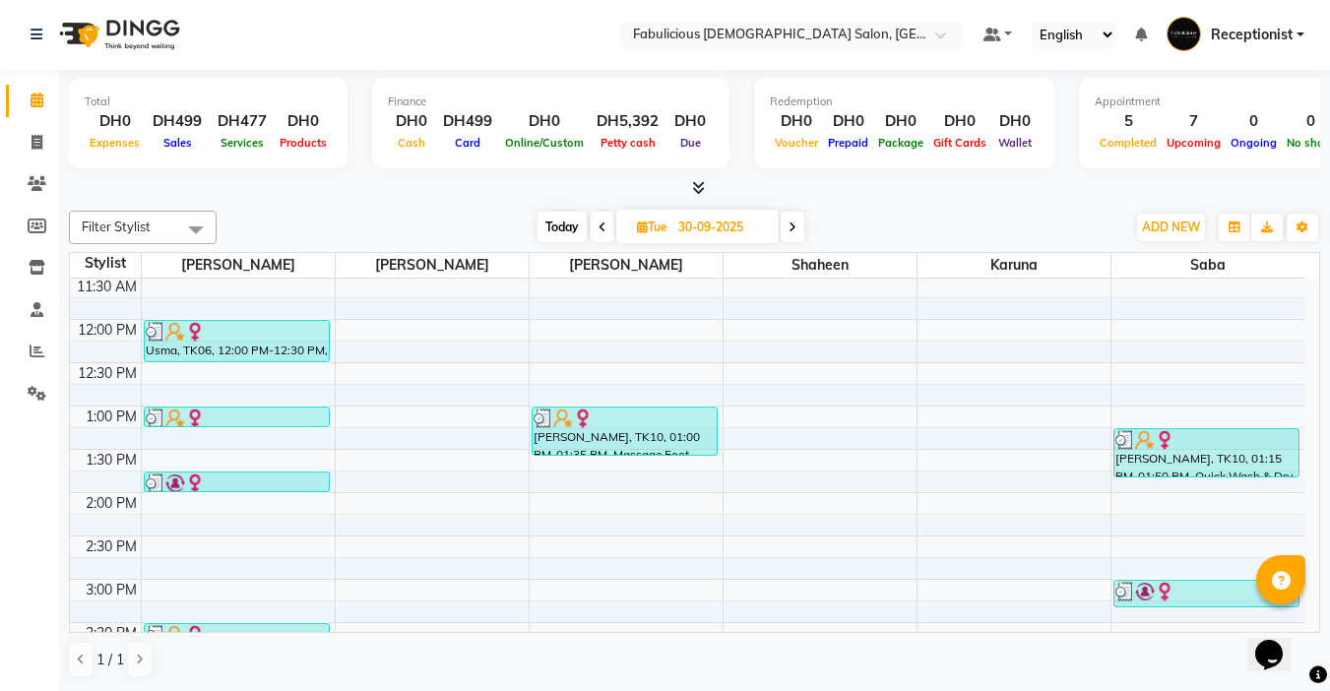
scroll to position [202, 0]
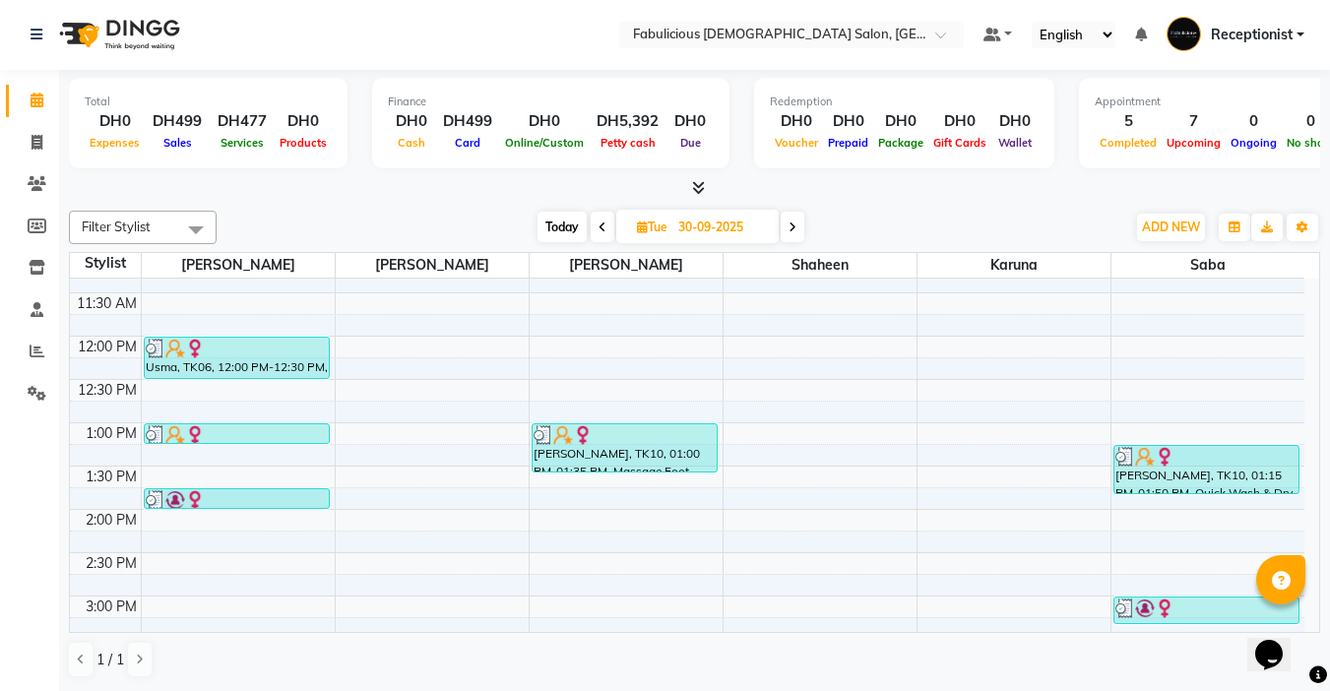
click at [792, 222] on icon at bounding box center [793, 228] width 8 height 12
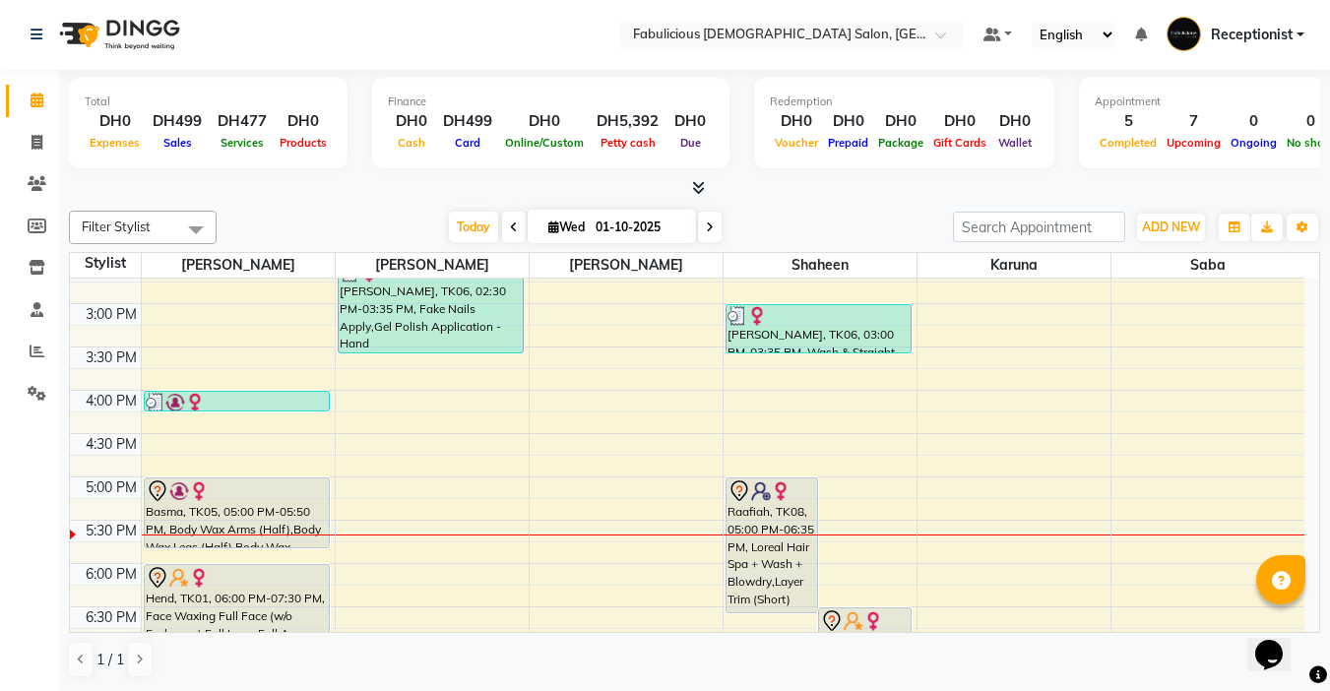
scroll to position [354, 0]
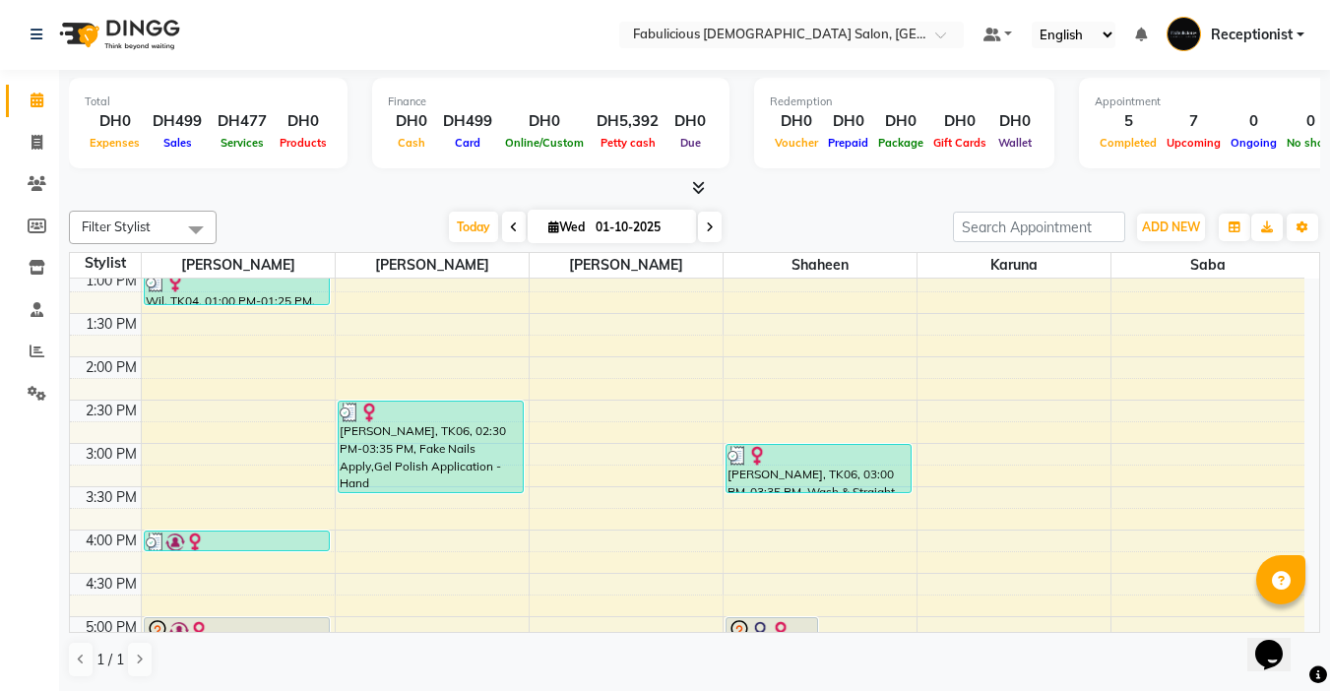
click at [510, 225] on icon at bounding box center [514, 228] width 8 height 12
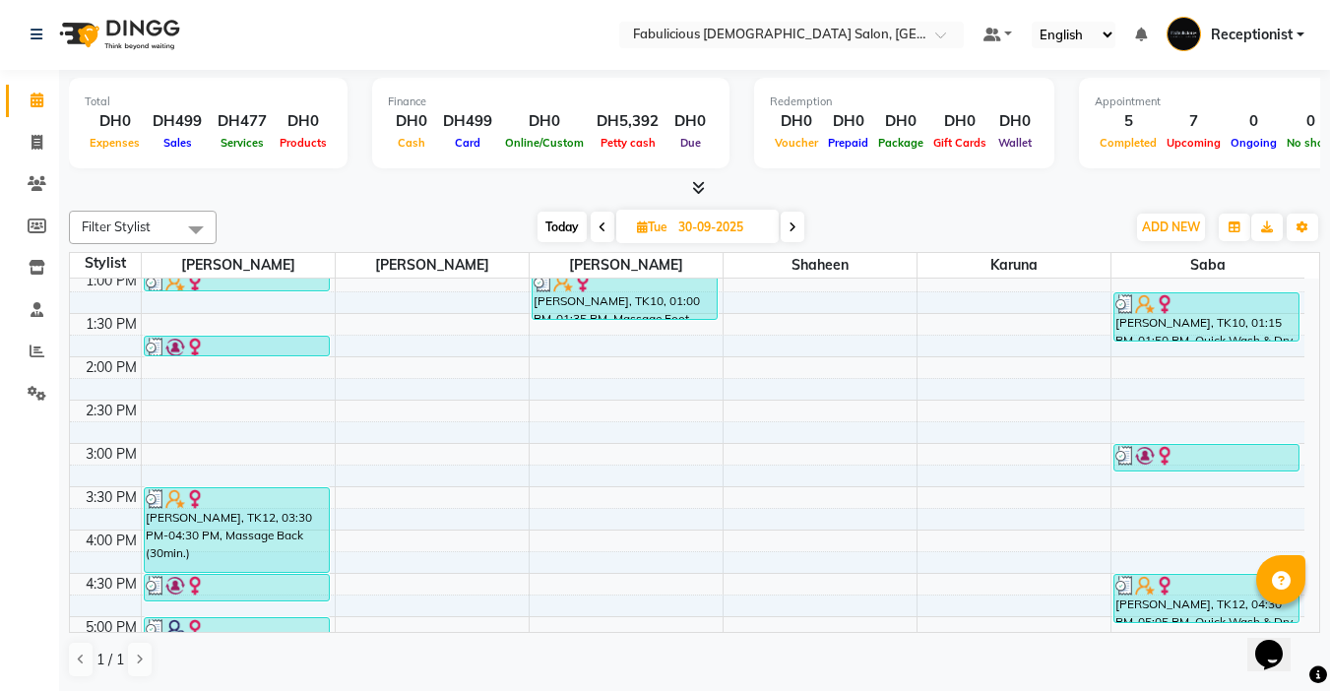
click at [796, 225] on icon at bounding box center [793, 228] width 8 height 12
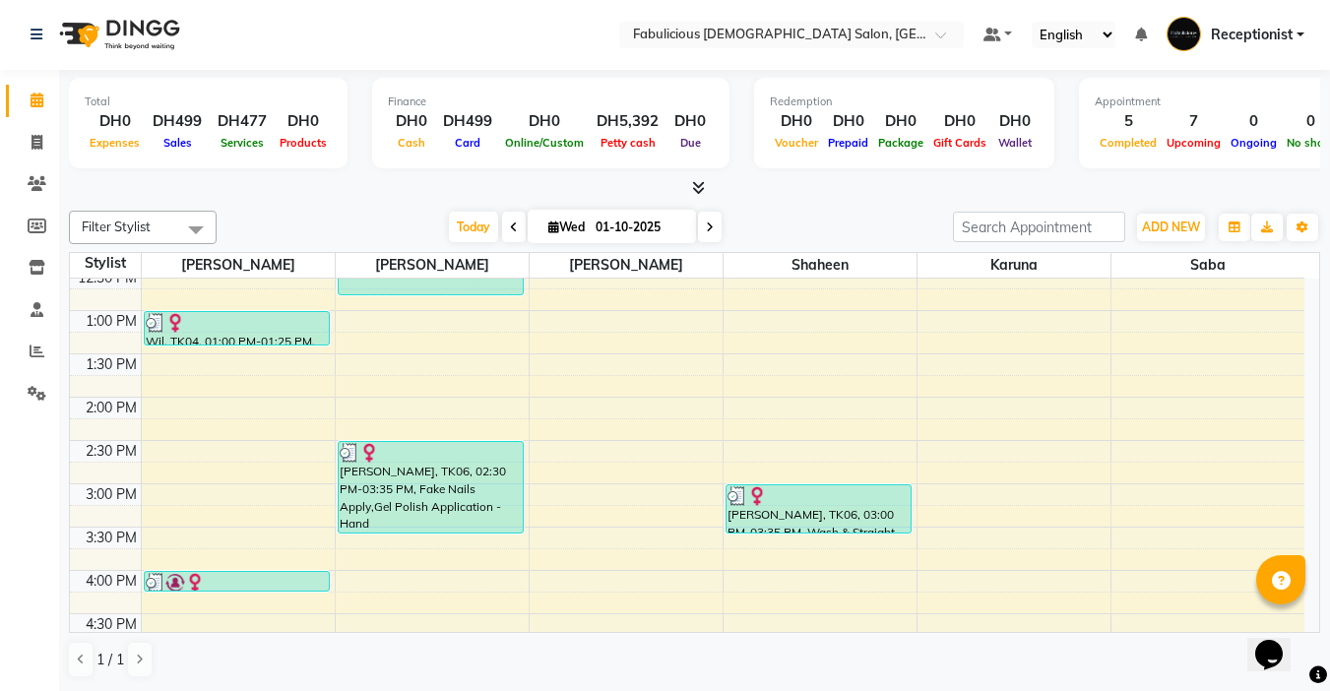
scroll to position [300, 0]
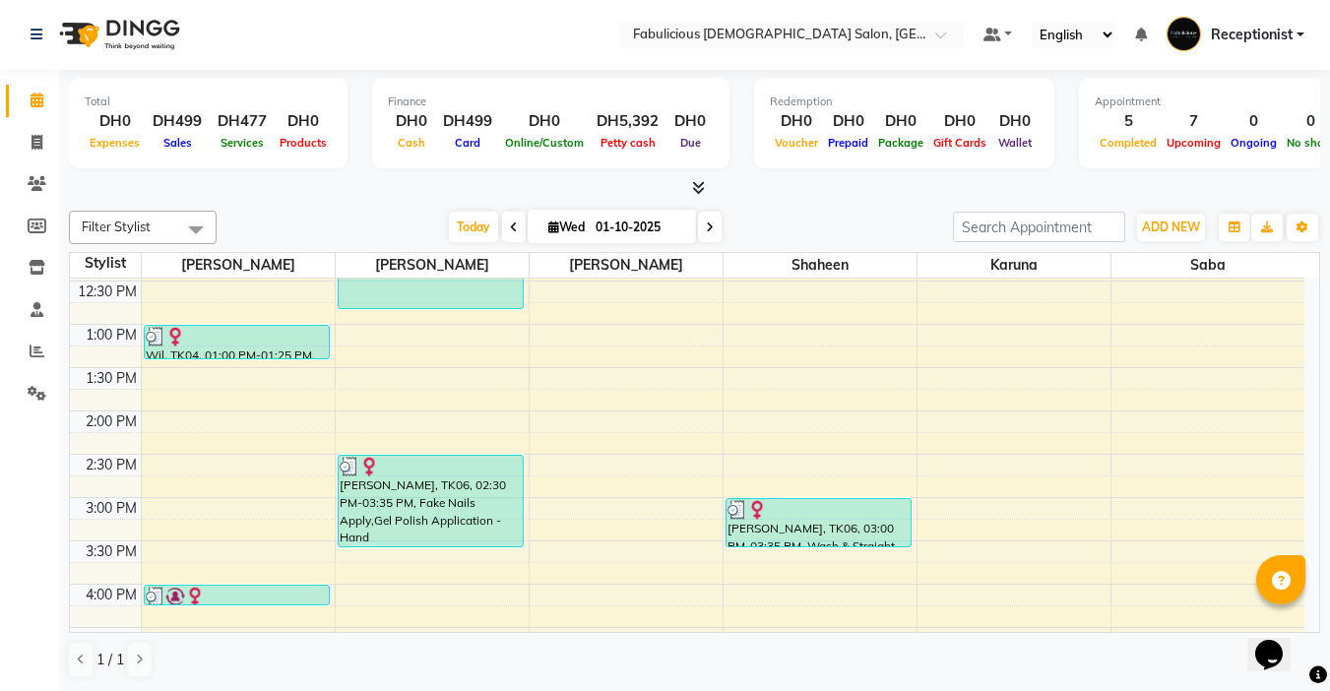
click at [710, 225] on icon at bounding box center [710, 228] width 8 height 12
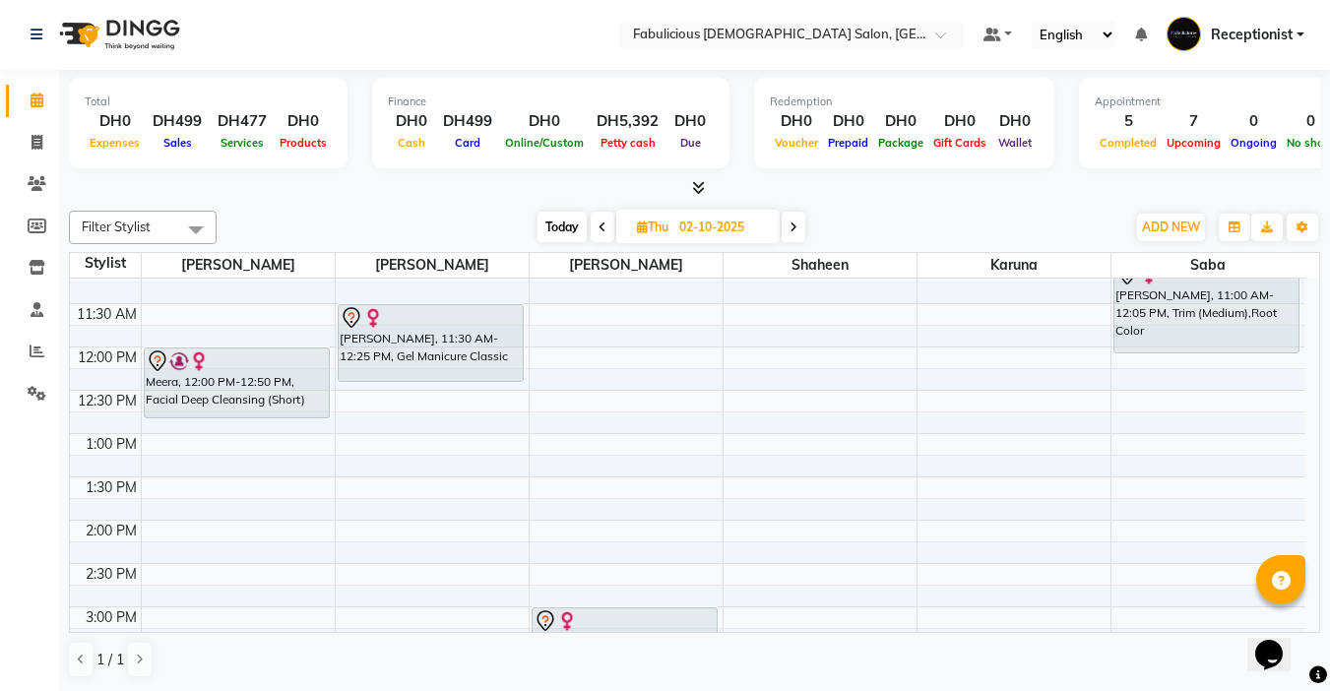
scroll to position [197, 0]
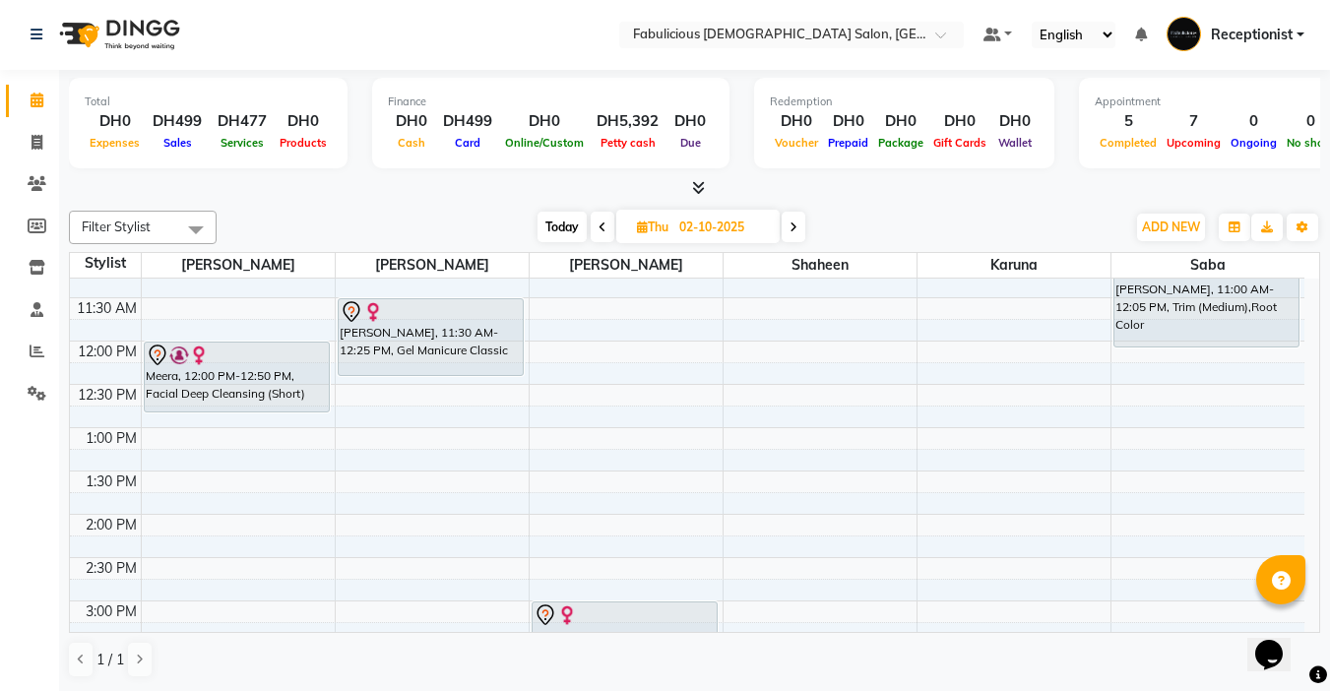
click at [796, 226] on icon at bounding box center [794, 228] width 8 height 12
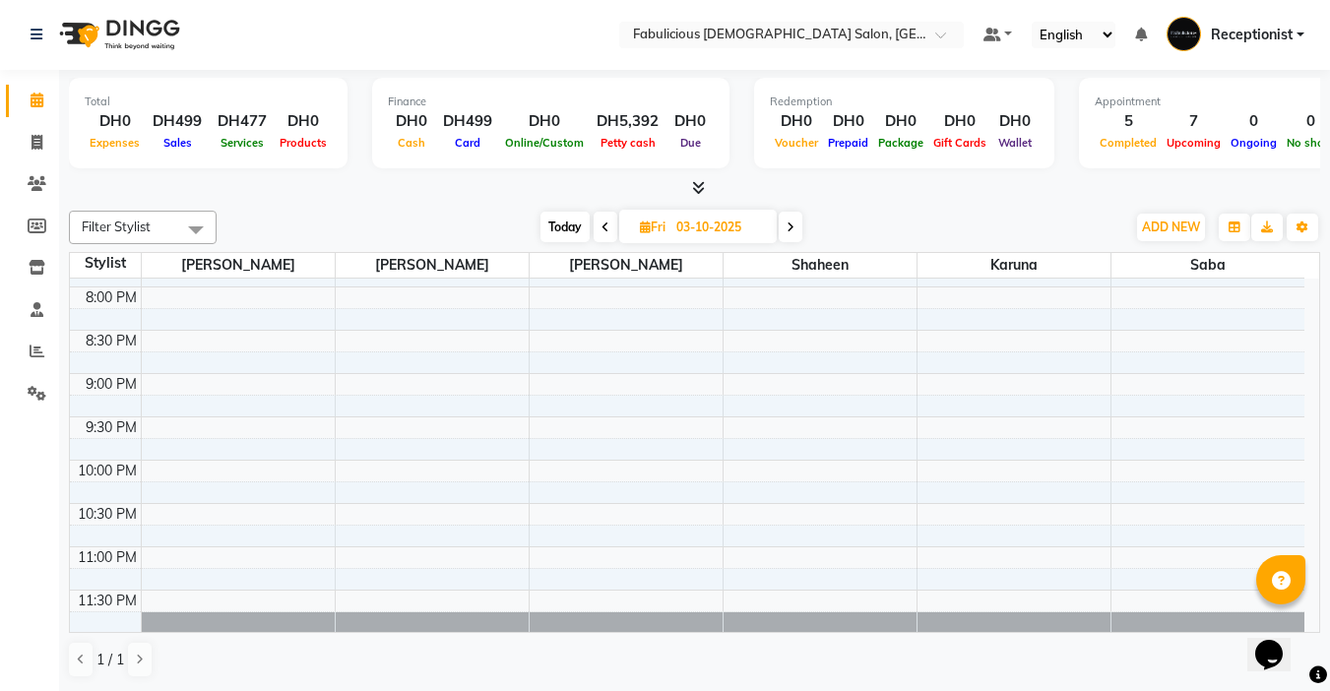
scroll to position [945, 0]
click at [561, 224] on span "Today" at bounding box center [565, 227] width 49 height 31
type input "01-10-2025"
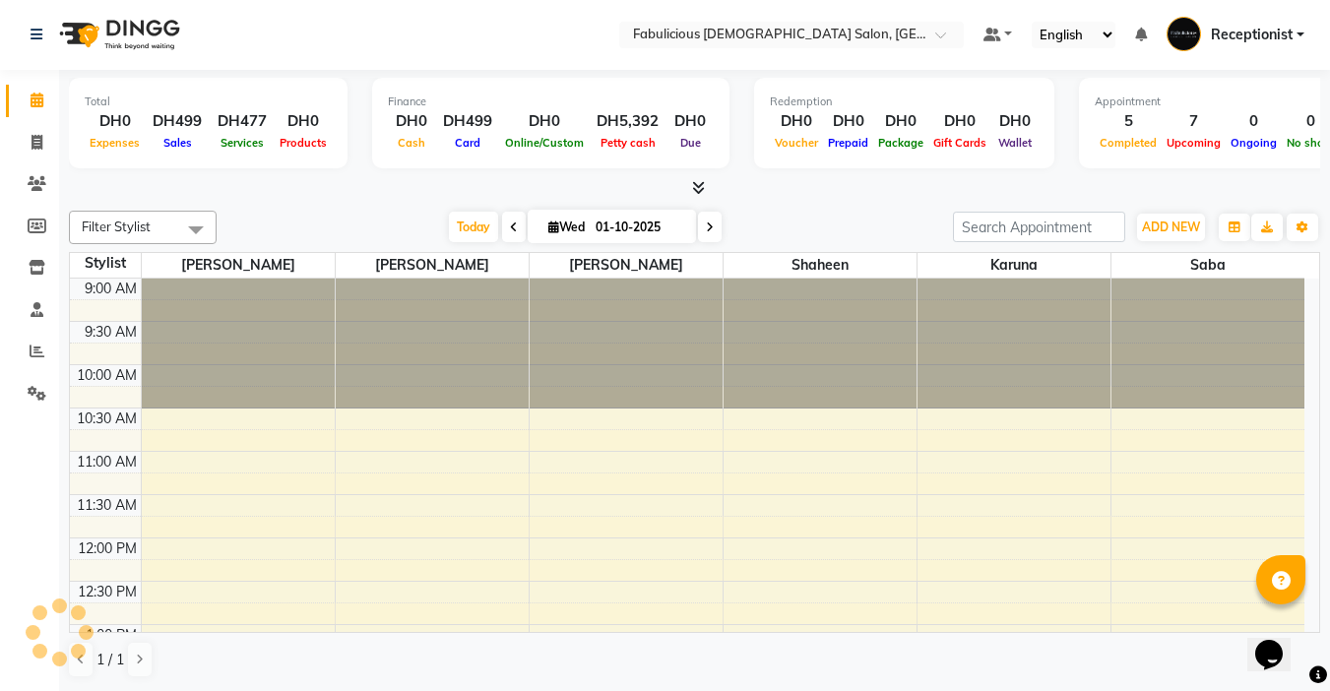
scroll to position [694, 0]
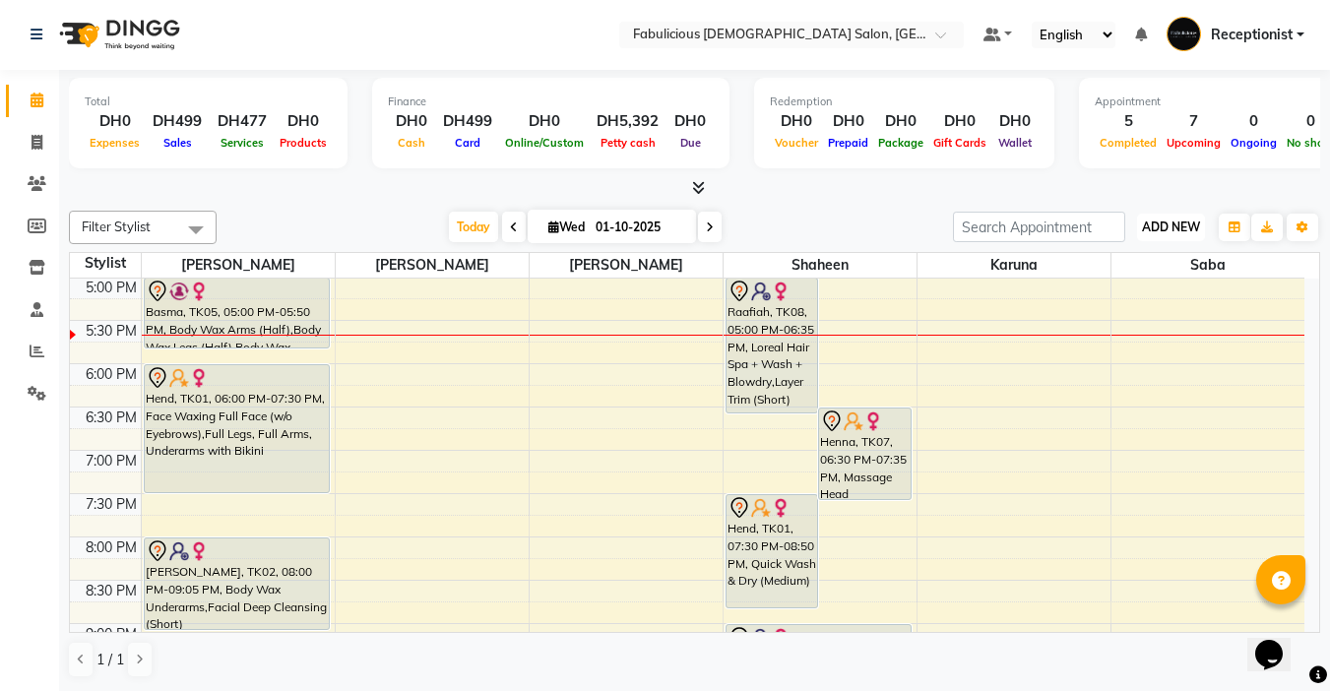
click at [1166, 228] on span "ADD NEW" at bounding box center [1171, 227] width 58 height 15
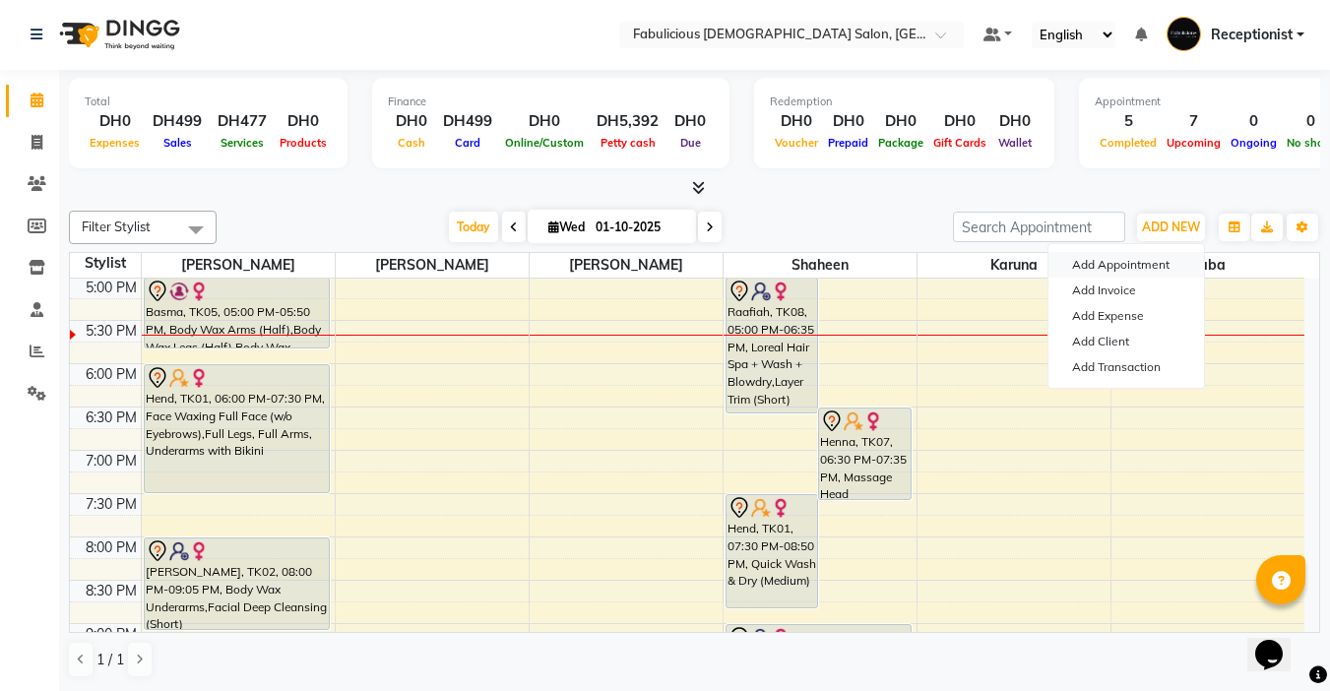
click at [1164, 262] on button "Add Appointment" at bounding box center [1127, 265] width 156 height 26
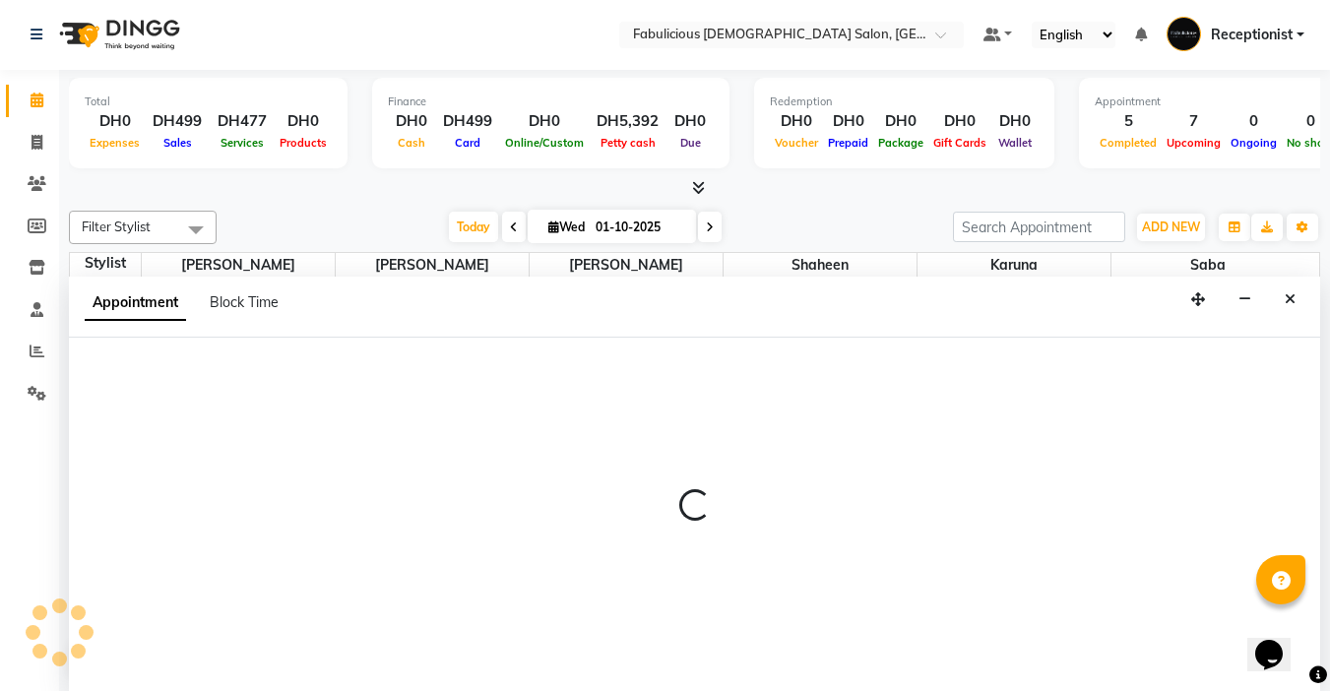
select select "600"
select select "tentative"
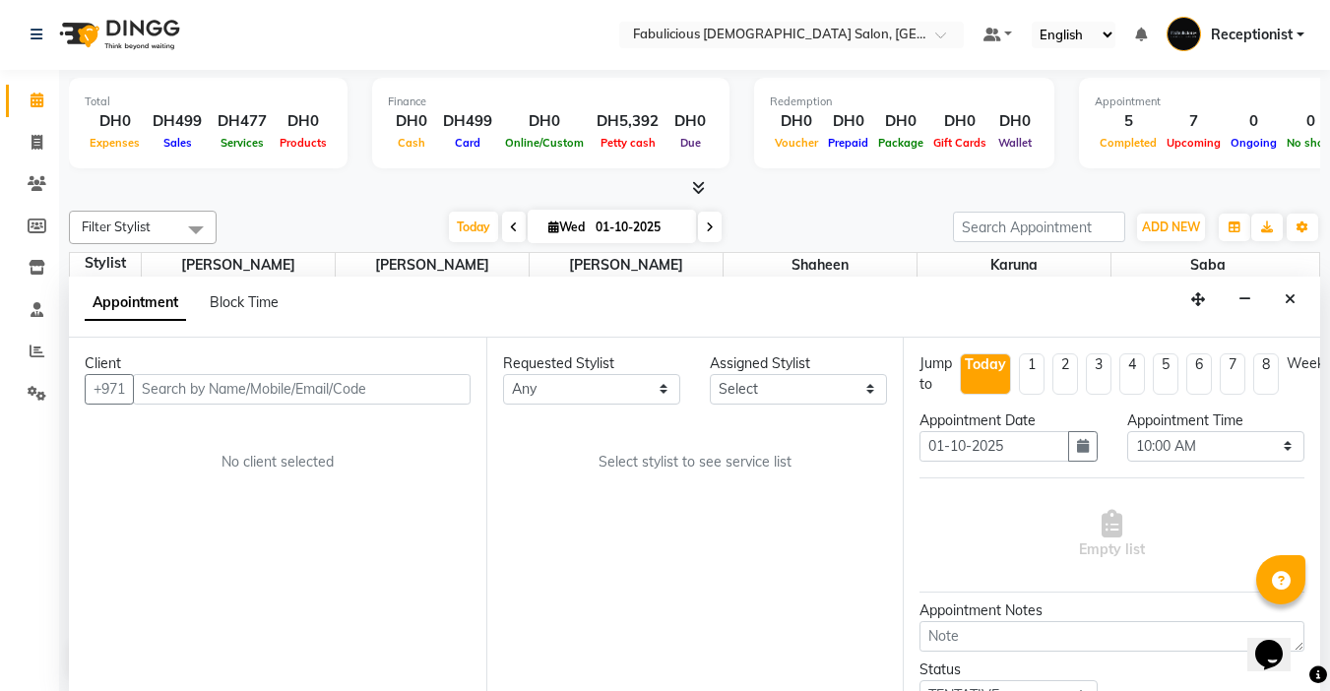
click at [348, 394] on input "text" at bounding box center [302, 389] width 338 height 31
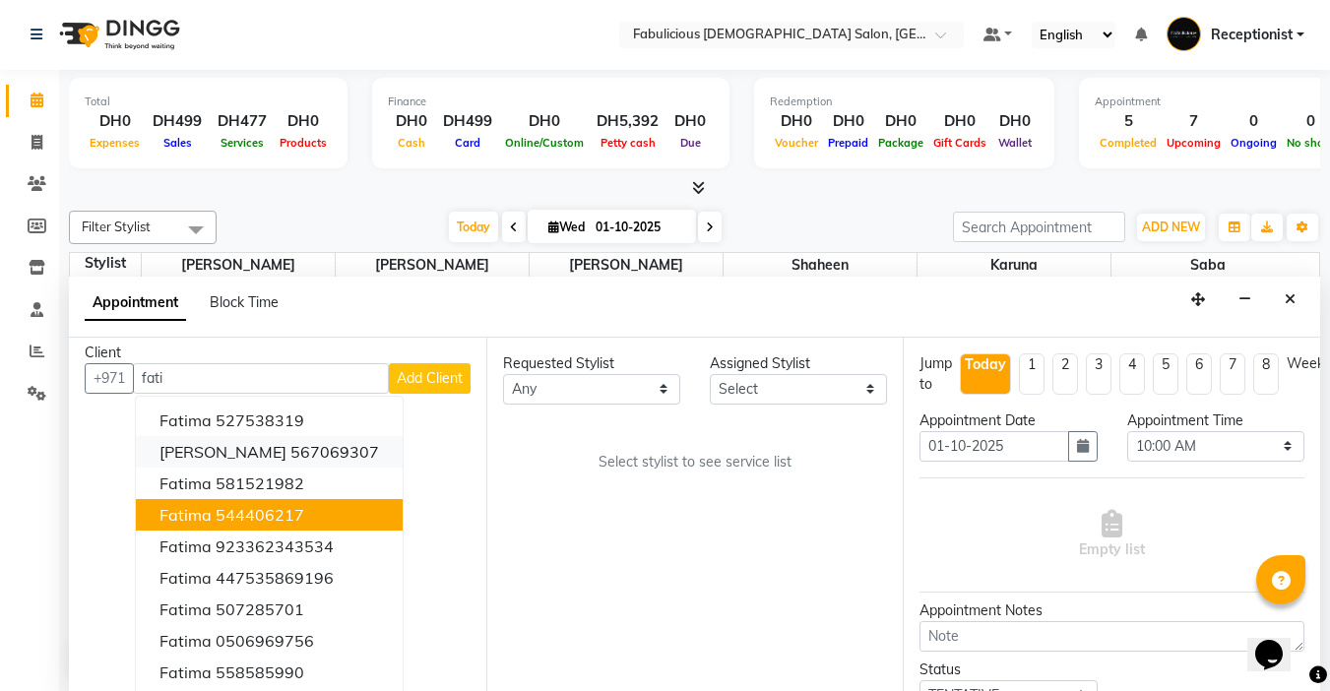
scroll to position [0, 0]
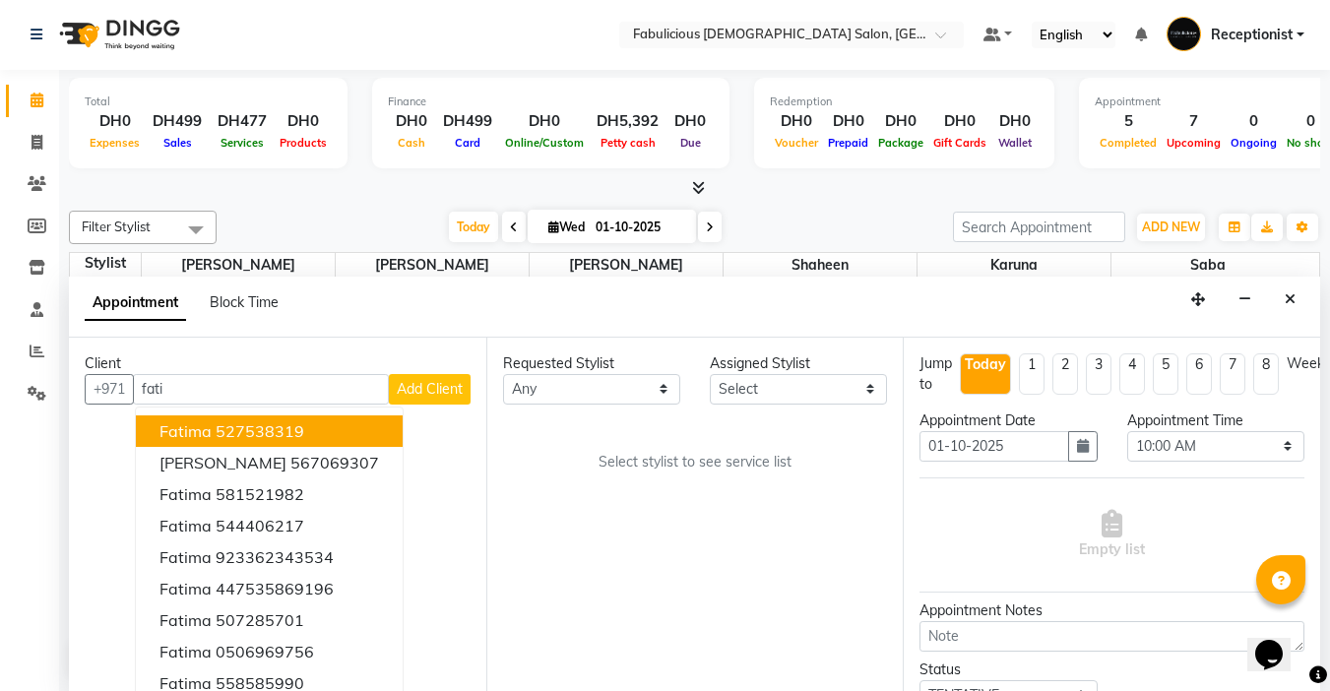
click at [223, 395] on input "fati" at bounding box center [261, 389] width 256 height 31
type input "f"
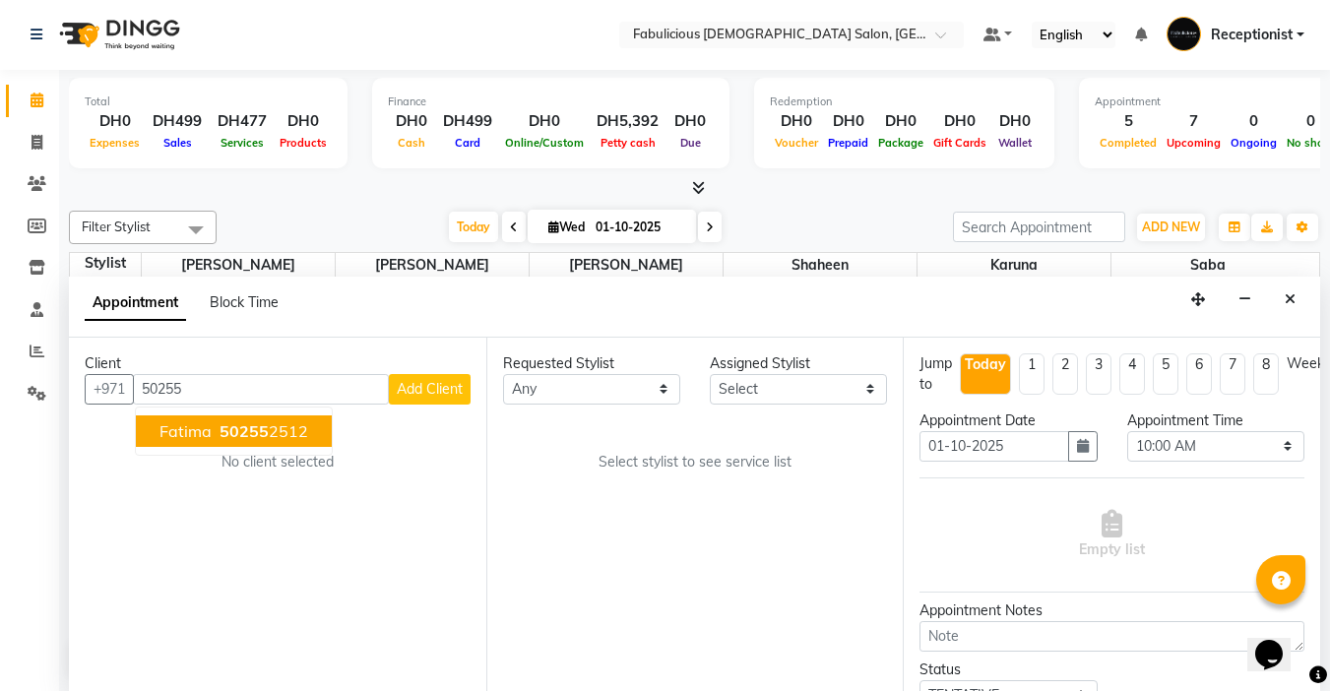
click at [238, 432] on span "50255" at bounding box center [244, 431] width 49 height 20
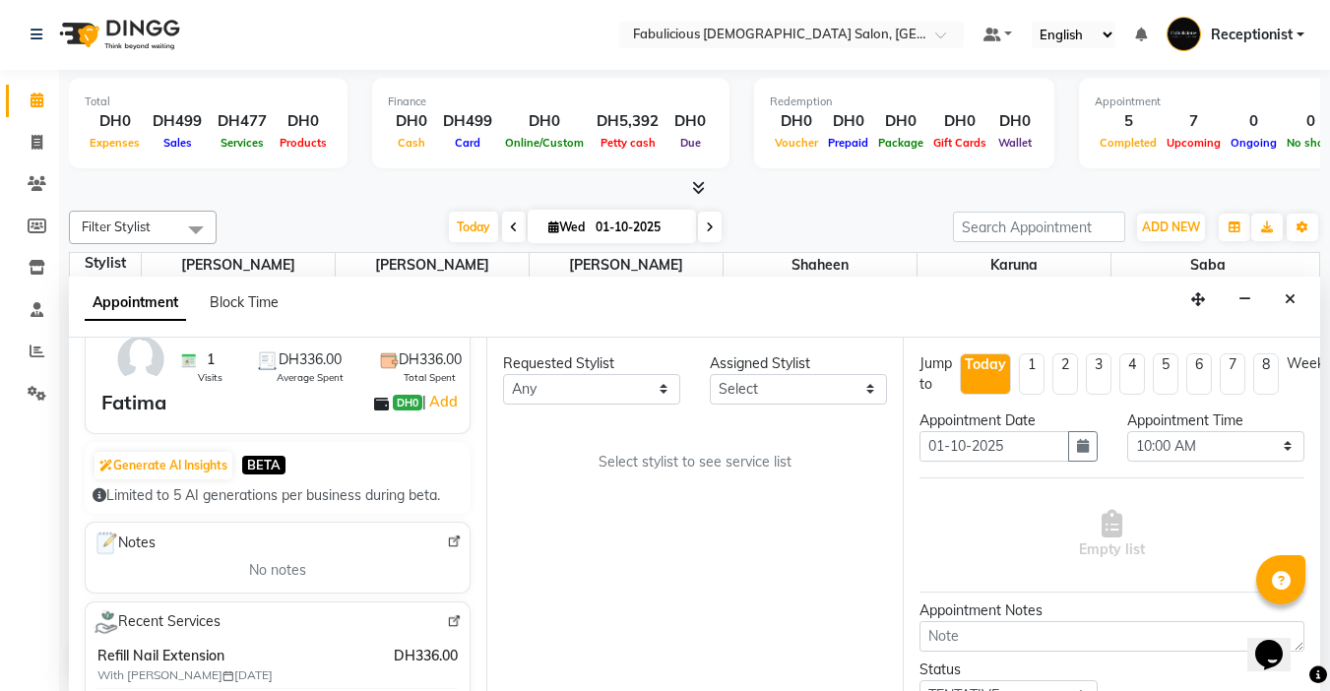
scroll to position [197, 0]
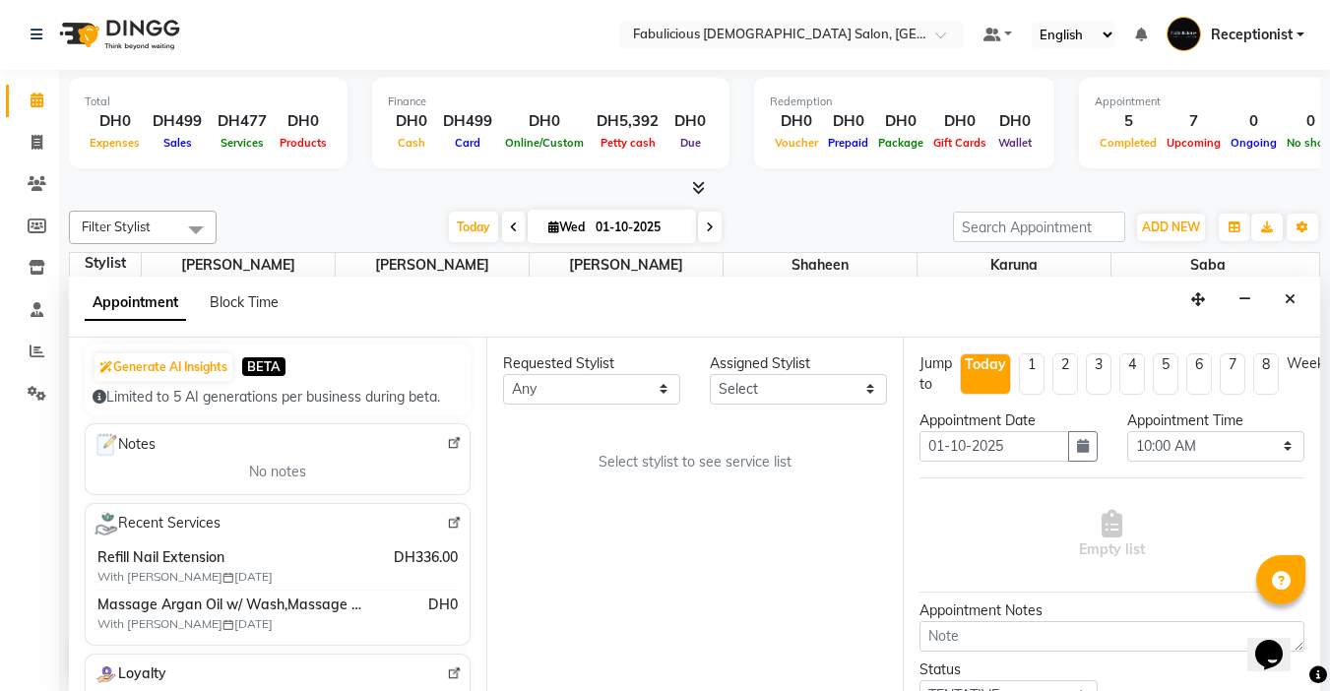
type input "502552512"
click at [817, 392] on select "Select [PERSON_NAME] [PERSON_NAME] [PERSON_NAME] [PERSON_NAME]" at bounding box center [798, 389] width 177 height 31
select select "11628"
click at [710, 374] on select "Select [PERSON_NAME] [PERSON_NAME] [PERSON_NAME] [PERSON_NAME]" at bounding box center [798, 389] width 177 height 31
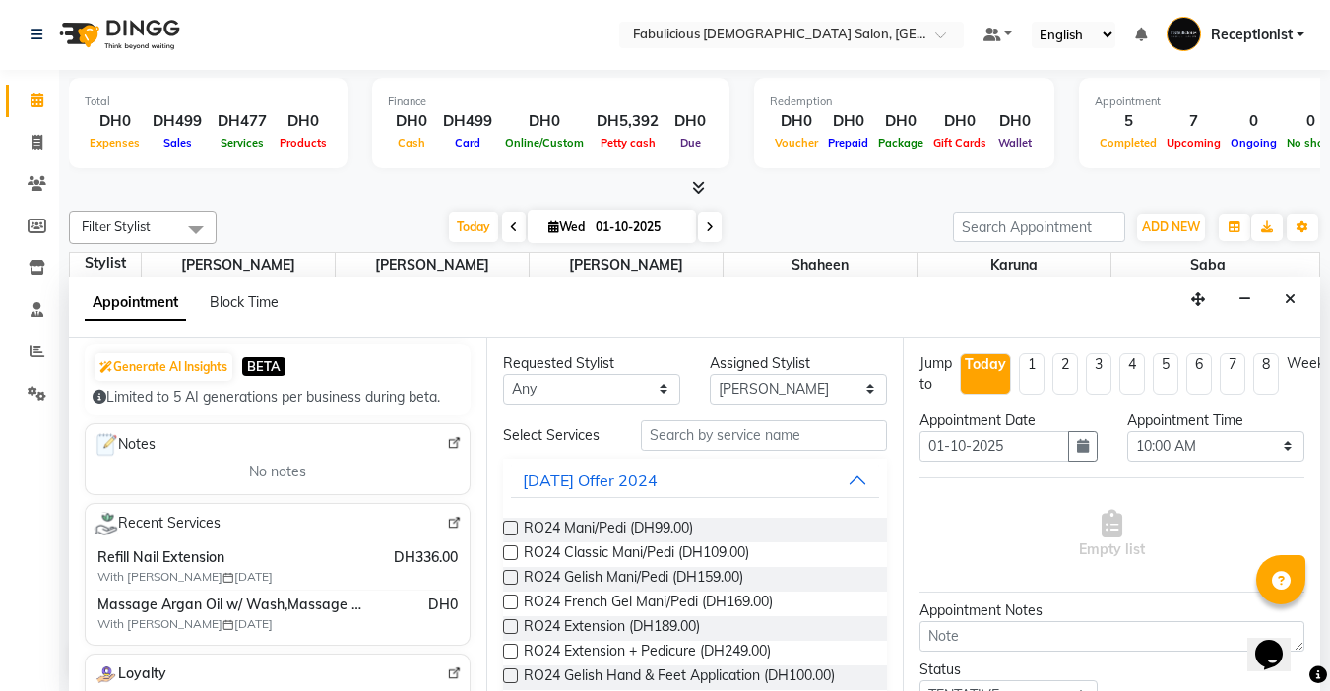
click at [508, 553] on label at bounding box center [510, 552] width 15 height 15
click at [508, 553] on input "checkbox" at bounding box center [509, 554] width 13 height 13
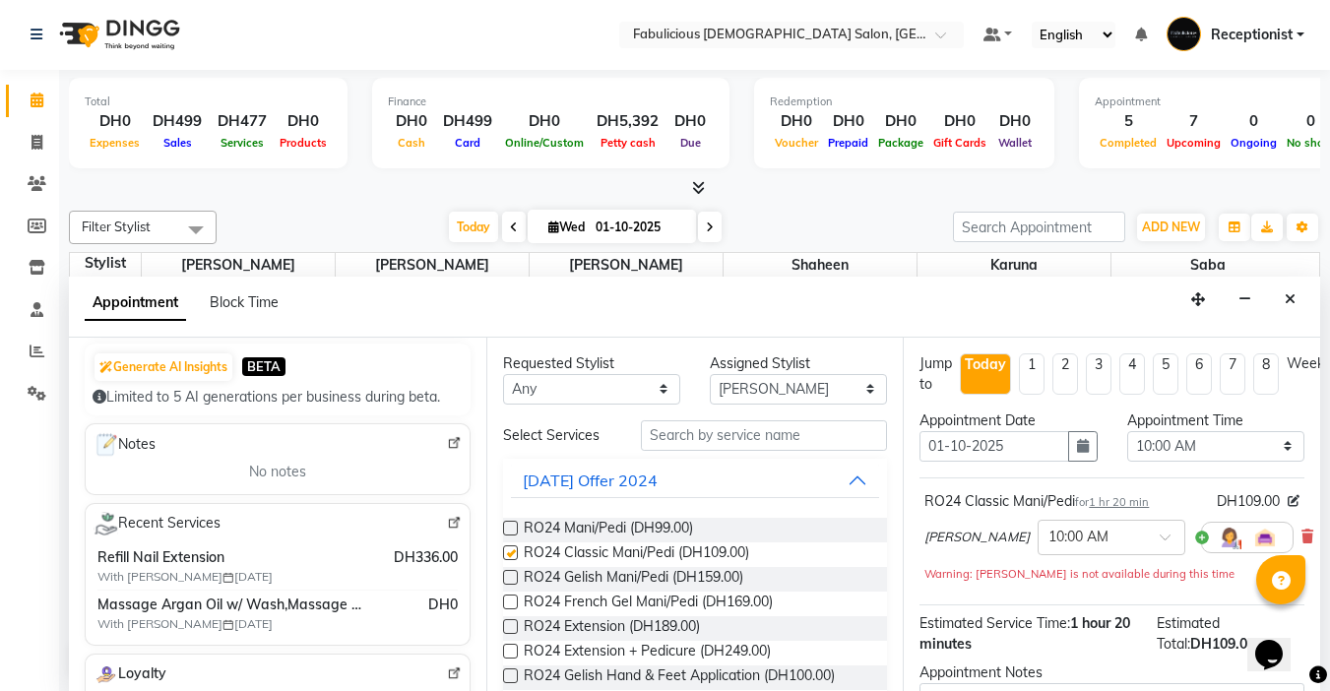
checkbox input "false"
click at [853, 384] on select "Select [PERSON_NAME] [PERSON_NAME] [PERSON_NAME] [PERSON_NAME]" at bounding box center [798, 389] width 177 height 31
select select "11631"
click at [710, 374] on select "Select [PERSON_NAME] [PERSON_NAME] [PERSON_NAME] [PERSON_NAME]" at bounding box center [798, 389] width 177 height 31
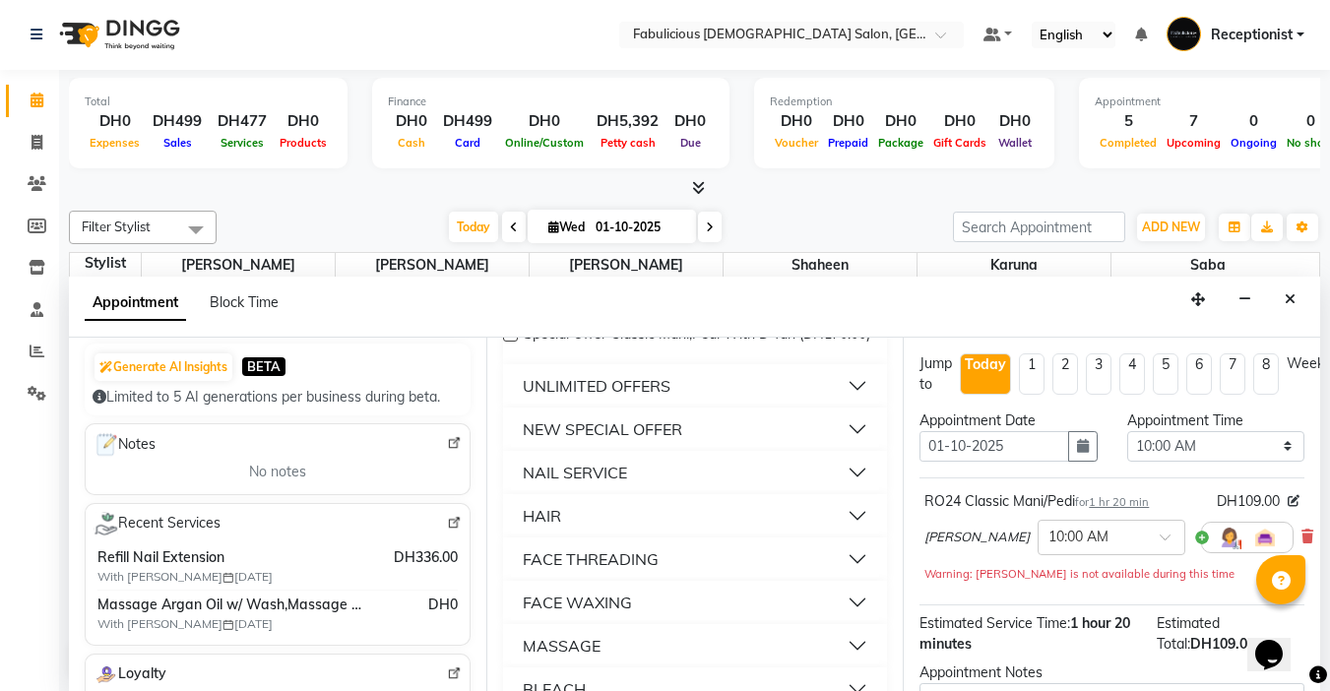
scroll to position [1182, 0]
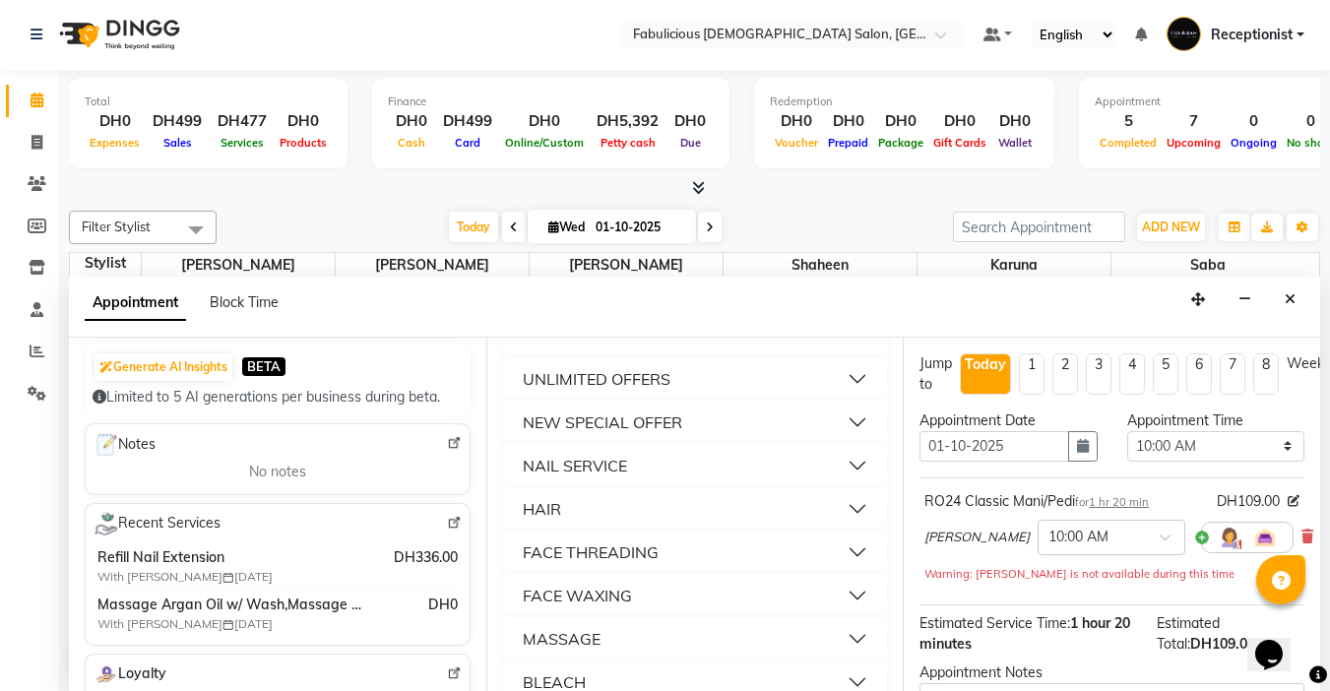
click at [839, 527] on button "HAIR" at bounding box center [695, 508] width 369 height 35
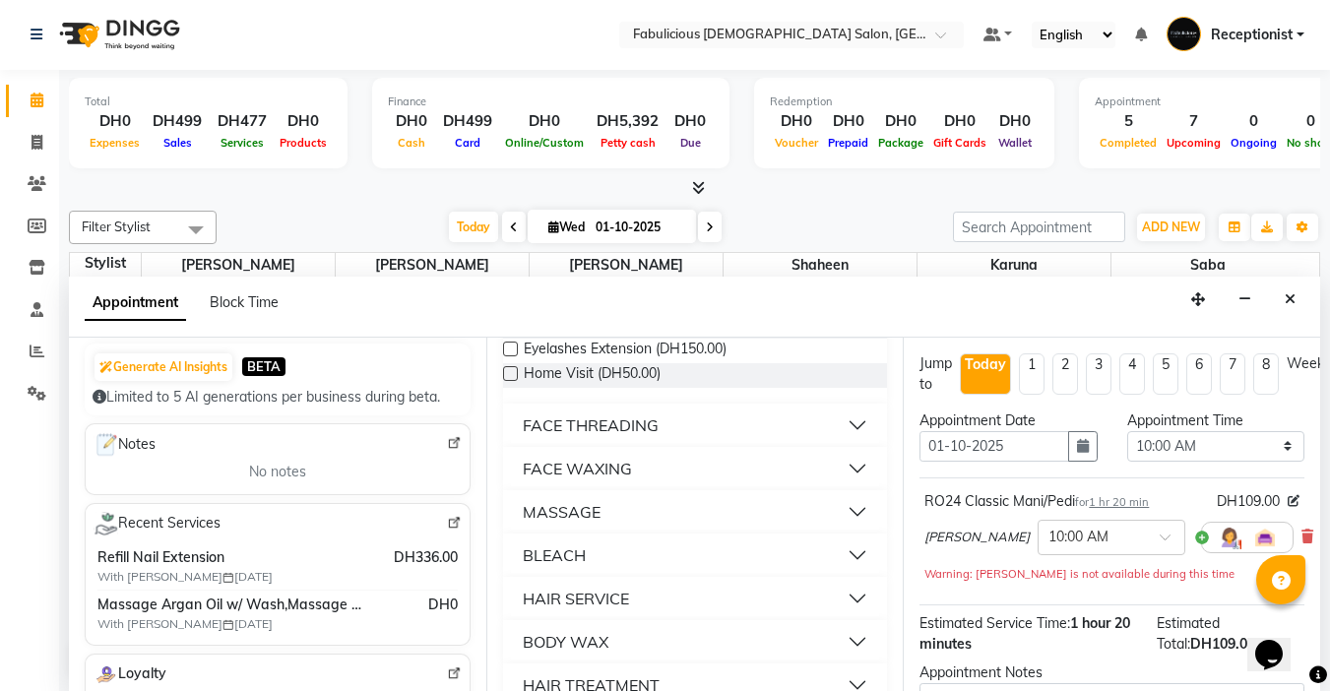
scroll to position [1477, 0]
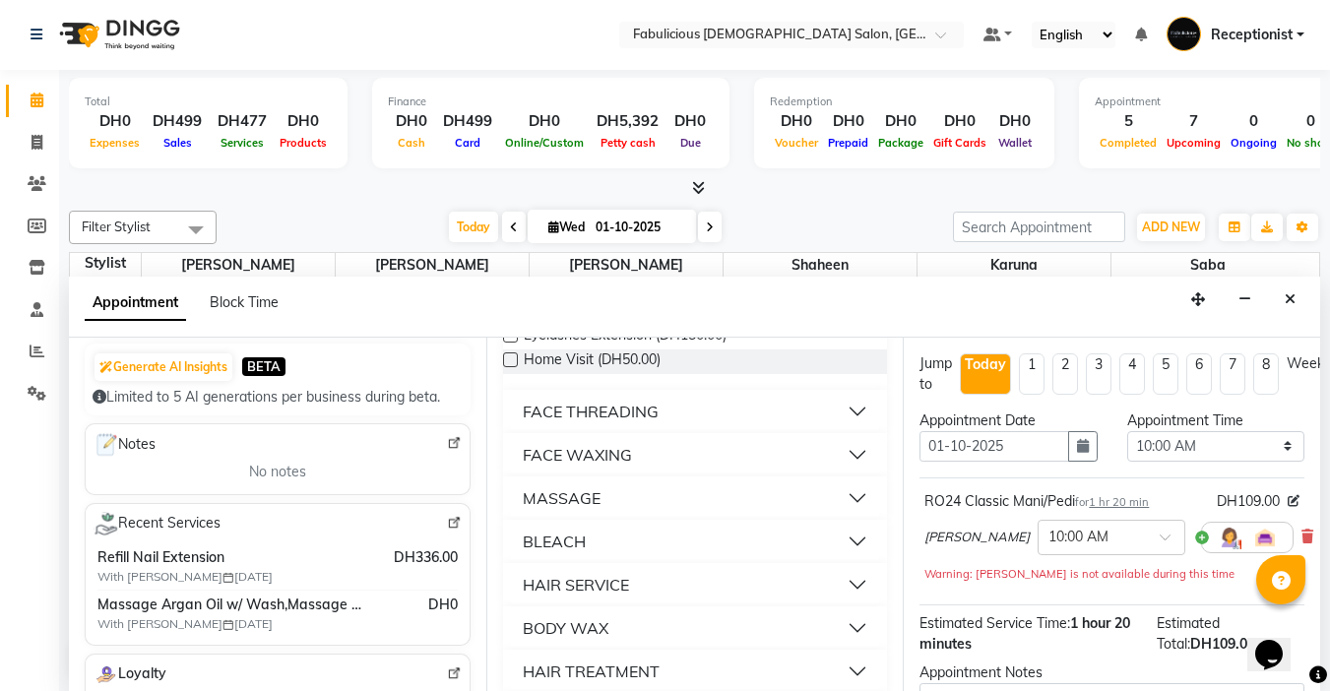
click at [841, 603] on button "HAIR SERVICE" at bounding box center [695, 584] width 369 height 35
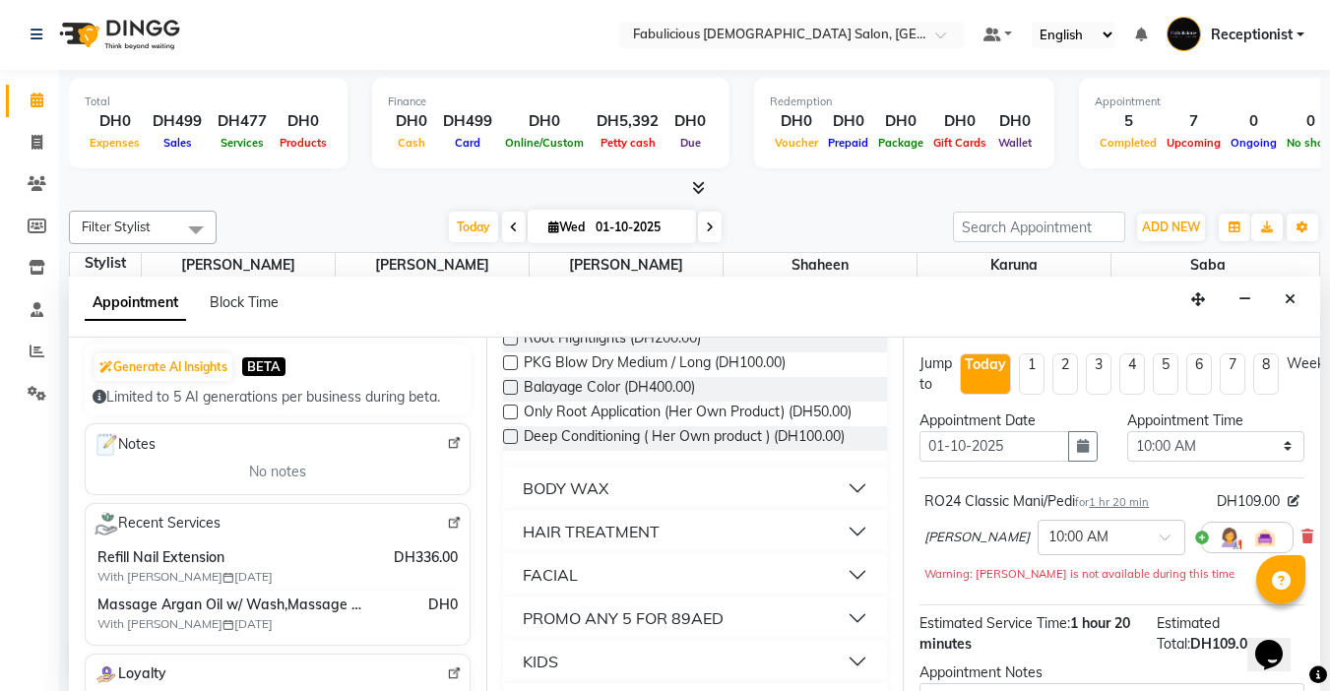
scroll to position [3446, 0]
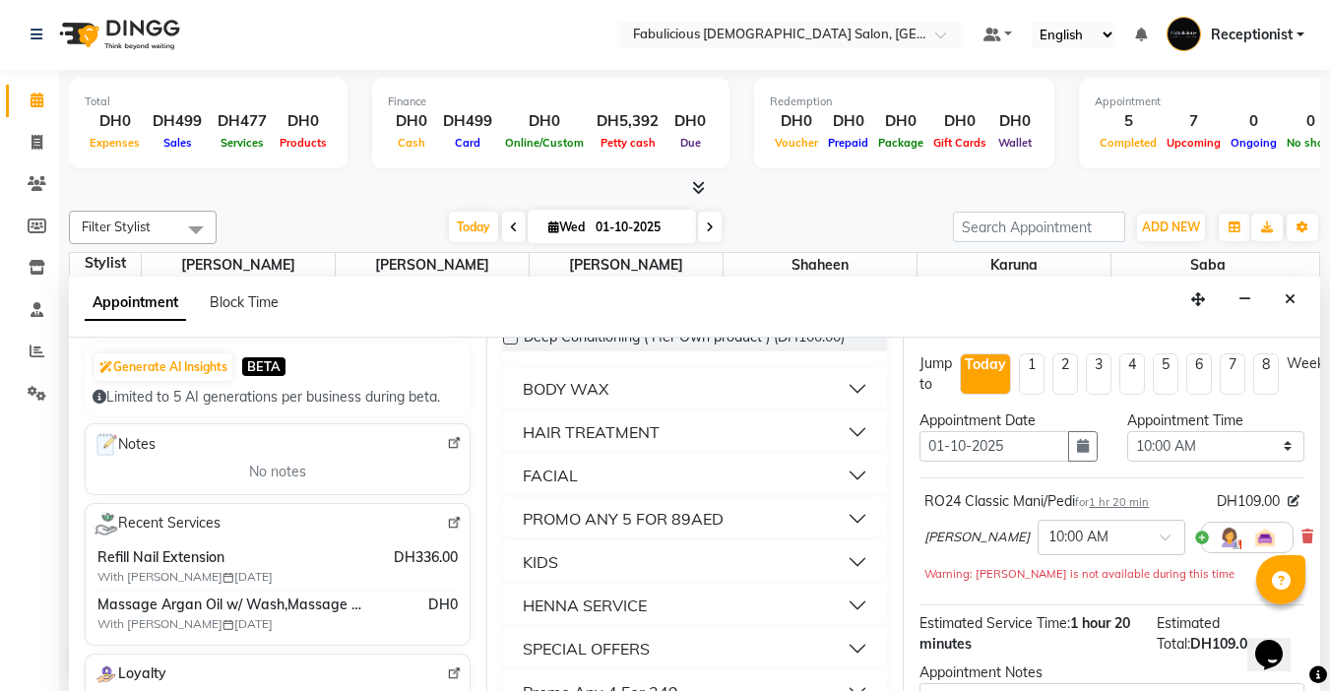
click at [835, 450] on button "HAIR TREATMENT" at bounding box center [695, 432] width 369 height 35
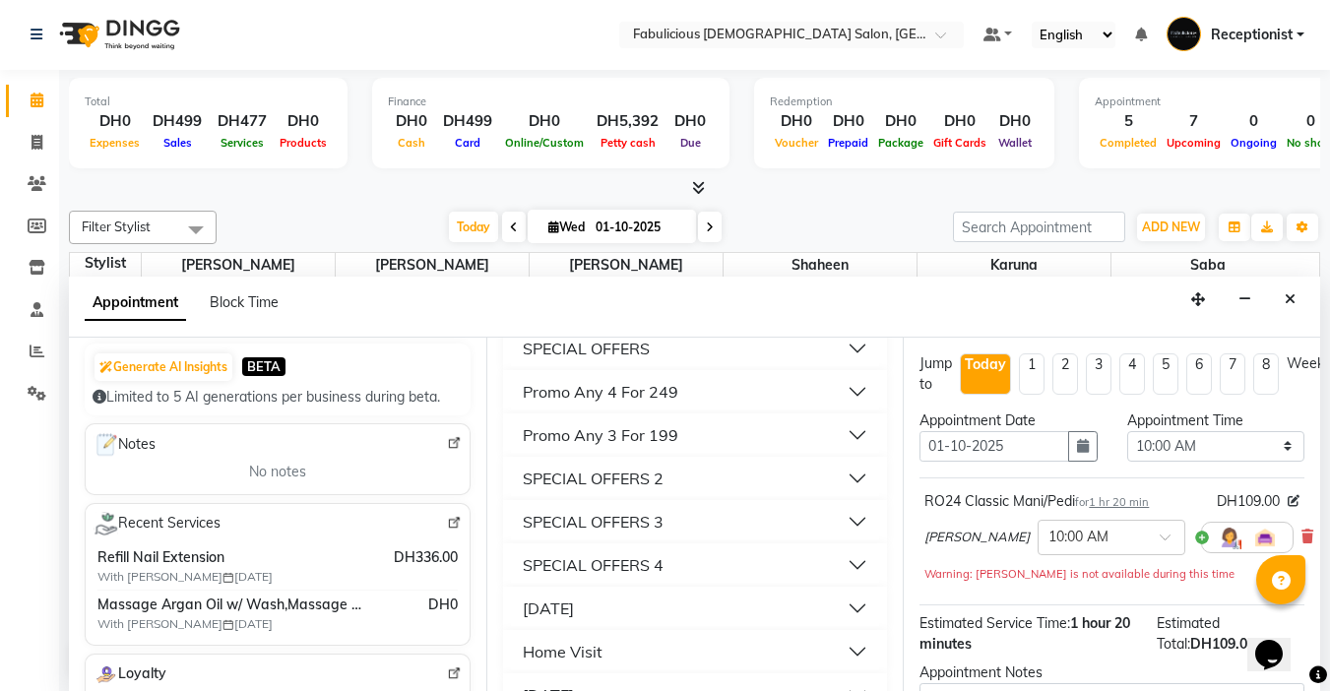
scroll to position [3976, 0]
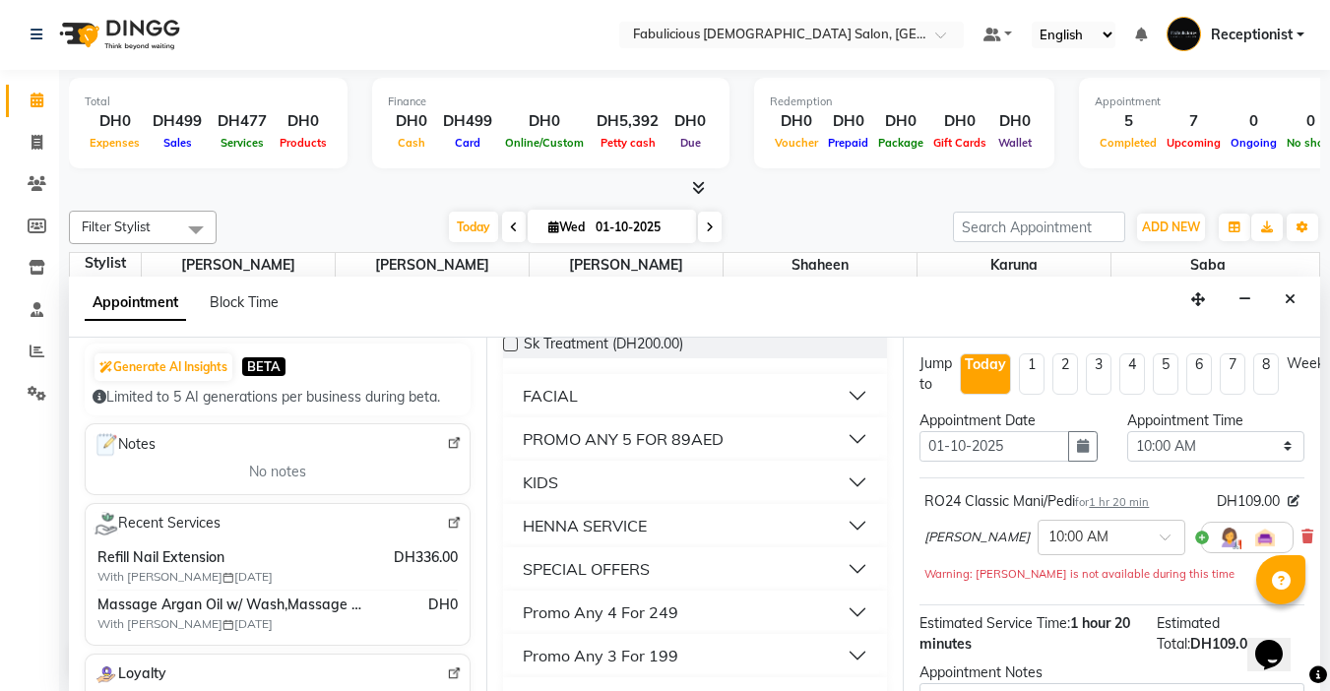
click at [833, 544] on button "HENNA SERVICE" at bounding box center [695, 525] width 369 height 35
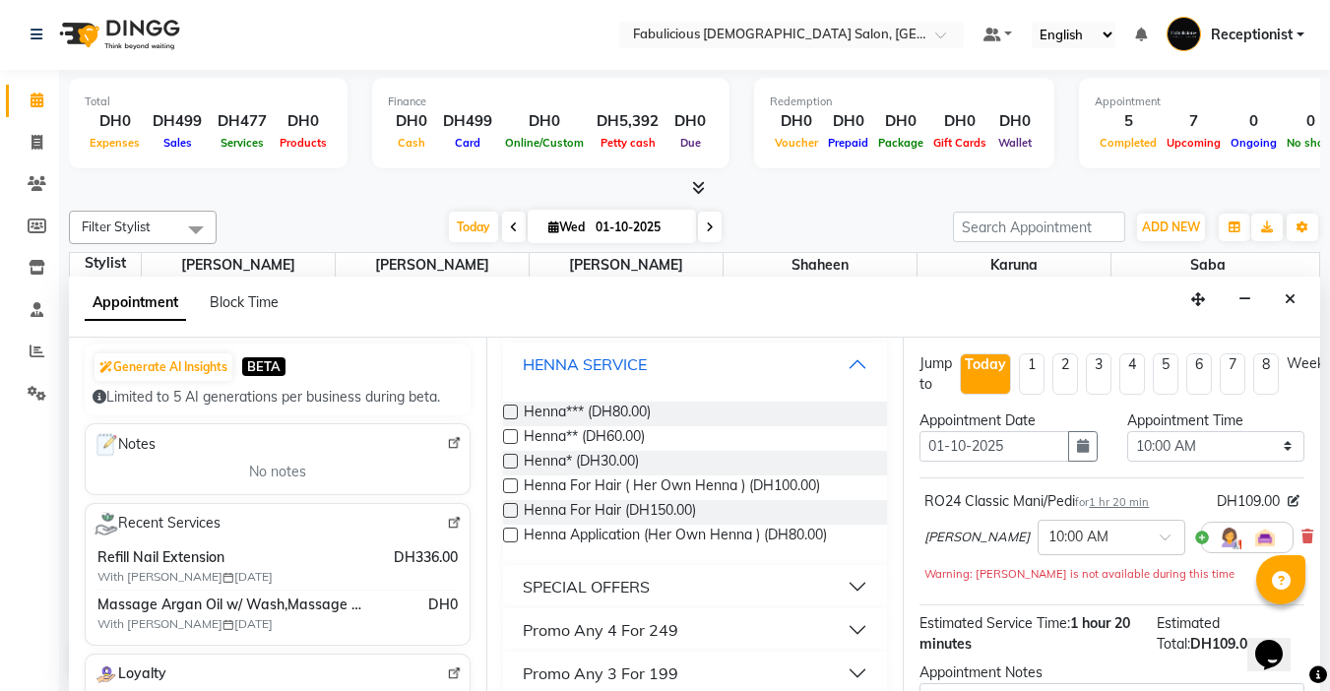
scroll to position [4173, 0]
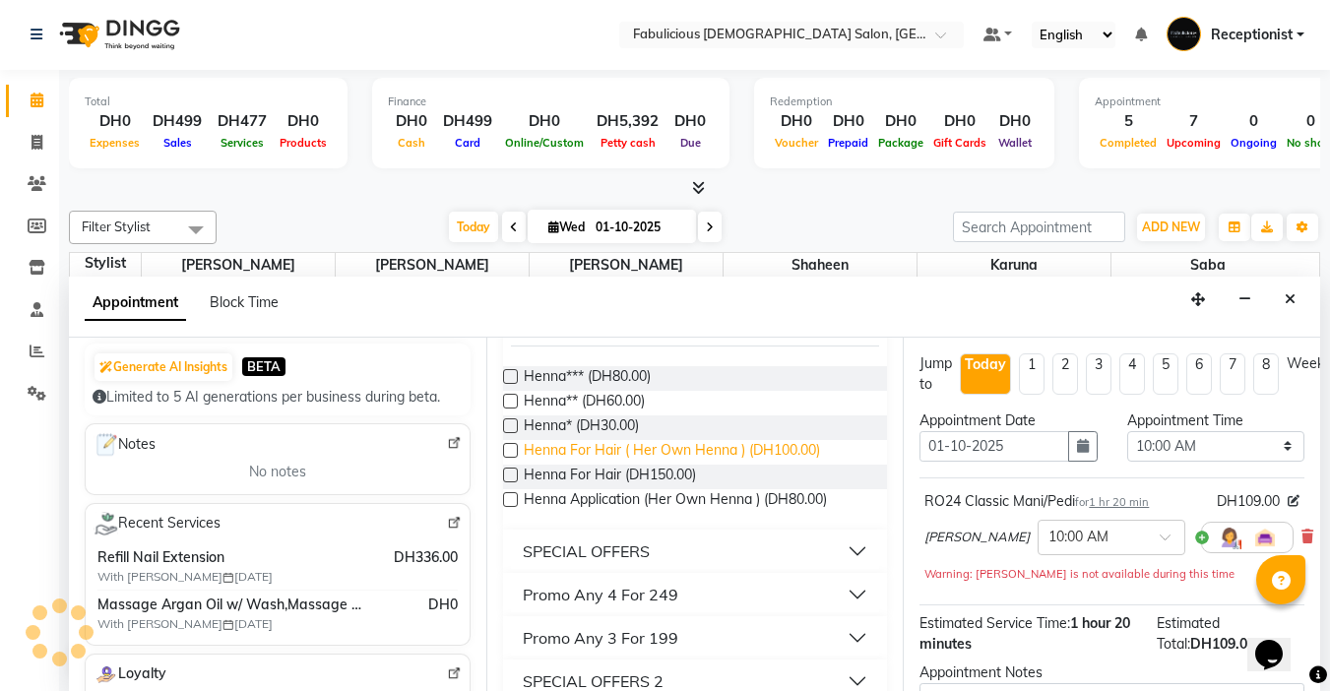
click at [509, 458] on label at bounding box center [510, 450] width 15 height 15
click at [509, 459] on input "checkbox" at bounding box center [509, 452] width 13 height 13
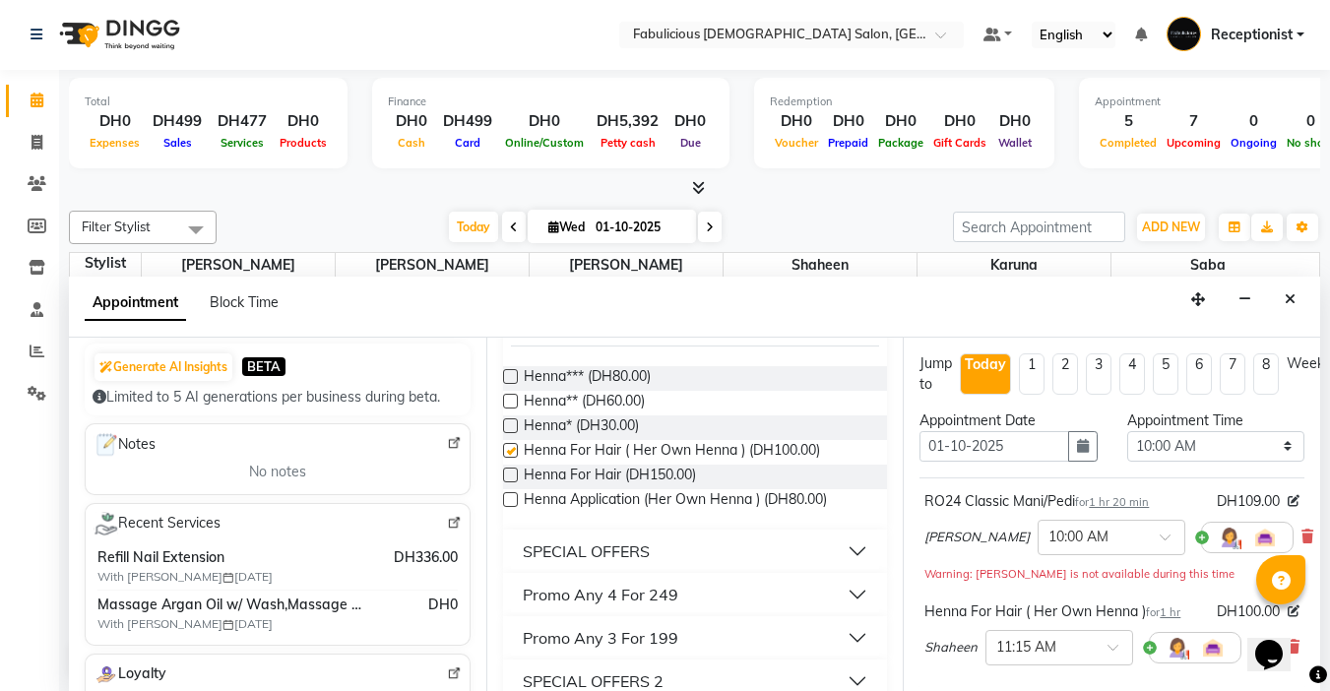
checkbox input "false"
drag, startPoint x: 1271, startPoint y: 442, endPoint x: 1255, endPoint y: 432, distance: 18.6
click at [1271, 442] on select "Select 10:00 AM 10:15 AM 10:30 AM 10:45 AM 11:00 AM 11:15 AM 11:30 AM 11:45 AM …" at bounding box center [1215, 446] width 177 height 31
select select "1140"
click at [1127, 431] on select "Select 10:00 AM 10:15 AM 10:30 AM 10:45 AM 11:00 AM 11:15 AM 11:30 AM 11:45 AM …" at bounding box center [1215, 446] width 177 height 31
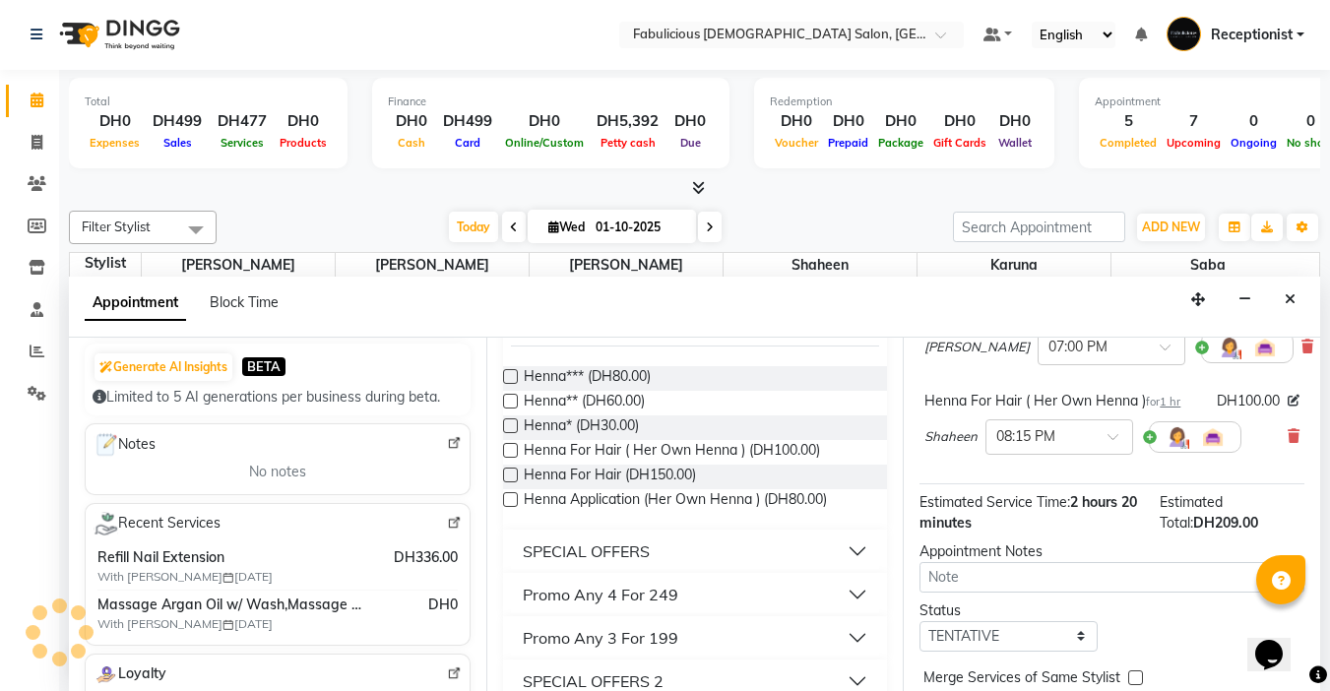
scroll to position [289, 0]
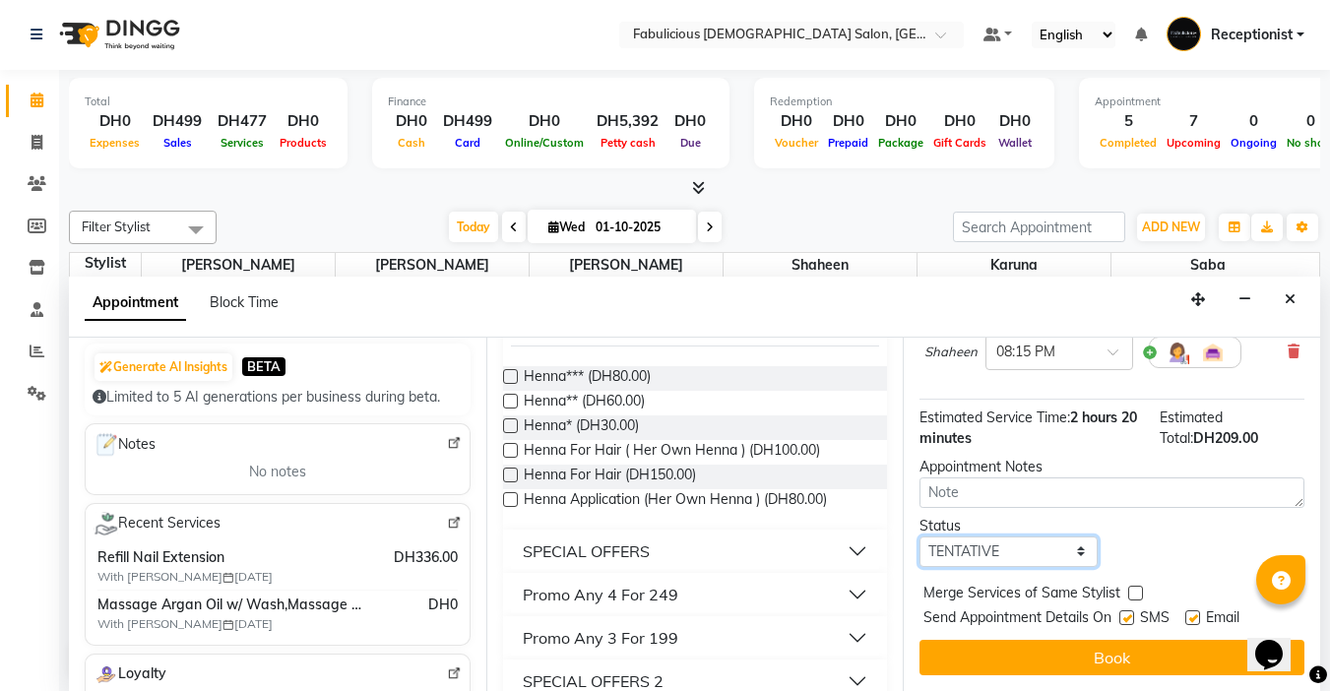
click at [1071, 539] on select "Select TENTATIVE CONFIRM CHECK-IN UPCOMING" at bounding box center [1008, 552] width 177 height 31
click at [920, 537] on select "Select TENTATIVE CONFIRM CHECK-IN UPCOMING" at bounding box center [1008, 552] width 177 height 31
click at [1133, 586] on label at bounding box center [1135, 593] width 15 height 15
click at [1133, 589] on input "checkbox" at bounding box center [1134, 595] width 13 height 13
checkbox input "true"
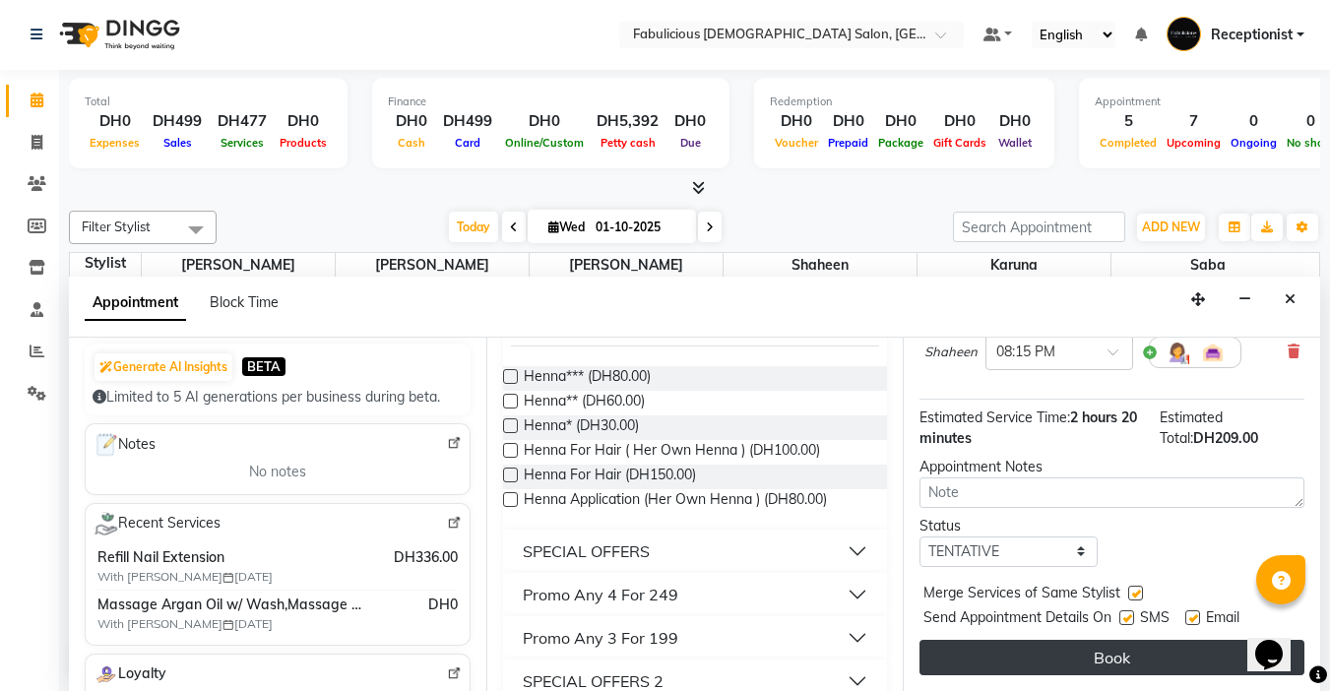
click at [1125, 642] on button "Book" at bounding box center [1112, 657] width 385 height 35
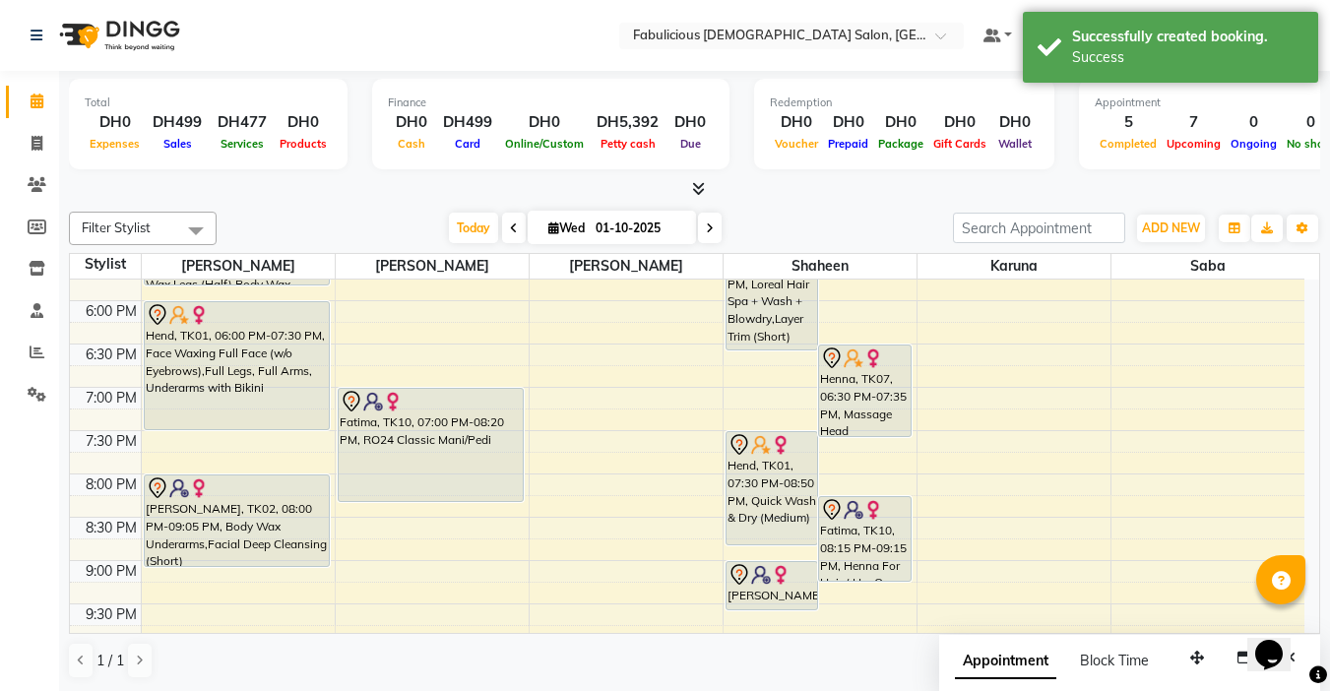
scroll to position [793, 0]
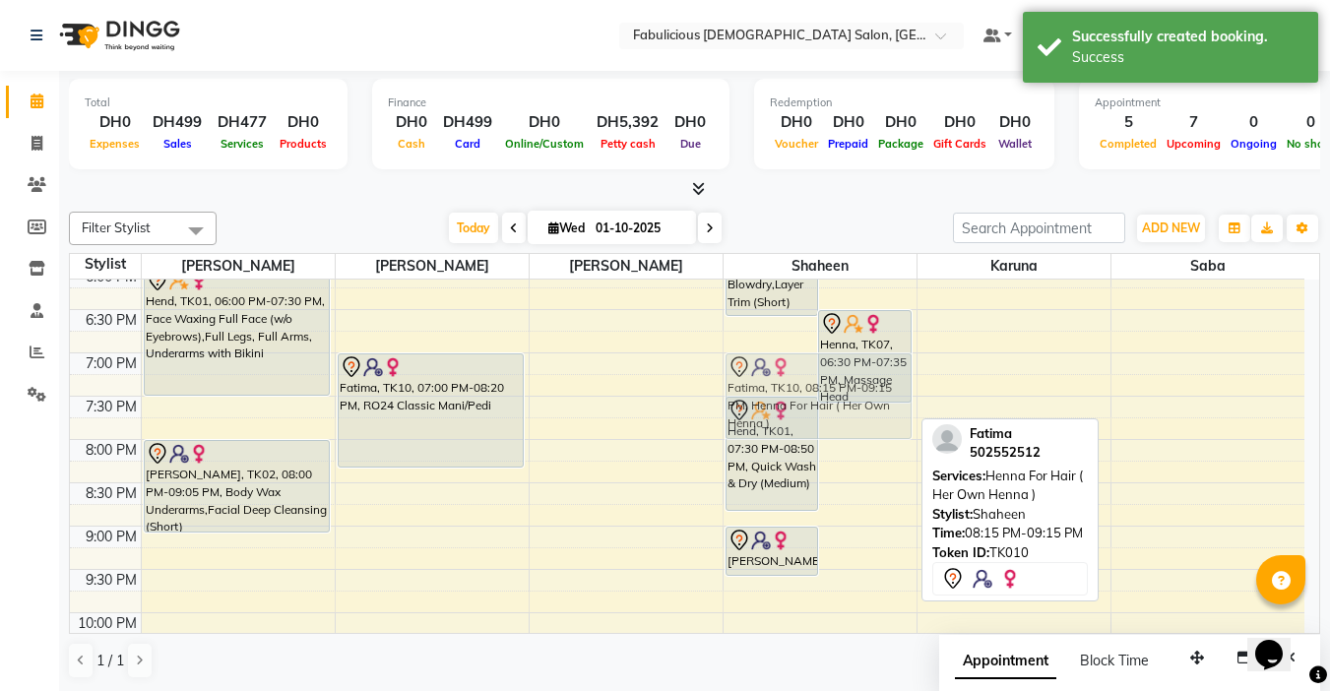
drag, startPoint x: 870, startPoint y: 487, endPoint x: 780, endPoint y: 379, distance: 141.2
click at [785, 379] on div "Raafiah, TK08, 05:00 PM-06:35 PM, Loreal Hair Spa + Wash + Blowdry,Layer Trim (…" at bounding box center [820, 136] width 193 height 1299
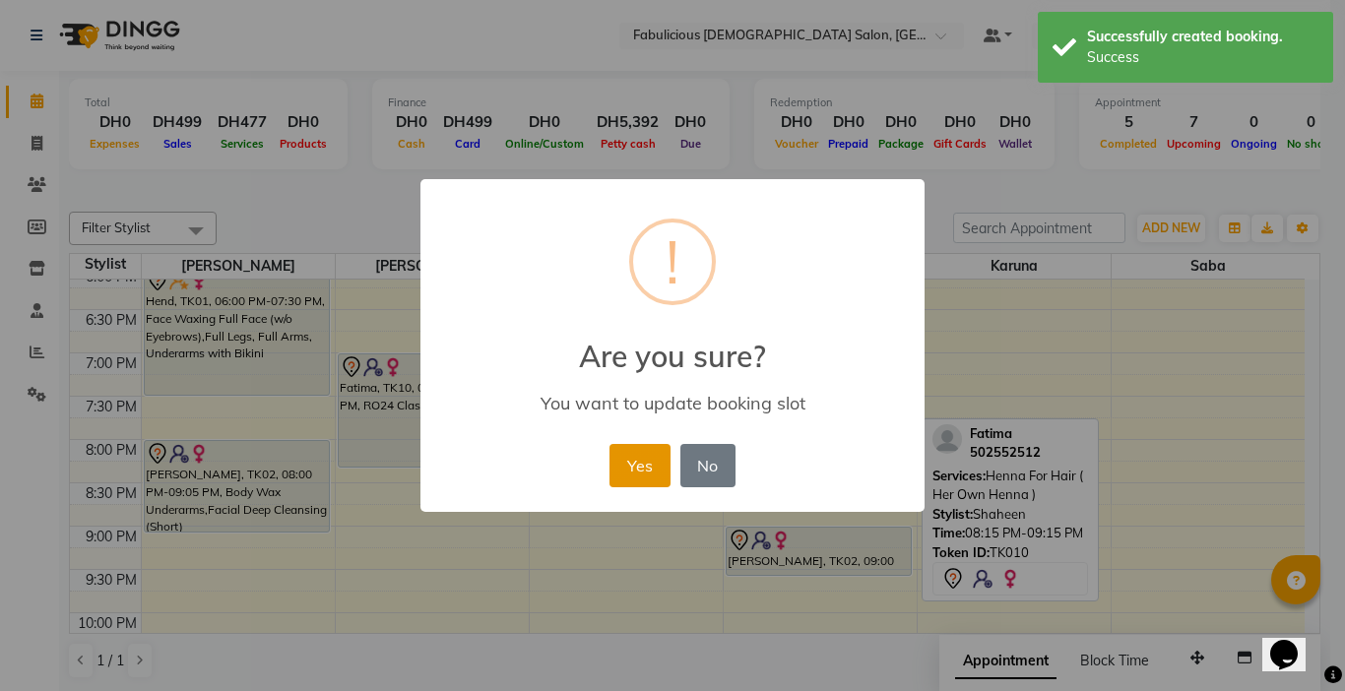
click at [621, 465] on button "Yes" at bounding box center [639, 465] width 60 height 43
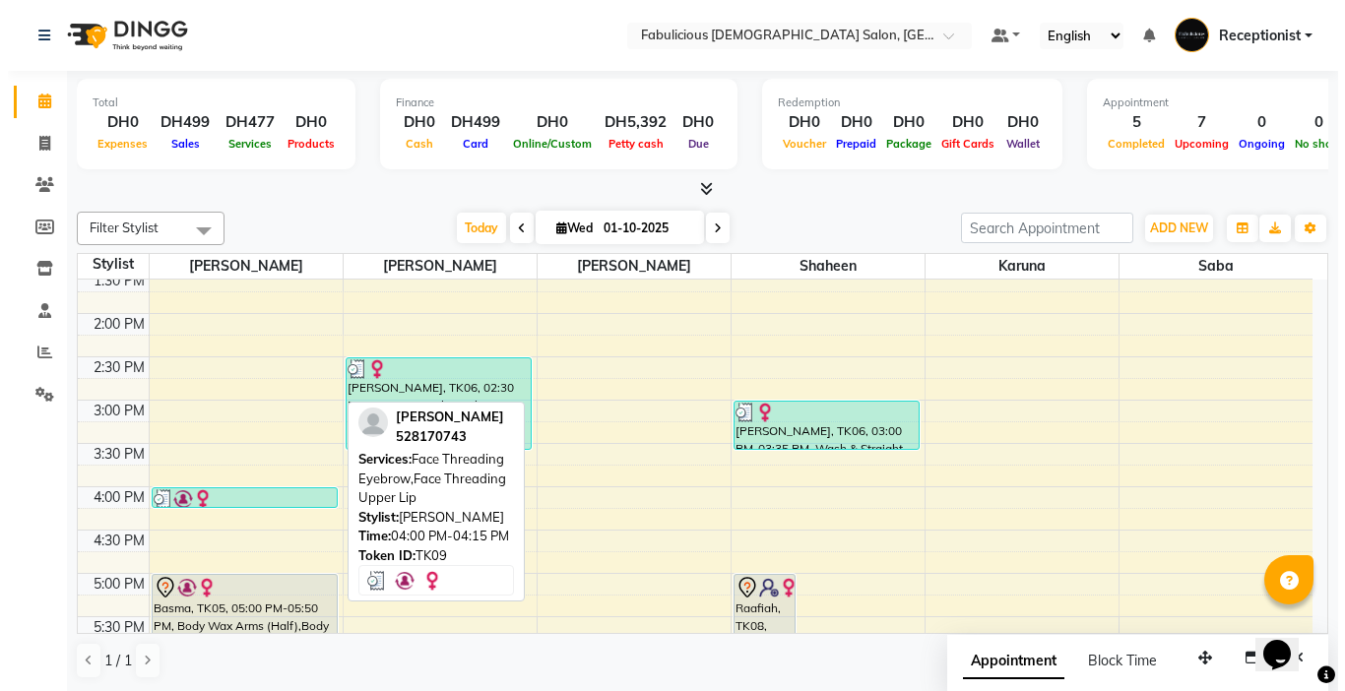
scroll to position [497, 0]
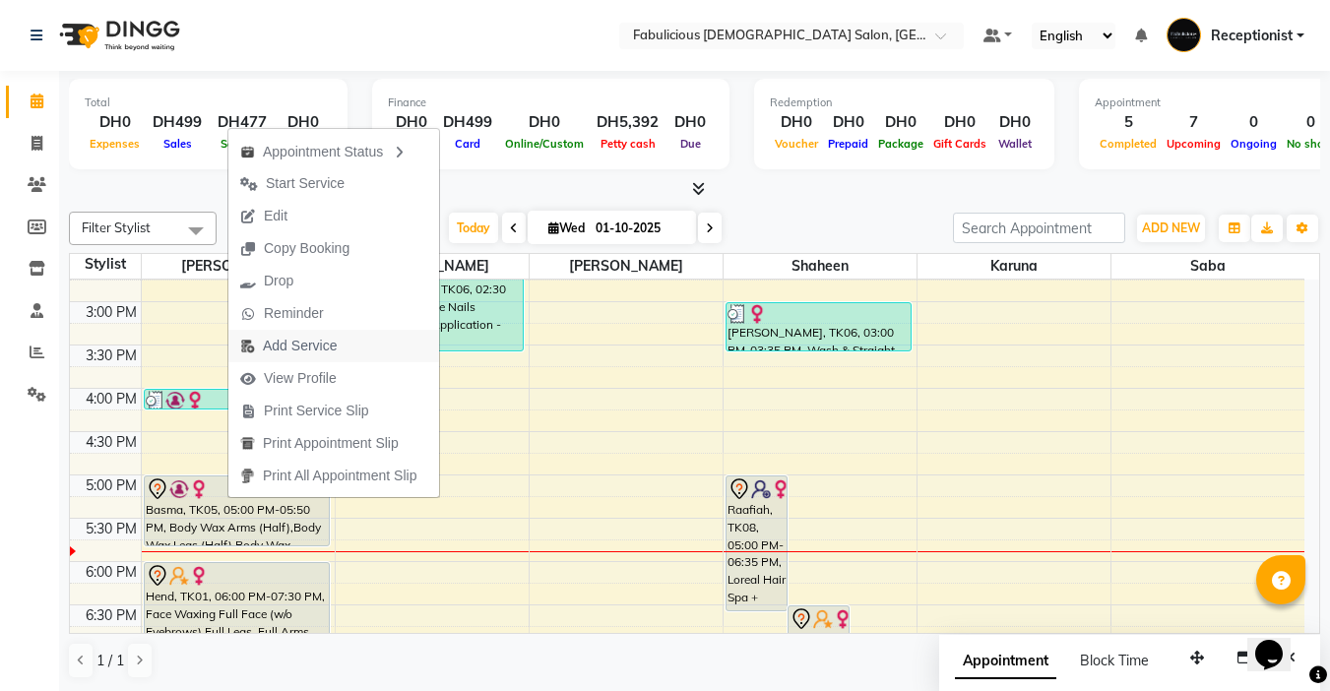
click at [287, 344] on span "Add Service" at bounding box center [300, 346] width 74 height 21
select select "11627"
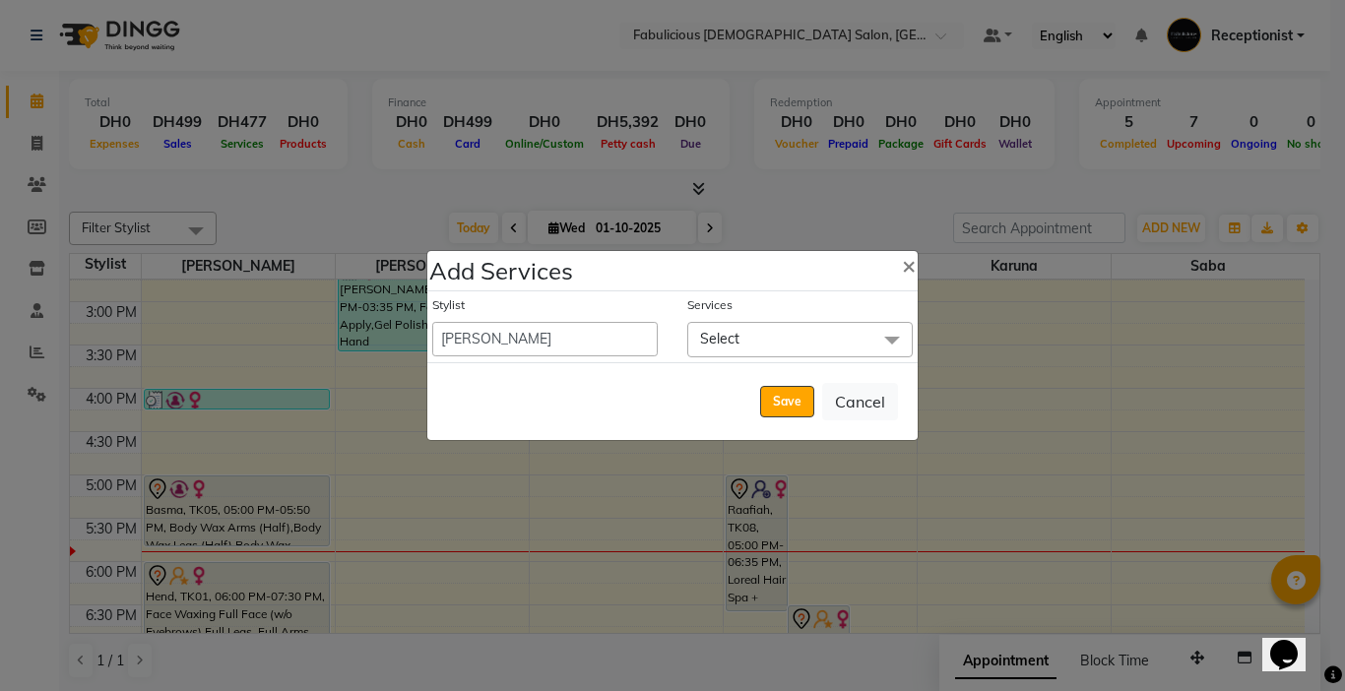
click at [769, 351] on span "Select" at bounding box center [799, 339] width 225 height 34
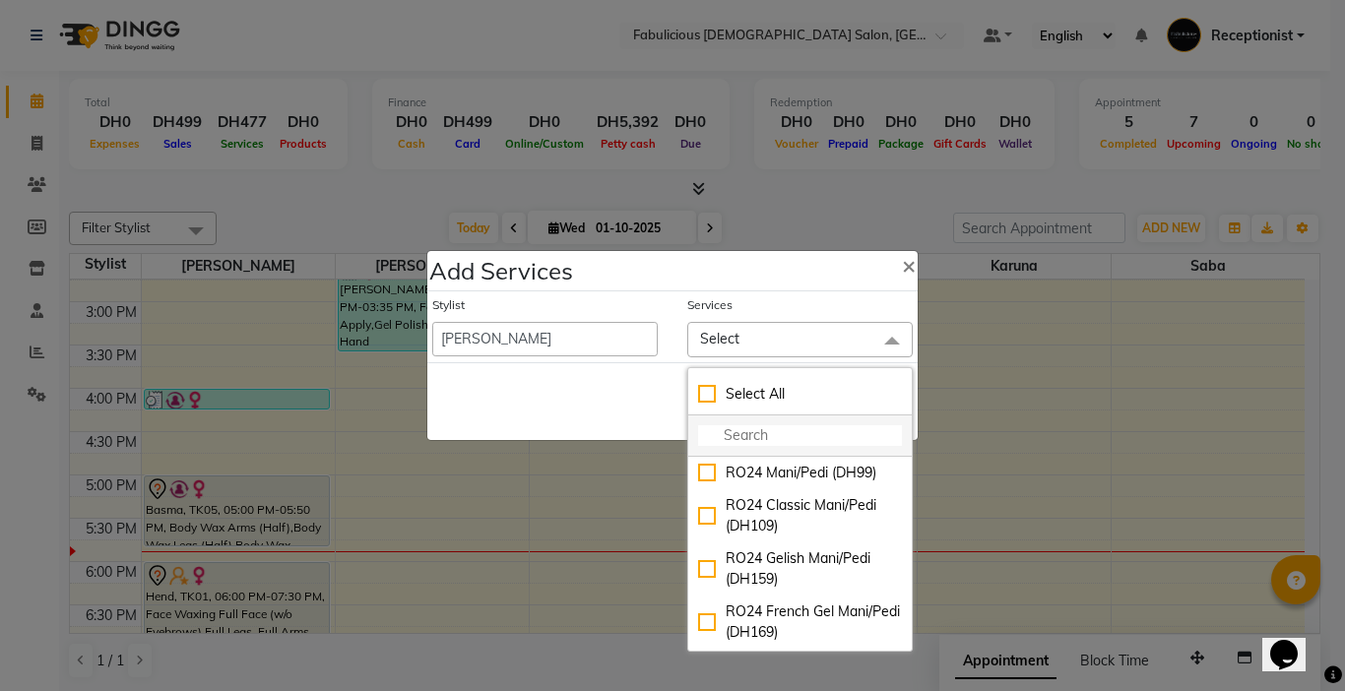
click at [759, 437] on input "multiselect-search" at bounding box center [800, 435] width 204 height 21
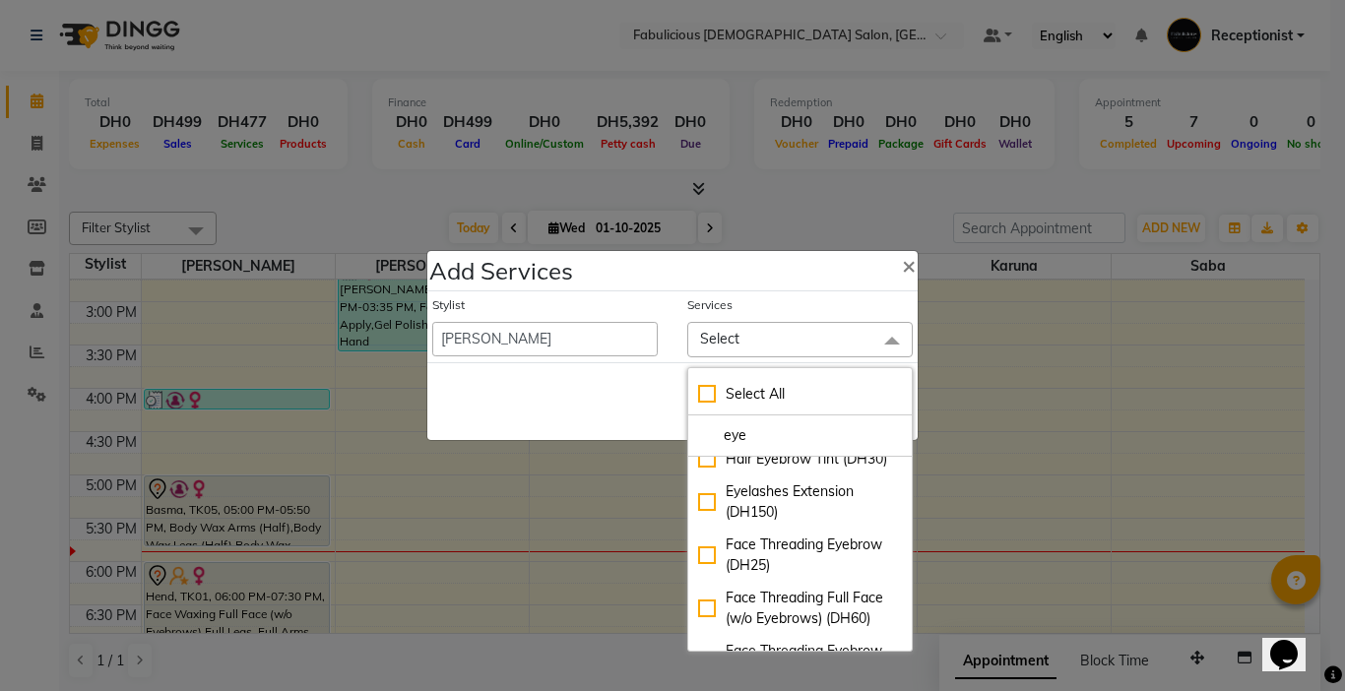
scroll to position [886, 0]
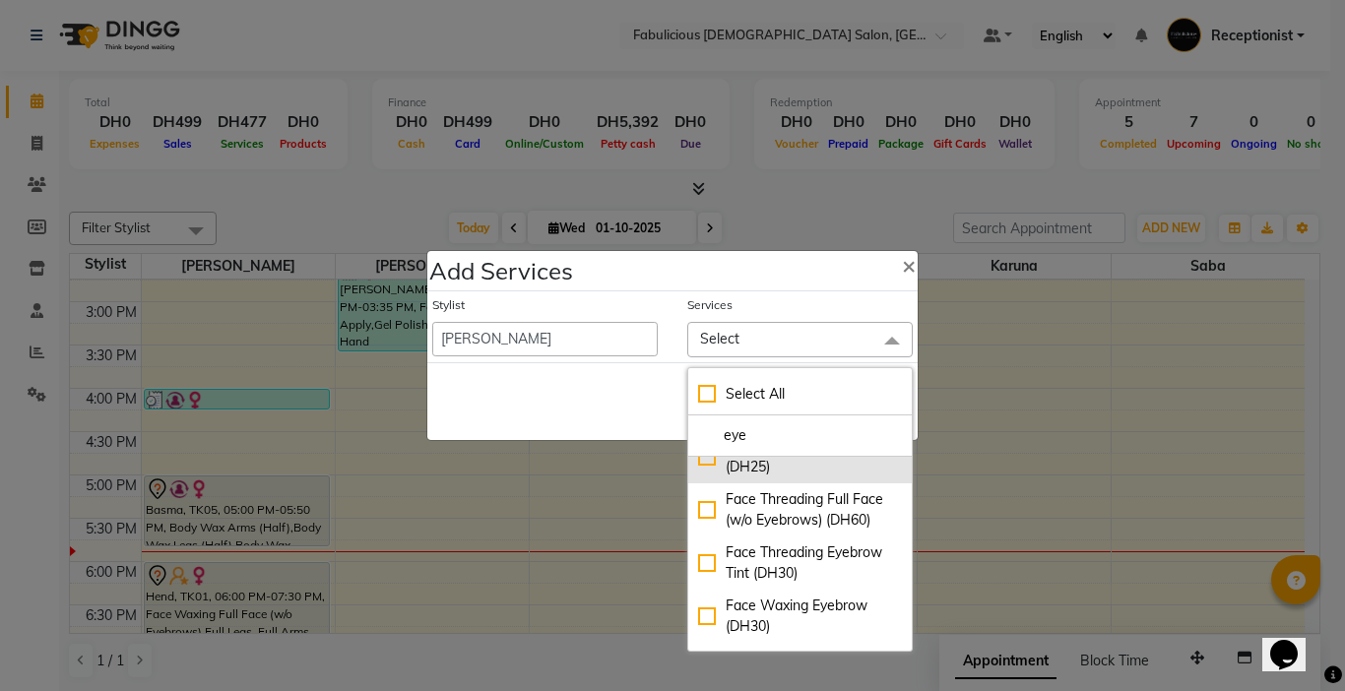
type input "eye"
click at [698, 478] on div "Face Threading Eyebrow (DH25)" at bounding box center [800, 456] width 204 height 41
checkbox input "true"
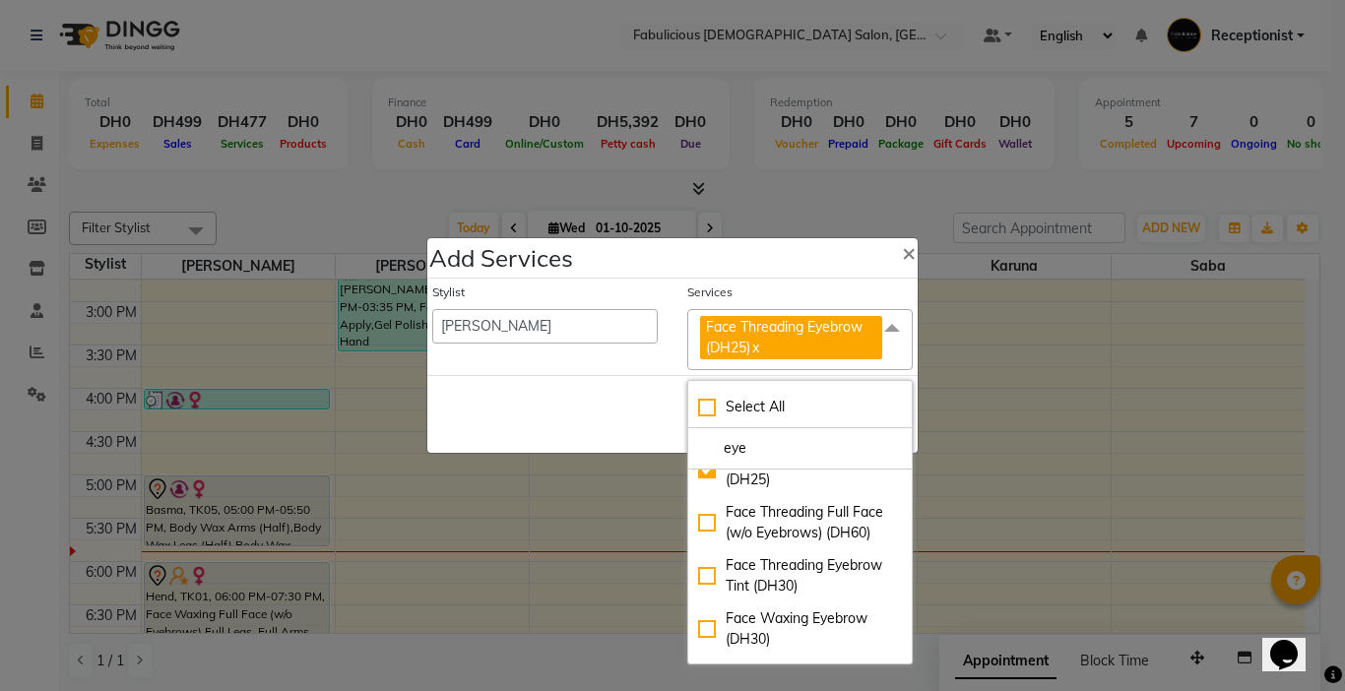
click at [609, 416] on div "Save Cancel" at bounding box center [672, 414] width 490 height 78
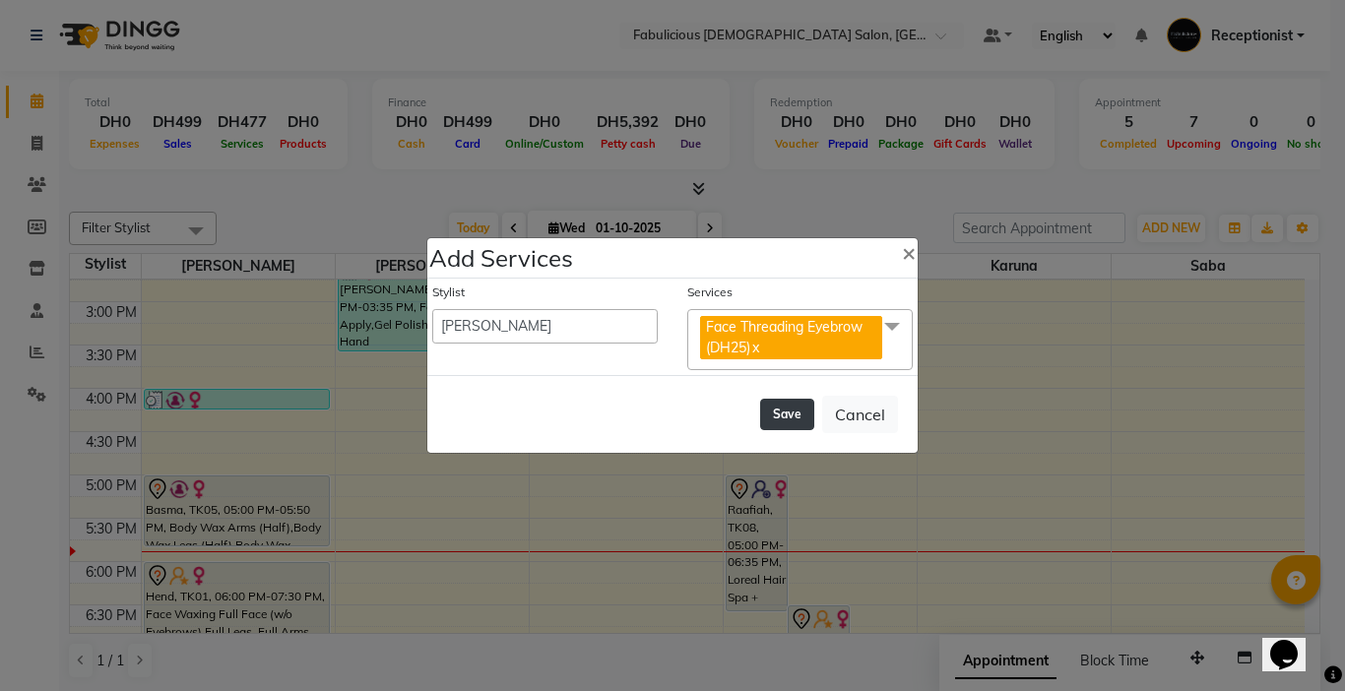
click at [778, 423] on button "Save" at bounding box center [787, 415] width 54 height 32
select select "11630"
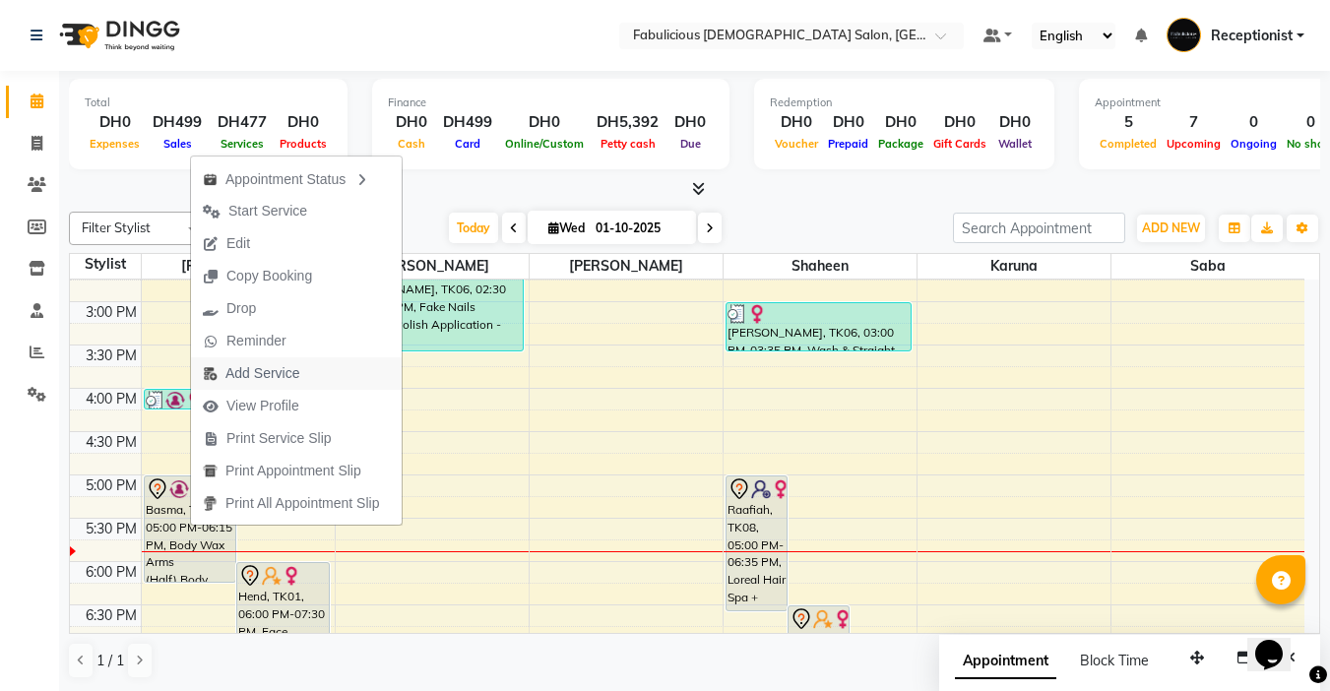
click at [257, 371] on span "Add Service" at bounding box center [262, 373] width 74 height 21
select select "11627"
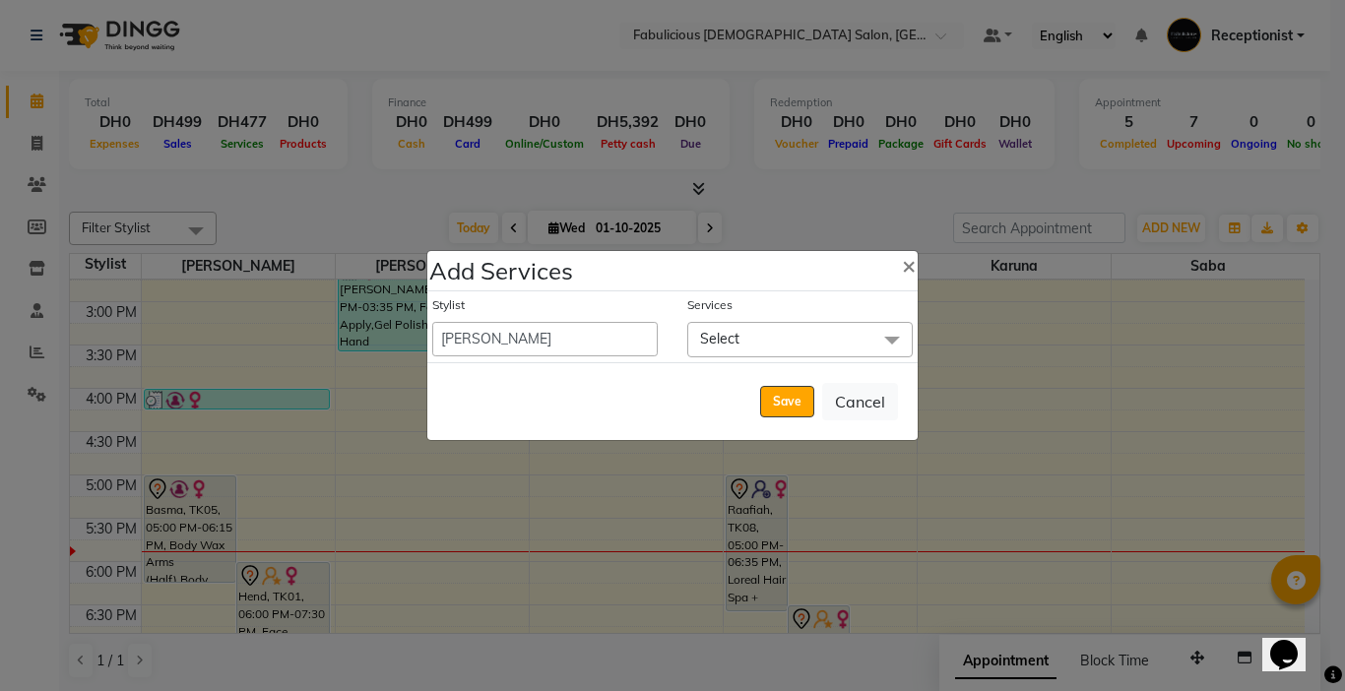
drag, startPoint x: 737, startPoint y: 337, endPoint x: 818, endPoint y: 385, distance: 94.9
click at [737, 336] on span "Select" at bounding box center [719, 339] width 39 height 18
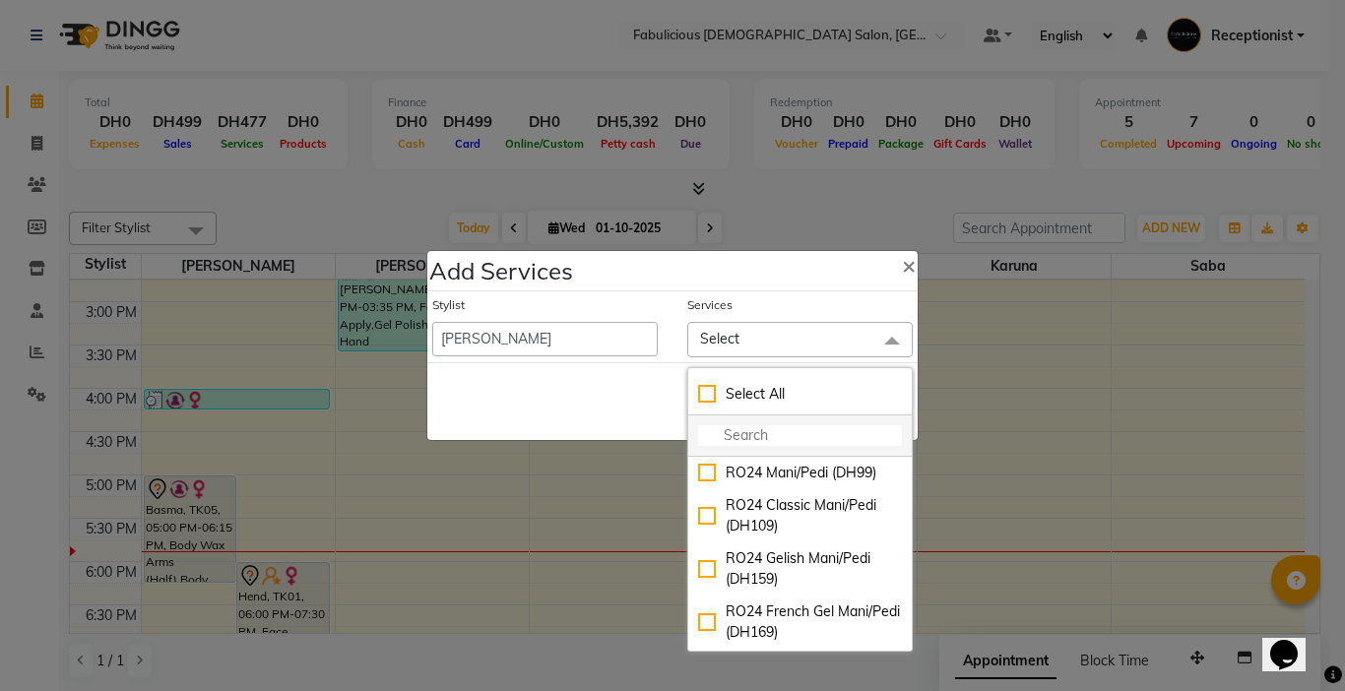
click at [815, 437] on input "multiselect-search" at bounding box center [800, 435] width 204 height 21
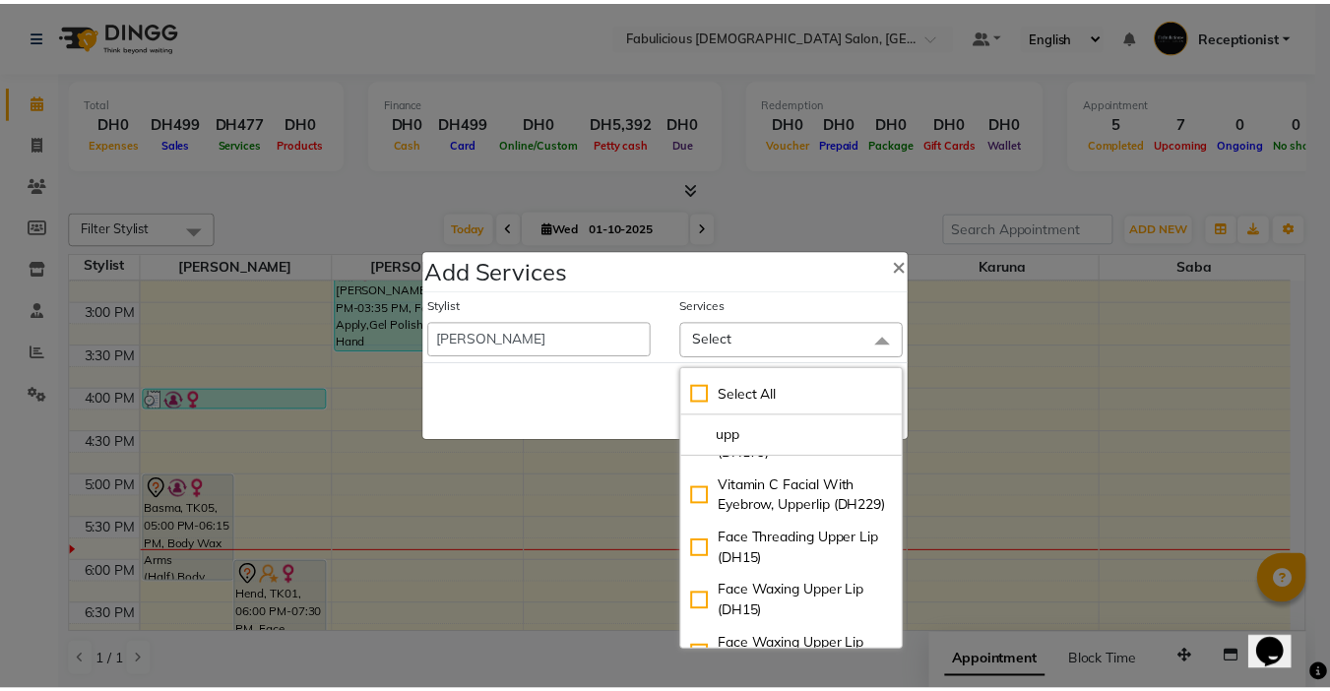
scroll to position [295, 0]
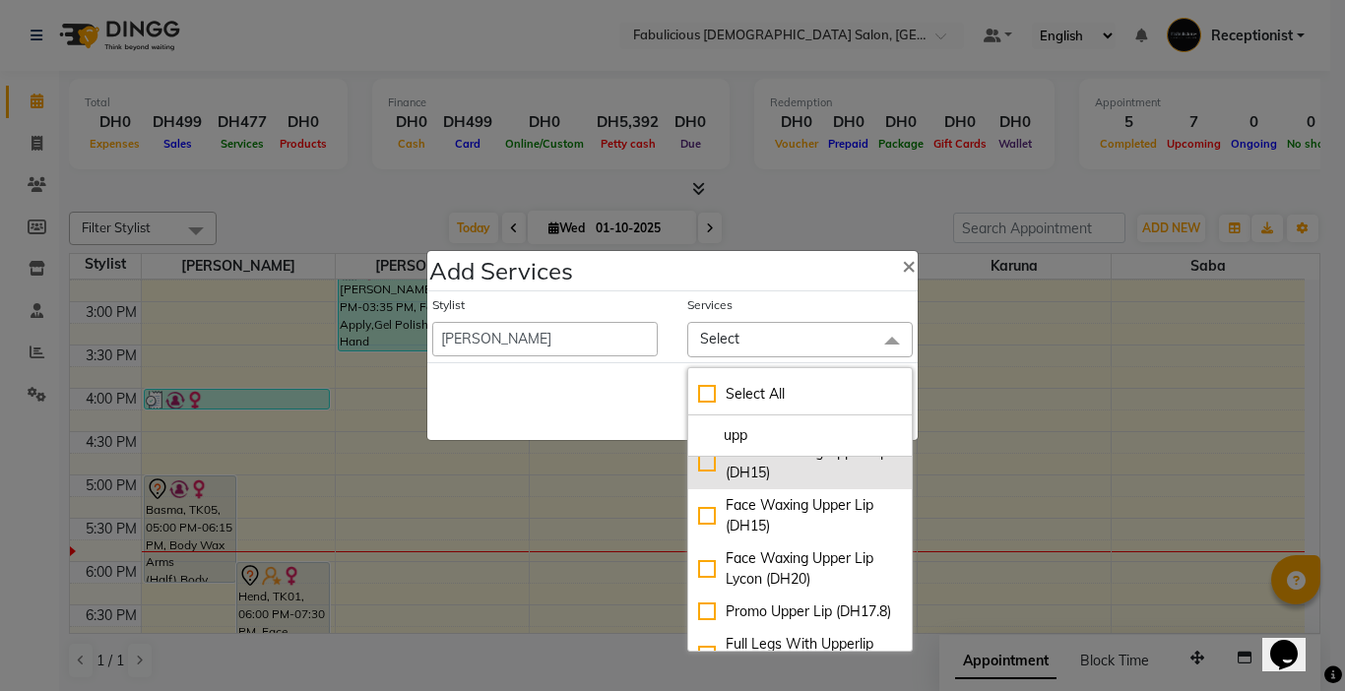
type input "upp"
click at [698, 483] on div "Face Threading Upper Lip (DH15)" at bounding box center [800, 462] width 204 height 41
checkbox input "true"
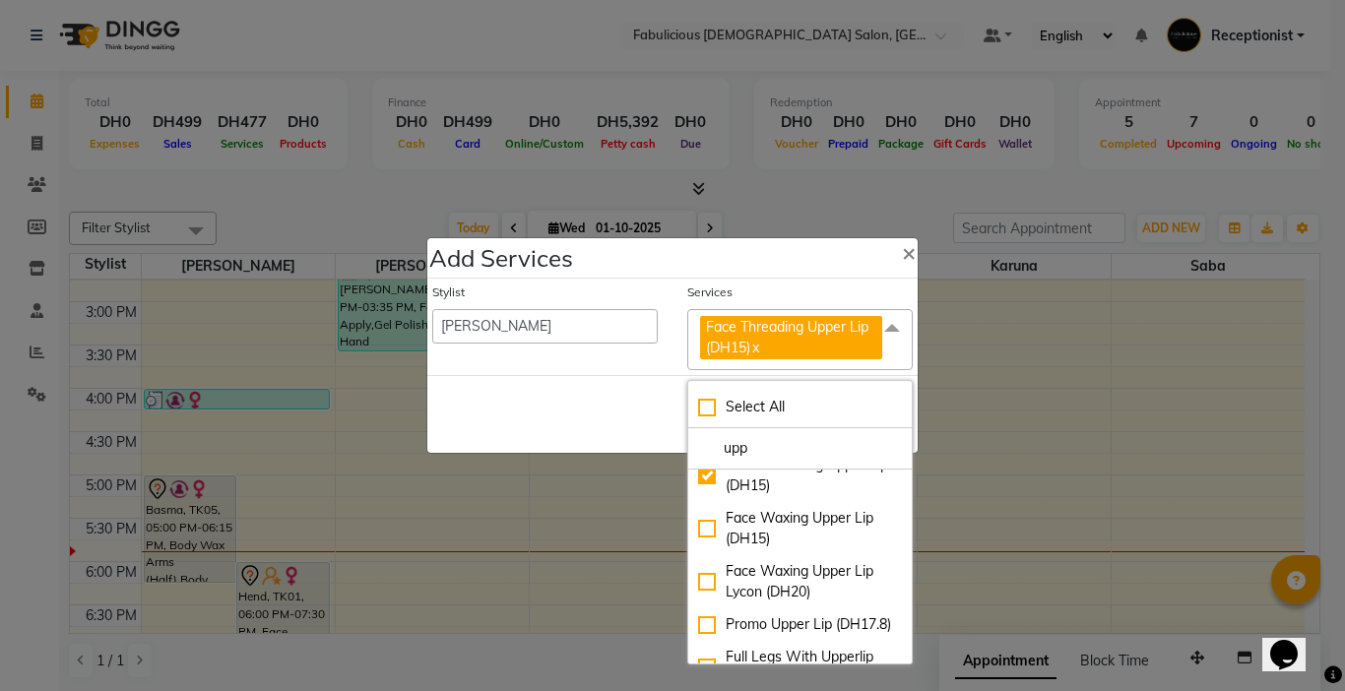
drag, startPoint x: 629, startPoint y: 405, endPoint x: 717, endPoint y: 405, distance: 87.6
click at [628, 405] on div "Save Cancel" at bounding box center [672, 414] width 490 height 78
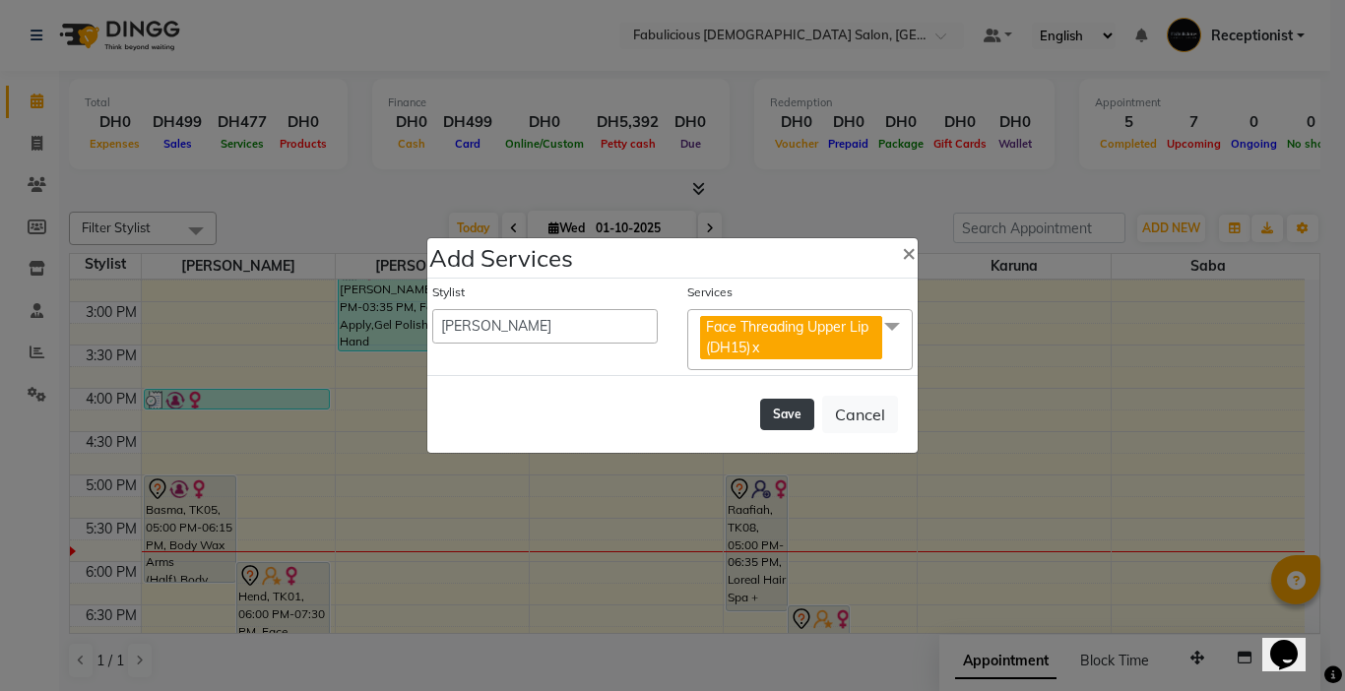
click at [772, 416] on button "Save" at bounding box center [787, 415] width 54 height 32
select select "11630"
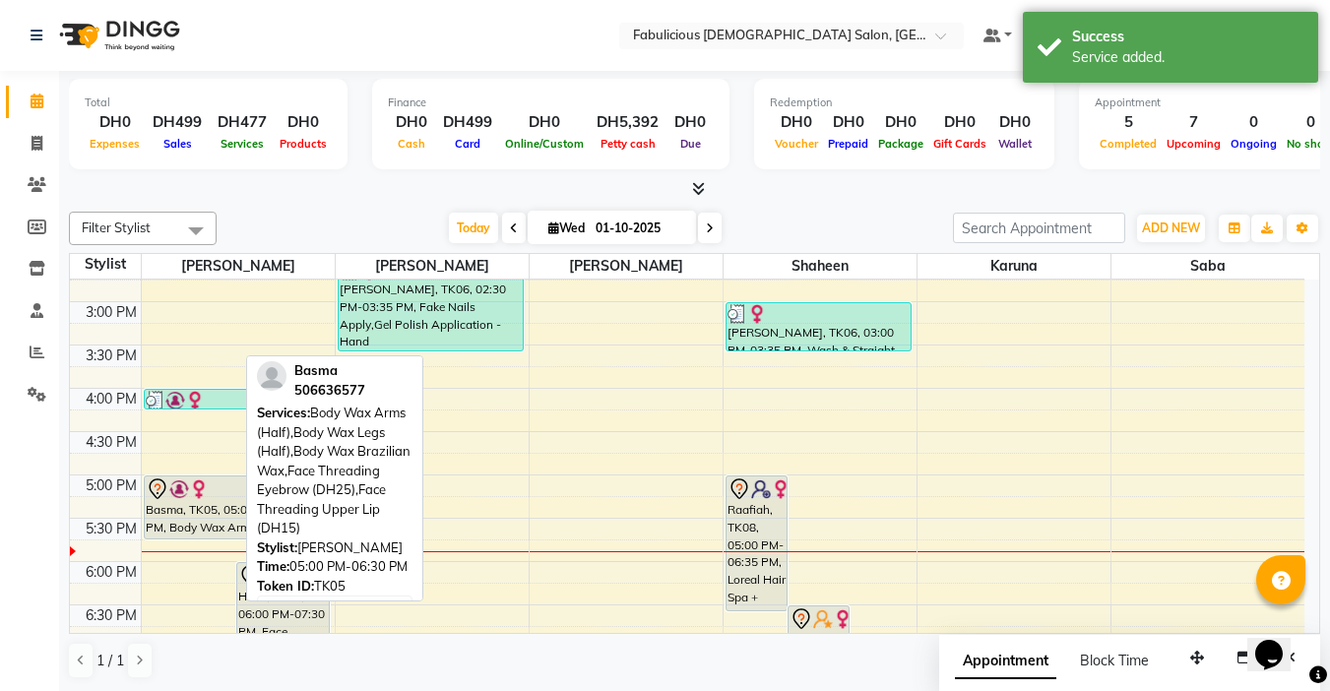
drag, startPoint x: 200, startPoint y: 603, endPoint x: 206, endPoint y: 528, distance: 75.1
click at [206, 528] on div "Basma, TK05, 05:00 PM-06:30 PM, Body Wax Arms (Half),Body Wax Legs (Half),Body …" at bounding box center [238, 431] width 193 height 1299
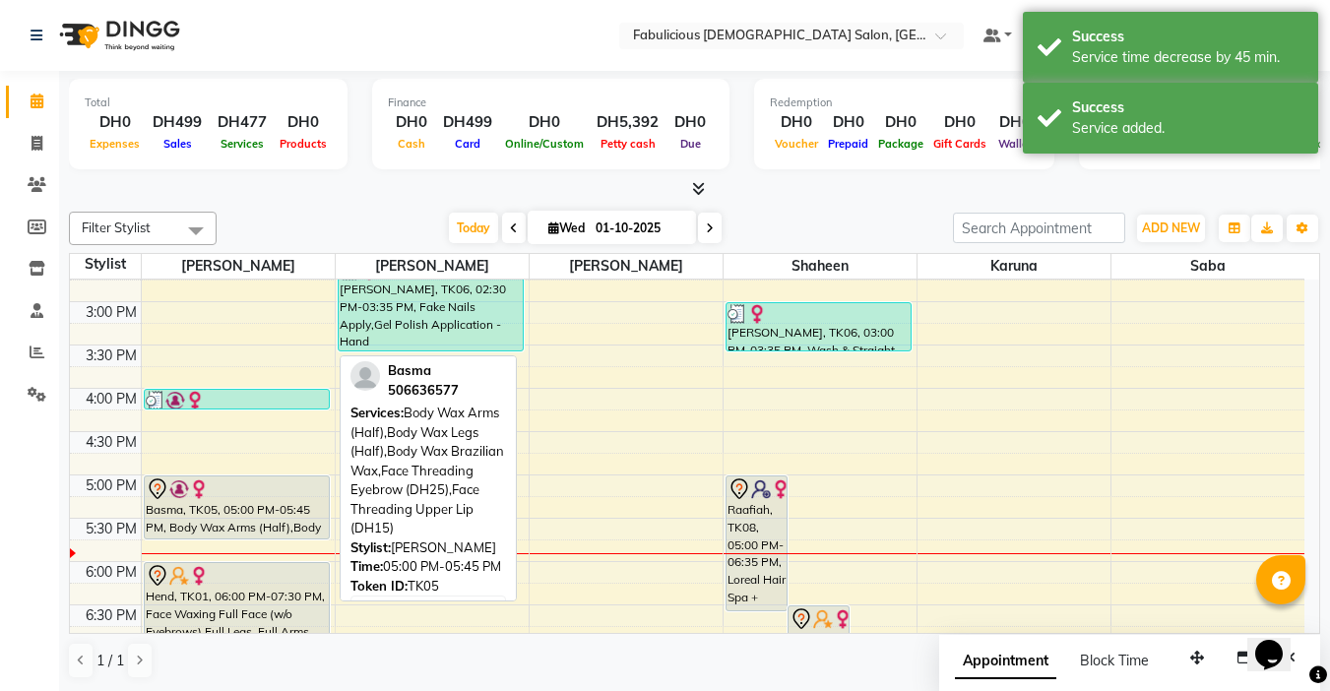
click at [162, 494] on icon at bounding box center [158, 490] width 24 height 24
click at [241, 512] on div "Basma, TK05, 05:00 PM-05:45 PM, Body Wax Arms (Half),Body Wax Legs (Half),Body …" at bounding box center [237, 508] width 184 height 62
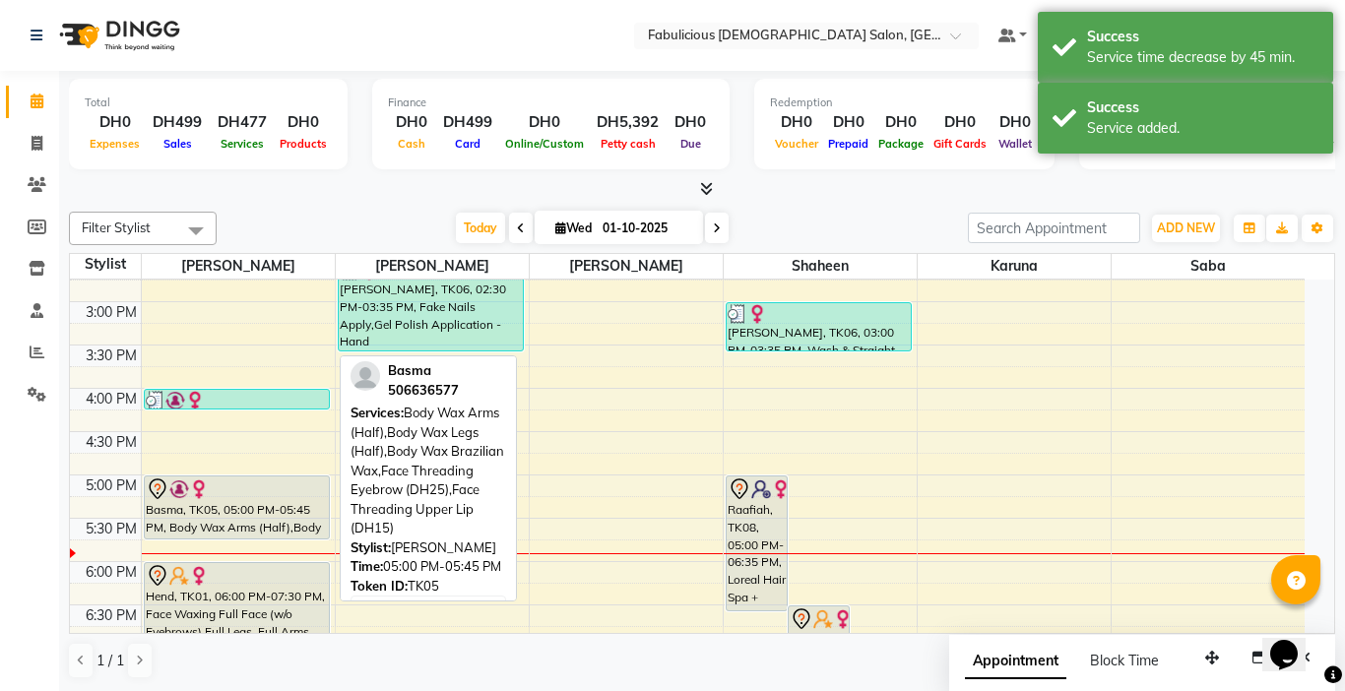
select select "7"
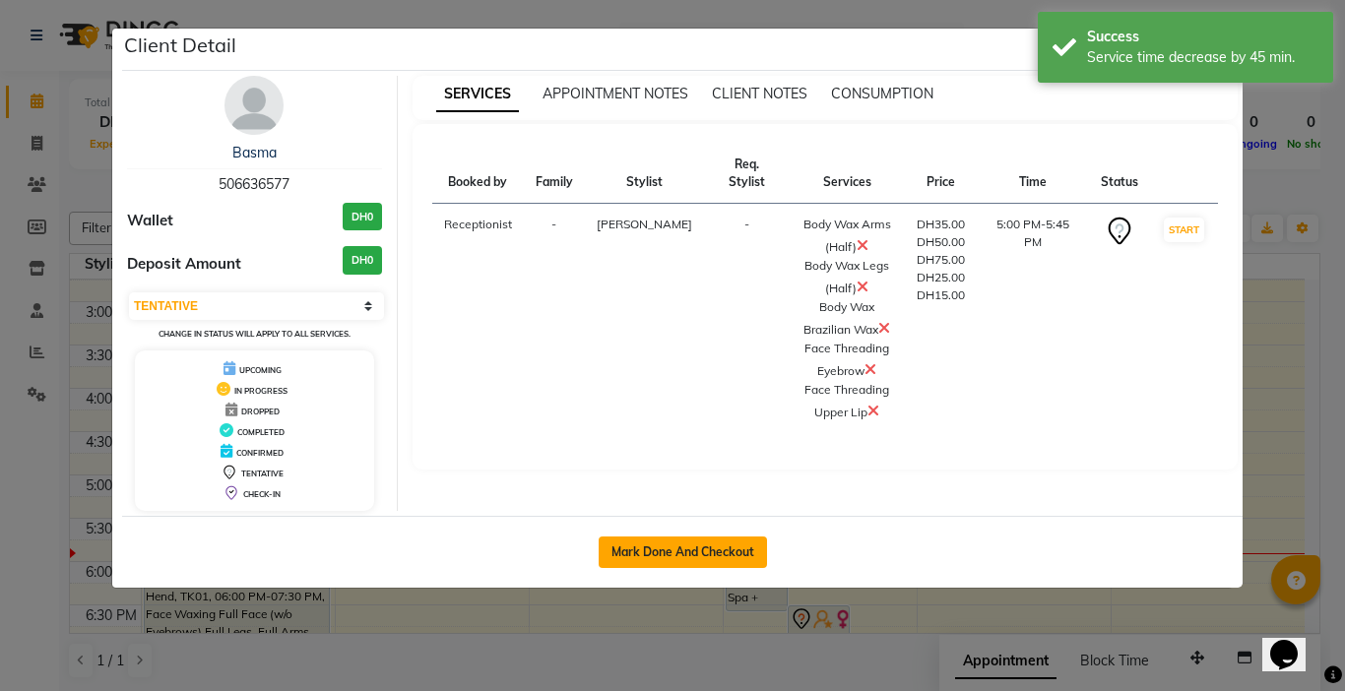
click at [612, 561] on button "Mark Done And Checkout" at bounding box center [683, 553] width 168 height 32
select select "service"
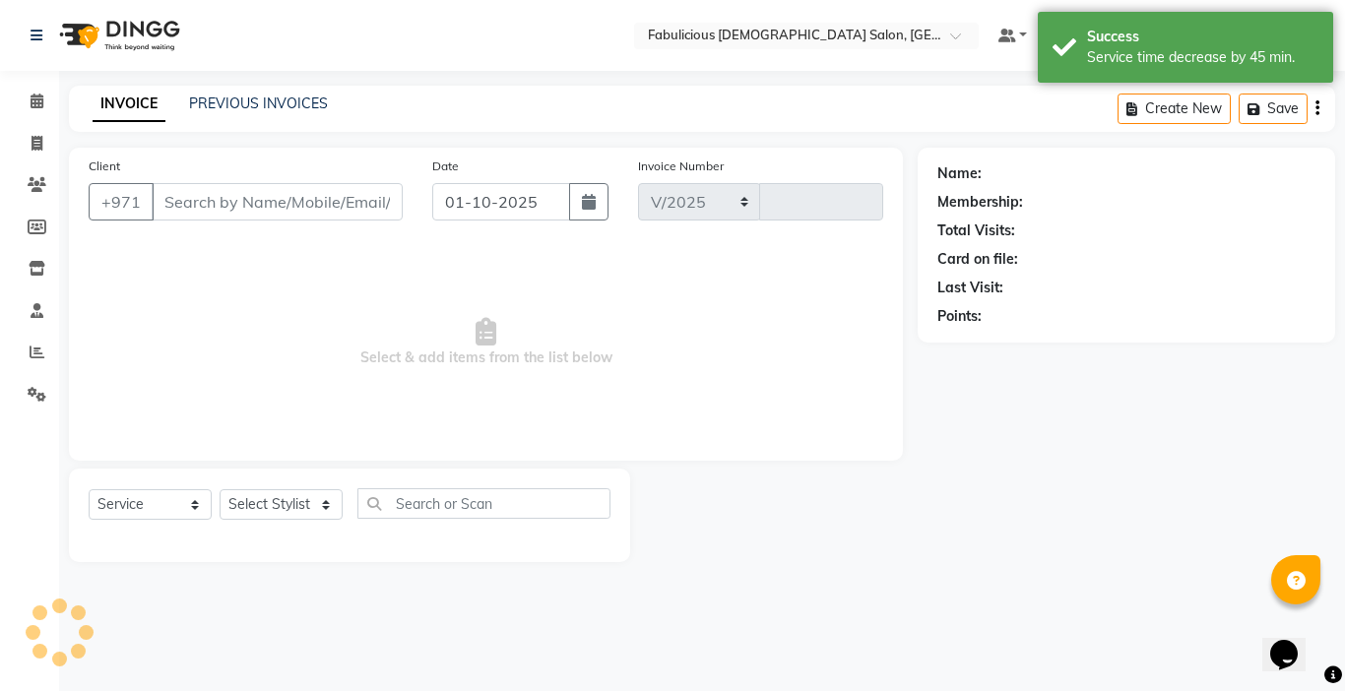
select select "738"
type input "2420"
type input "506636577"
select select "11627"
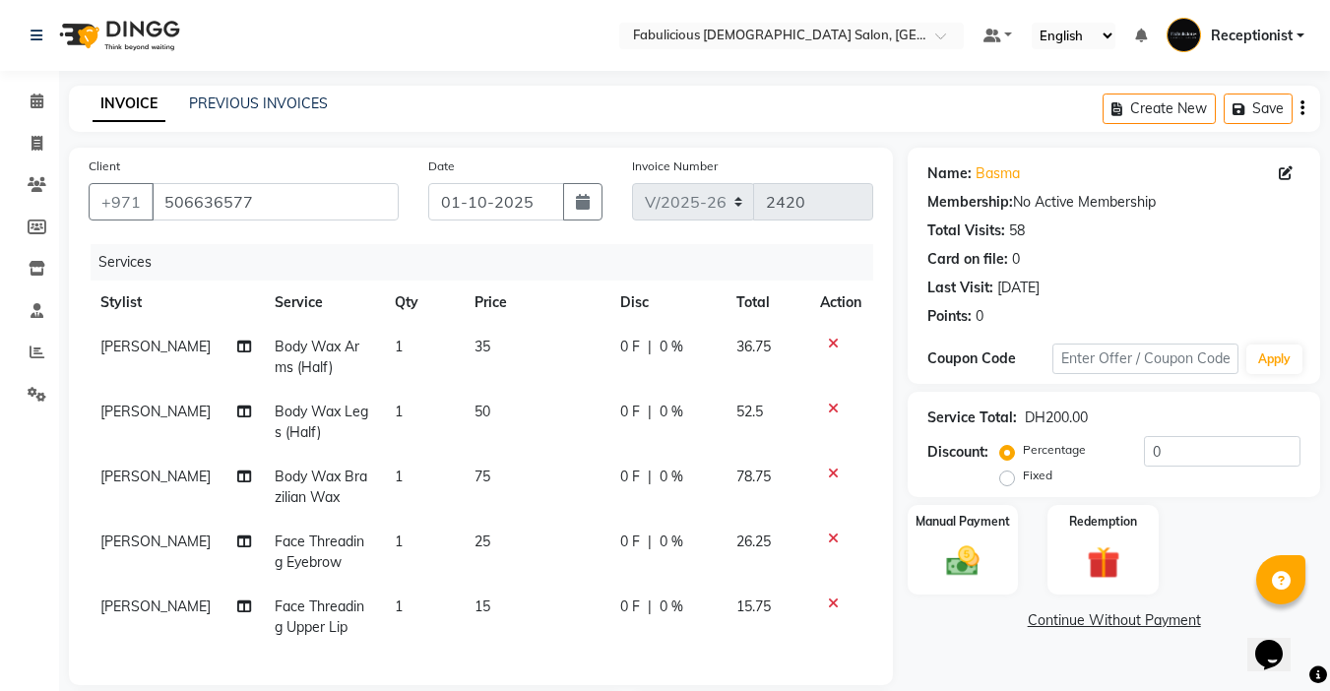
click at [327, 405] on span "Body Wax Legs (Half)" at bounding box center [322, 422] width 94 height 38
select select "11627"
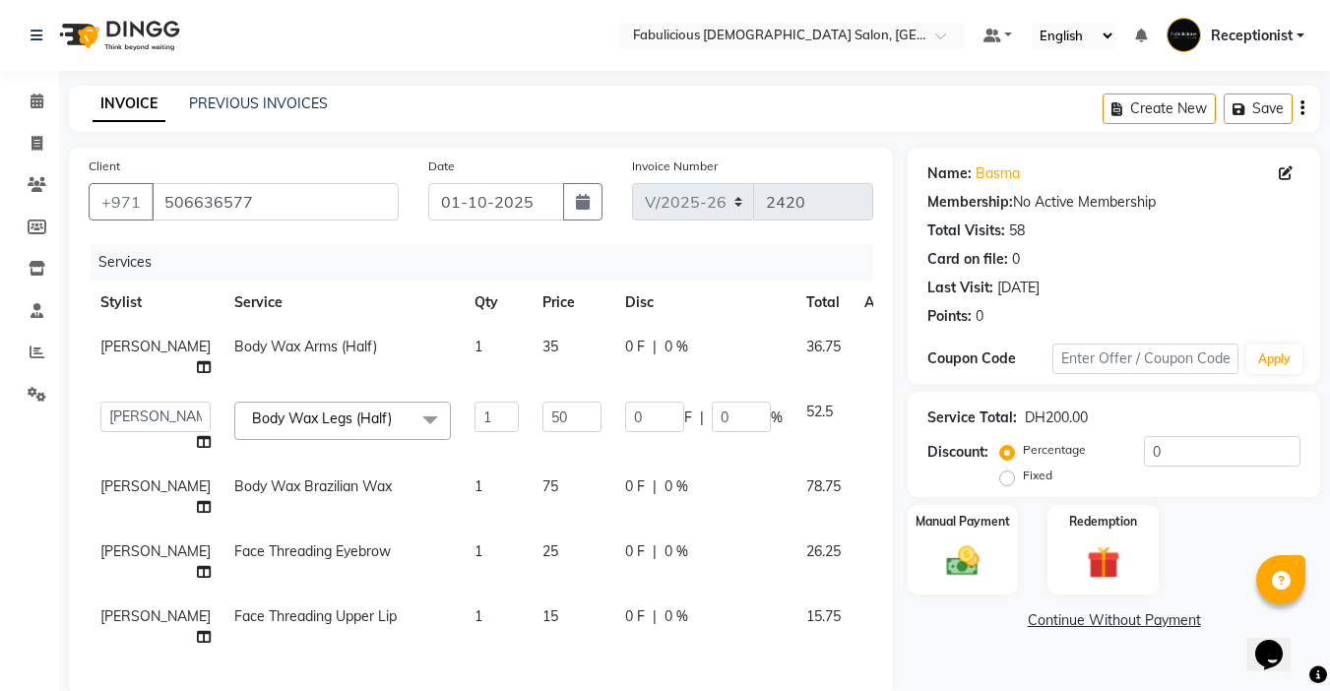
click at [327, 410] on span "Body Wax Legs (Half)" at bounding box center [322, 419] width 140 height 18
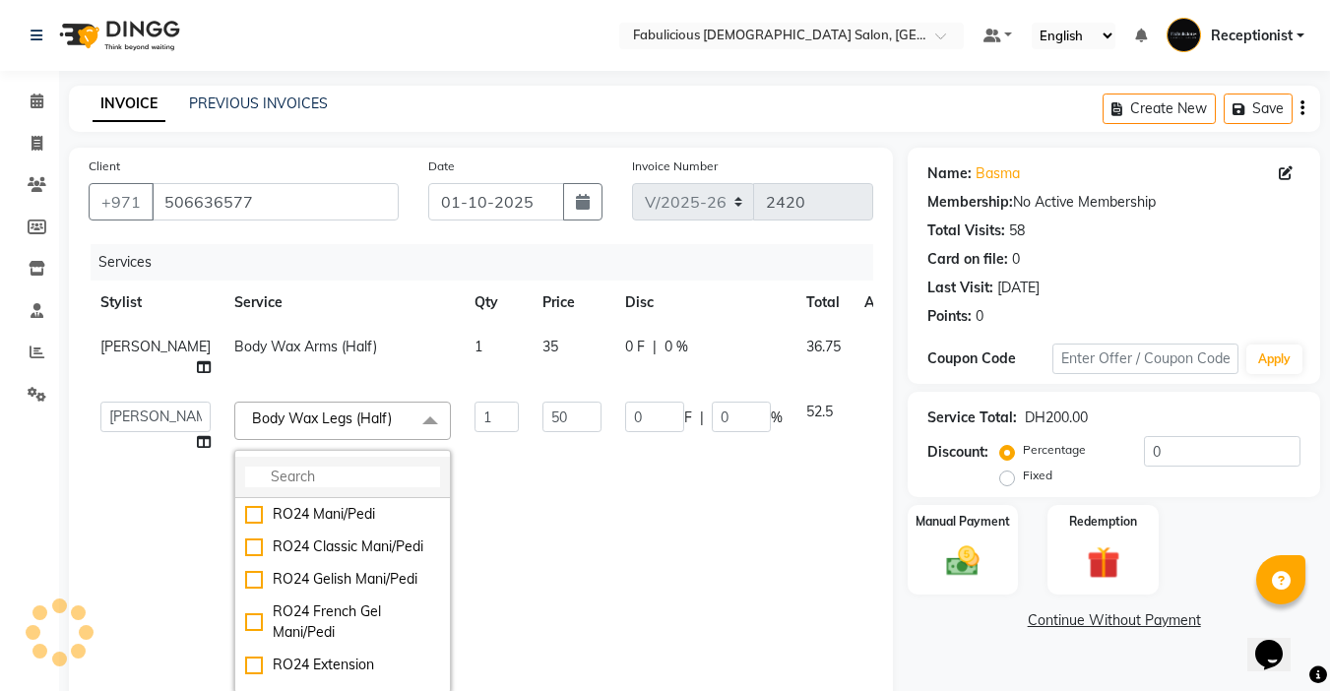
click at [311, 467] on input "multiselect-search" at bounding box center [342, 477] width 195 height 21
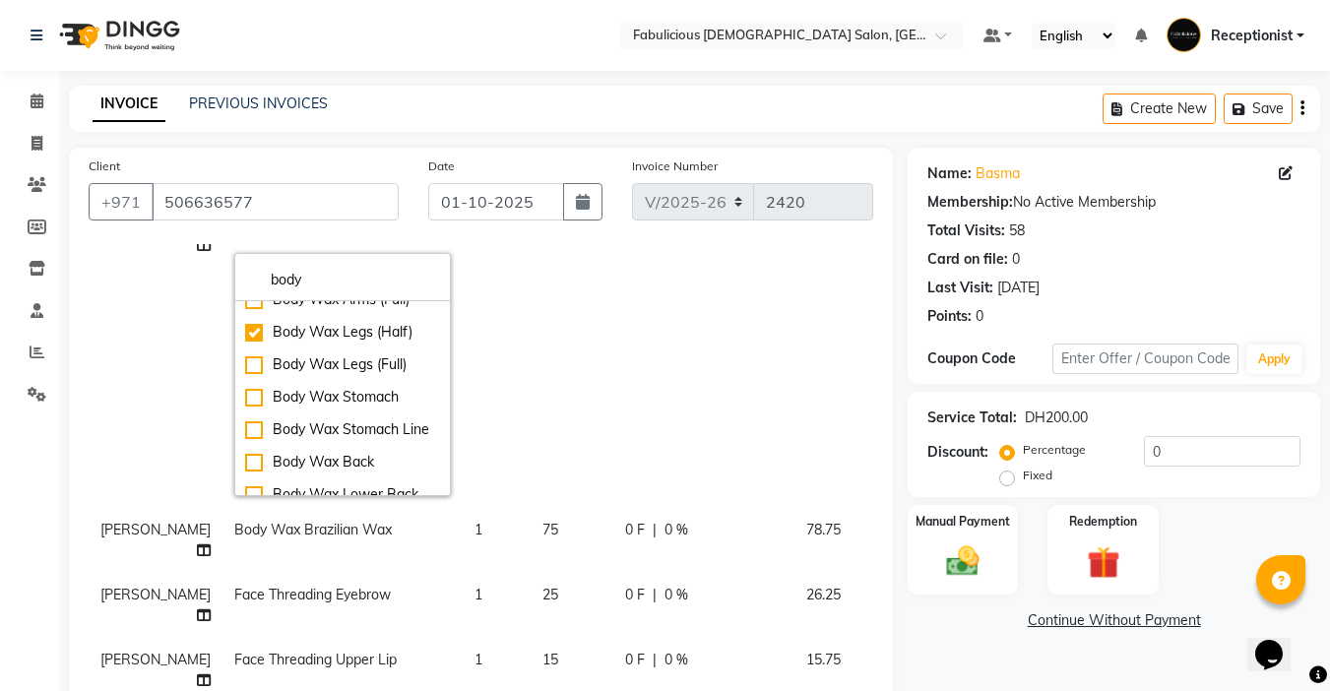
scroll to position [197, 0]
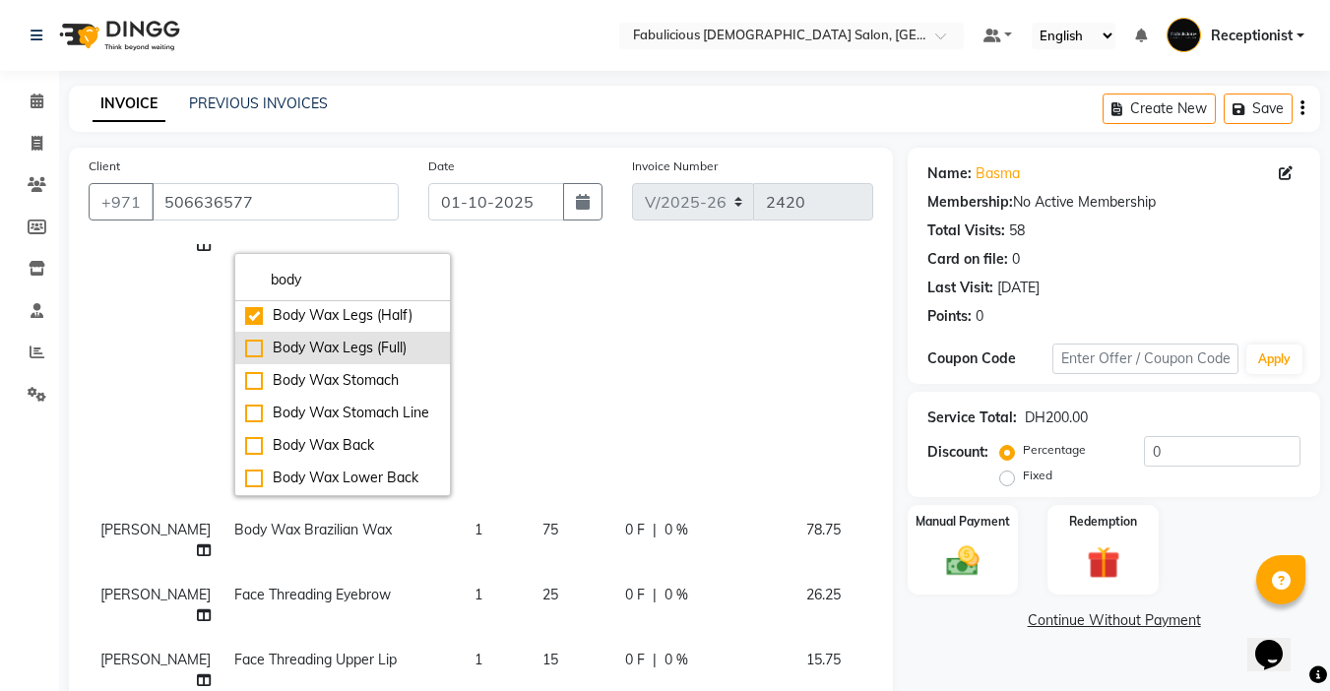
type input "body"
click at [245, 343] on div "Body Wax Legs (Full)" at bounding box center [342, 348] width 195 height 21
checkbox input "false"
checkbox input "true"
click at [531, 326] on td "75" at bounding box center [572, 350] width 83 height 315
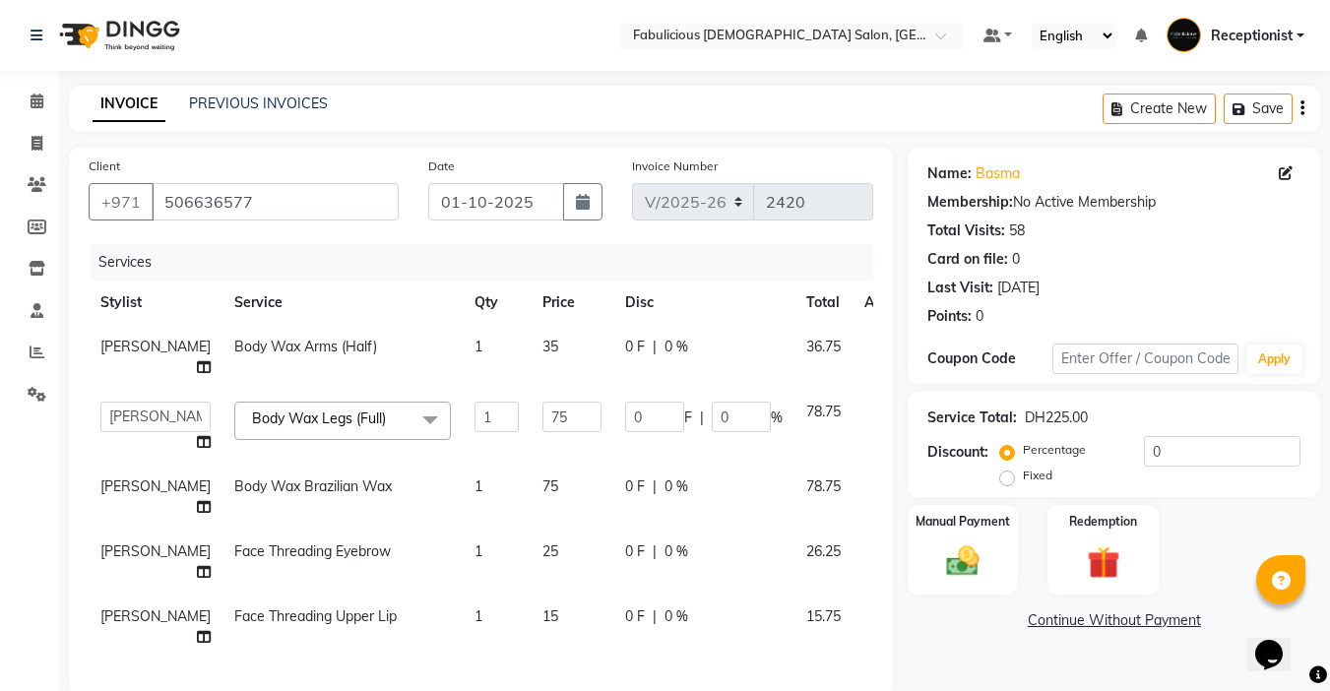
scroll to position [264, 0]
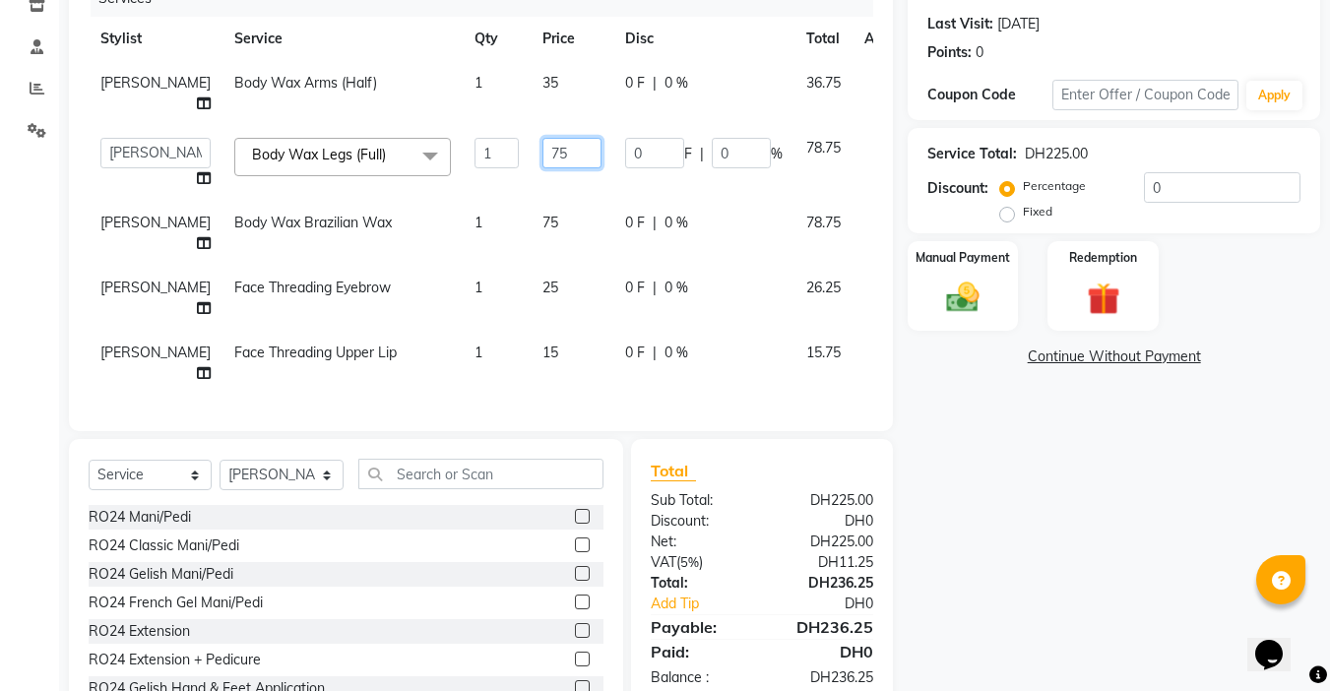
click at [543, 139] on input "75" at bounding box center [572, 153] width 59 height 31
type input "7"
type input "70"
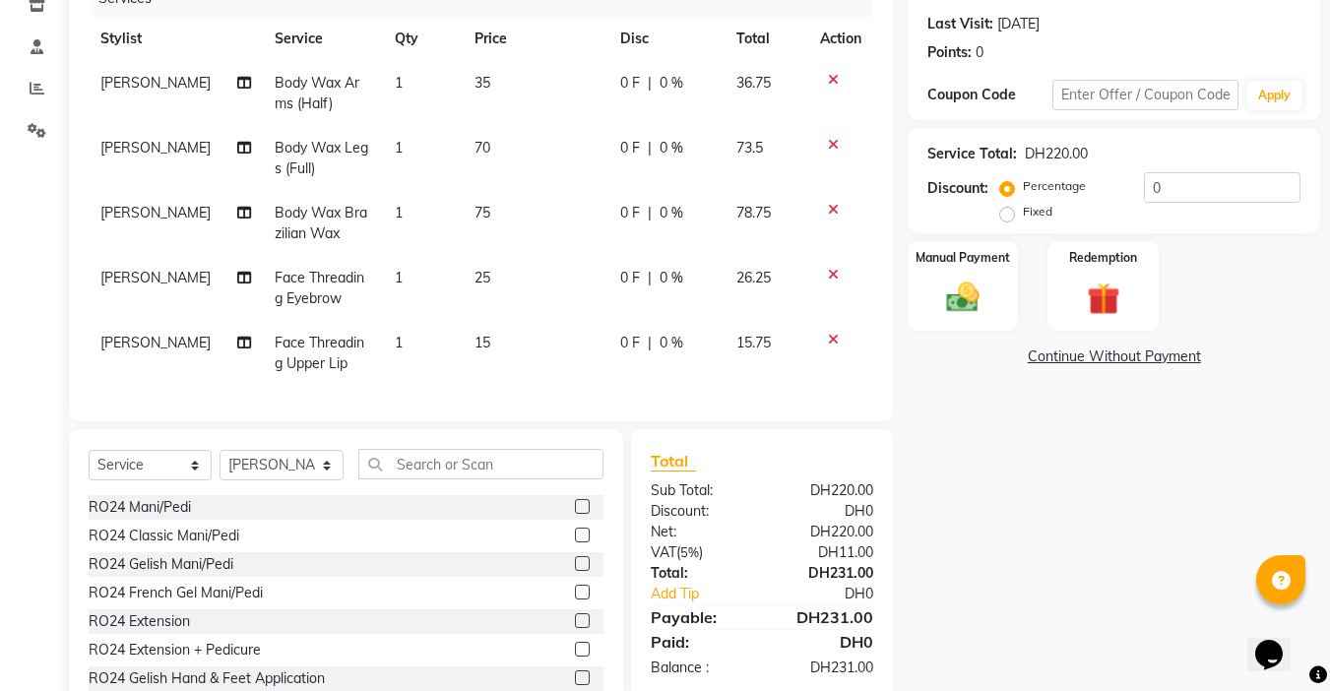
click at [507, 201] on td "75" at bounding box center [536, 223] width 146 height 65
select select "11627"
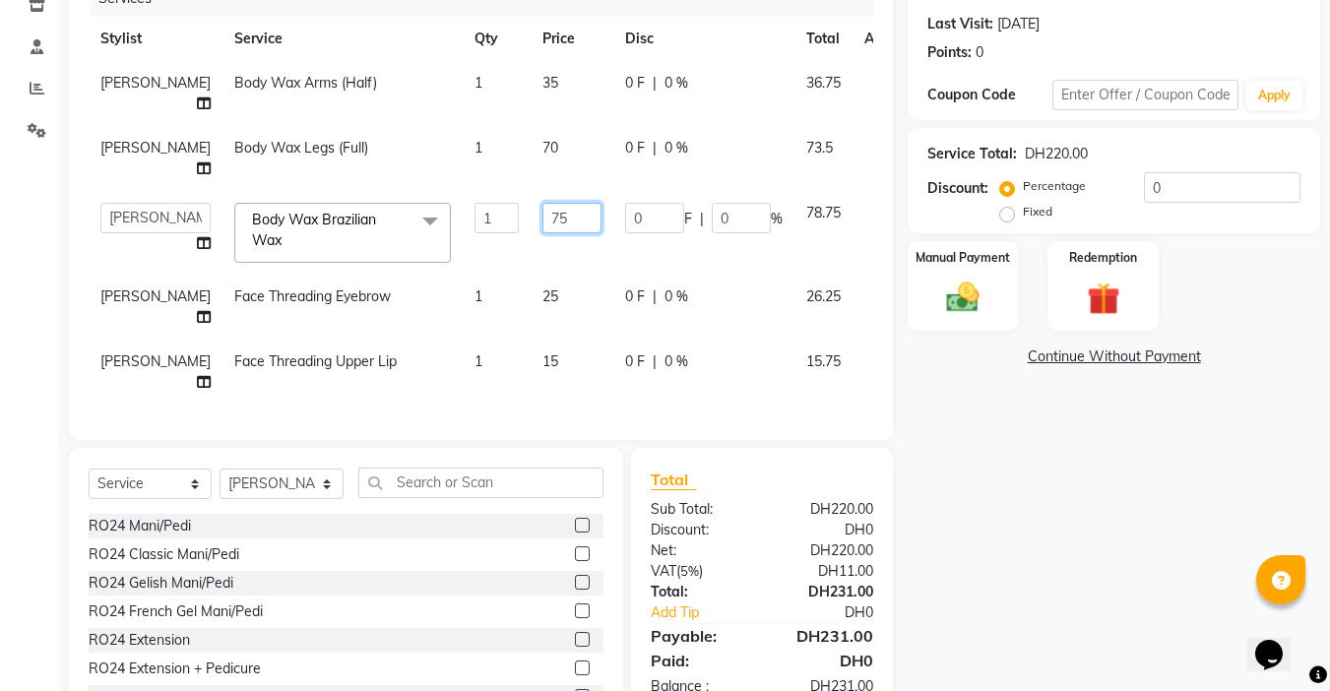
click at [543, 203] on input "75" at bounding box center [572, 218] width 59 height 31
type input "7"
type input "70"
click at [556, 220] on td "70" at bounding box center [572, 233] width 83 height 84
select select "11627"
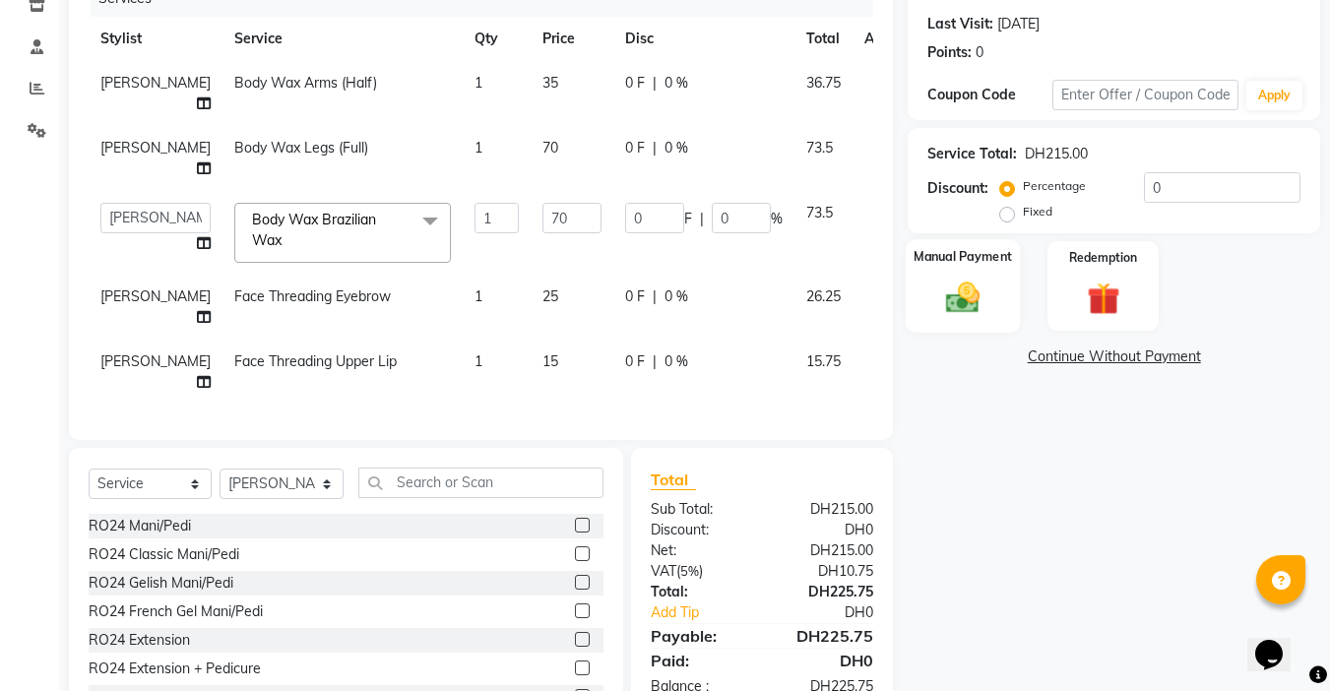
click at [968, 301] on img at bounding box center [962, 297] width 55 height 39
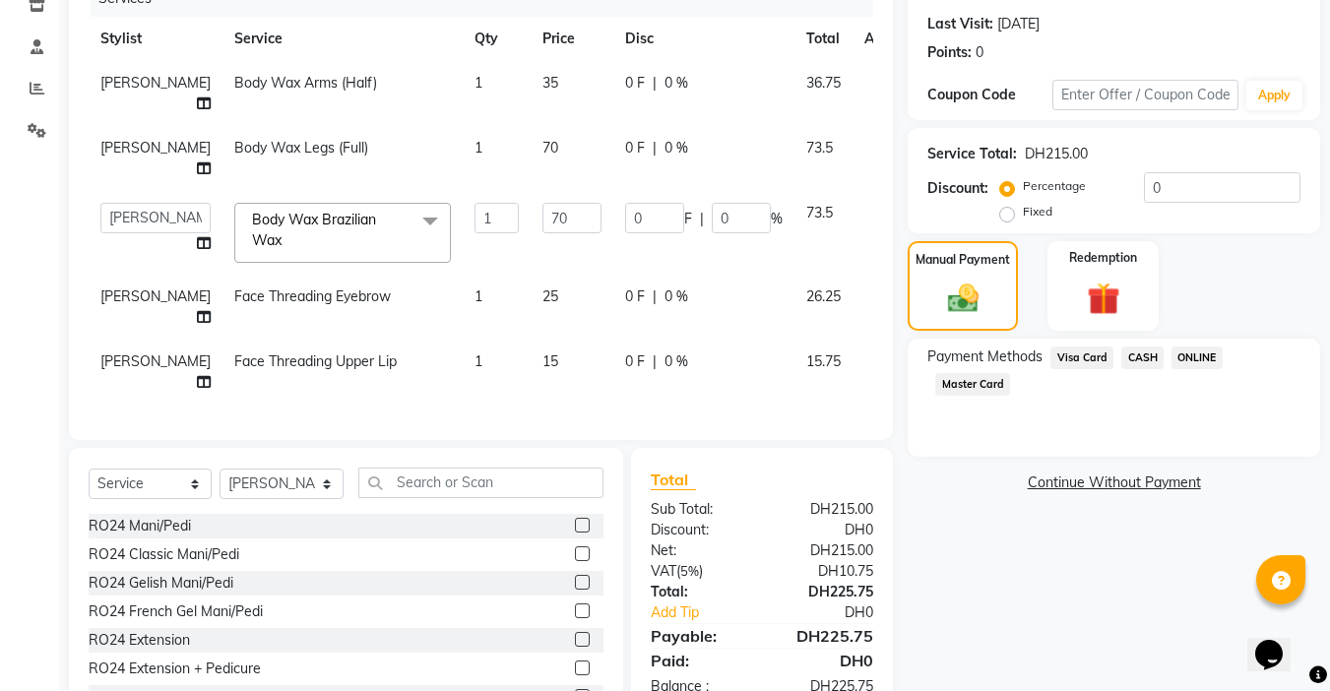
click at [1090, 350] on span "Visa Card" at bounding box center [1082, 358] width 63 height 23
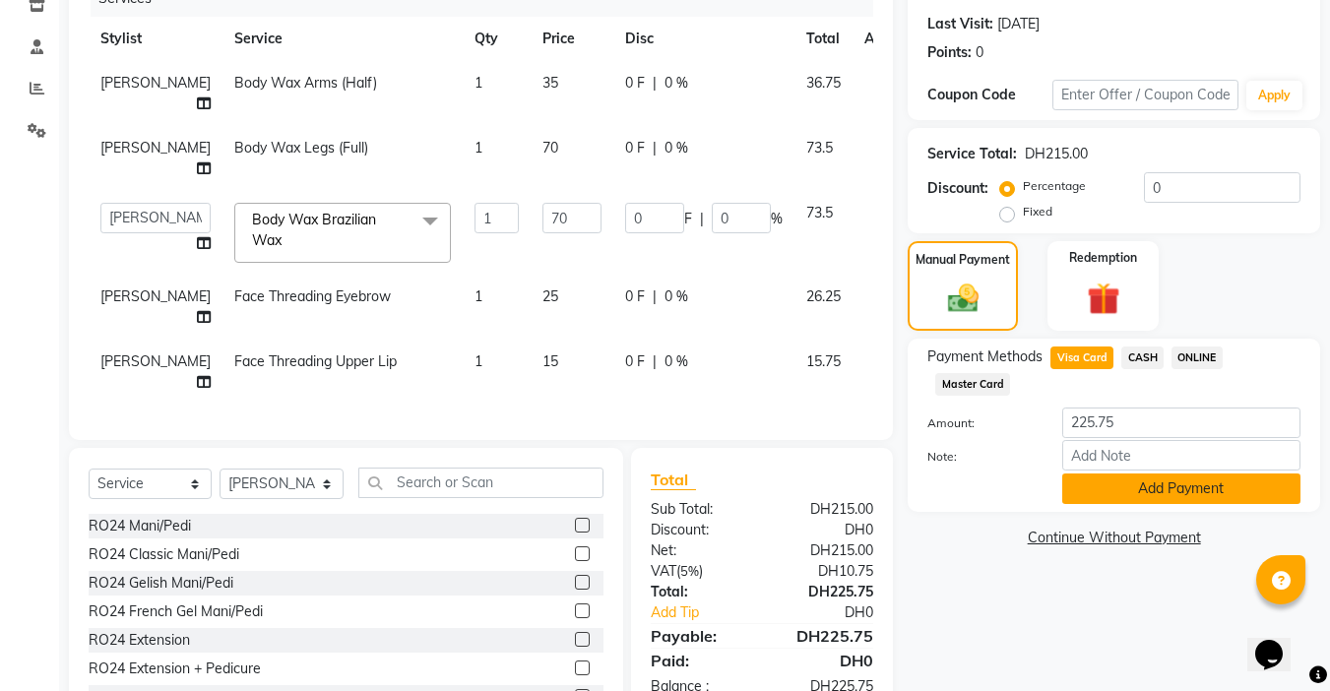
click at [1116, 482] on button "Add Payment" at bounding box center [1181, 489] width 238 height 31
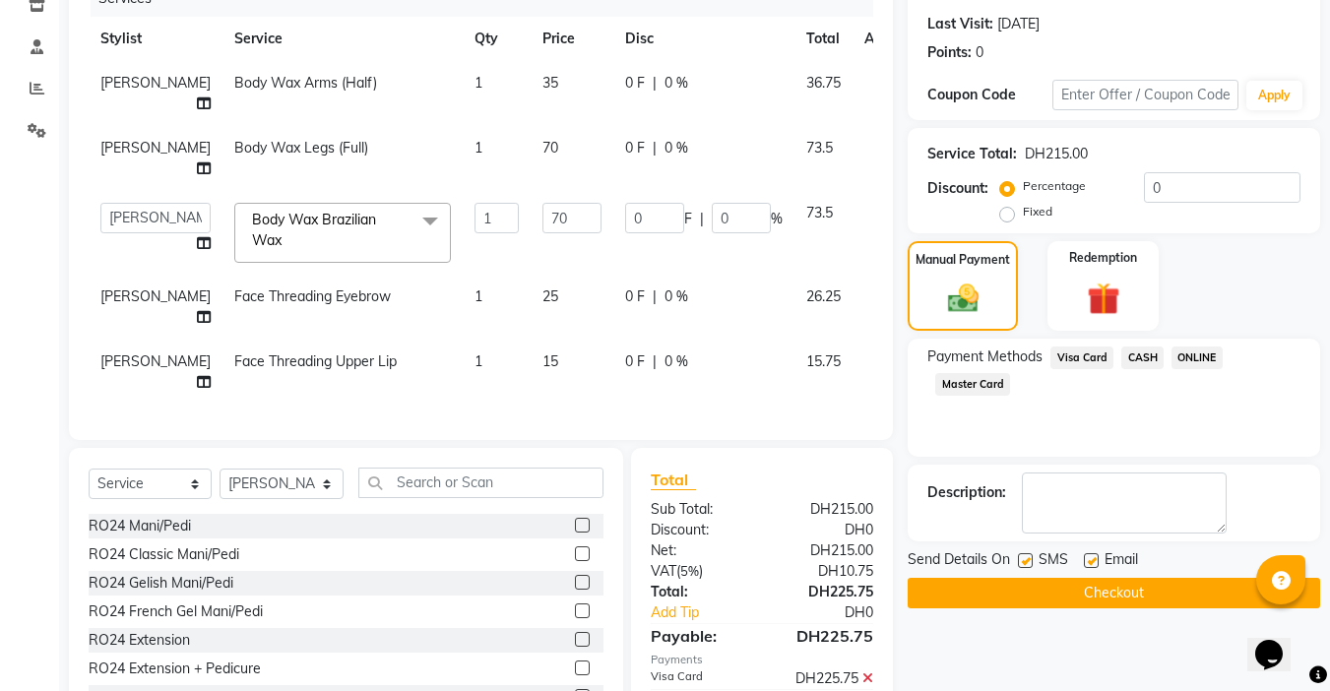
click at [1116, 598] on button "Checkout" at bounding box center [1114, 593] width 413 height 31
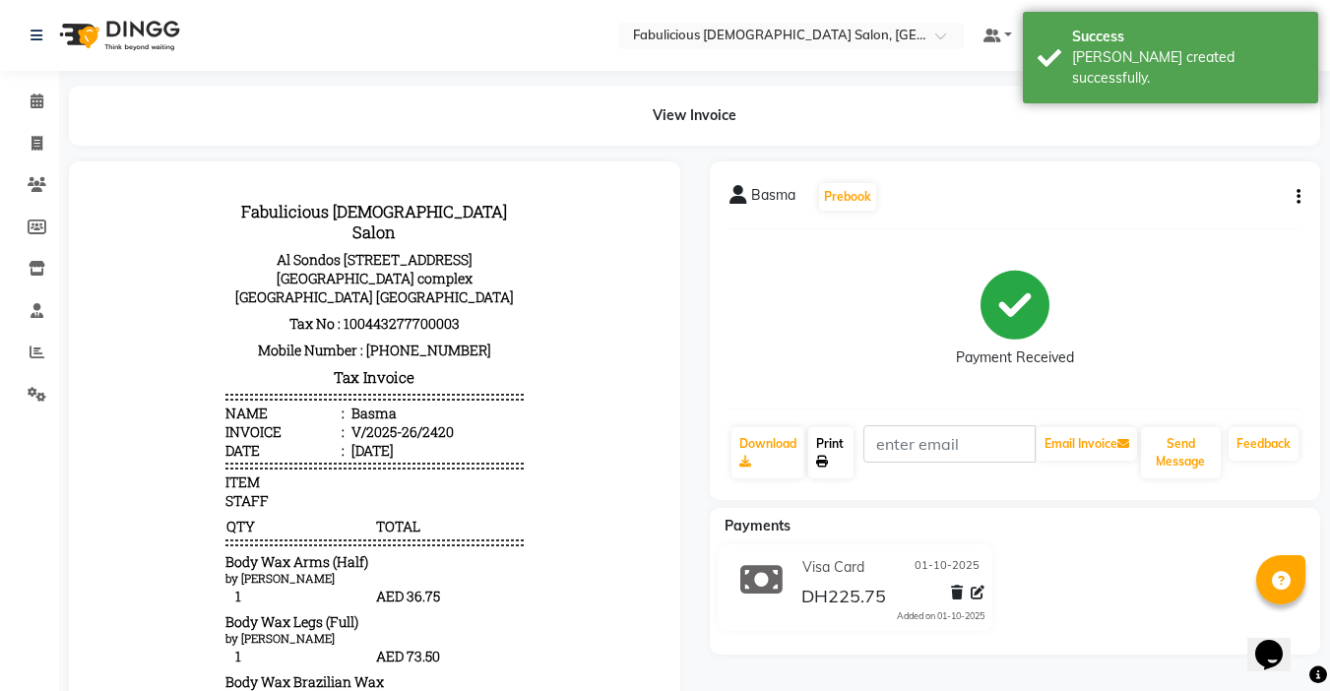
click at [826, 459] on icon at bounding box center [822, 462] width 12 height 12
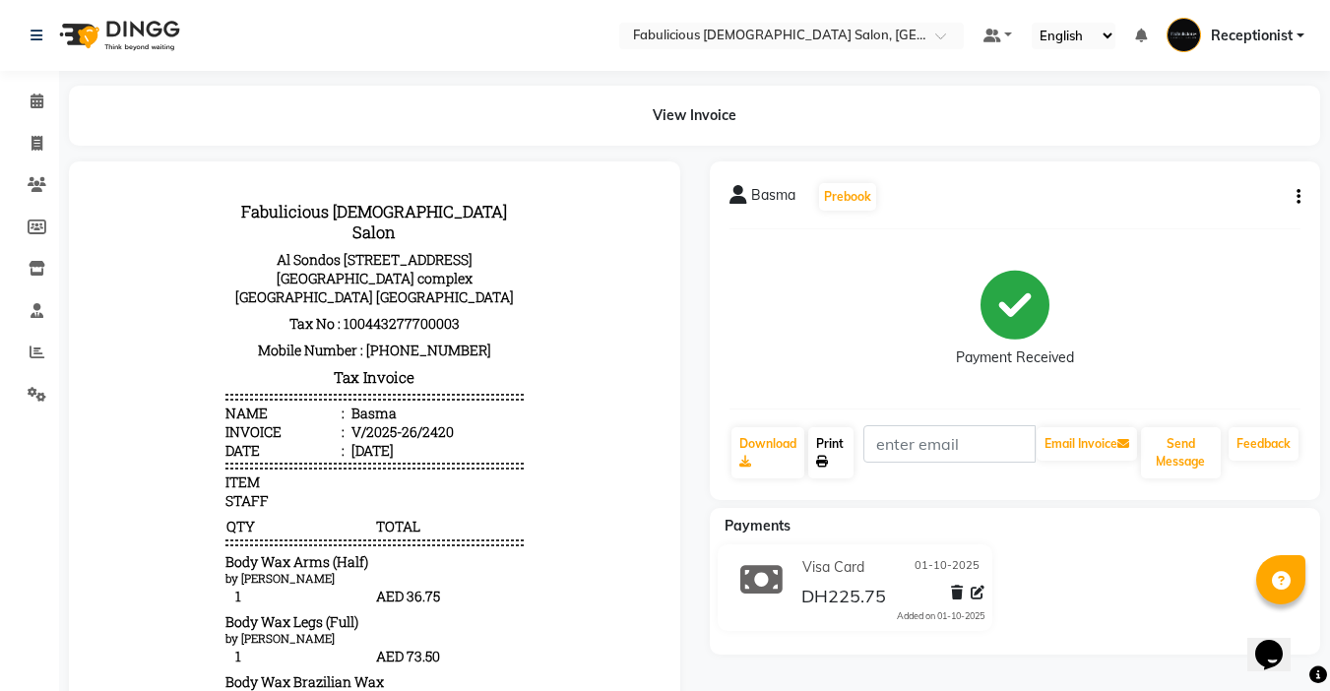
click at [833, 443] on link "Print" at bounding box center [830, 452] width 45 height 51
click at [31, 98] on icon at bounding box center [37, 101] width 13 height 15
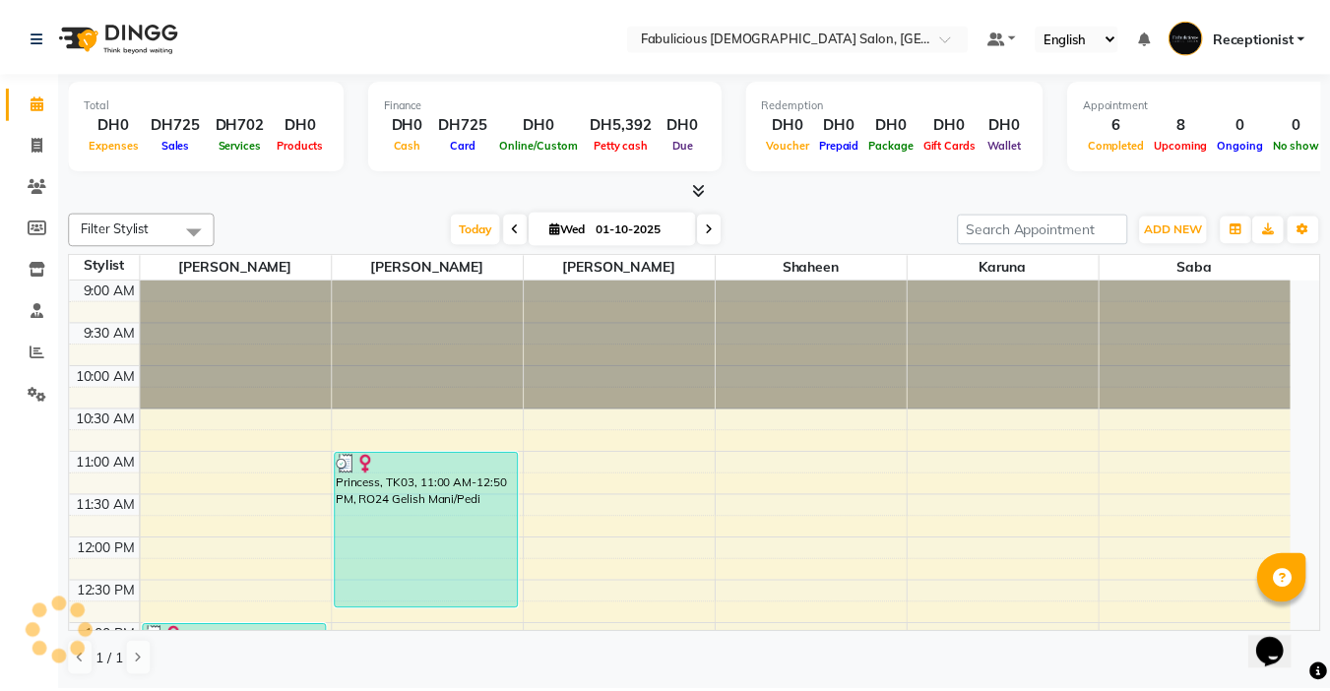
scroll to position [694, 0]
